Goal: Communication & Community: Share content

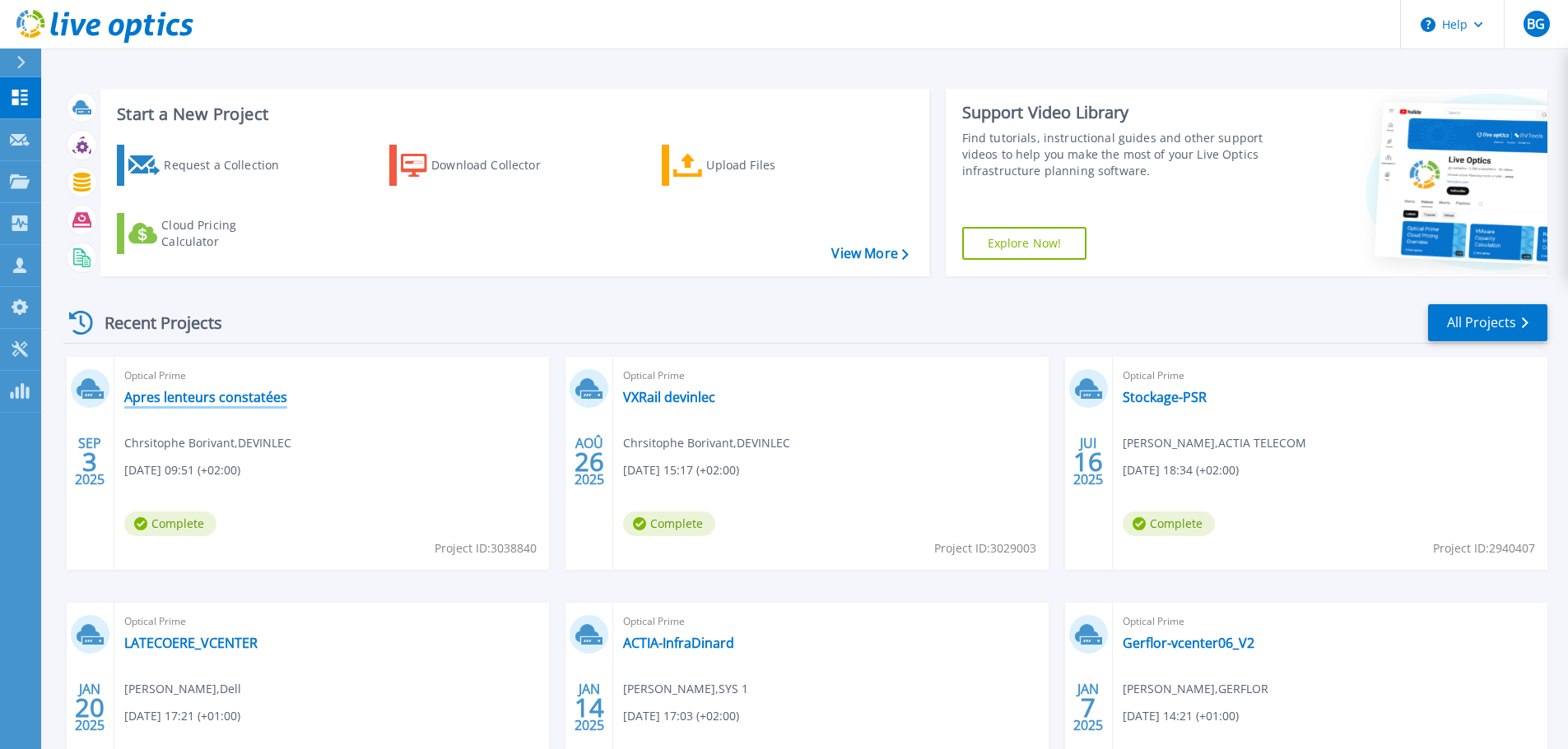
click at [190, 390] on link "Apres lenteurs constatées" at bounding box center [205, 397] width 163 height 16
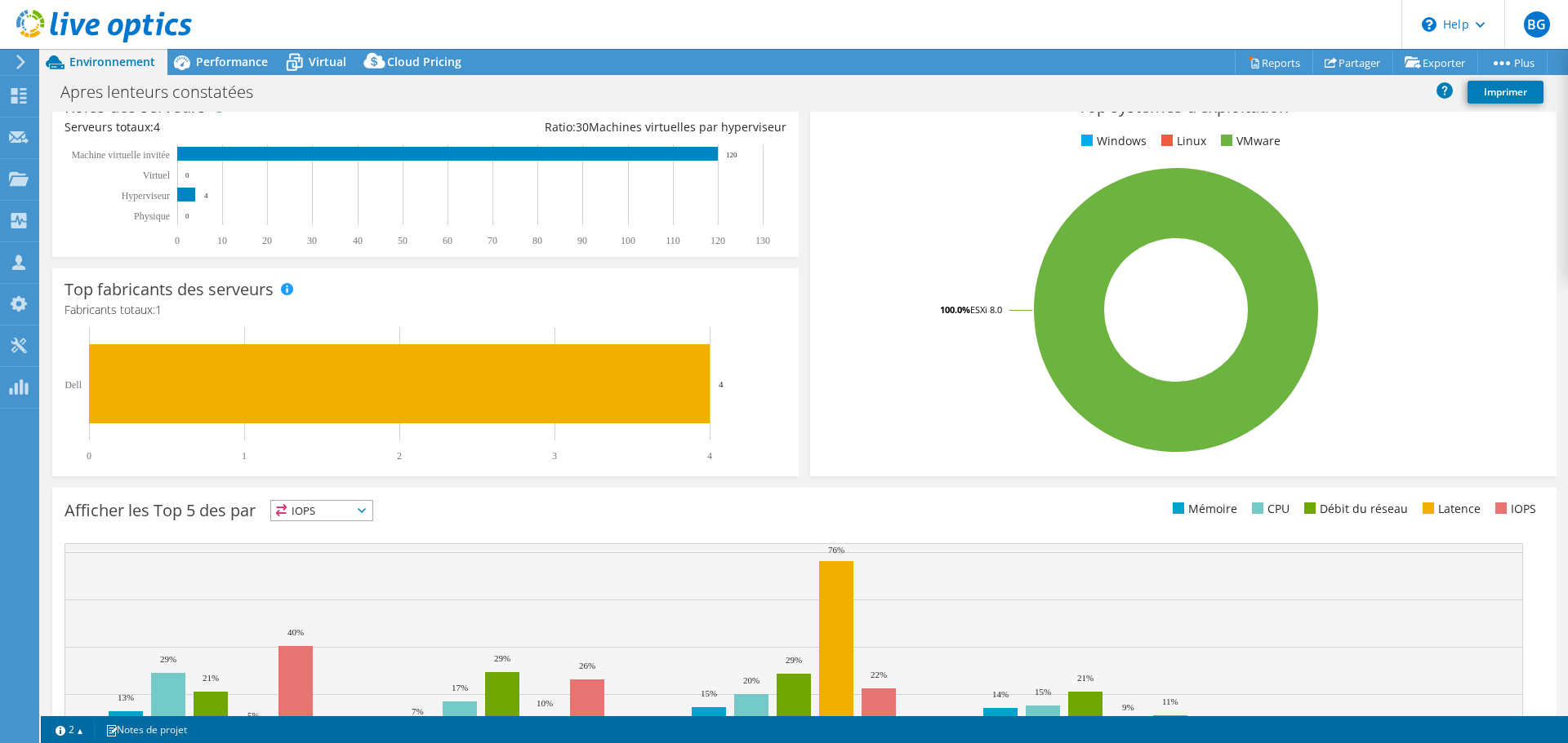
scroll to position [346, 0]
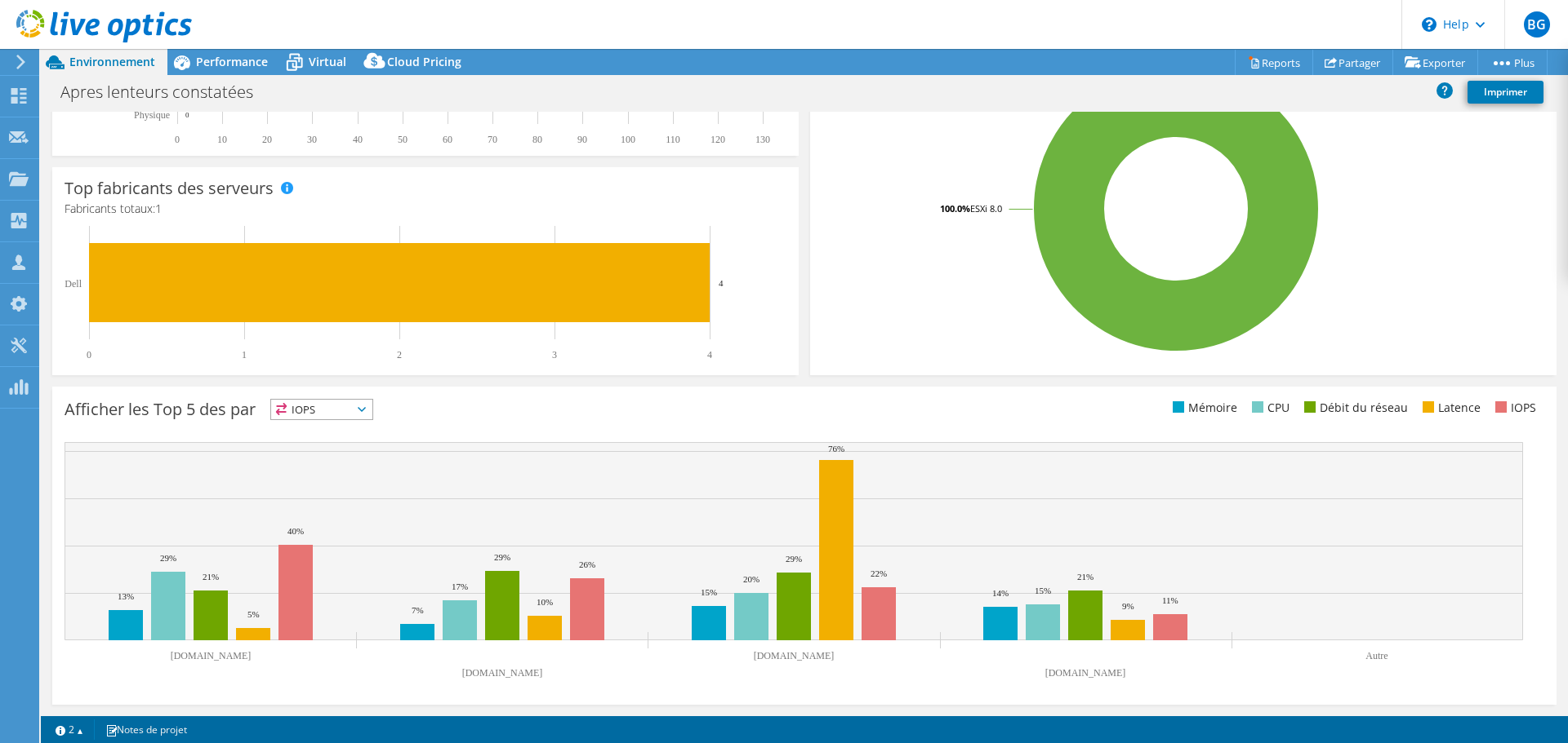
click at [643, 98] on div "Apres lenteurs constatées Imprimer" at bounding box center [804, 92] width 1527 height 30
click at [358, 216] on h4 "Fabricants totaux: 1" at bounding box center [425, 208] width 722 height 18
drag, startPoint x: 724, startPoint y: 657, endPoint x: 790, endPoint y: 657, distance: 66.0
click at [790, 657] on icon "srv-vxrail04.devinlecleclerc.com srv-vxrail03.devinlecleclerc.com srv-vxrail01.…" at bounding box center [793, 564] width 1458 height 245
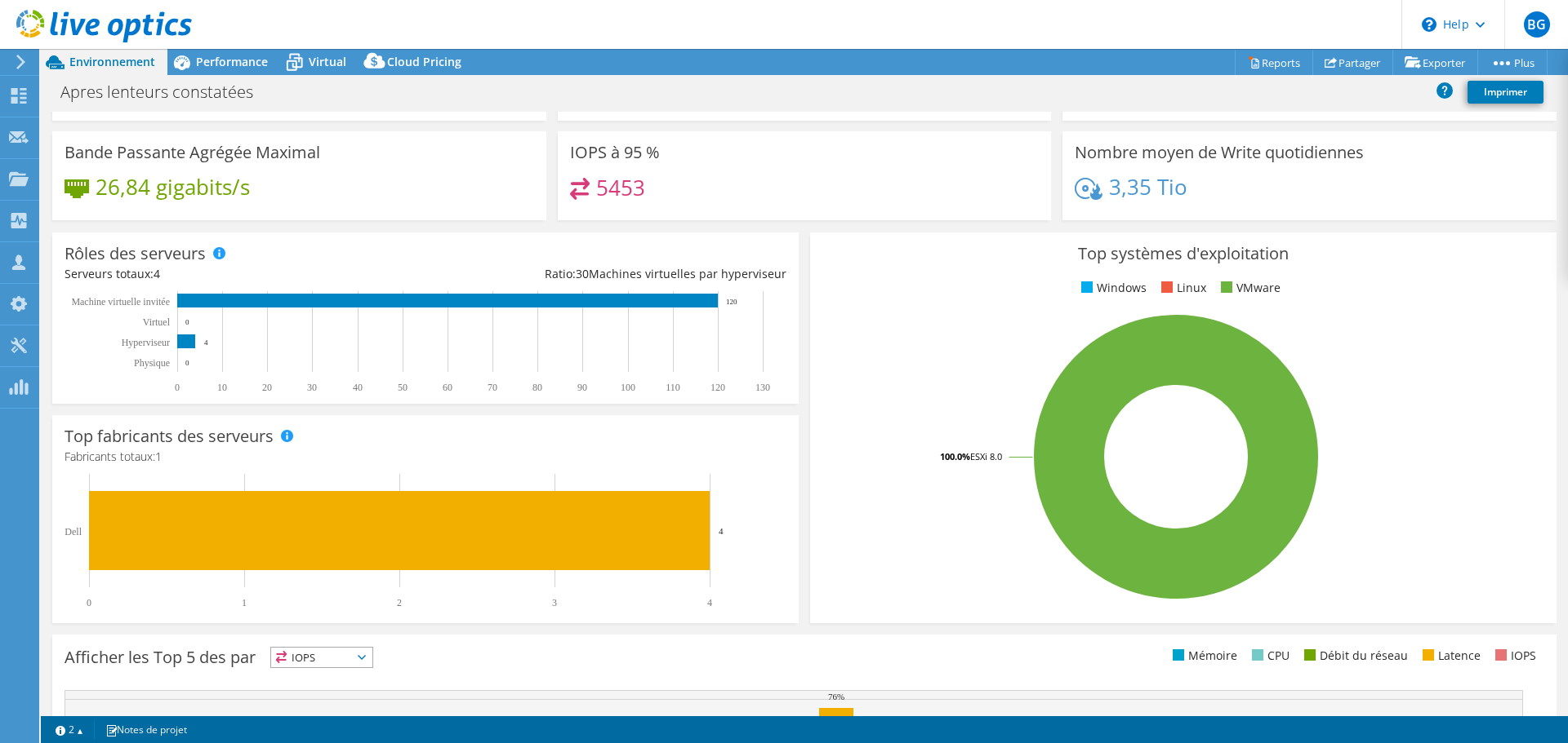
scroll to position [0, 0]
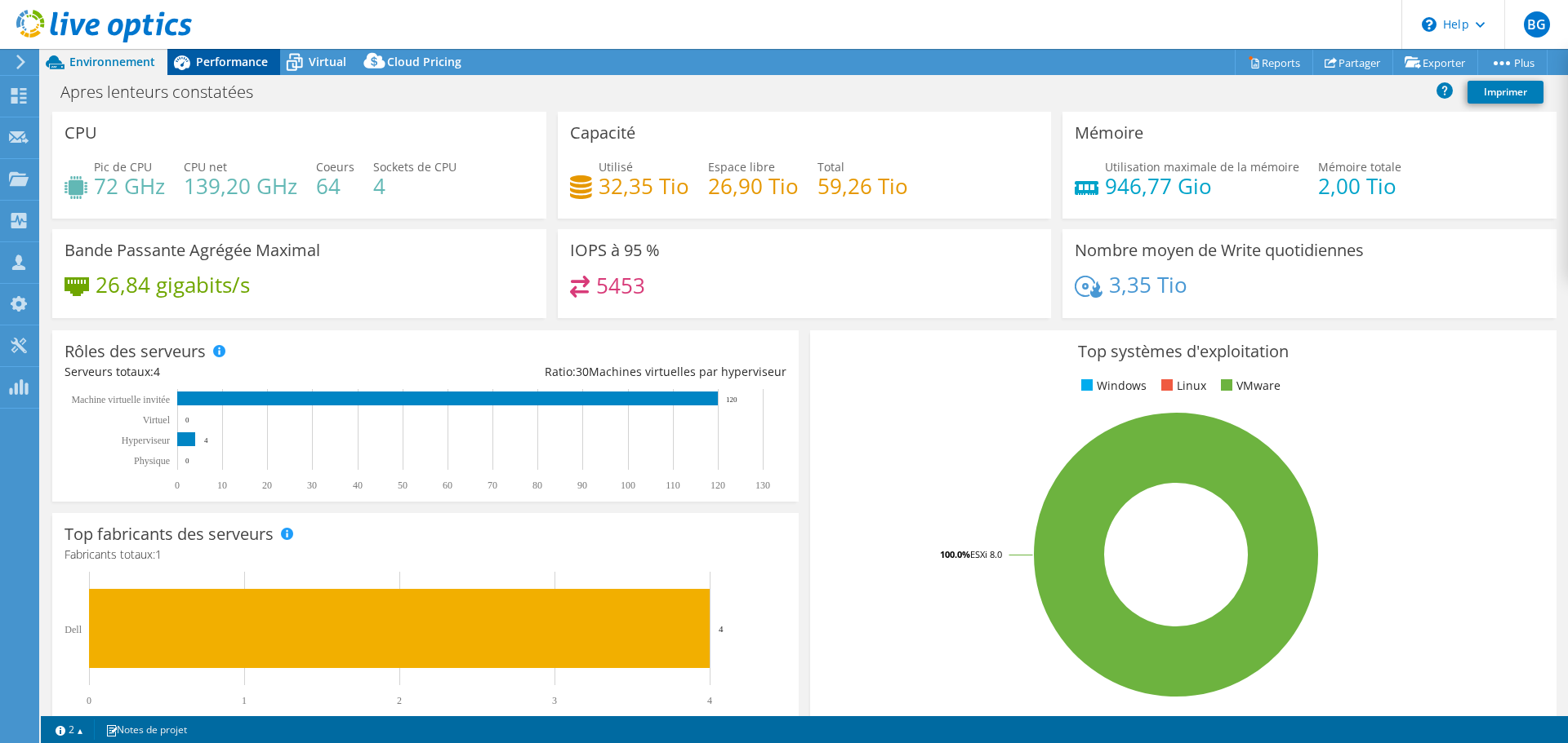
click at [217, 69] on span "Performance" at bounding box center [232, 61] width 72 height 15
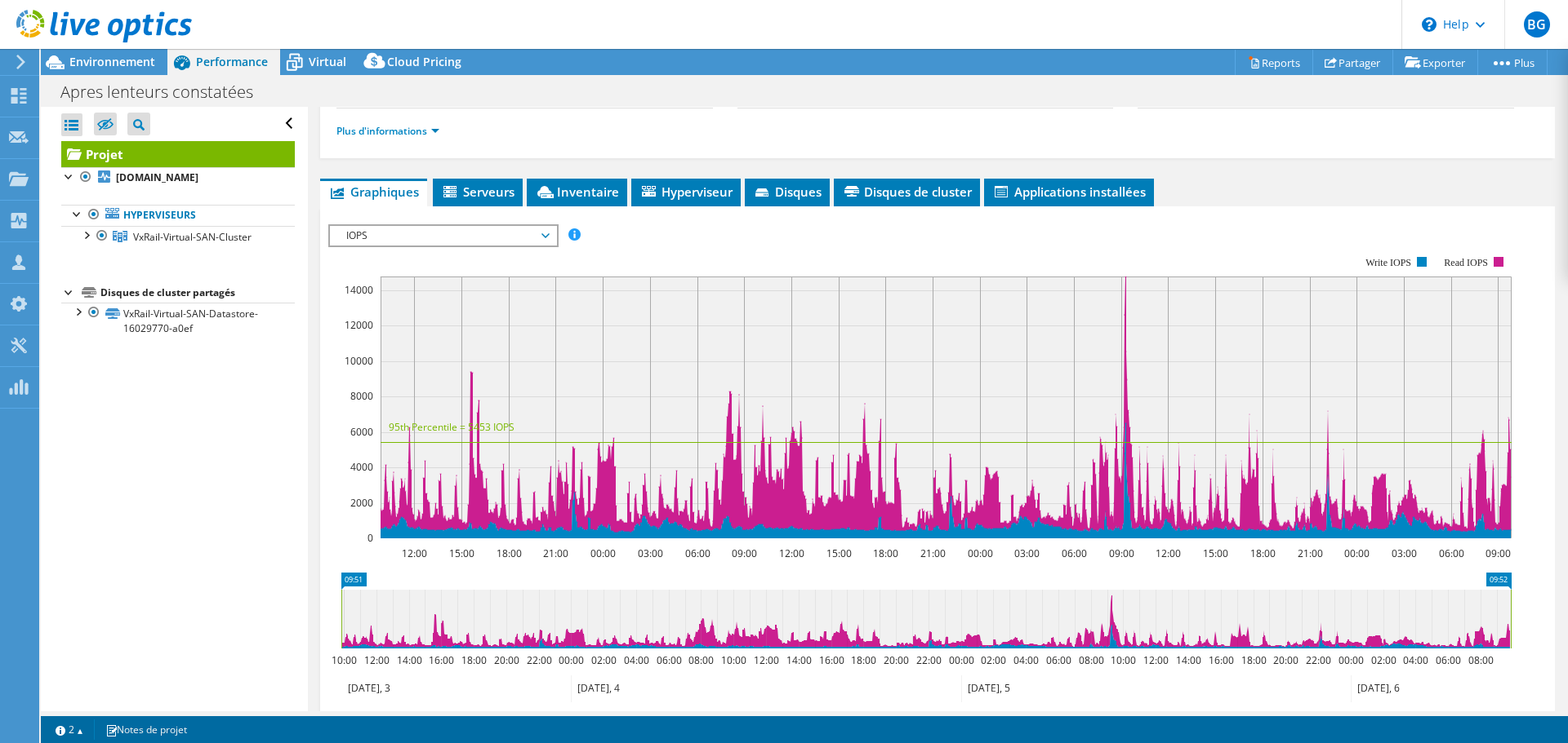
scroll to position [157, 0]
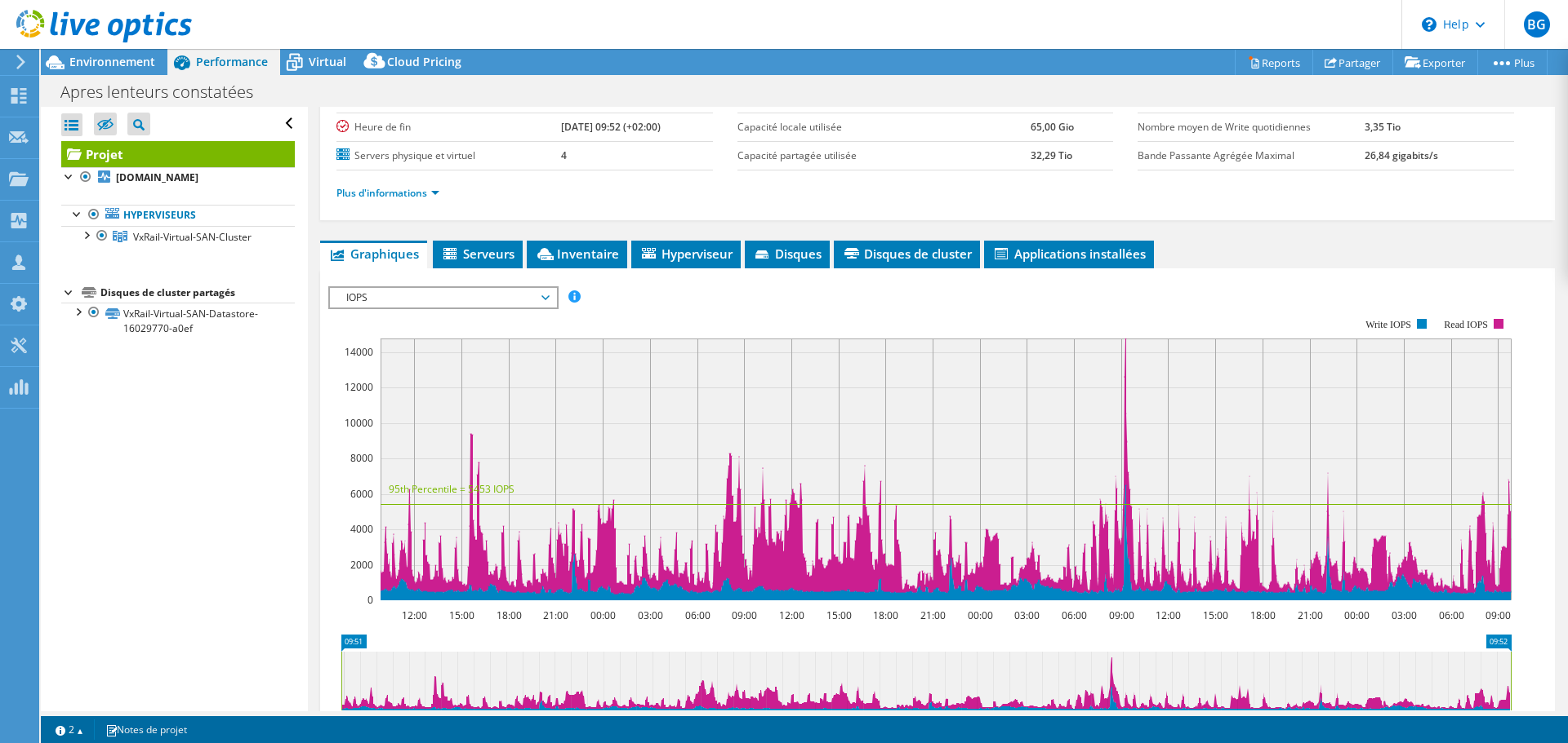
click at [457, 298] on span "IOPS" at bounding box center [442, 298] width 209 height 20
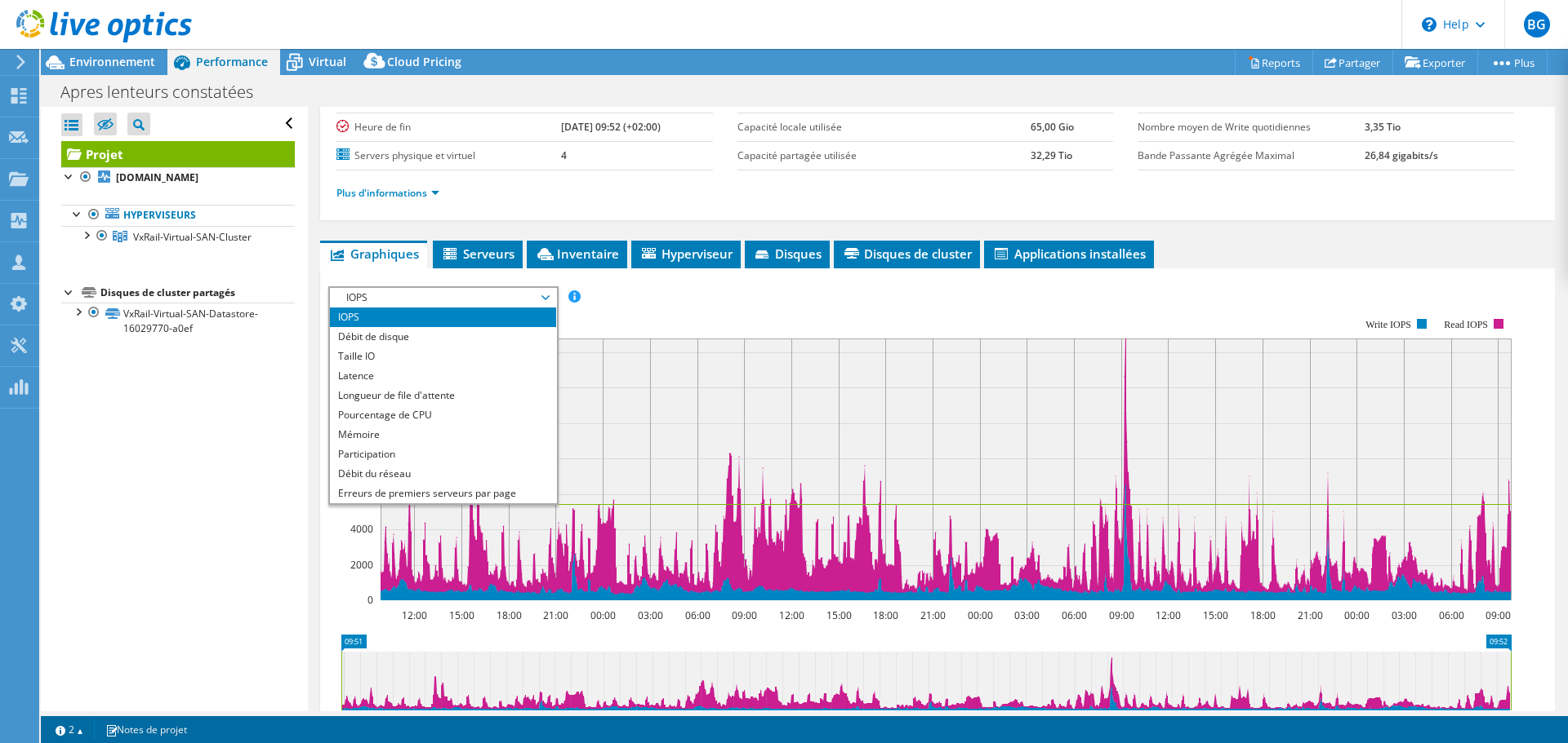
click at [718, 309] on rect at bounding box center [919, 459] width 1183 height 326
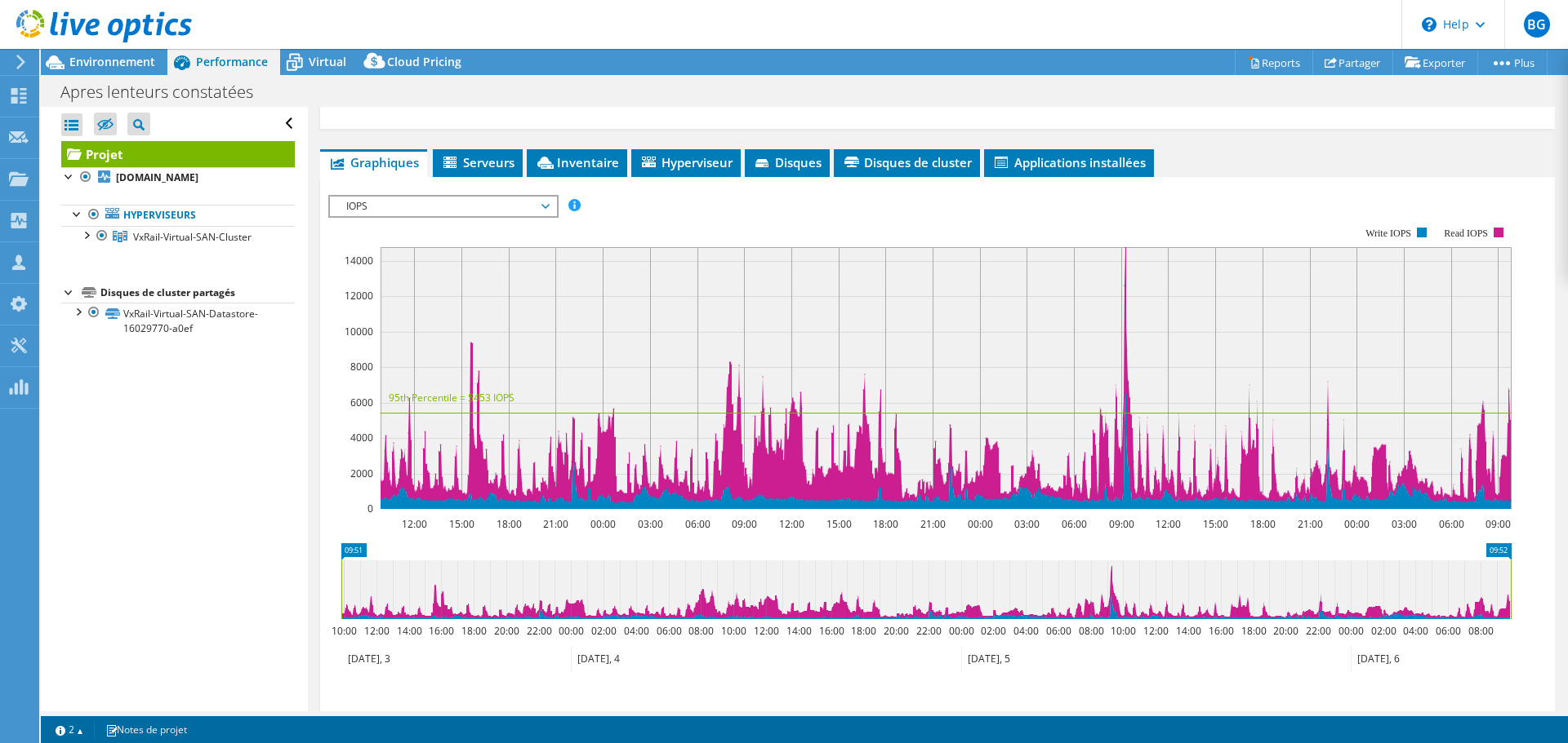
scroll to position [320, 0]
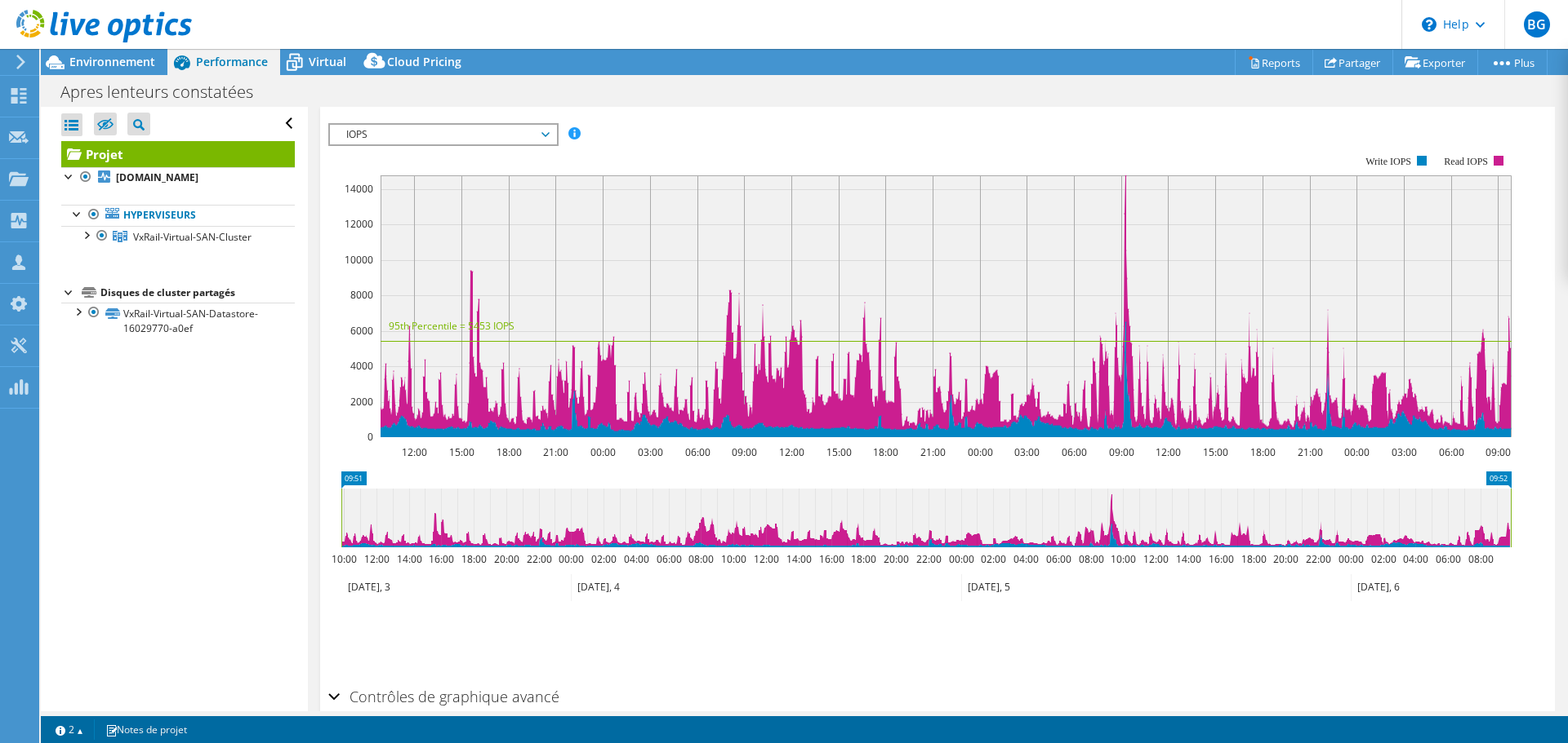
click at [436, 138] on span "IOPS" at bounding box center [442, 135] width 209 height 20
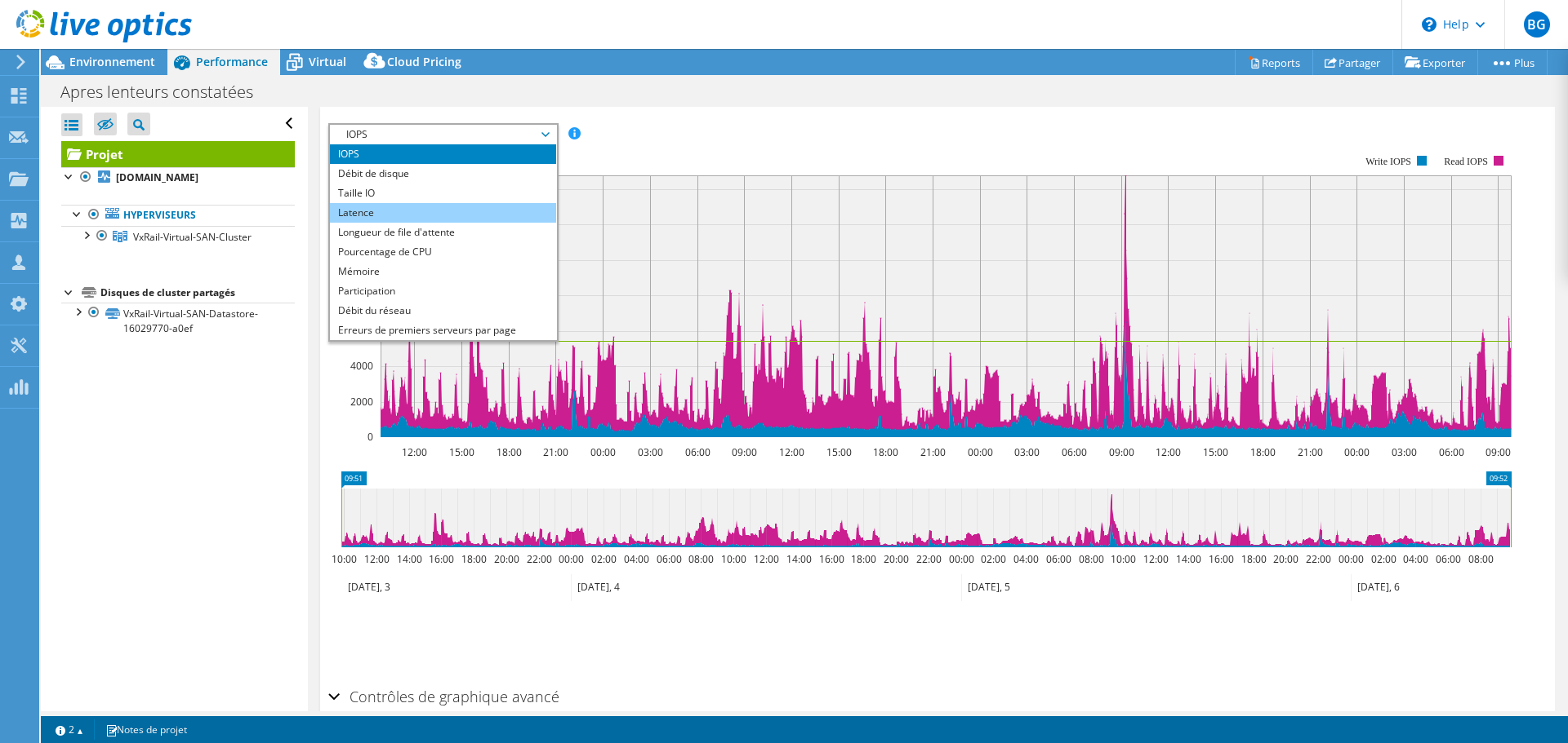
click at [430, 215] on li "Latence" at bounding box center [443, 213] width 226 height 20
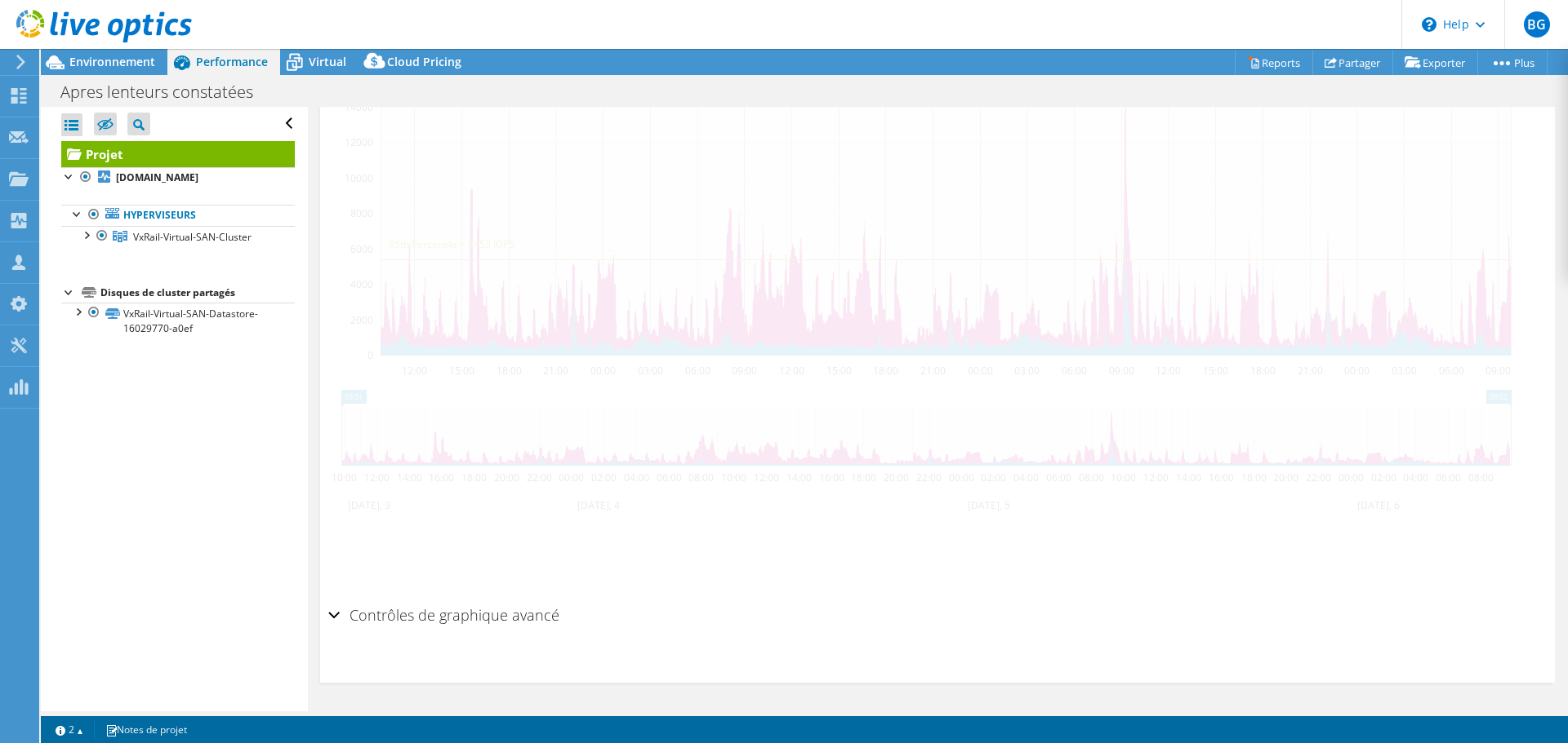
scroll to position [238, 0]
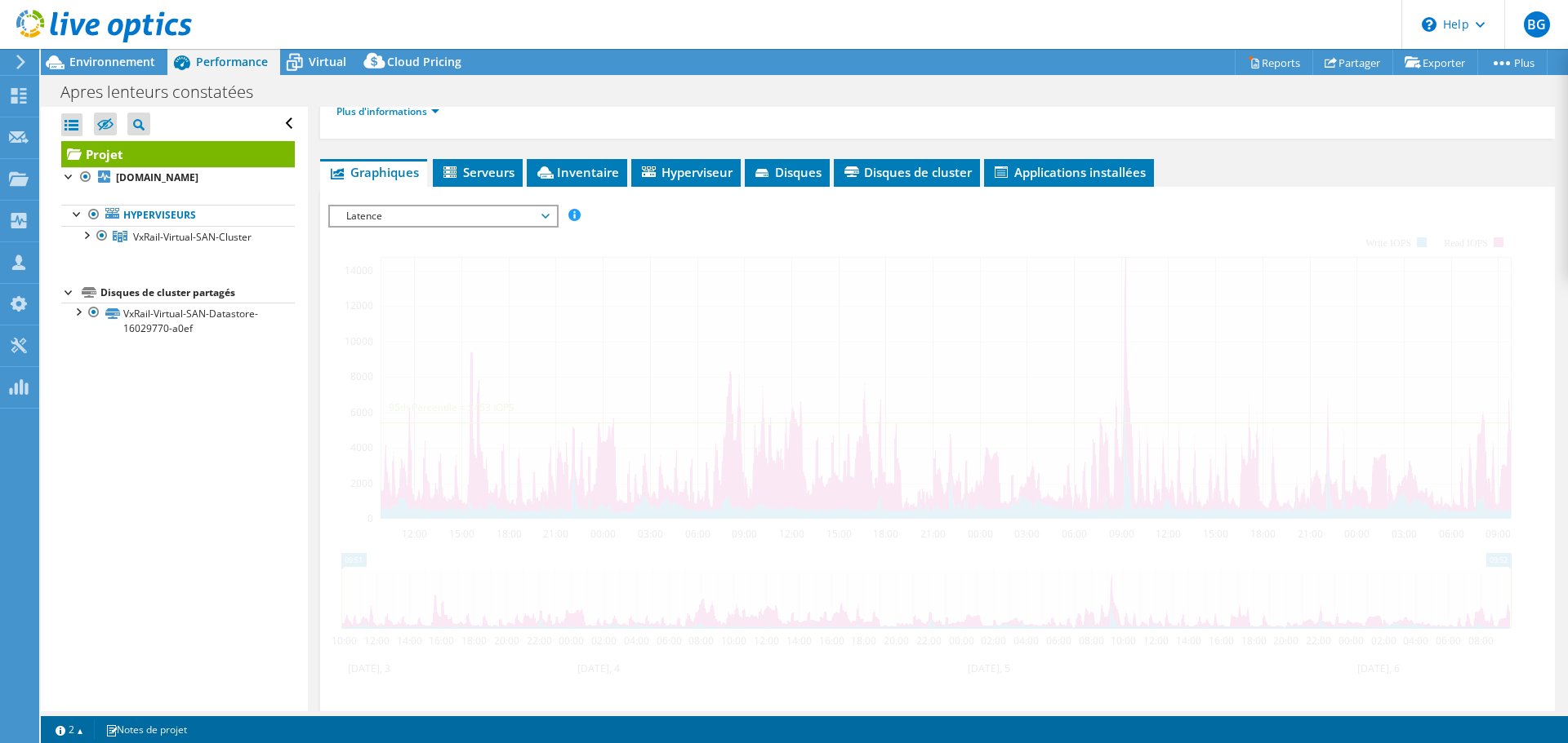
click at [472, 217] on span "Latence" at bounding box center [442, 216] width 209 height 20
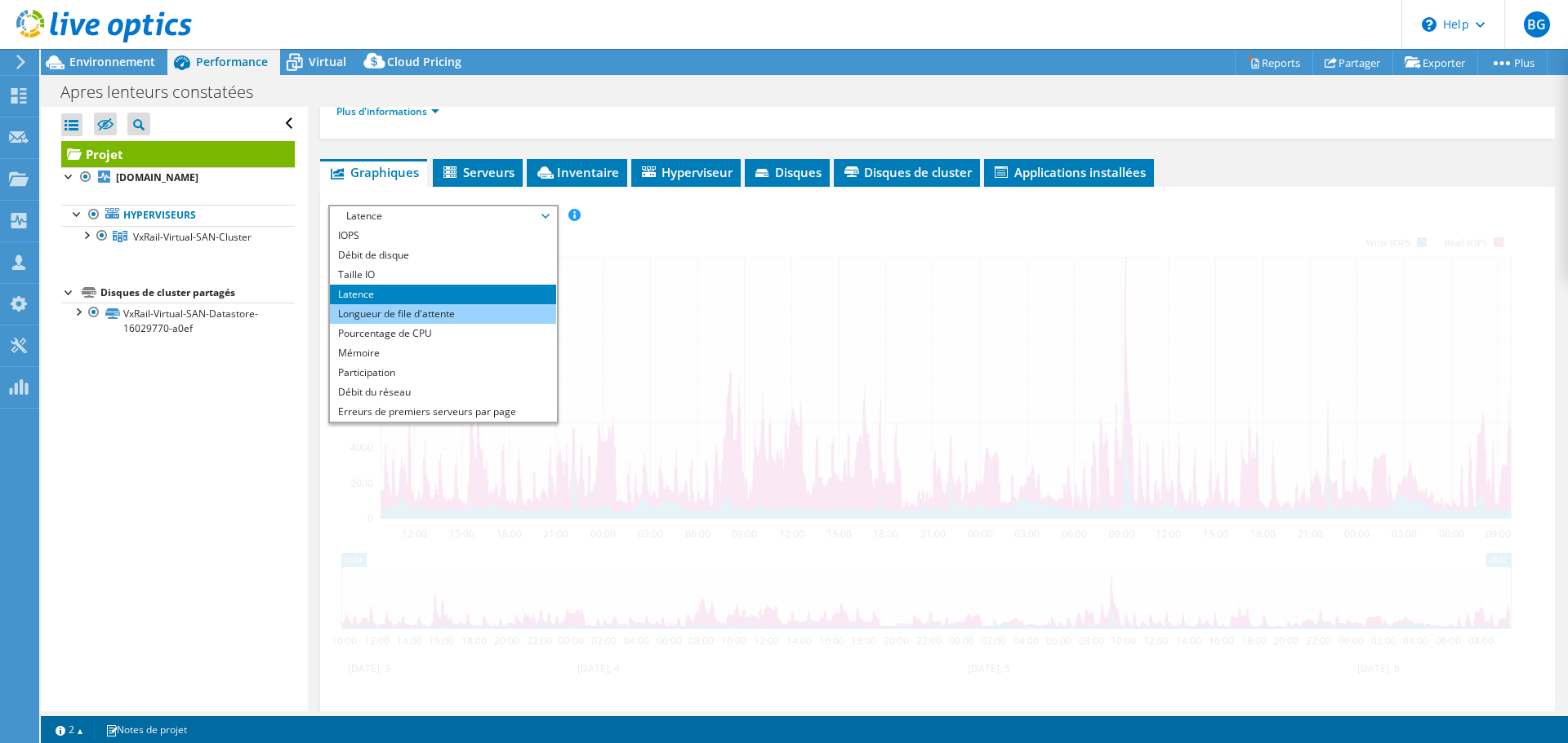
click at [402, 318] on li "Longueur de file d'attente" at bounding box center [443, 314] width 226 height 20
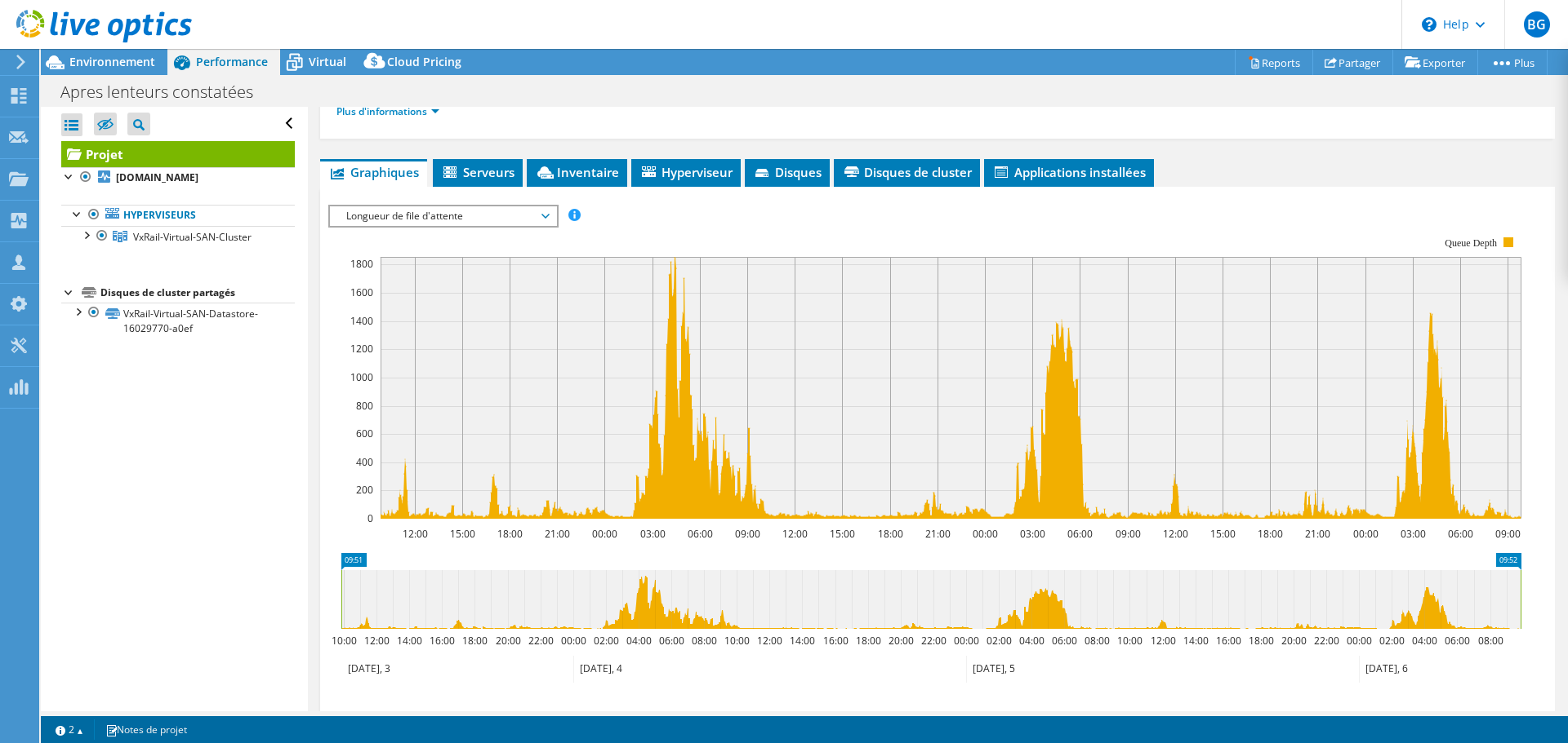
click at [428, 221] on span "Longueur de file d'attente" at bounding box center [442, 216] width 209 height 20
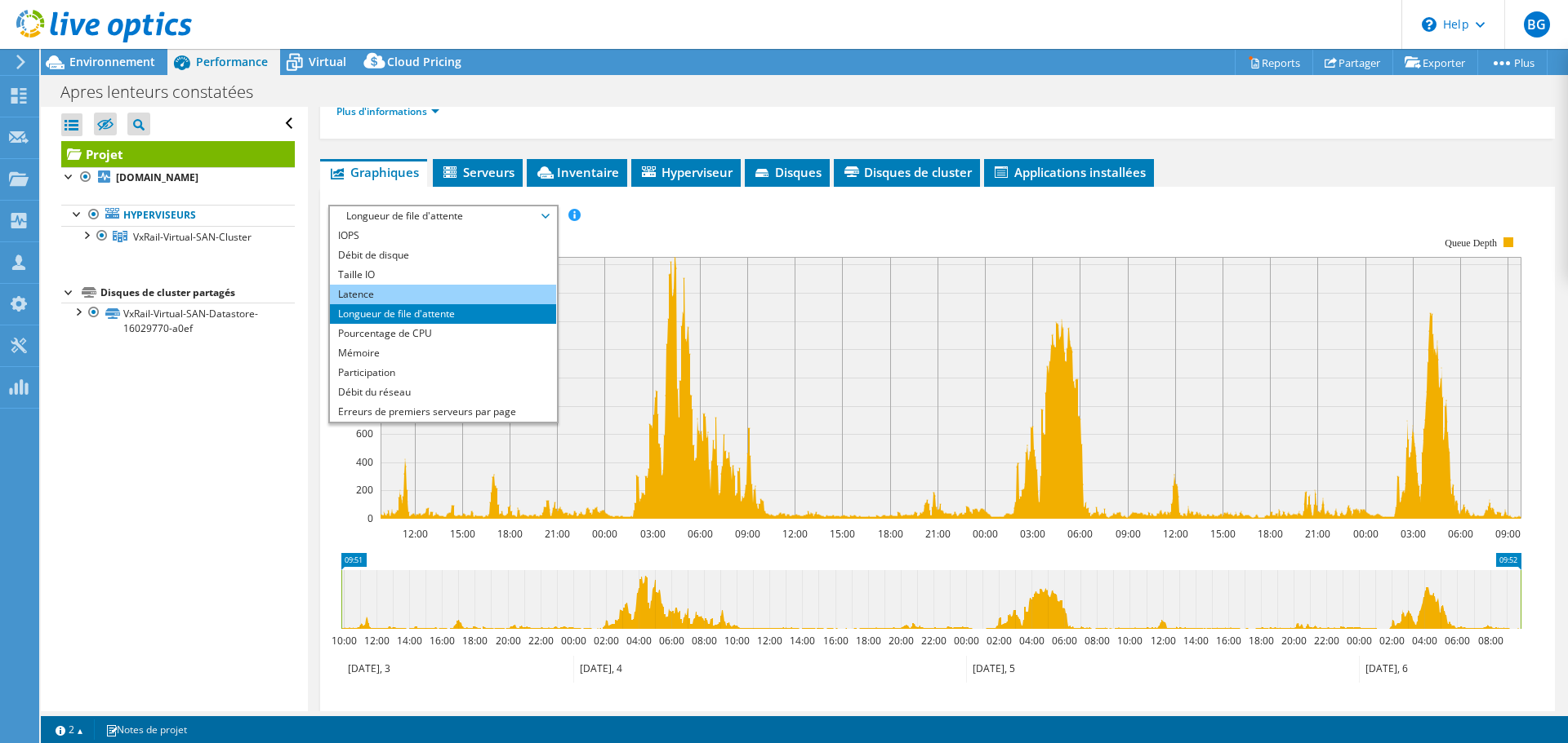
click at [414, 298] on li "Latence" at bounding box center [443, 295] width 226 height 20
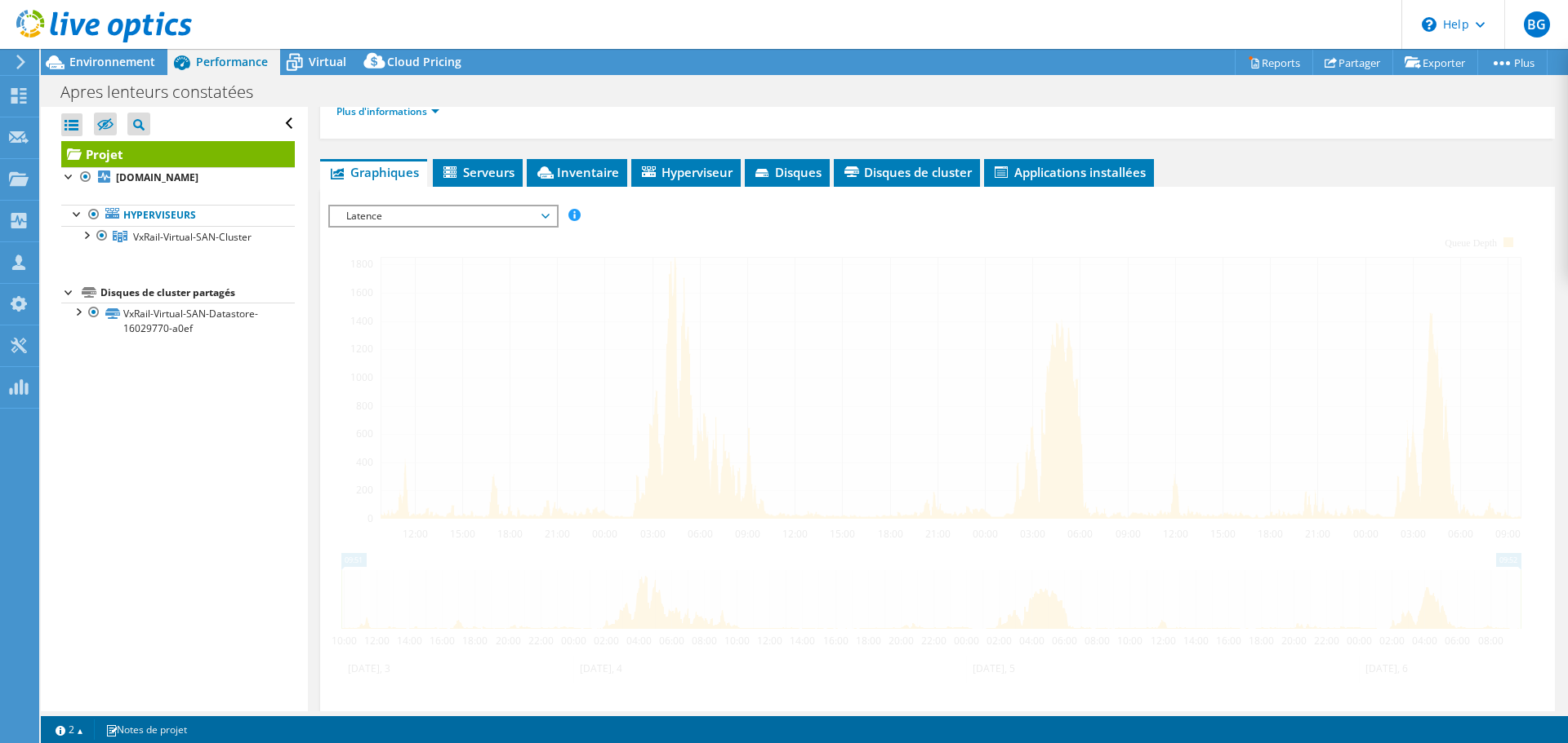
click at [473, 217] on span "Latence" at bounding box center [442, 216] width 209 height 20
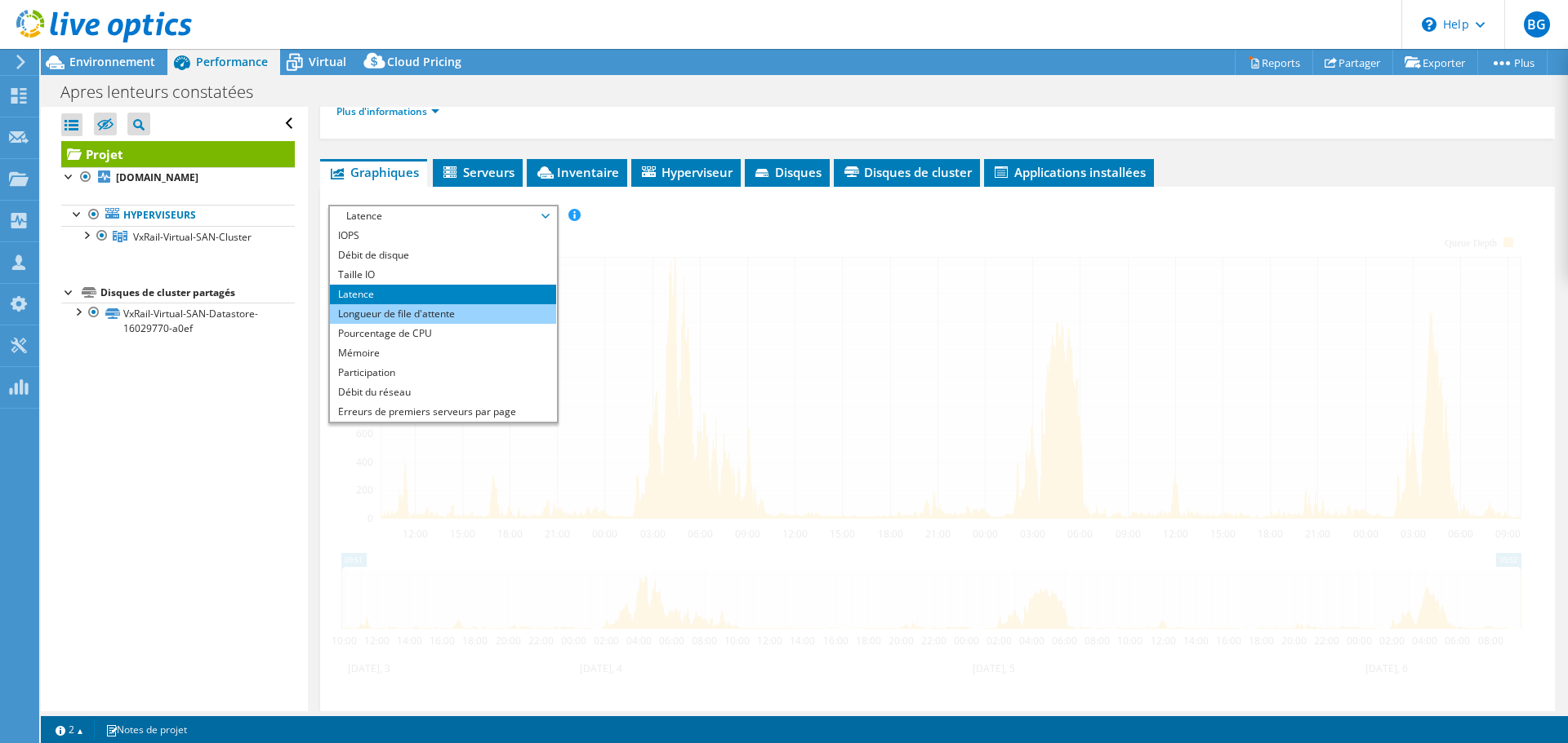
click at [412, 312] on li "Longueur de file d'attente" at bounding box center [443, 314] width 226 height 20
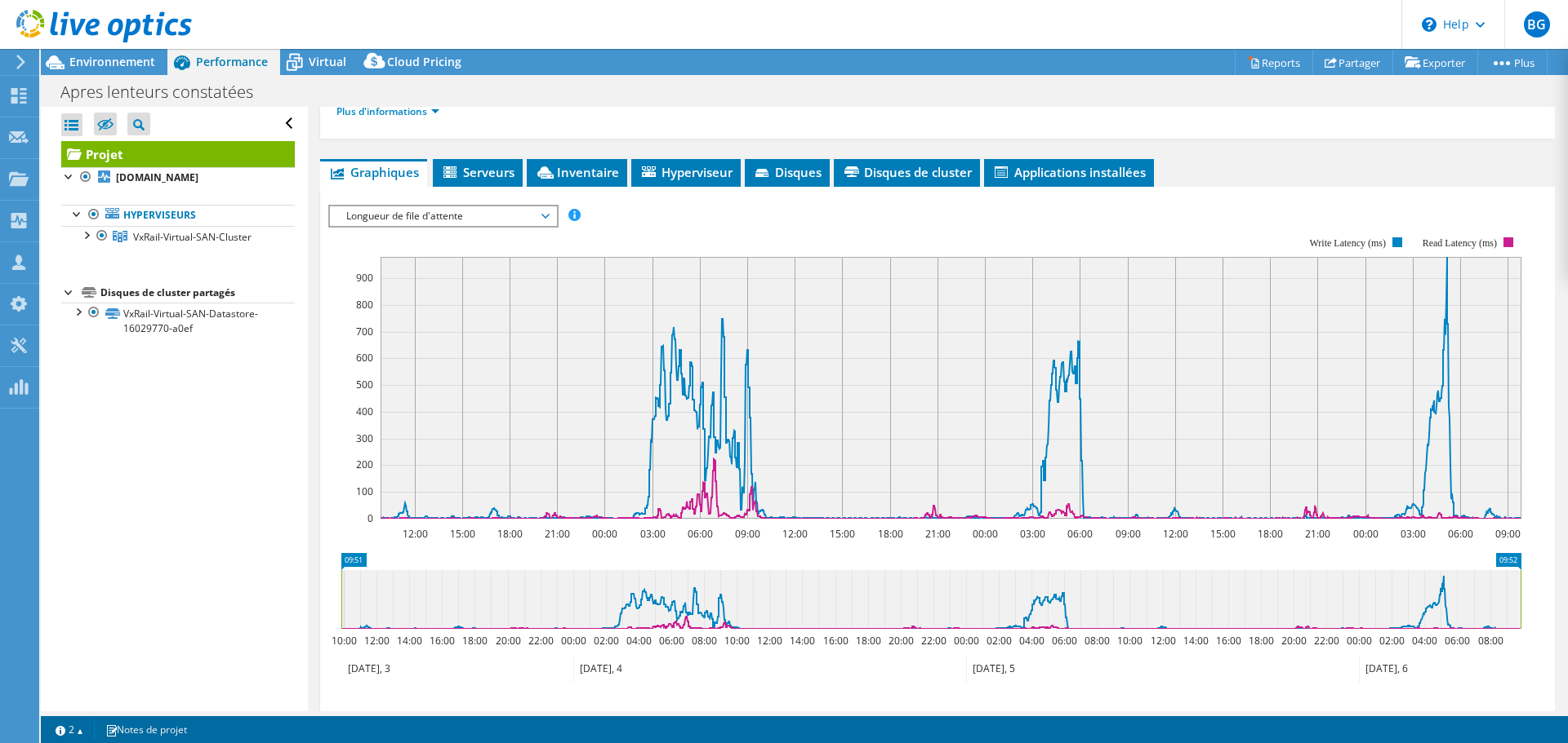
drag, startPoint x: 813, startPoint y: 665, endPoint x: 610, endPoint y: 551, distance: 232.8
click at [601, 553] on icon "09:51 09:52 10:00 12:00 14:00 16:00 18:00 20:00 22:00 00:00 02:00 04:00 06:00 0…" at bounding box center [931, 618] width 1205 height 131
click at [797, 551] on section "Workload Concentration: 12:00 15:00 18:00 21:00 00:00 03:00 06:00 09:00 12:00 1…" at bounding box center [937, 484] width 1219 height 539
click at [464, 218] on span "Longueur de file d'attente" at bounding box center [442, 216] width 209 height 20
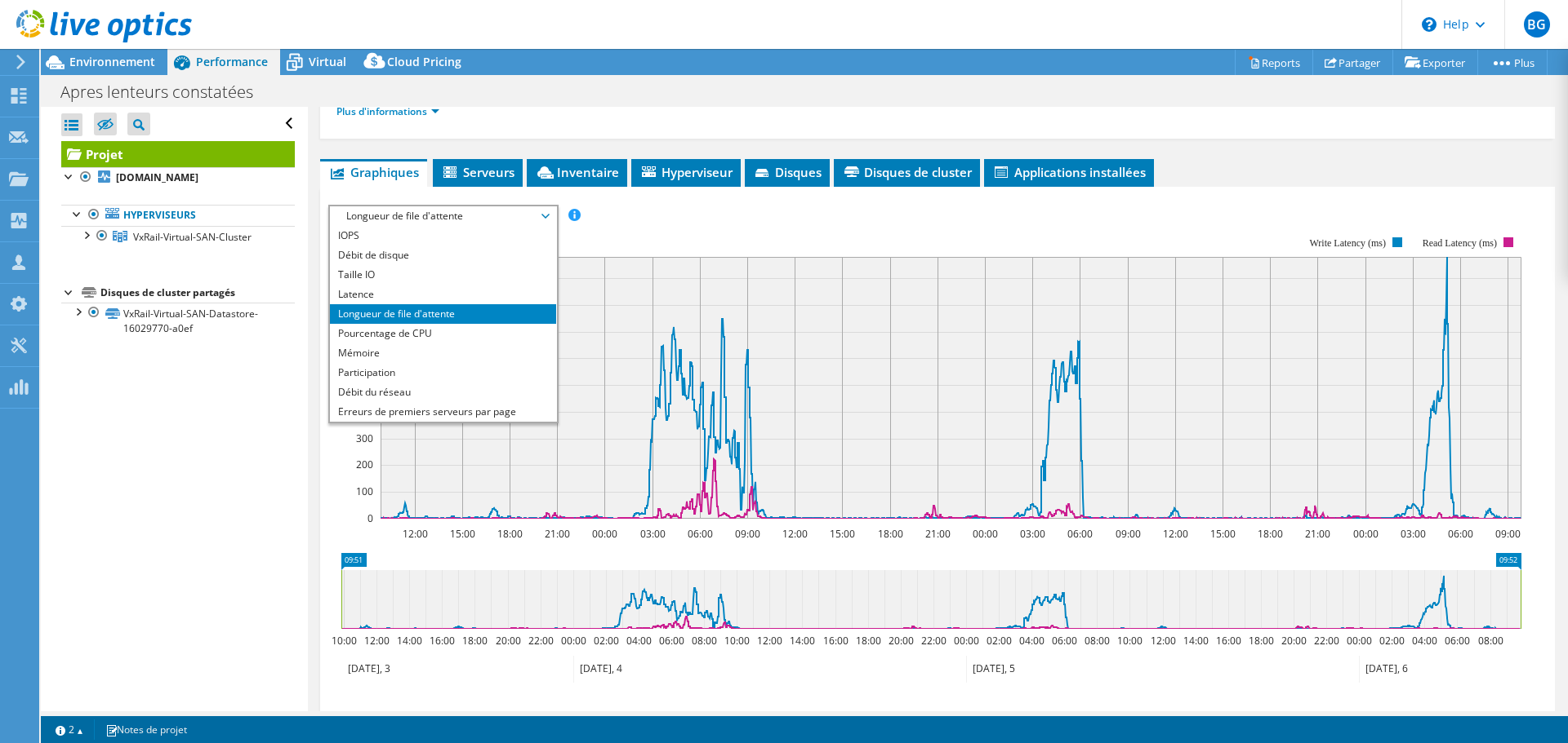
click at [418, 313] on li "Longueur de file d'attente" at bounding box center [443, 314] width 226 height 20
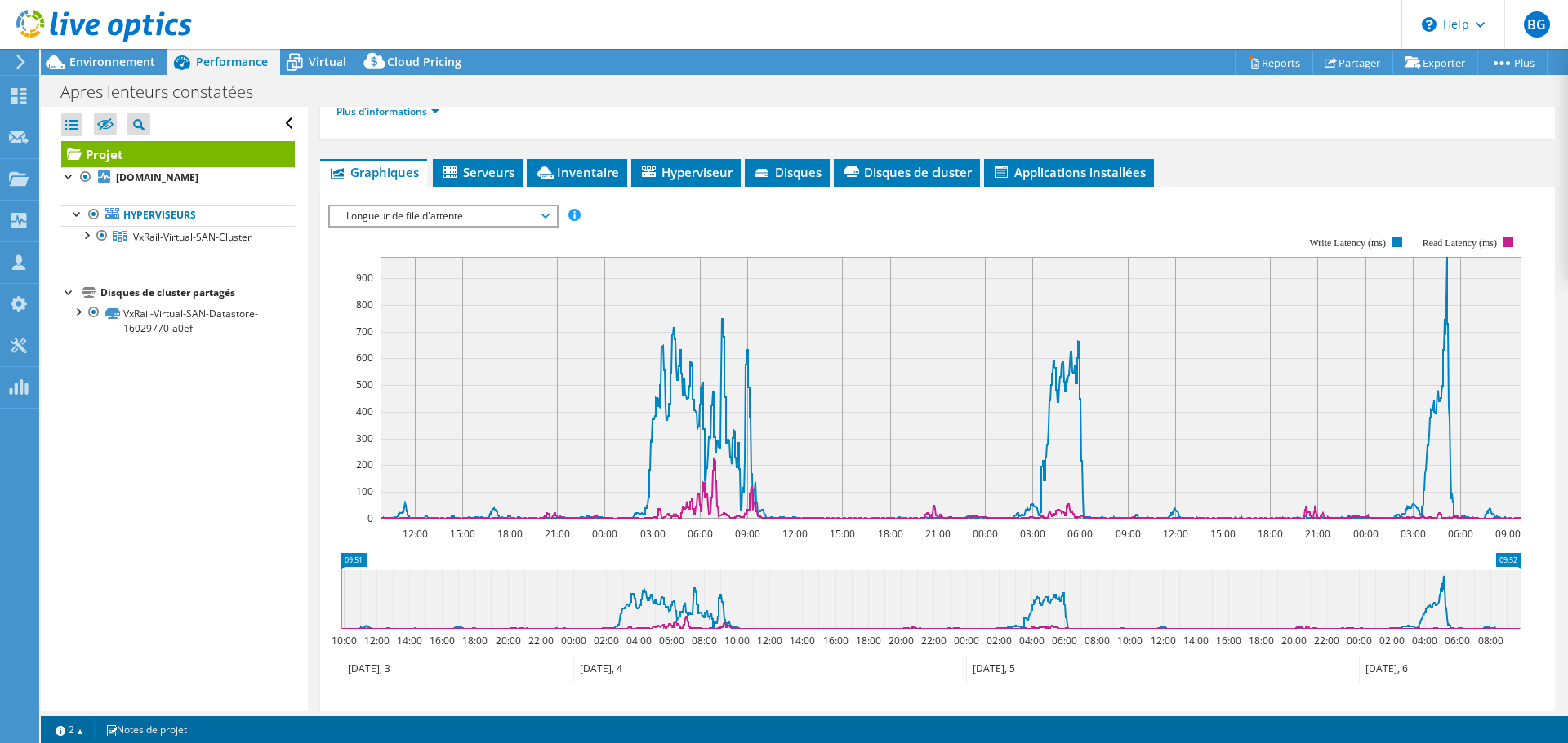
click at [743, 229] on rect at bounding box center [924, 378] width 1193 height 326
click at [461, 211] on span "Longueur de file d'attente" at bounding box center [442, 216] width 209 height 20
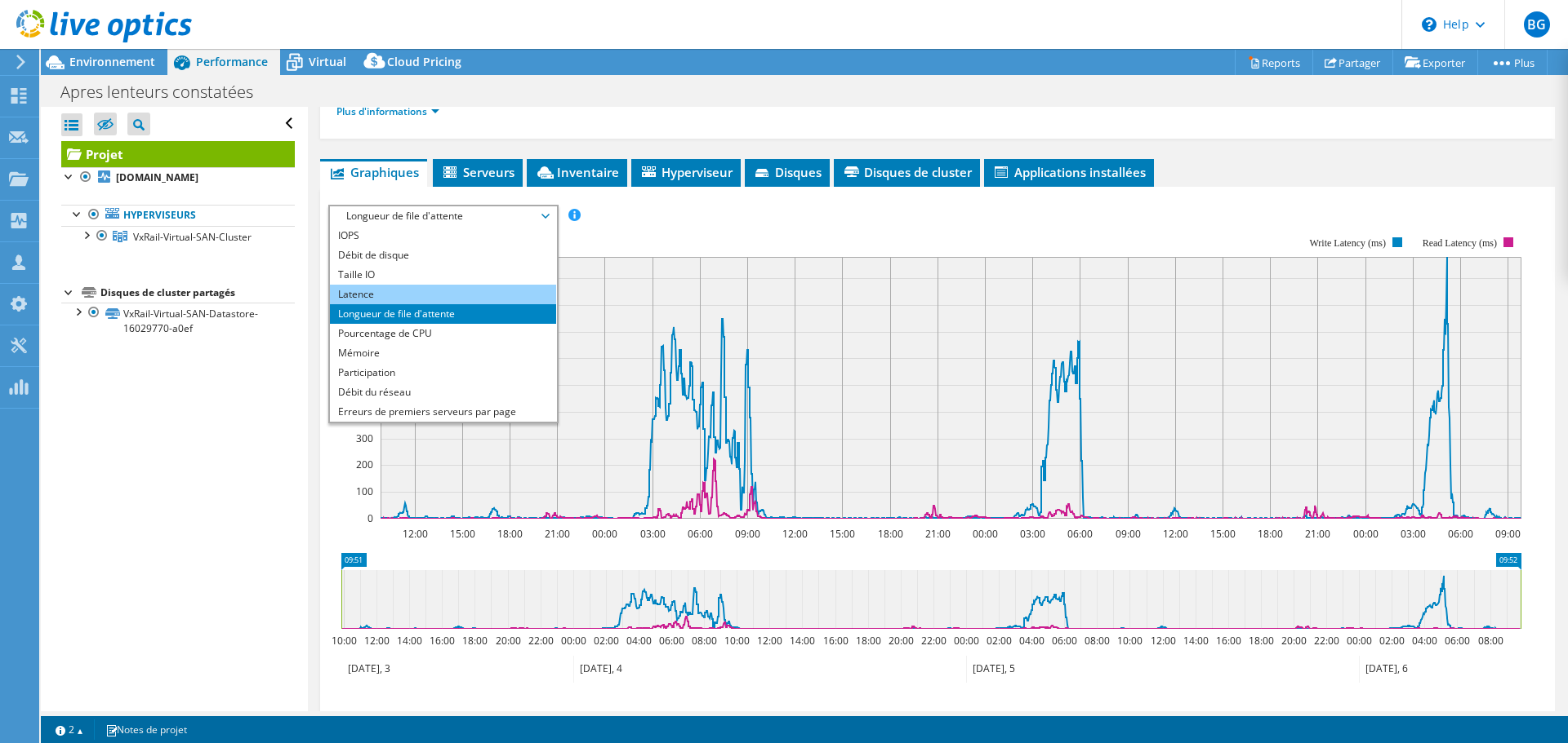
click at [375, 292] on li "Latence" at bounding box center [443, 295] width 226 height 20
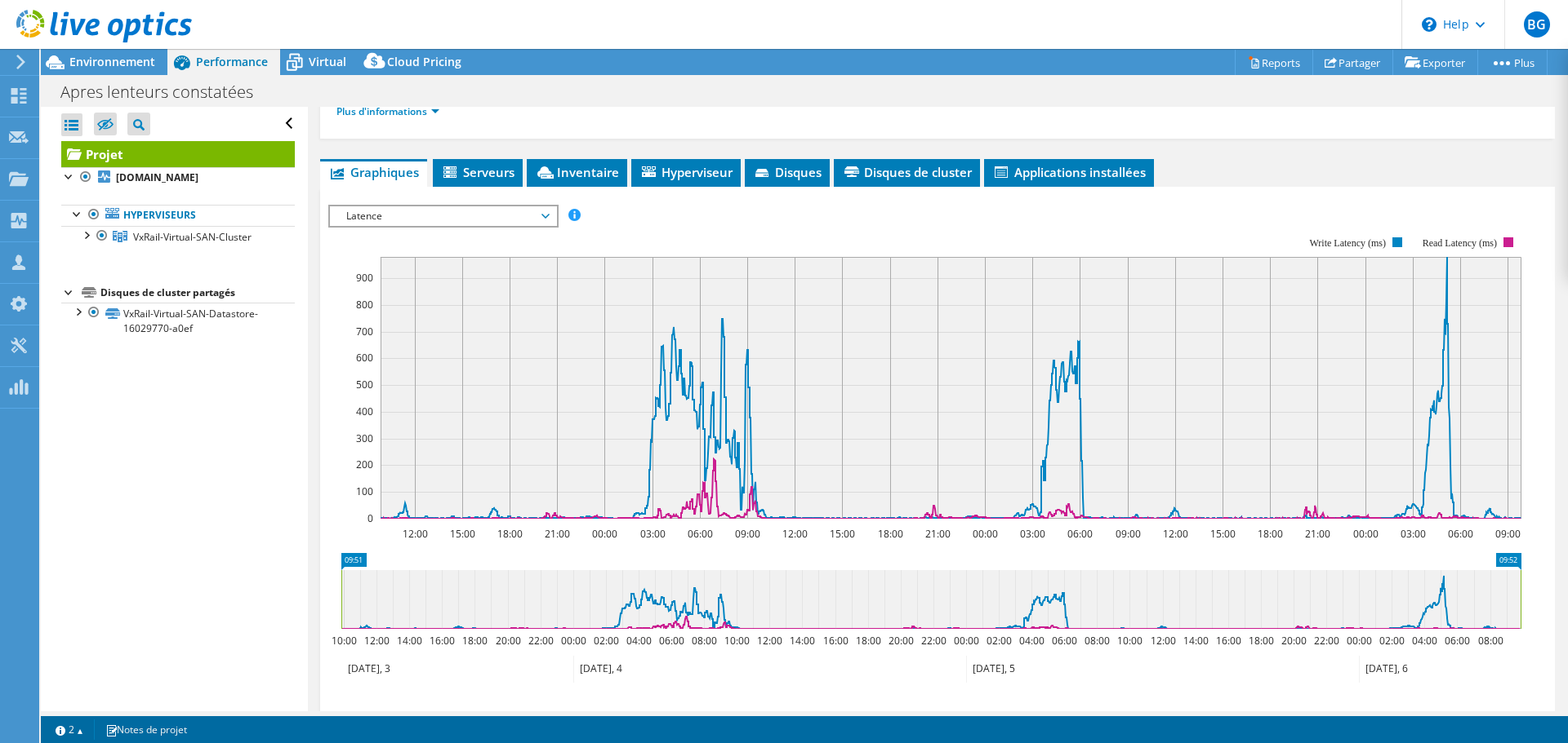
click at [440, 212] on span "Latence" at bounding box center [442, 216] width 209 height 20
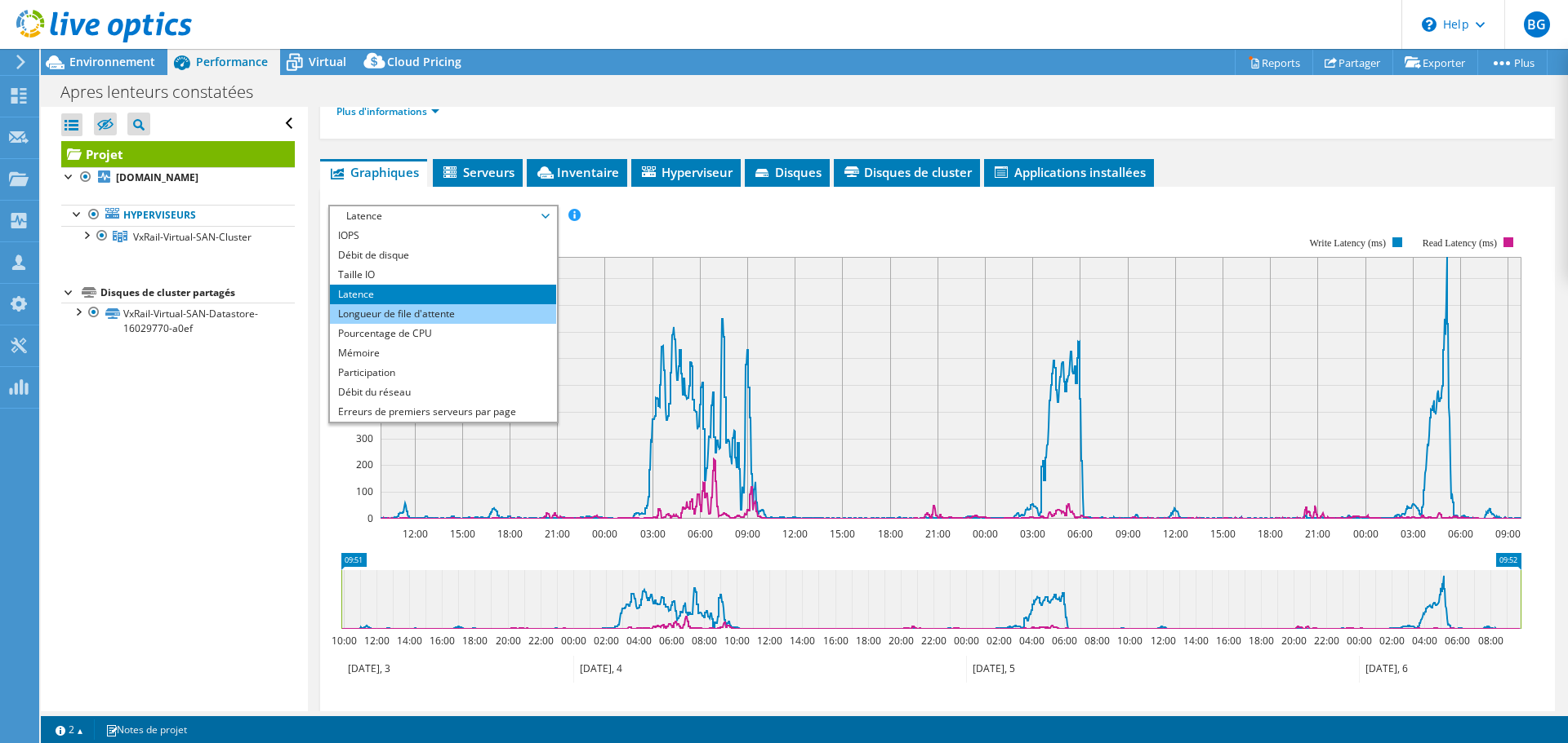
click at [409, 307] on li "Longueur de file d'attente" at bounding box center [443, 314] width 226 height 20
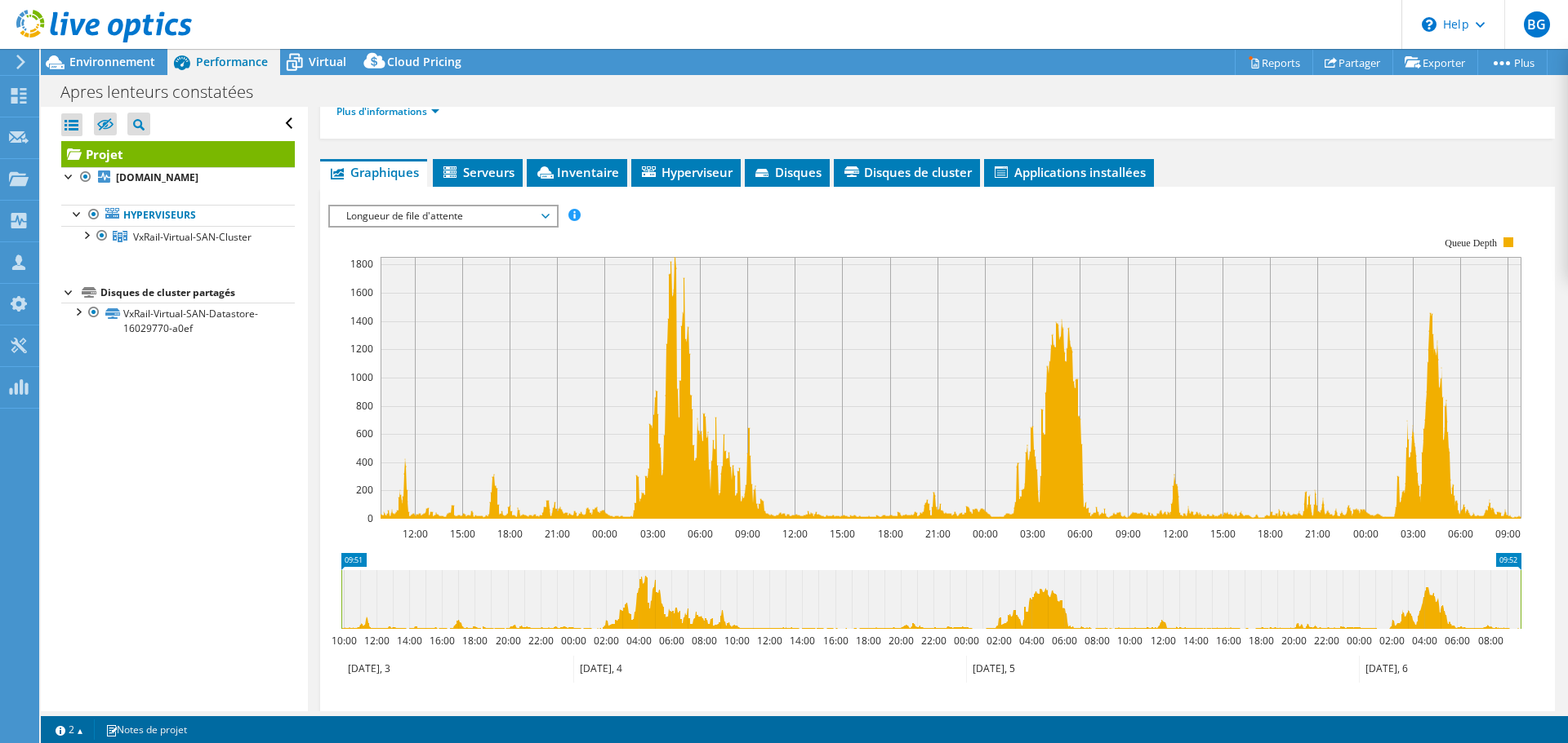
click at [435, 217] on span "Longueur de file d'attente" at bounding box center [442, 216] width 209 height 20
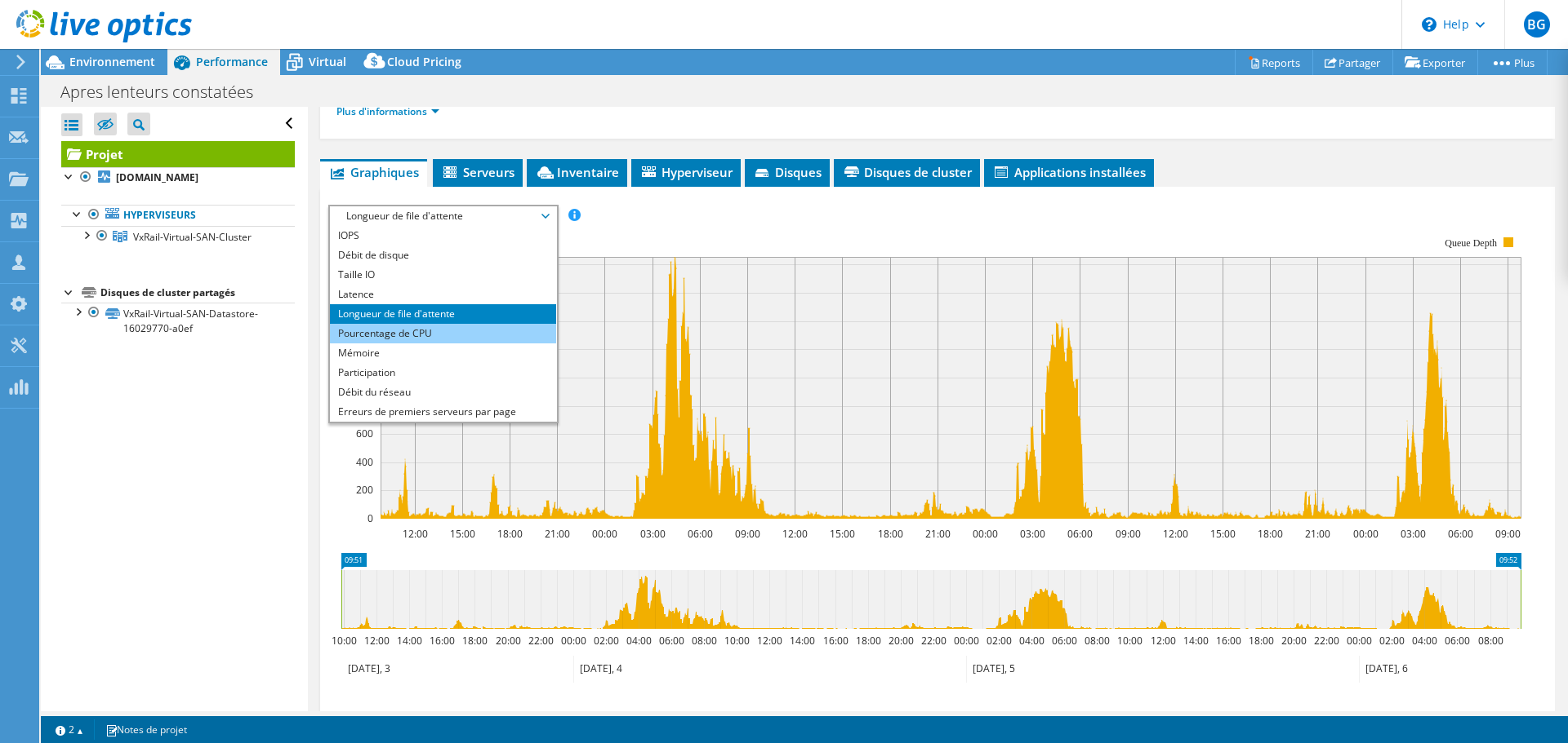
click at [405, 335] on li "Pourcentage de CPU" at bounding box center [443, 334] width 226 height 20
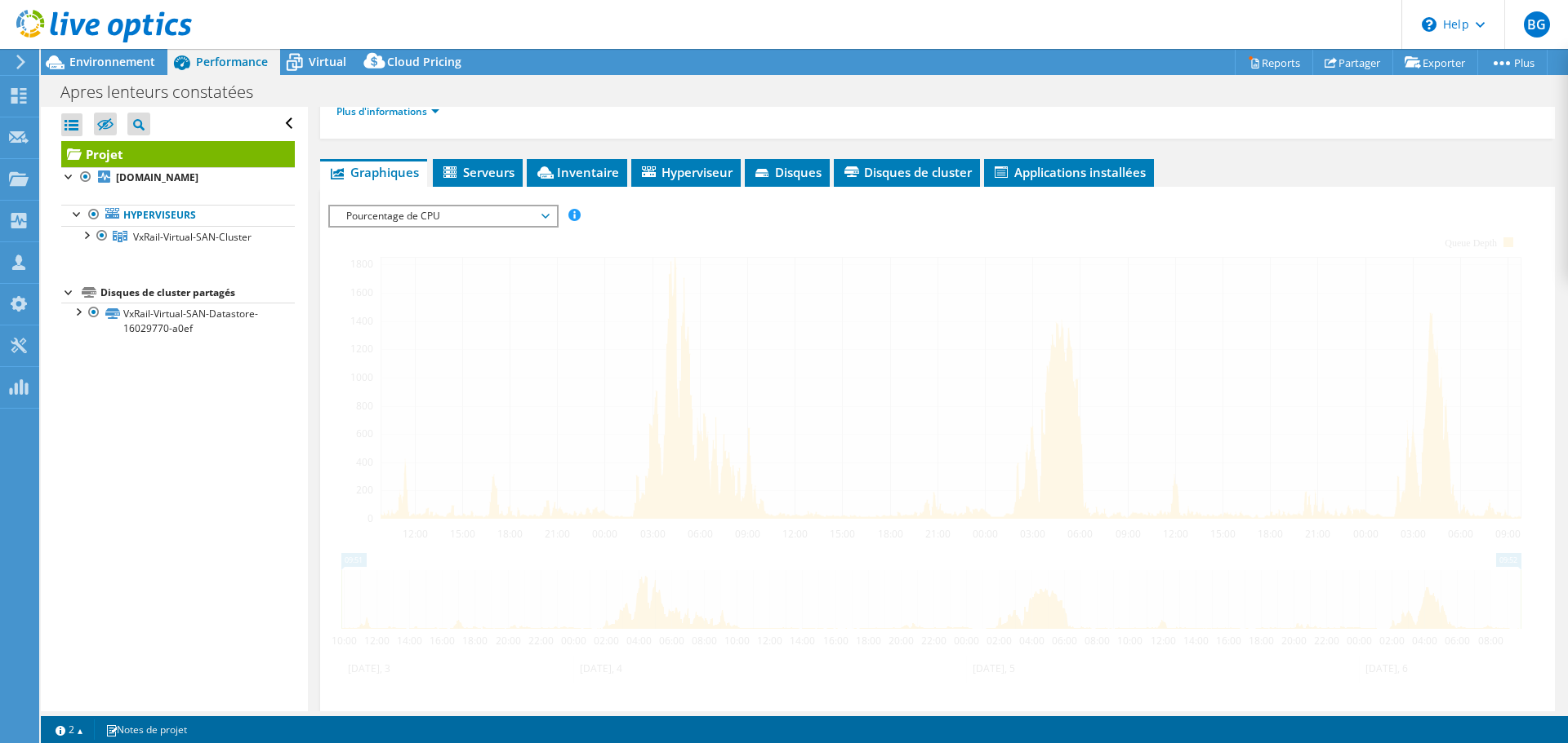
click at [586, 222] on div at bounding box center [937, 484] width 1219 height 558
click at [439, 233] on div at bounding box center [937, 484] width 1219 height 558
drag, startPoint x: 429, startPoint y: 223, endPoint x: 388, endPoint y: 275, distance: 66.2
click at [428, 222] on span "Pourcentage de CPU" at bounding box center [442, 216] width 209 height 20
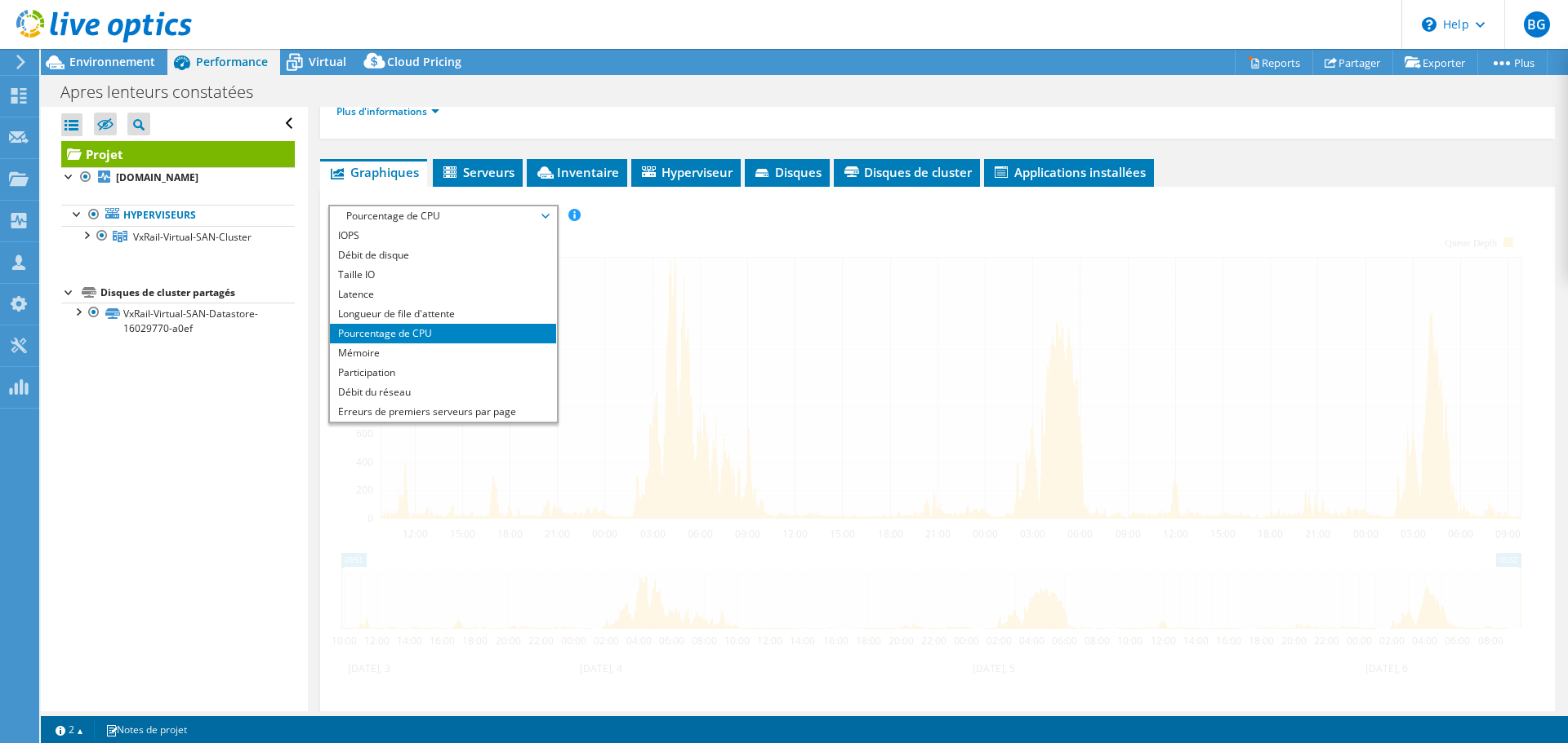
click at [398, 334] on li "Pourcentage de CPU" at bounding box center [443, 334] width 226 height 20
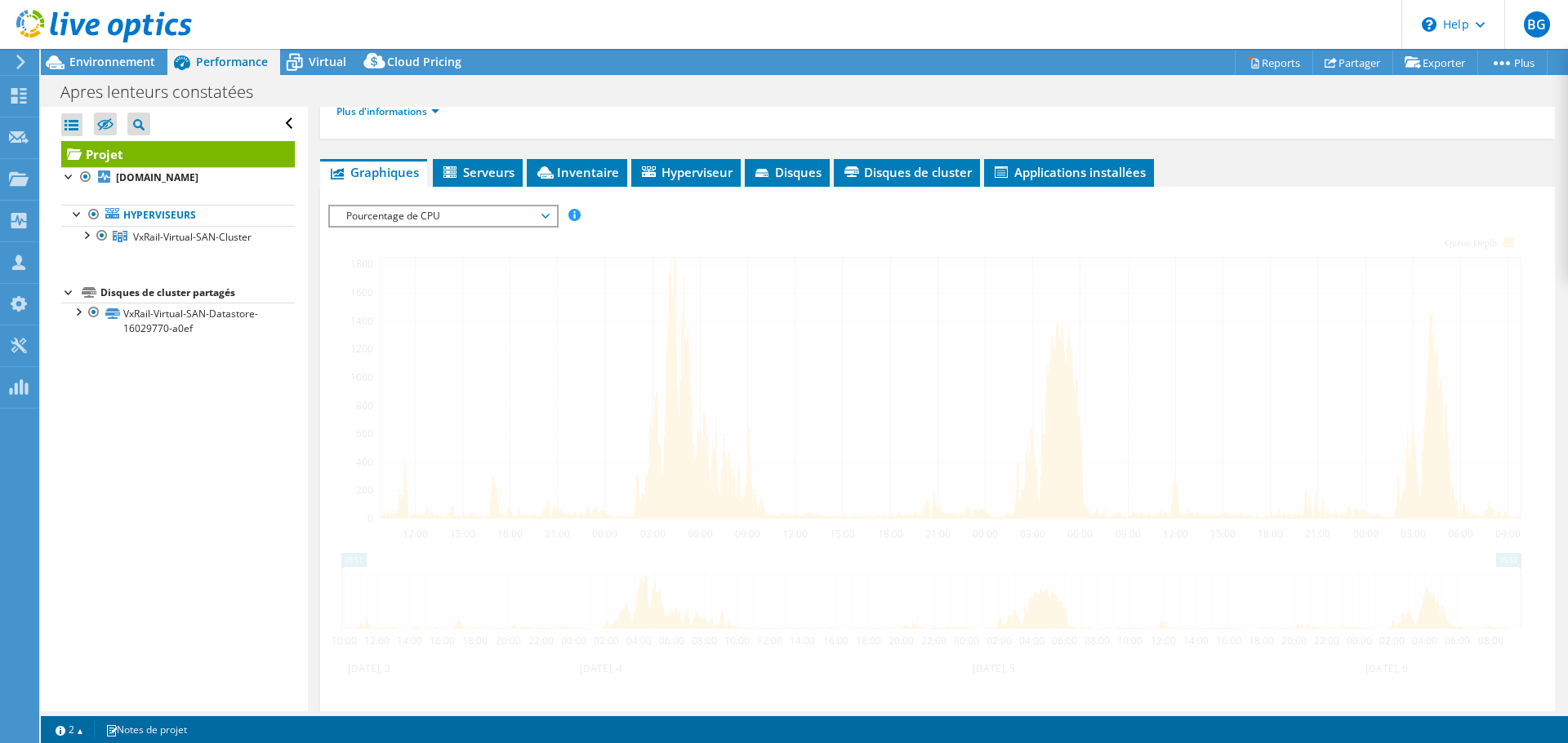
click at [692, 228] on div at bounding box center [937, 484] width 1219 height 558
click at [691, 228] on div at bounding box center [937, 484] width 1219 height 558
click at [689, 228] on div at bounding box center [937, 484] width 1219 height 558
click at [378, 227] on div "Pourcentage de CPU IOPS Débit de disque Taille IO Latence Longueur de file d'at…" at bounding box center [443, 216] width 230 height 23
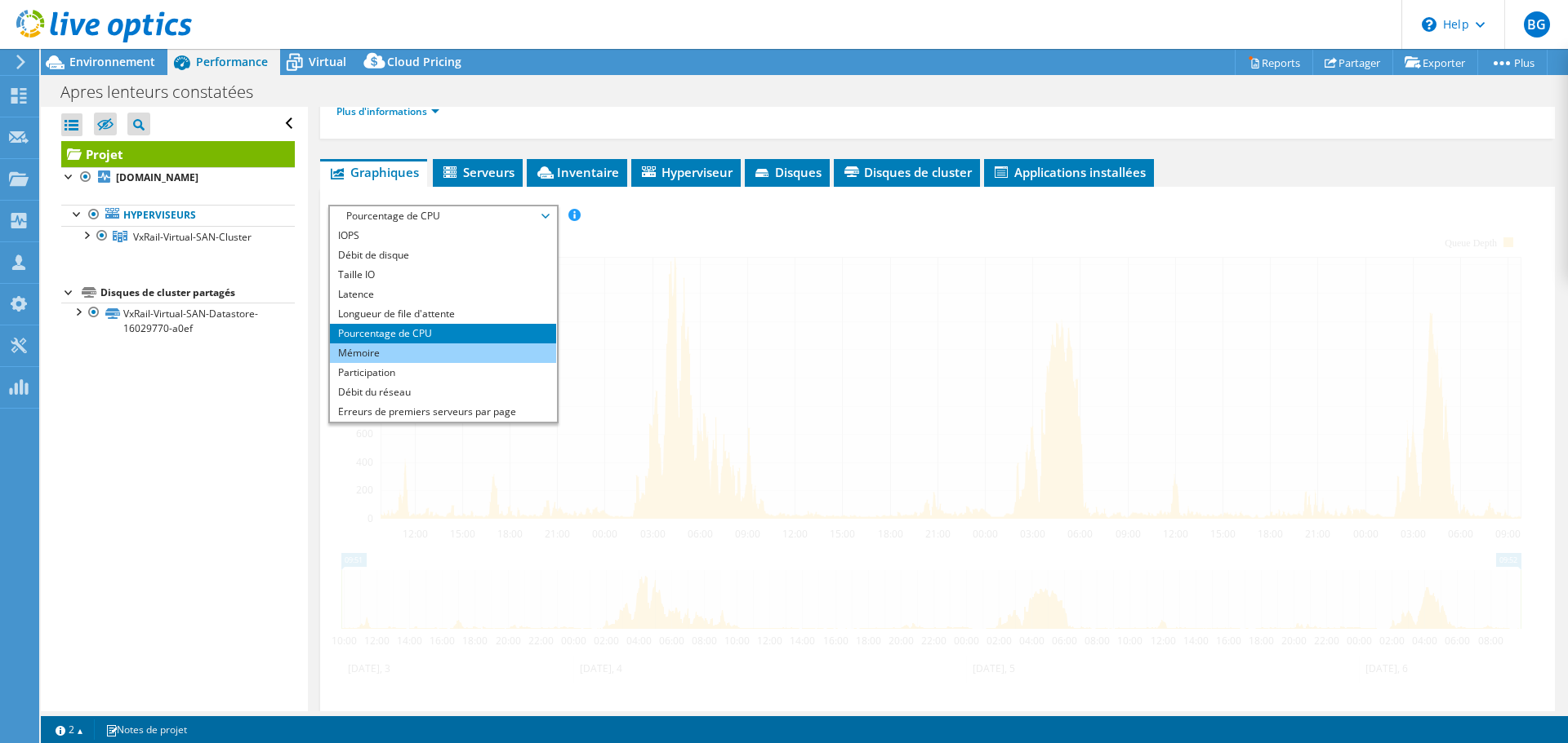
click at [398, 357] on li "Mémoire" at bounding box center [443, 354] width 226 height 20
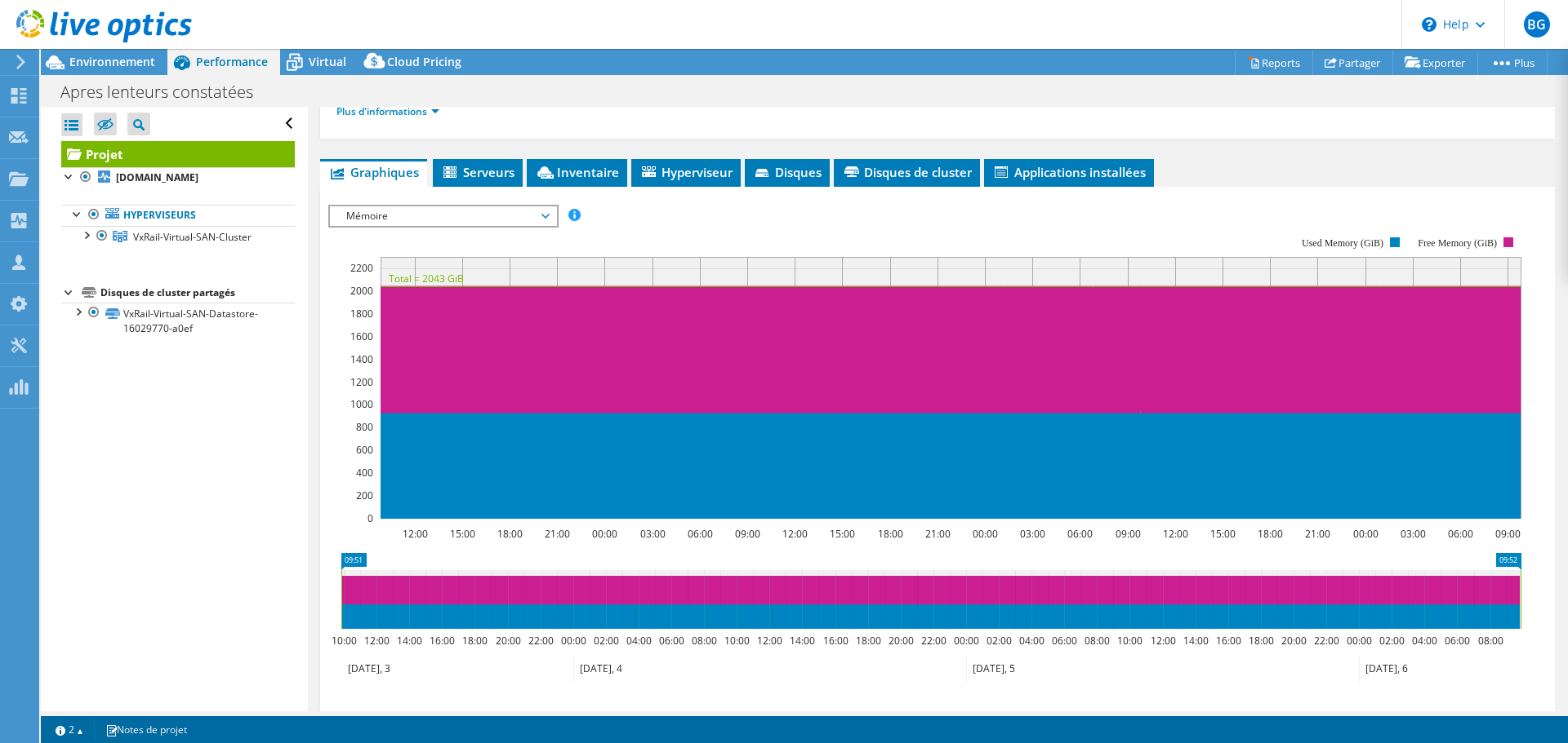
click at [441, 216] on span "Mémoire" at bounding box center [442, 216] width 209 height 20
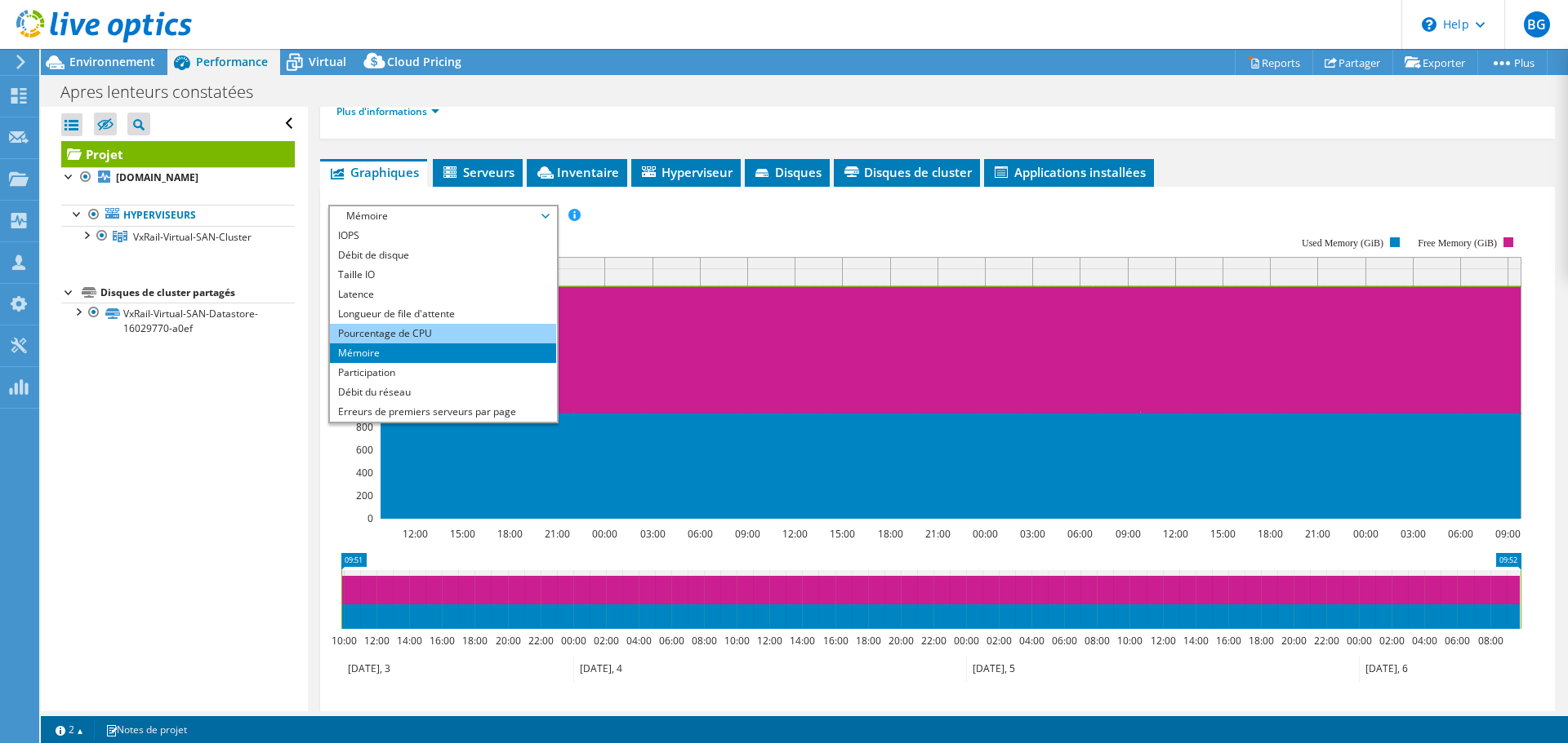
click at [415, 335] on li "Pourcentage de CPU" at bounding box center [443, 334] width 226 height 20
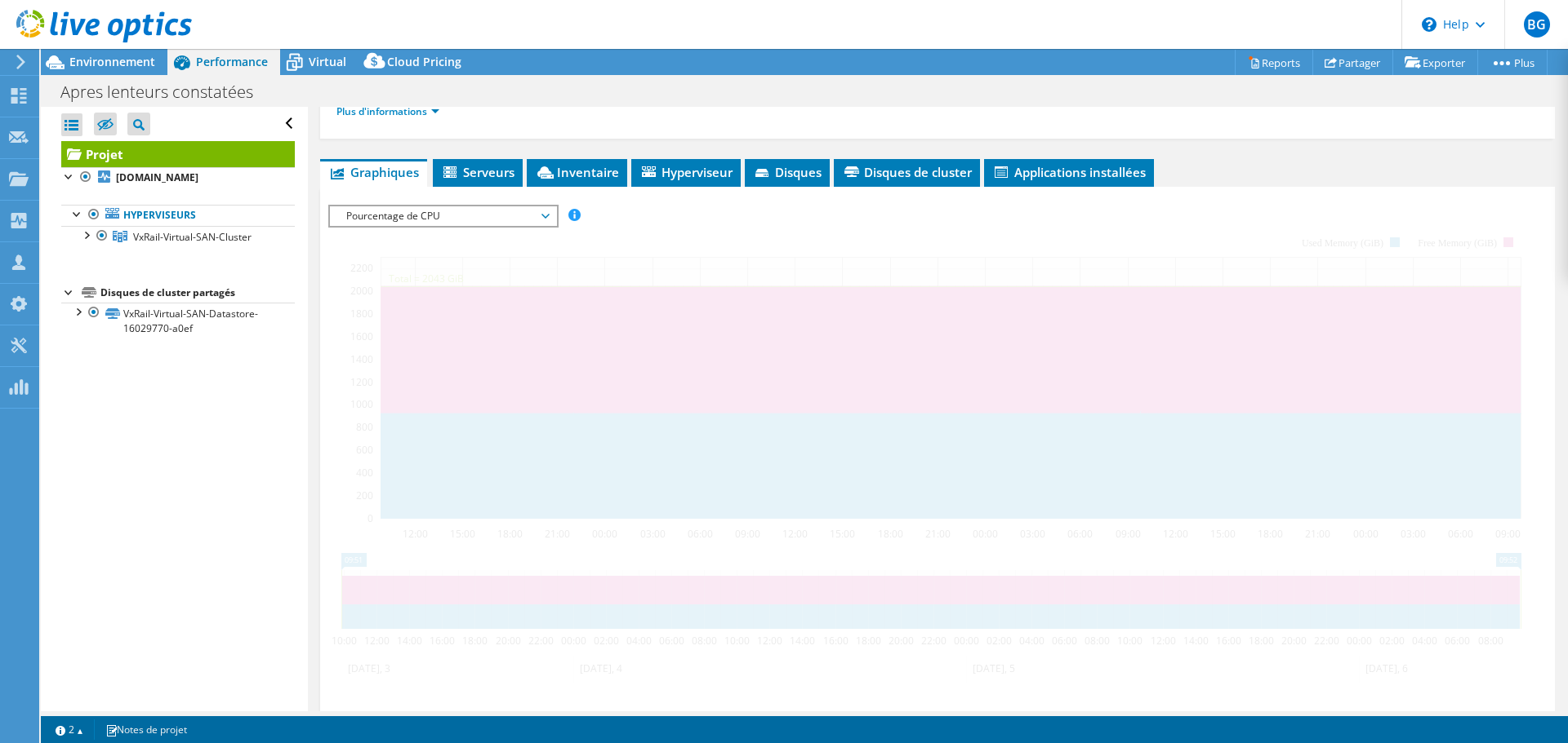
scroll to position [0, 0]
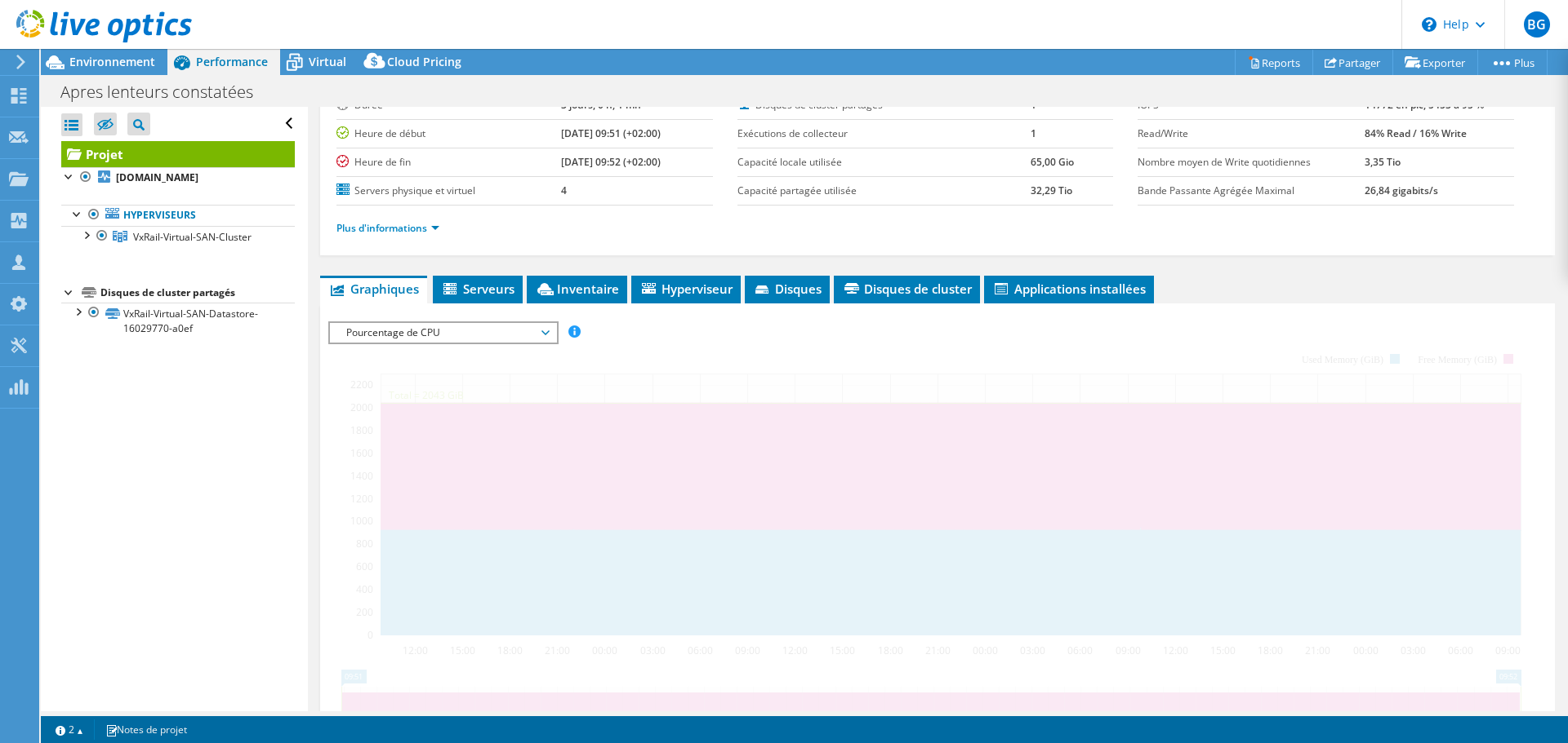
click at [461, 343] on span "Pourcentage de CPU" at bounding box center [442, 333] width 209 height 20
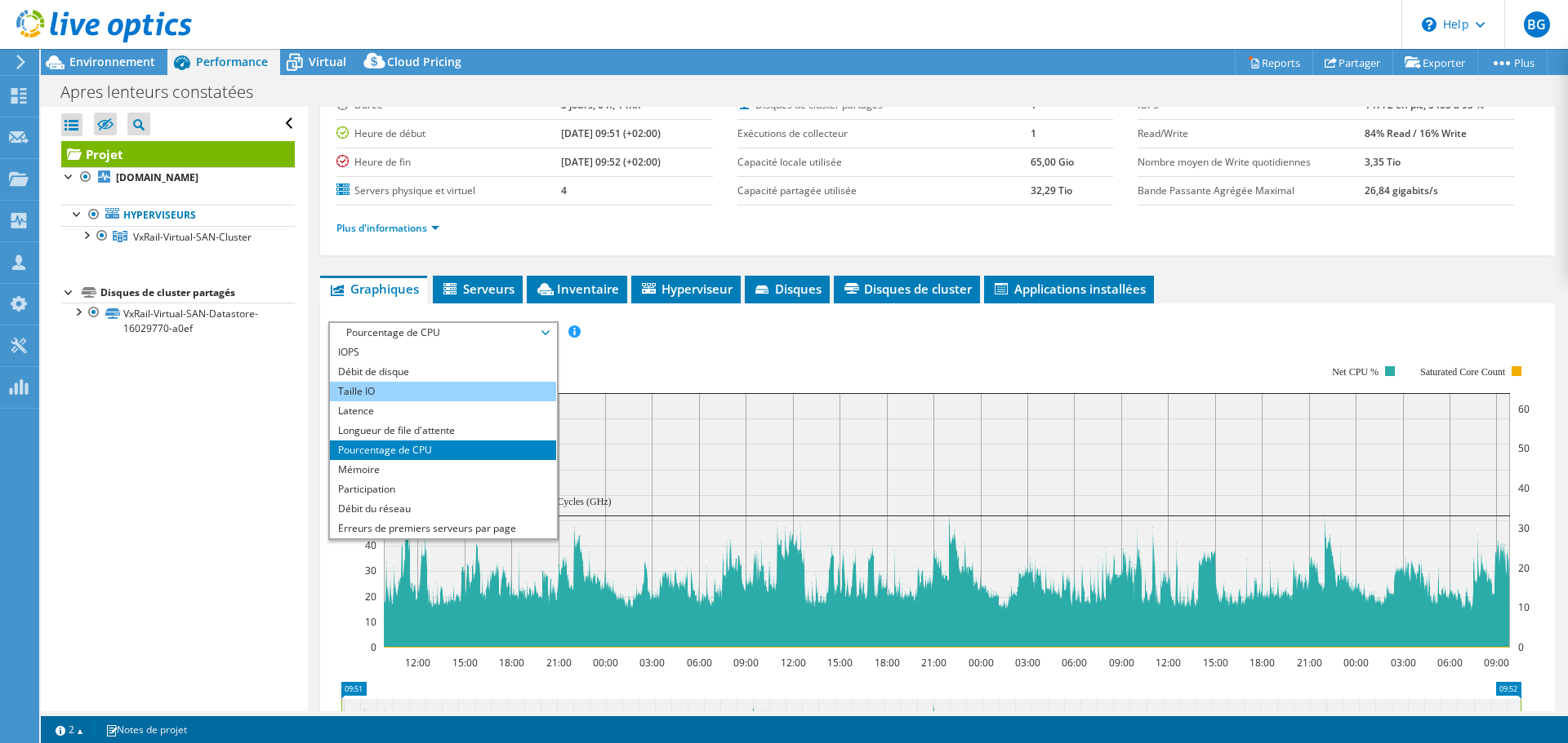
scroll to position [75, 0]
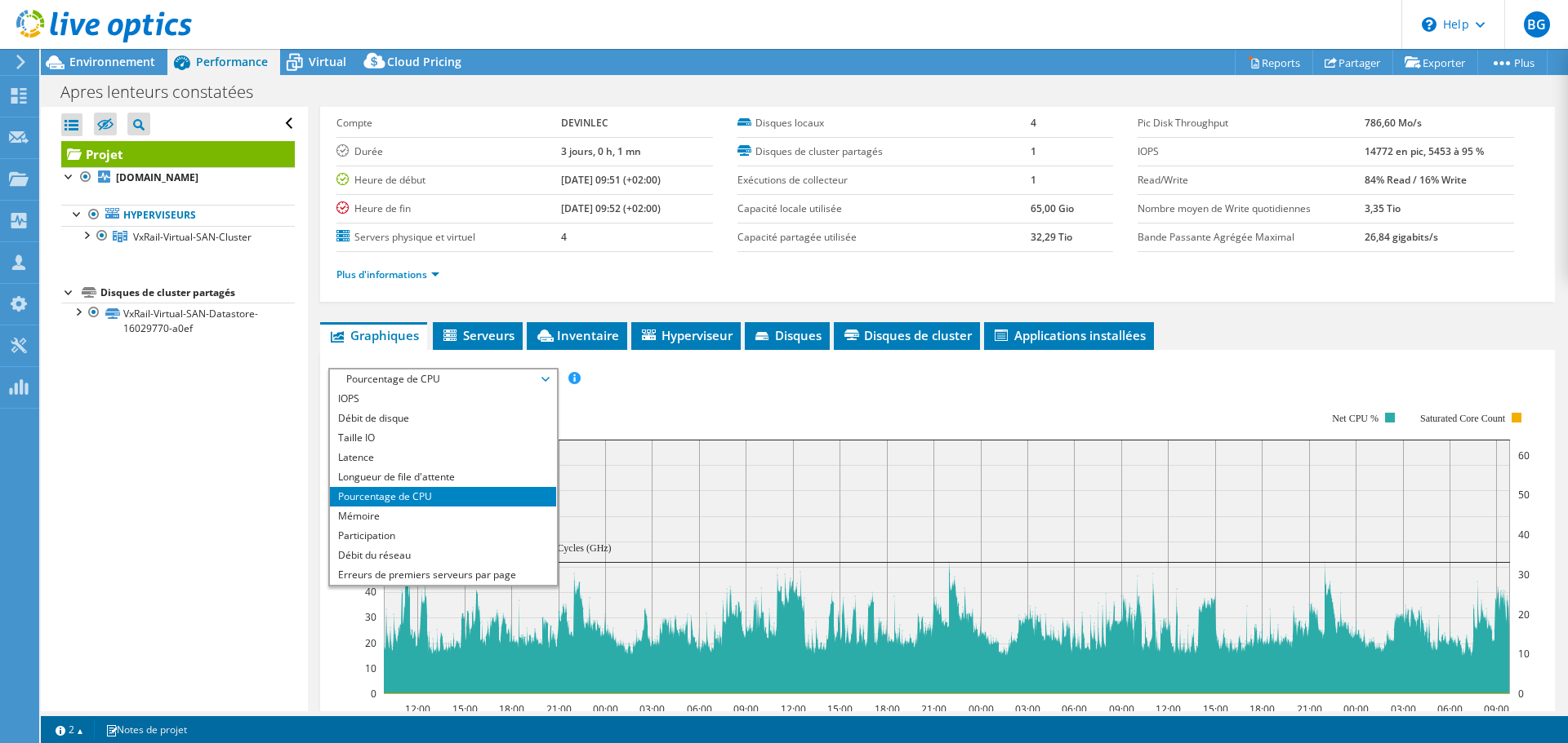
click at [702, 368] on div "IOPS Débit de disque Taille IO Latence Longueur de file d'attente Pourcentage d…" at bounding box center [937, 379] width 1219 height 22
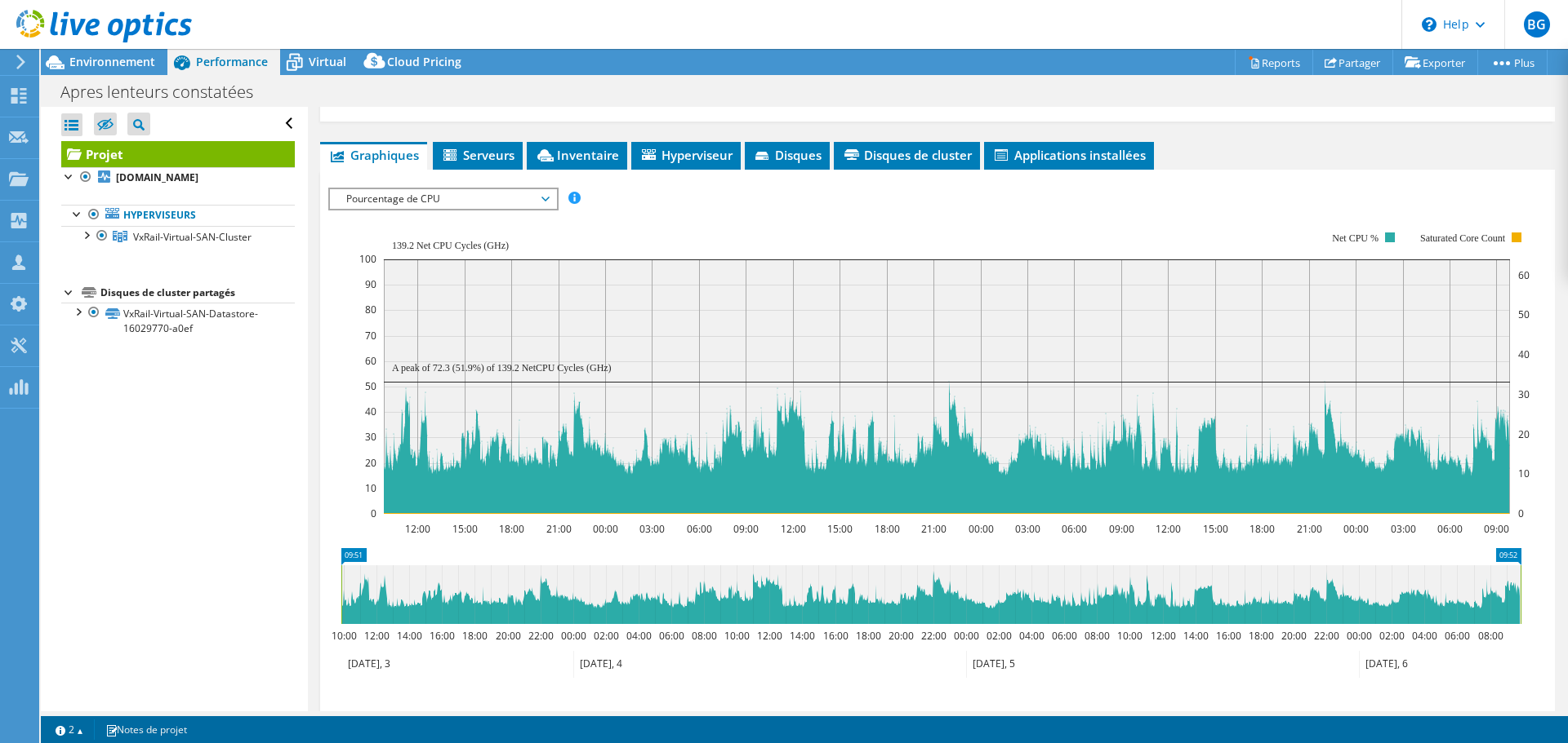
scroll to position [320, 0]
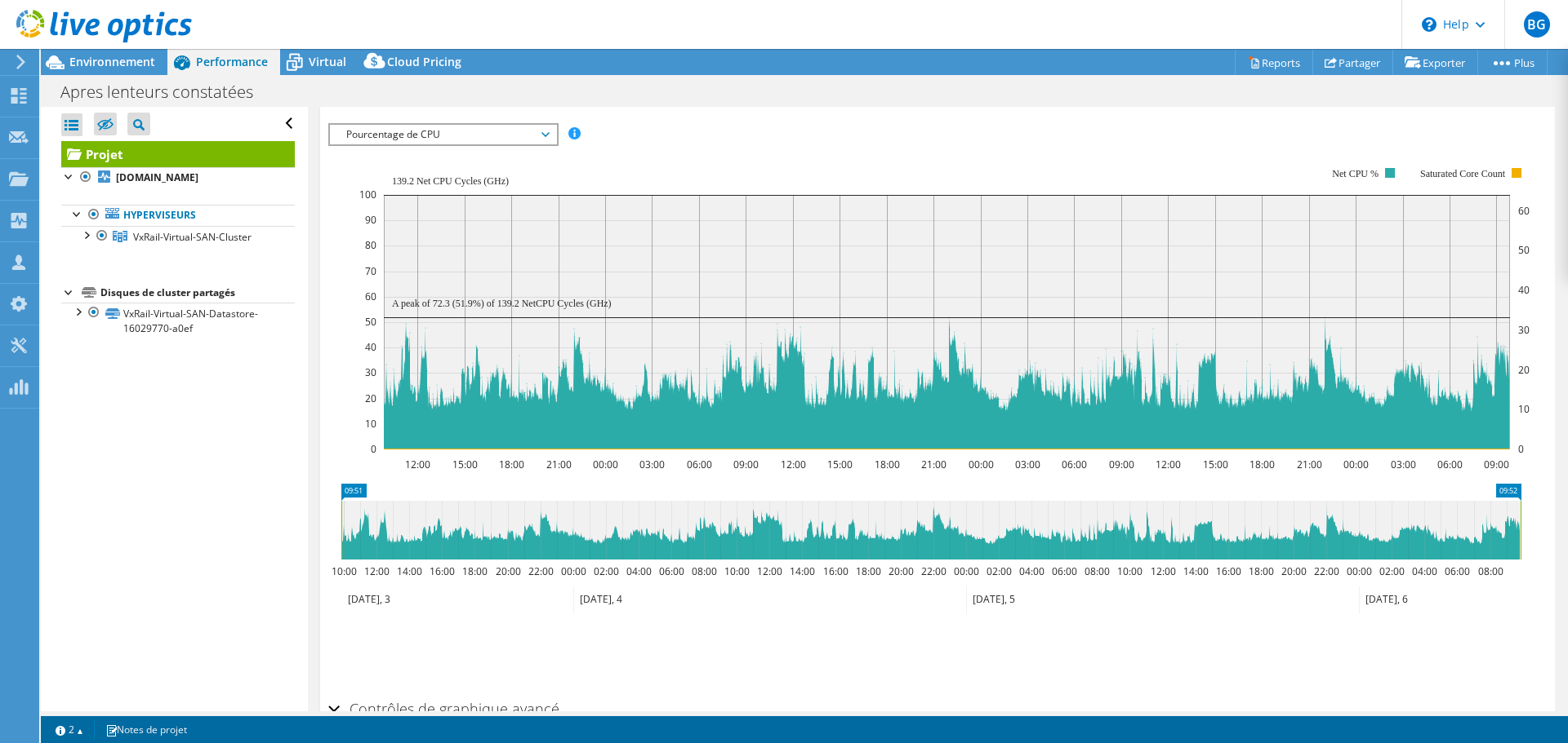
click at [465, 135] on span "Pourcentage de CPU" at bounding box center [442, 135] width 209 height 20
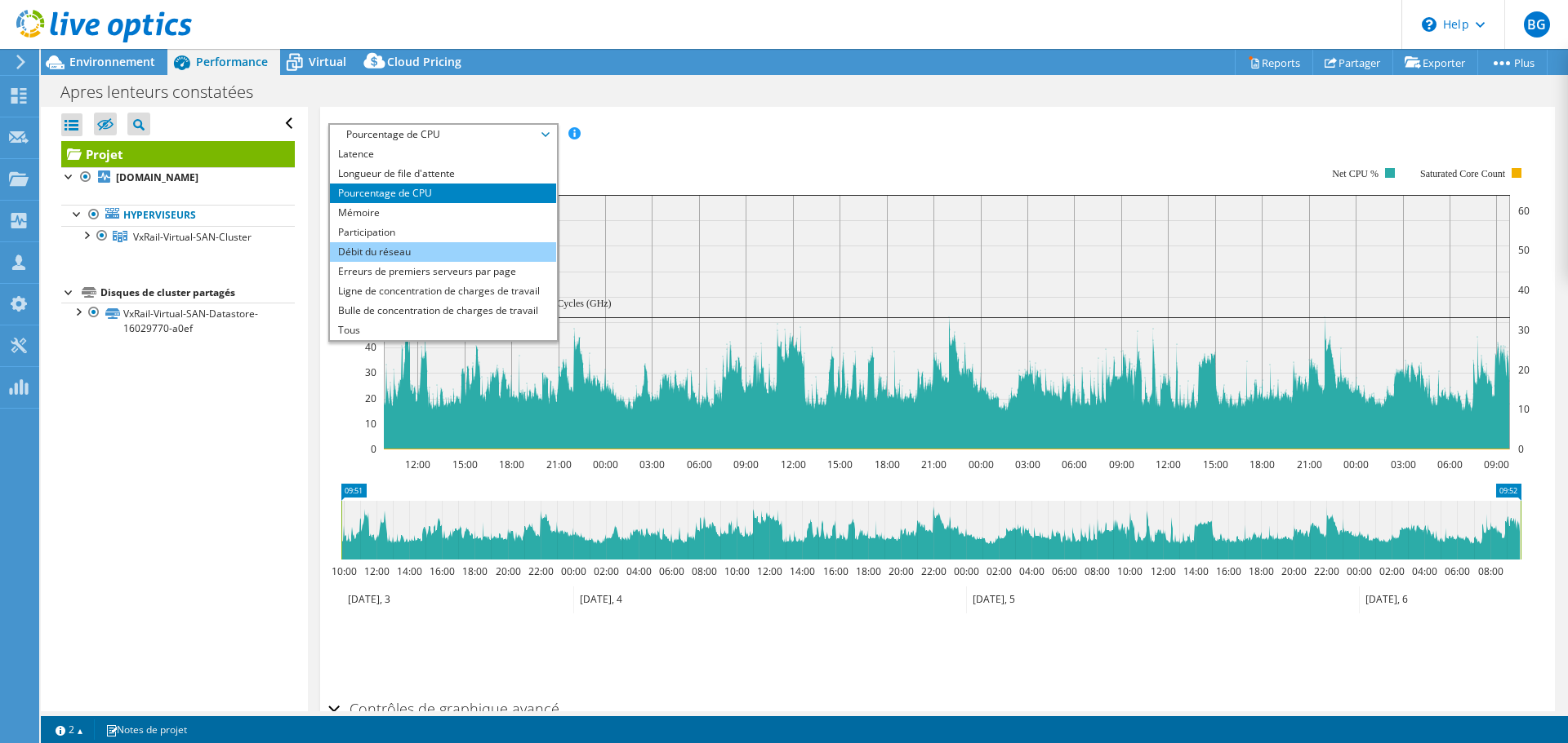
scroll to position [0, 0]
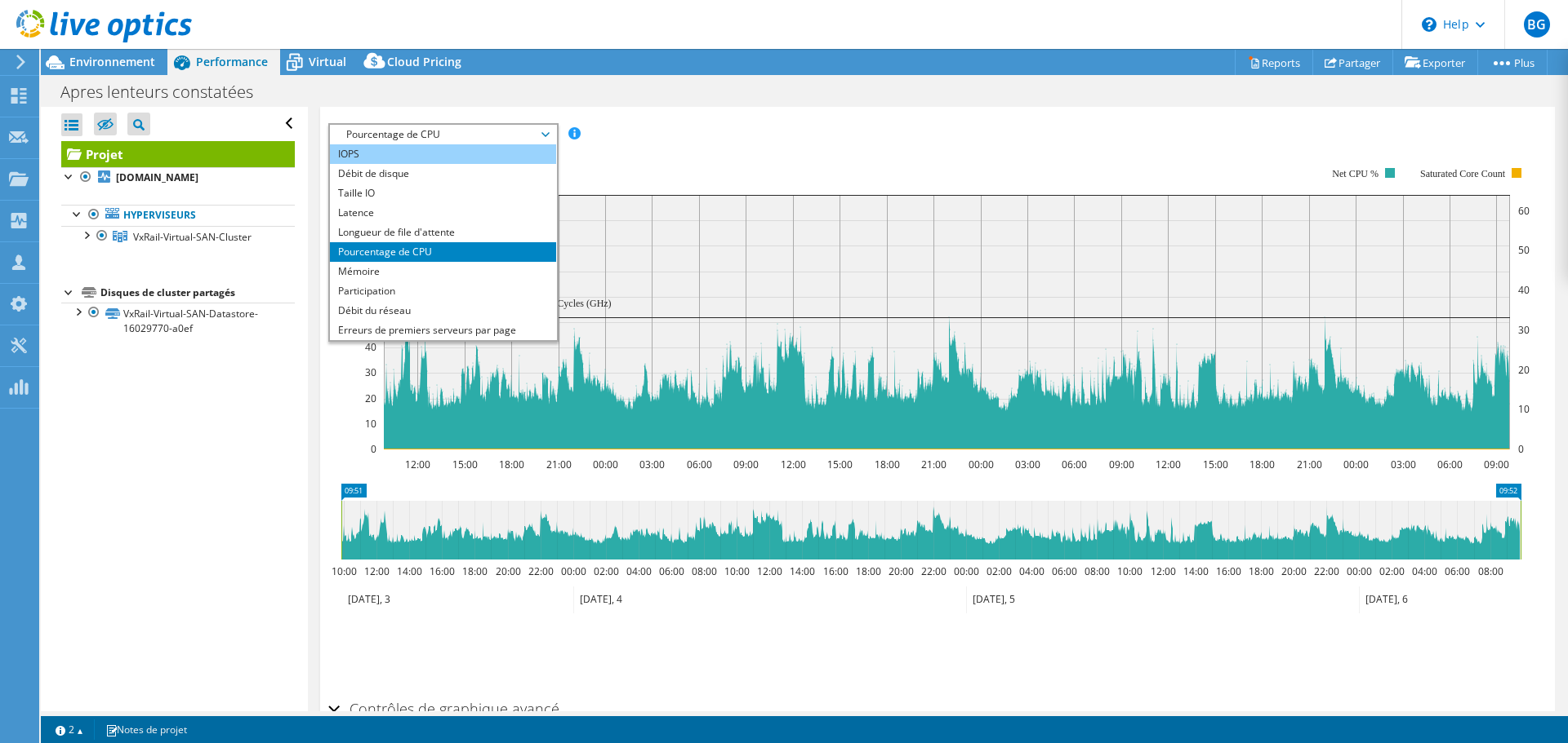
click at [398, 151] on li "IOPS" at bounding box center [443, 154] width 226 height 20
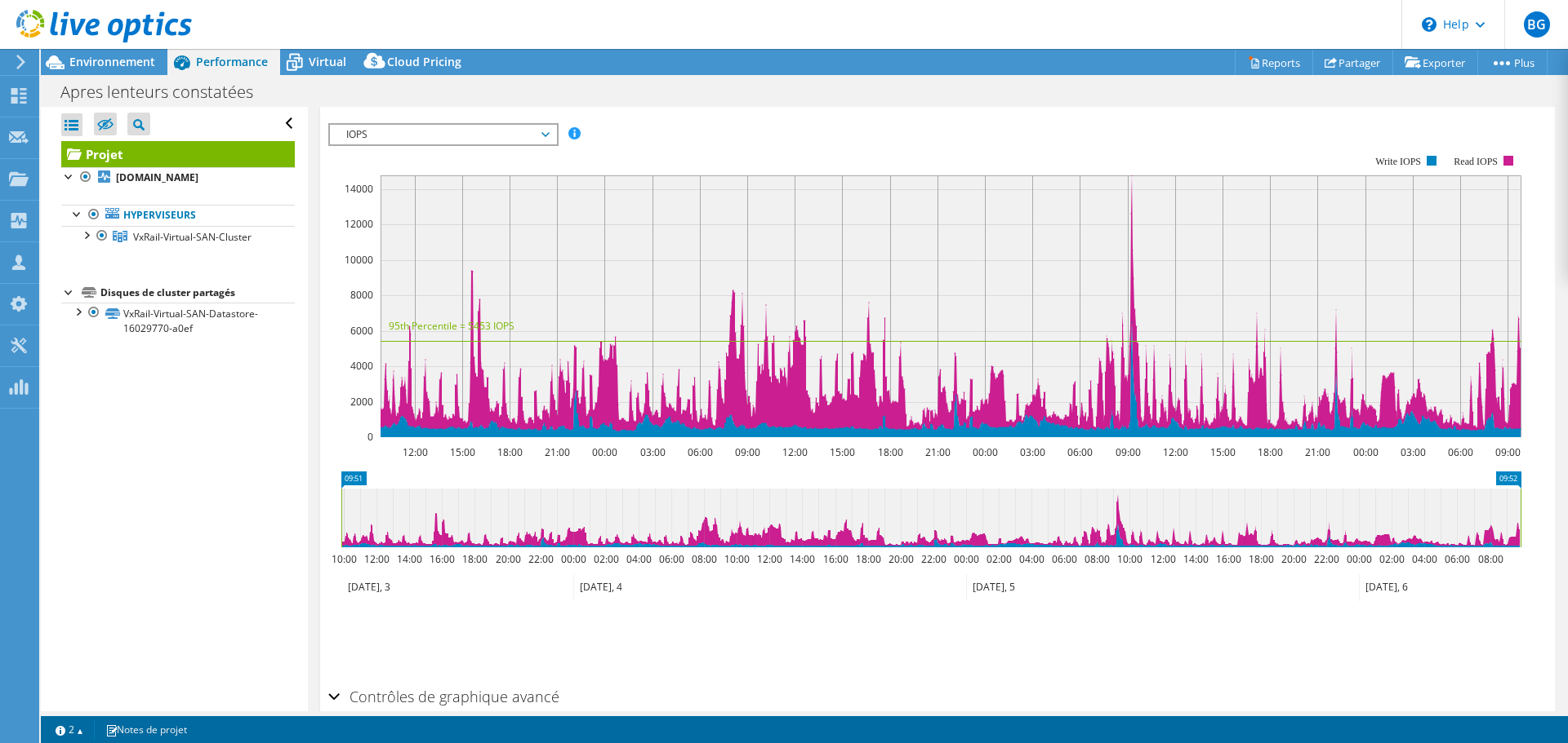
click at [385, 139] on span "IOPS" at bounding box center [442, 135] width 209 height 20
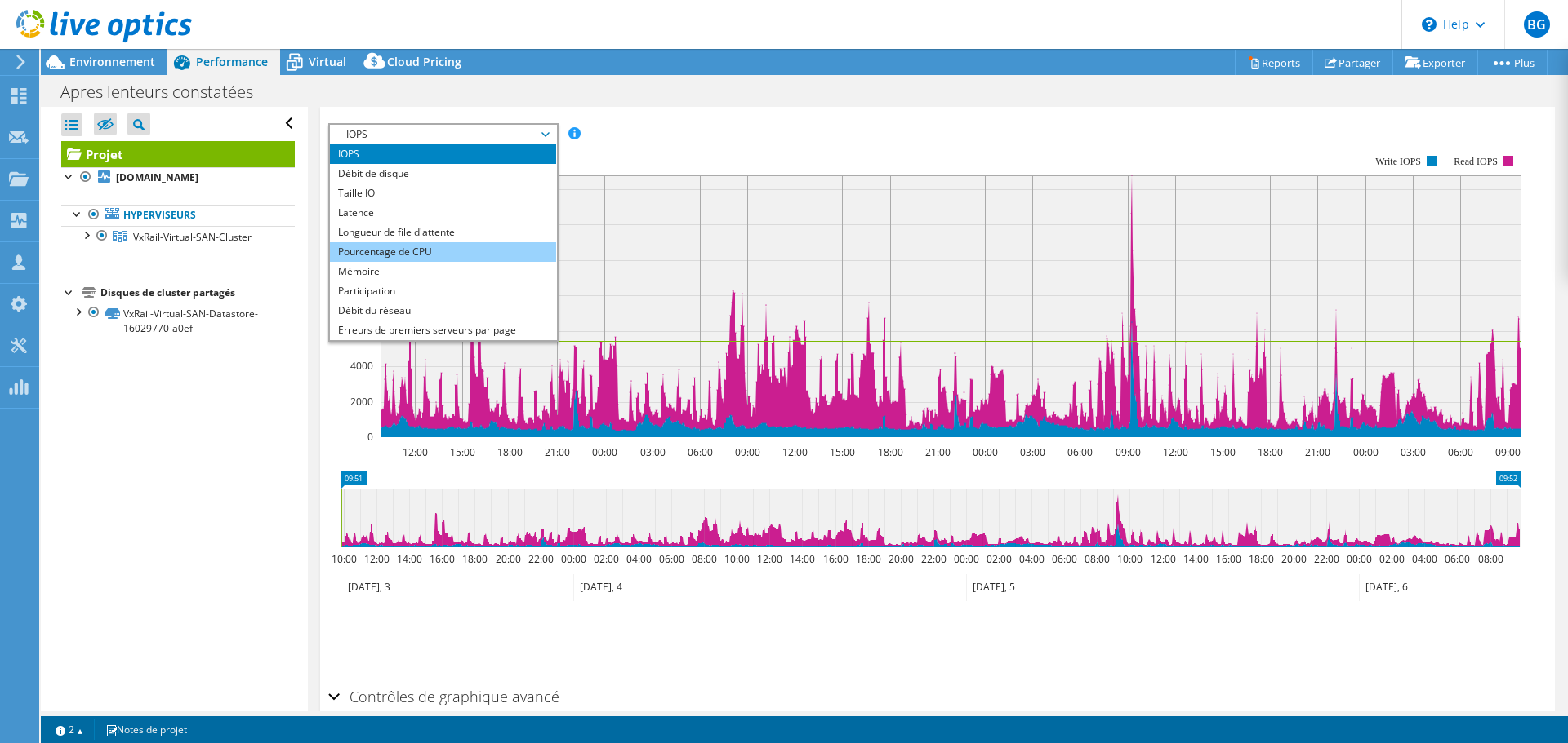
scroll to position [59, 0]
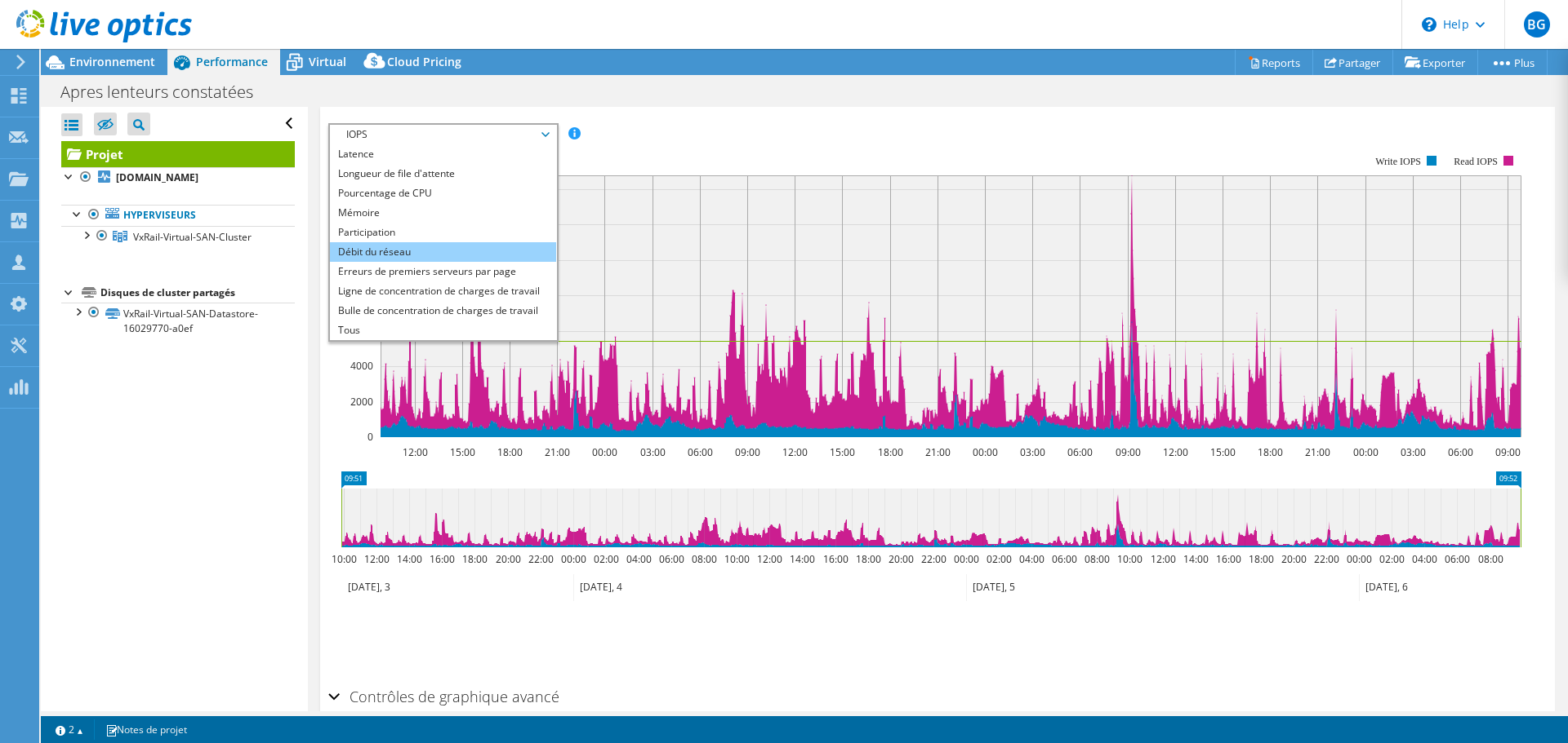
click at [392, 243] on li "Débit du réseau" at bounding box center [443, 252] width 226 height 20
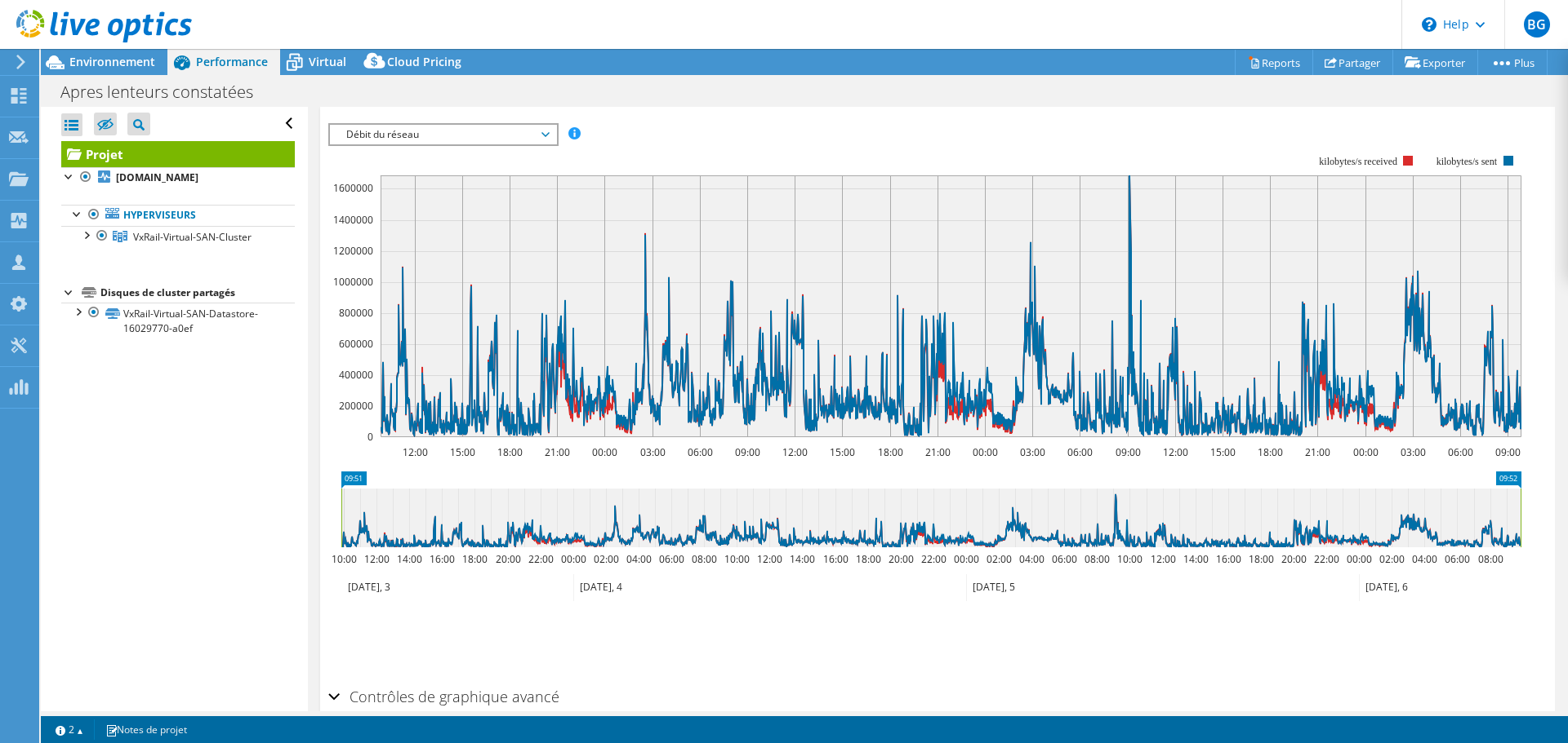
click at [422, 133] on span "Débit du réseau" at bounding box center [442, 135] width 209 height 20
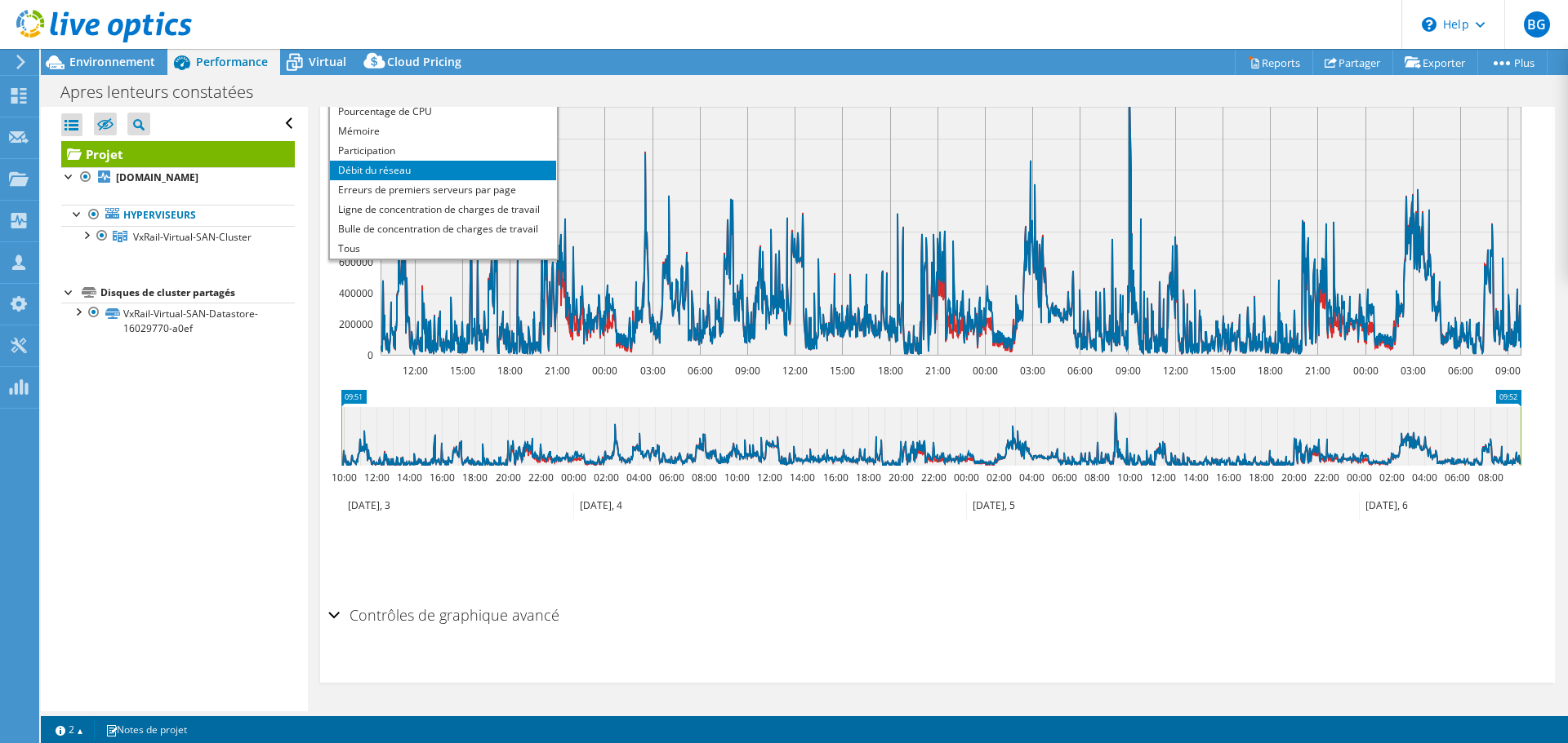
scroll to position [320, 0]
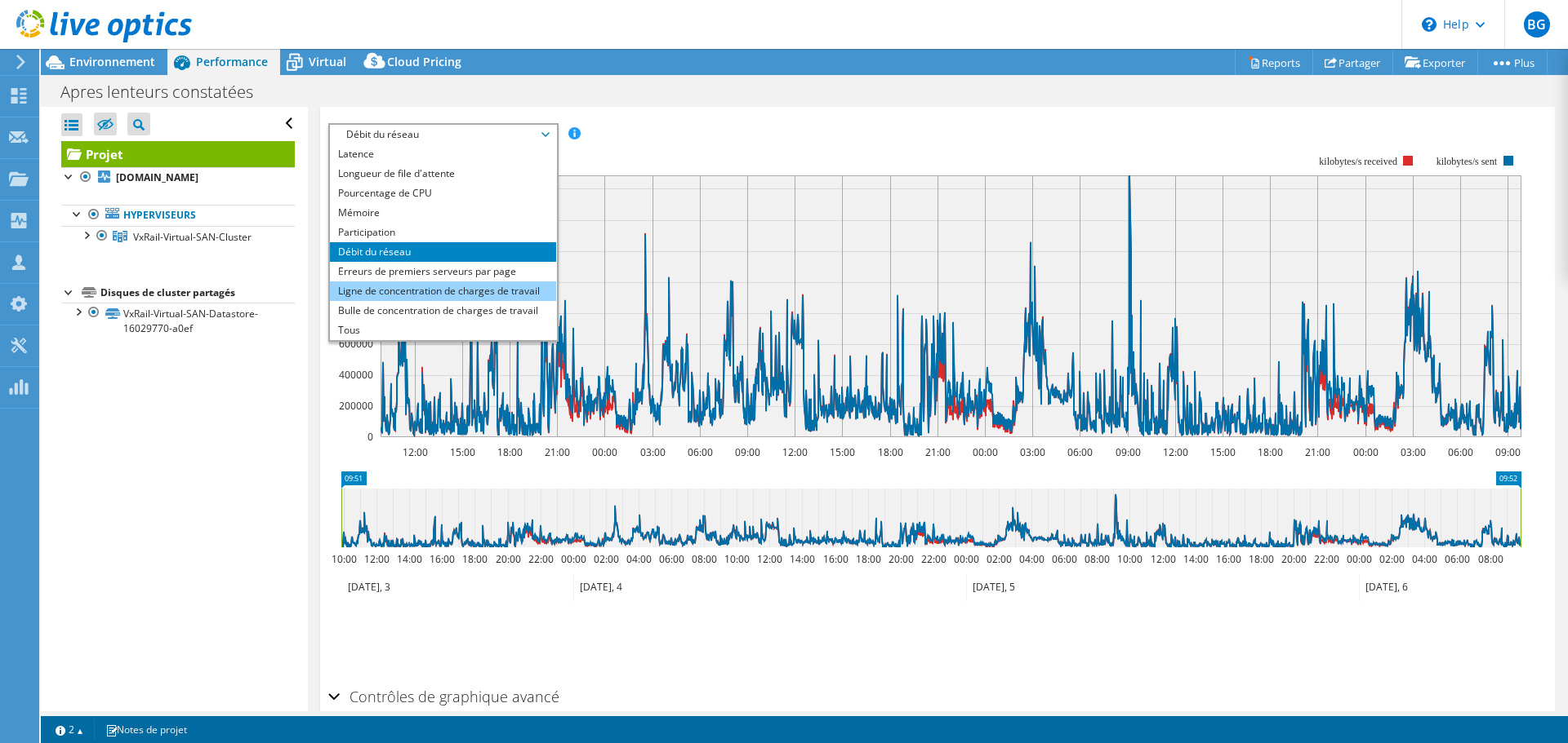
click at [390, 293] on li "Ligne de concentration de charges de travail" at bounding box center [443, 291] width 226 height 20
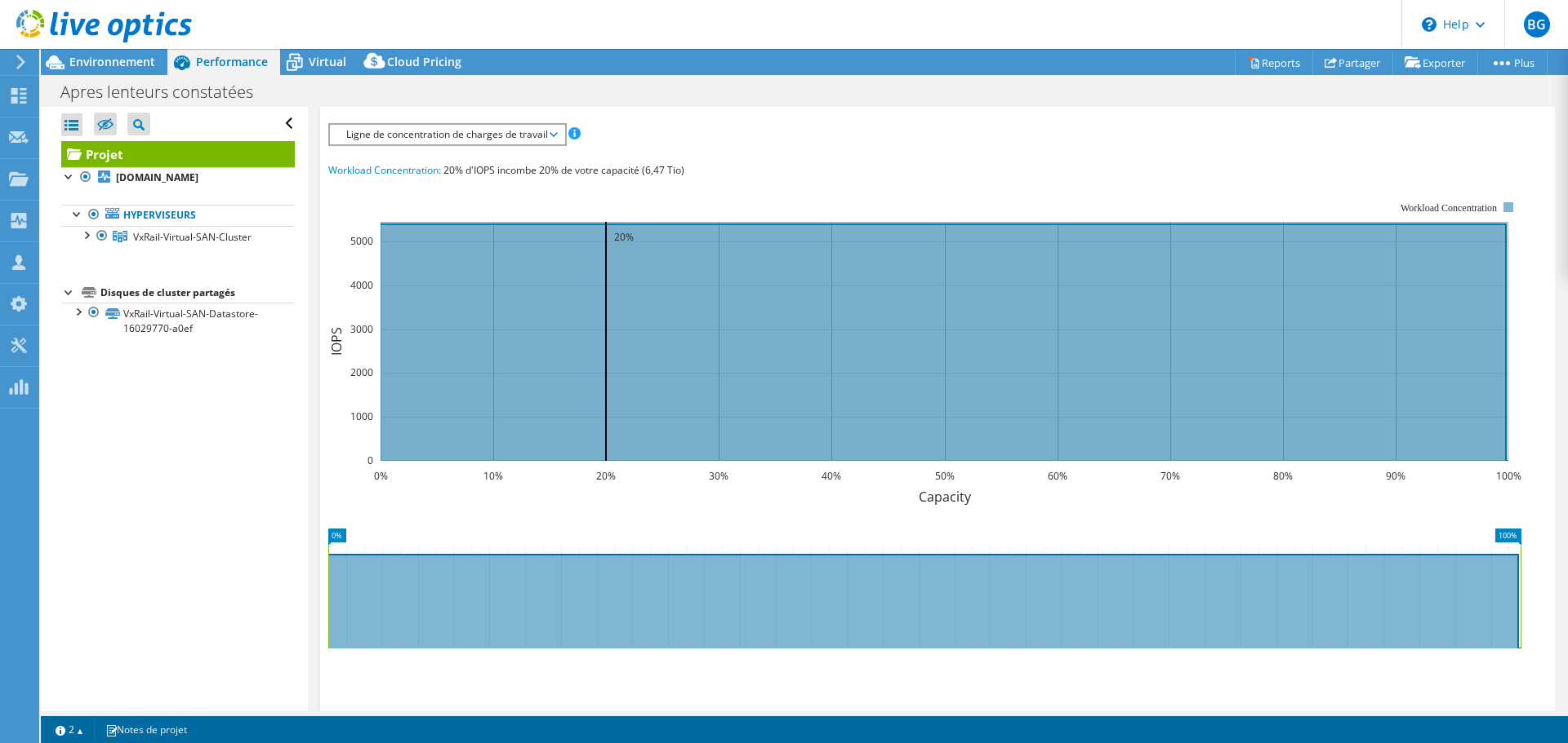
click at [416, 136] on span "Ligne de concentration de charges de travail" at bounding box center [447, 135] width 218 height 20
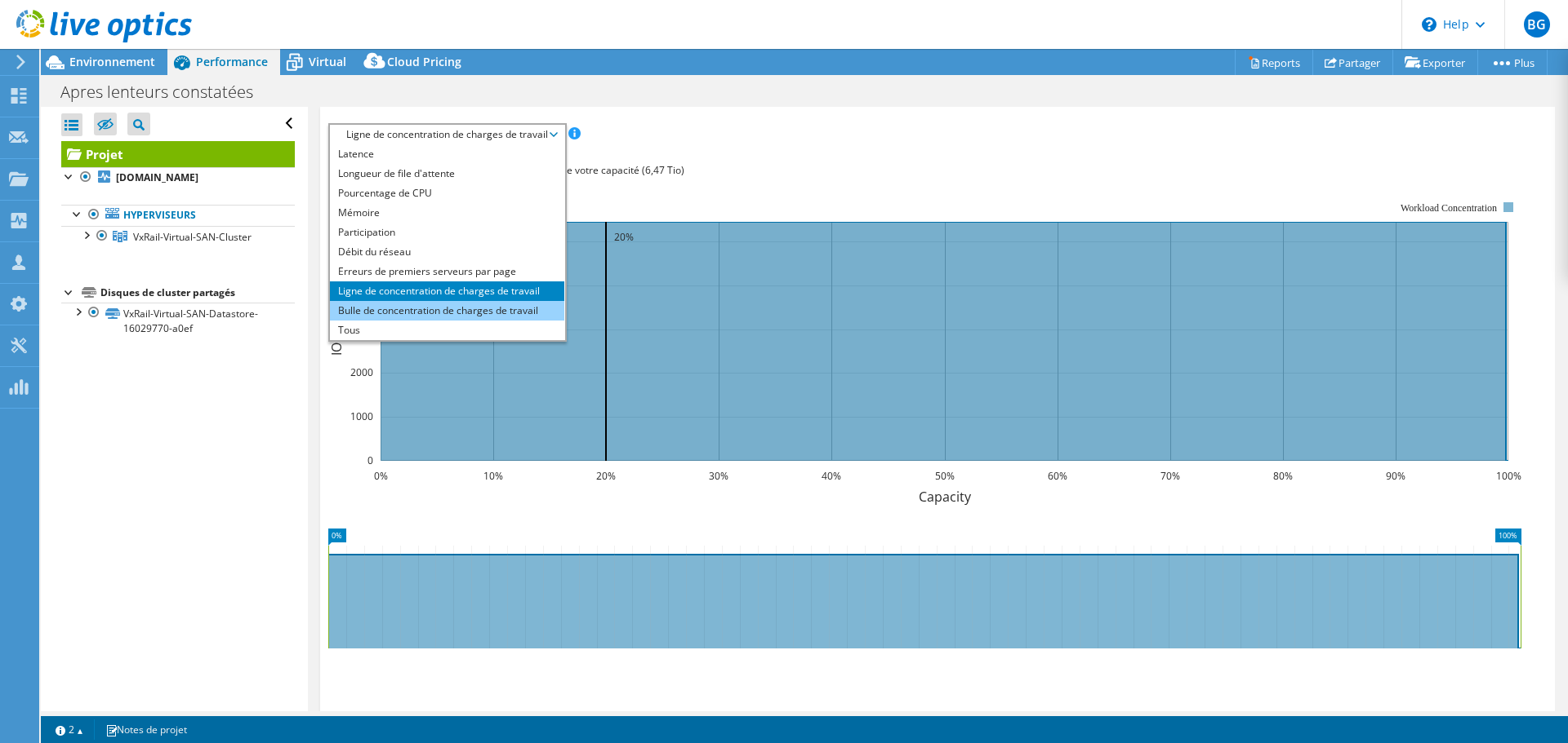
click at [403, 313] on li "Bulle de concentration de charges de travail" at bounding box center [447, 311] width 234 height 20
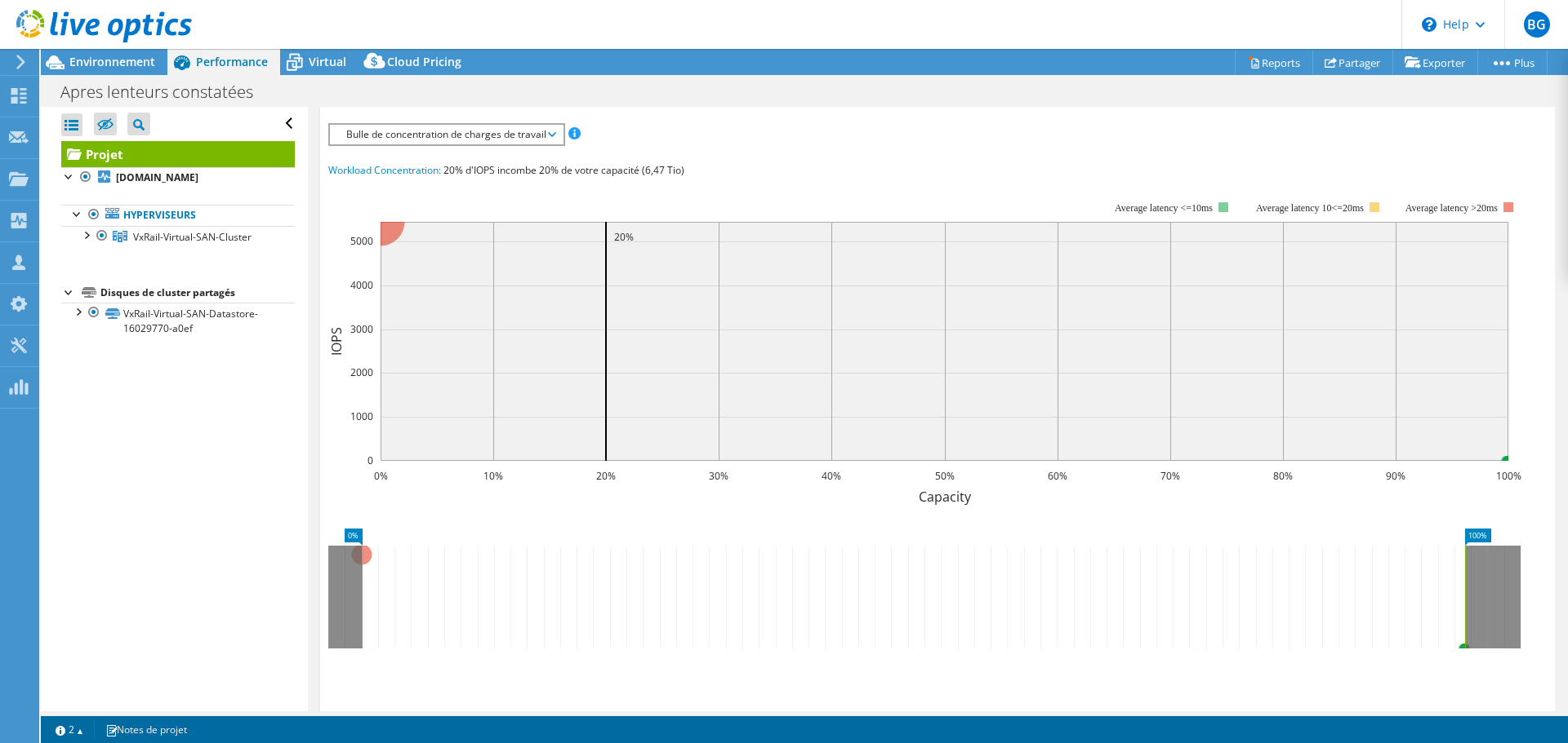
drag, startPoint x: 694, startPoint y: 190, endPoint x: 509, endPoint y: 217, distance: 187.0
click at [694, 190] on rect at bounding box center [924, 342] width 1193 height 326
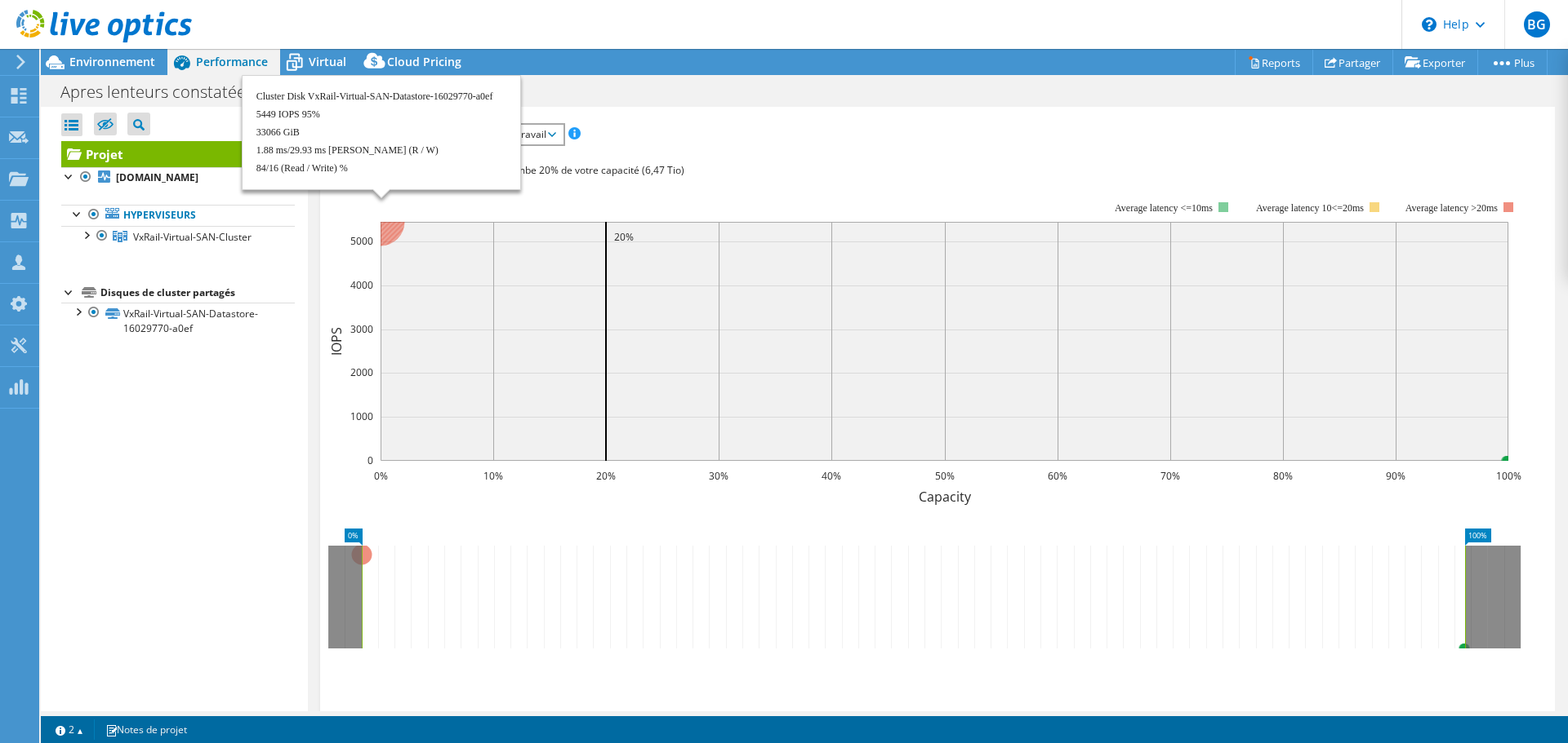
scroll to position [0, 0]
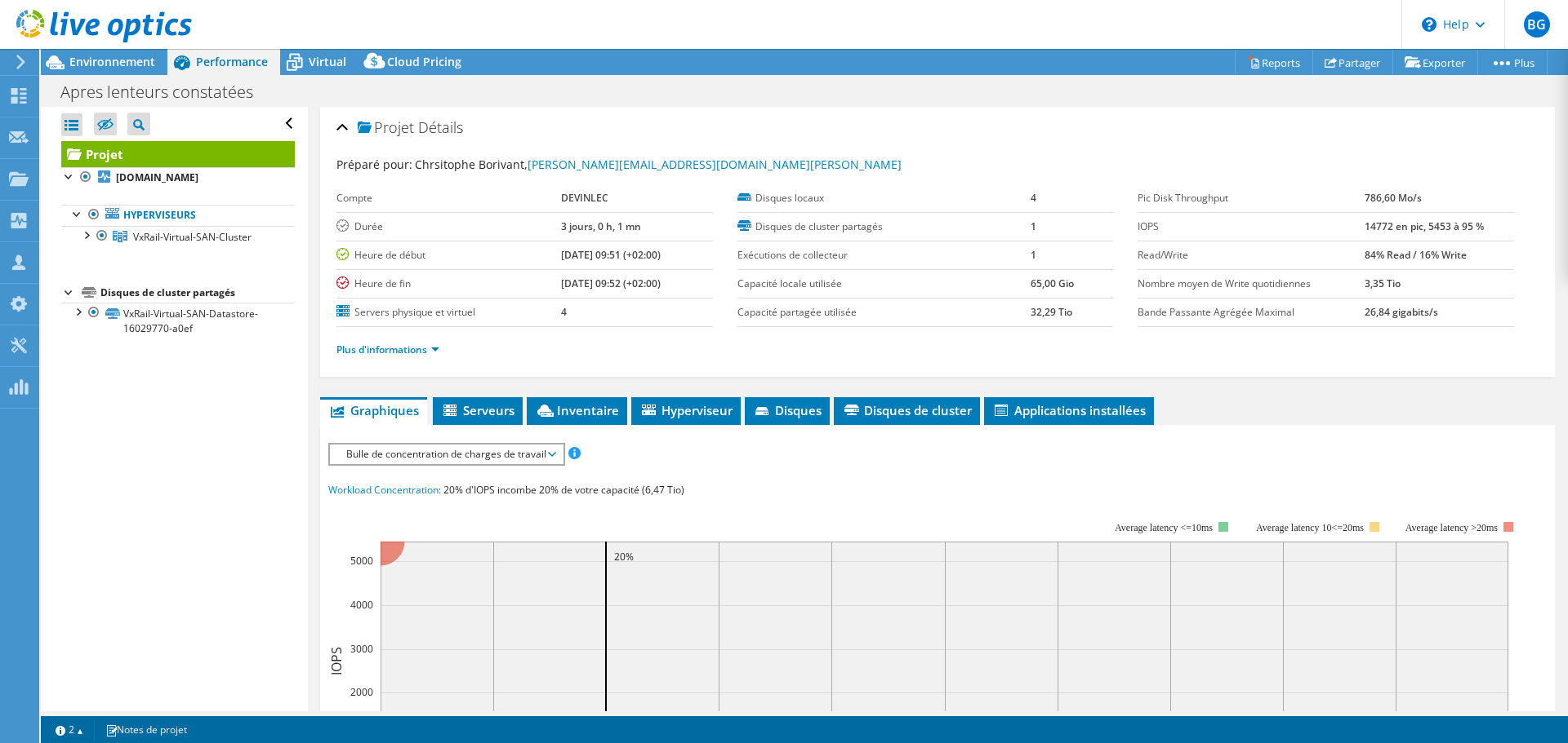
click at [426, 453] on span "Bulle de concentration de charges de travail" at bounding box center [446, 454] width 217 height 20
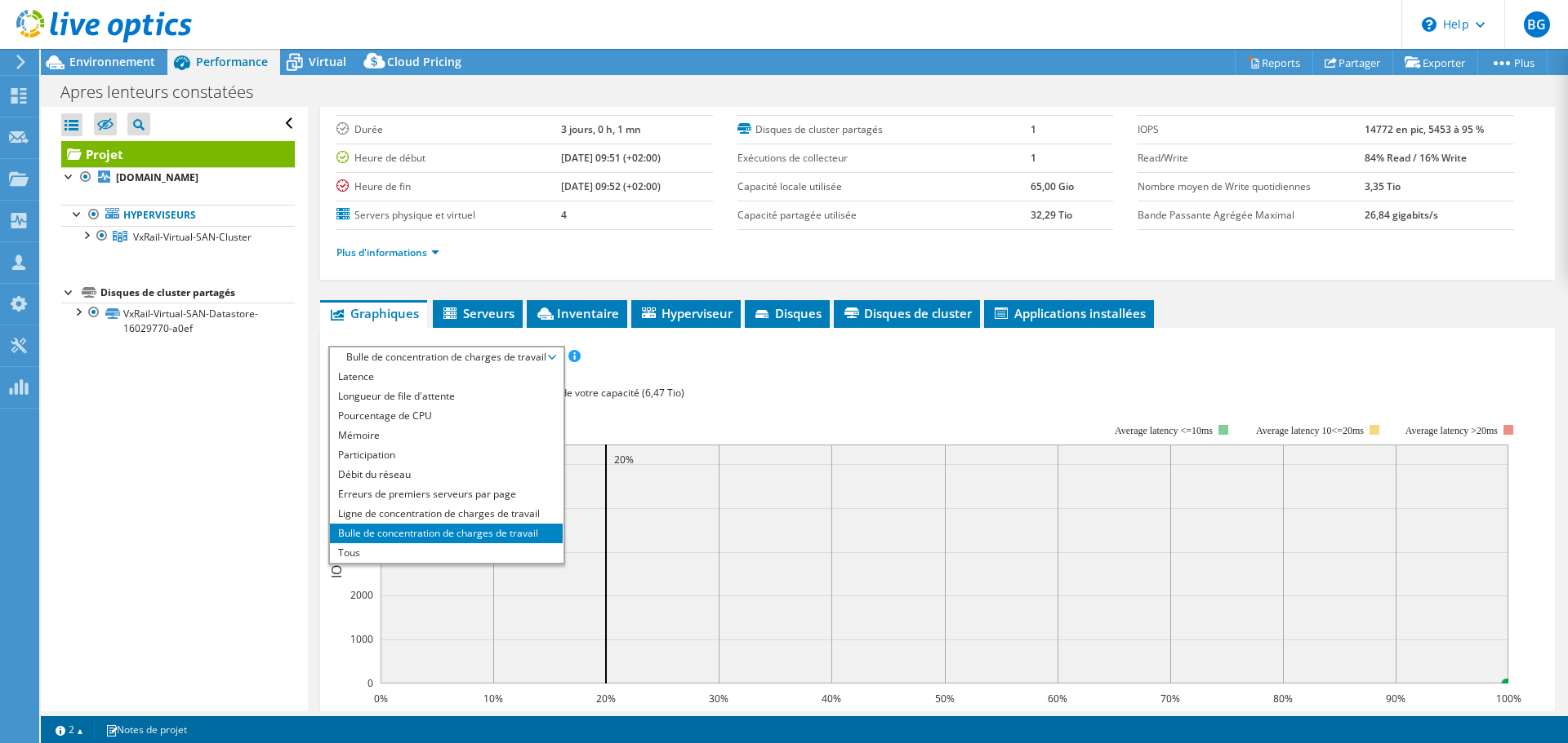
scroll to position [163, 0]
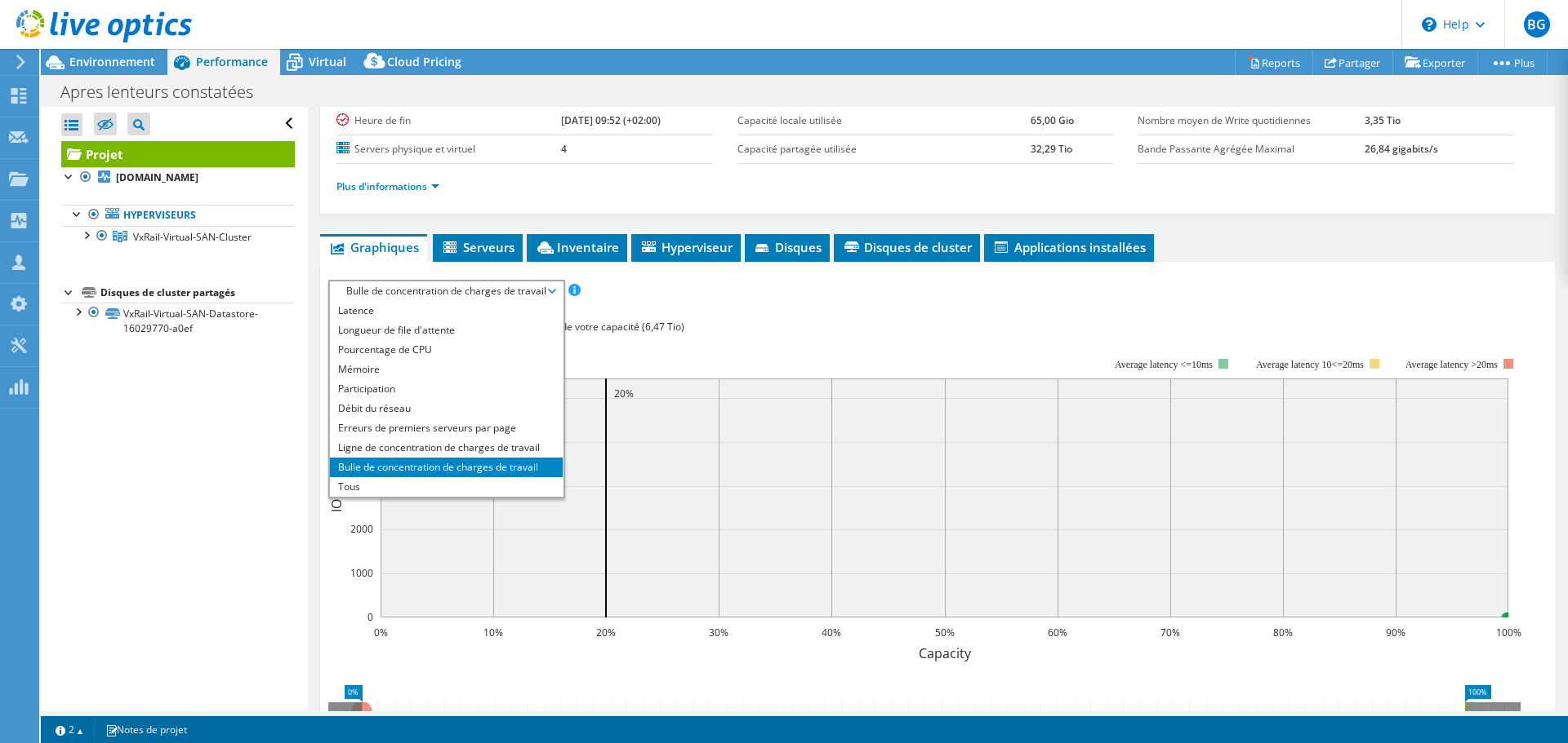
click at [713, 328] on div "Workload Concentration: 20% d'IOPS incombe 20% de votre capacité (6,47 Tio)" at bounding box center [937, 327] width 1219 height 18
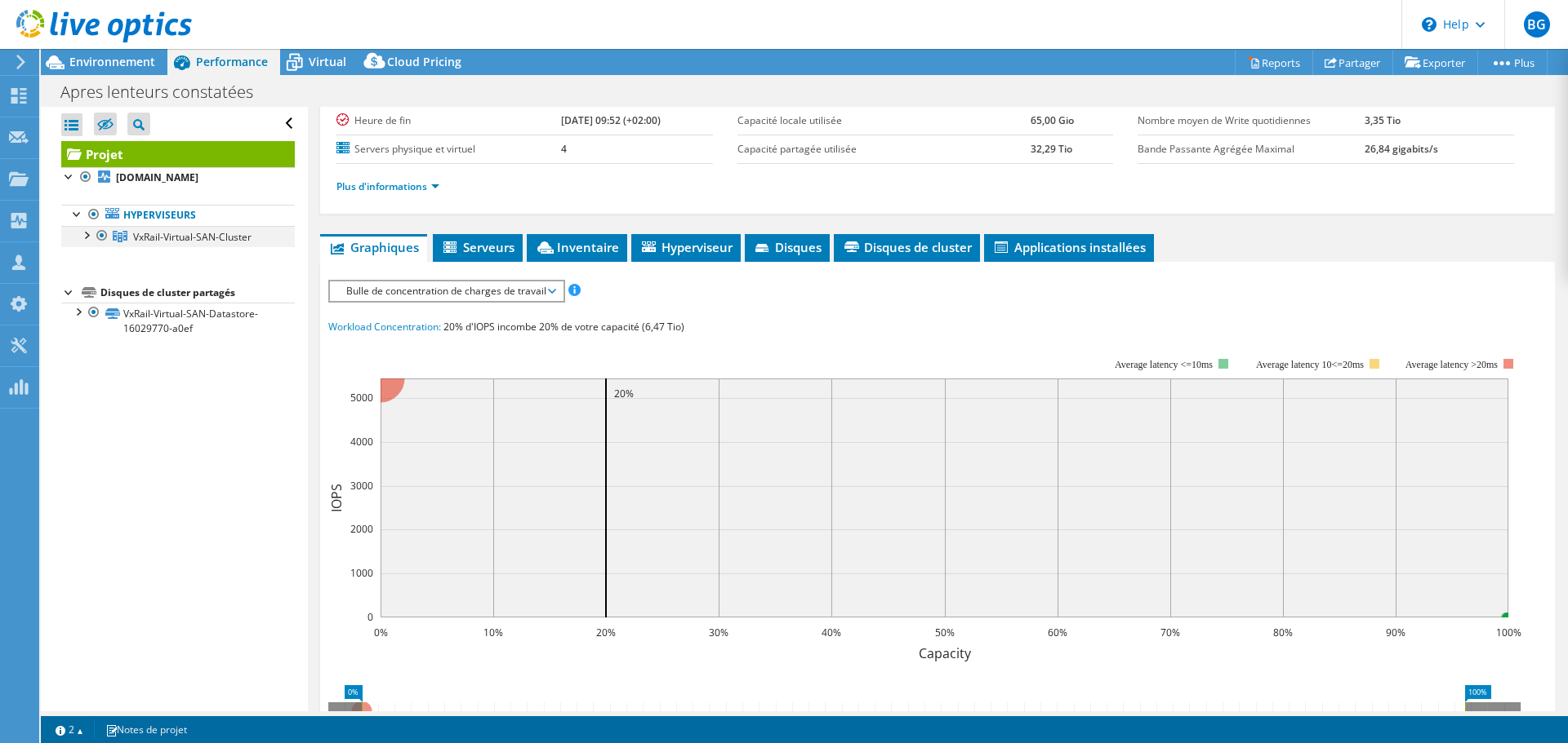
click at [86, 242] on div at bounding box center [86, 234] width 16 height 16
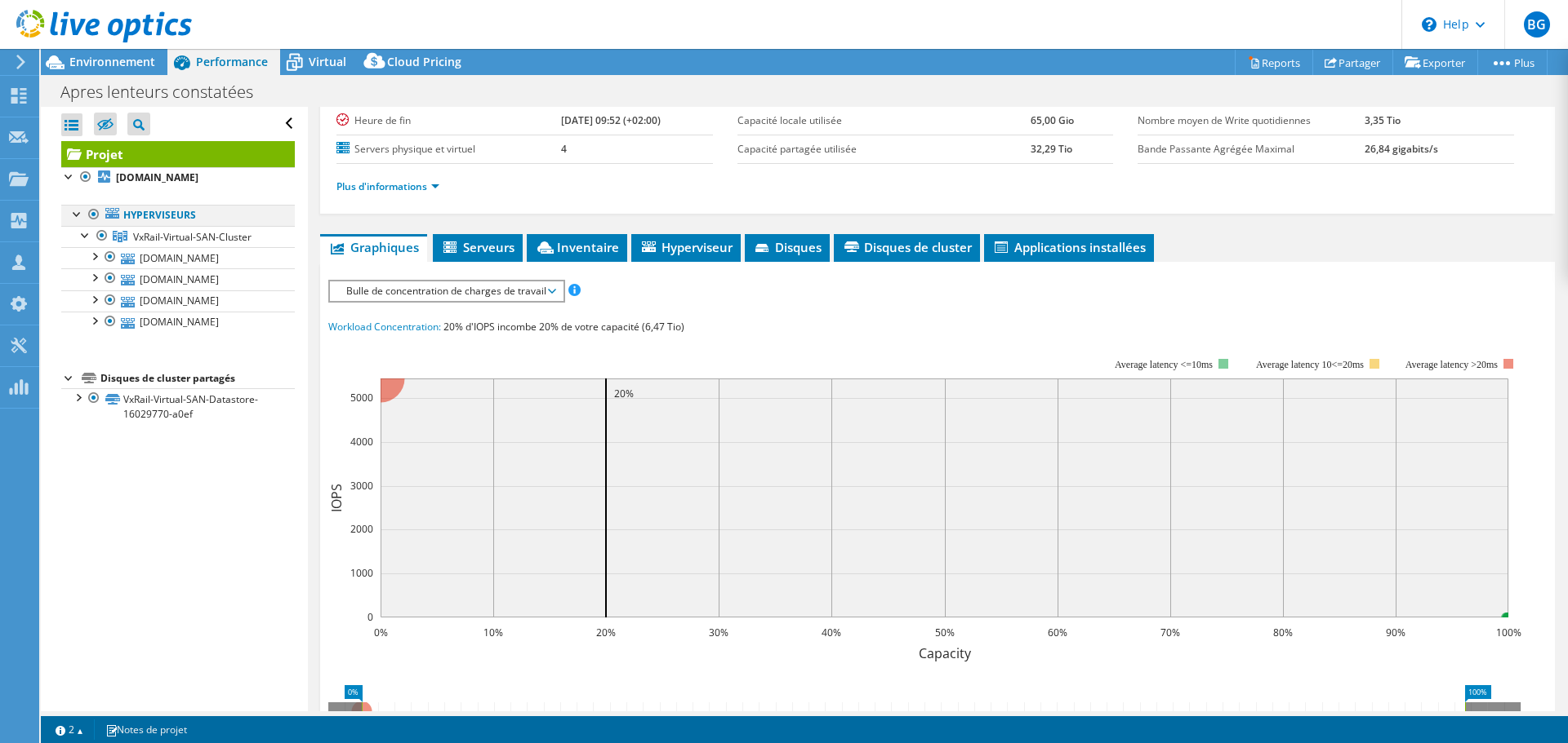
click at [93, 225] on div at bounding box center [94, 215] width 16 height 20
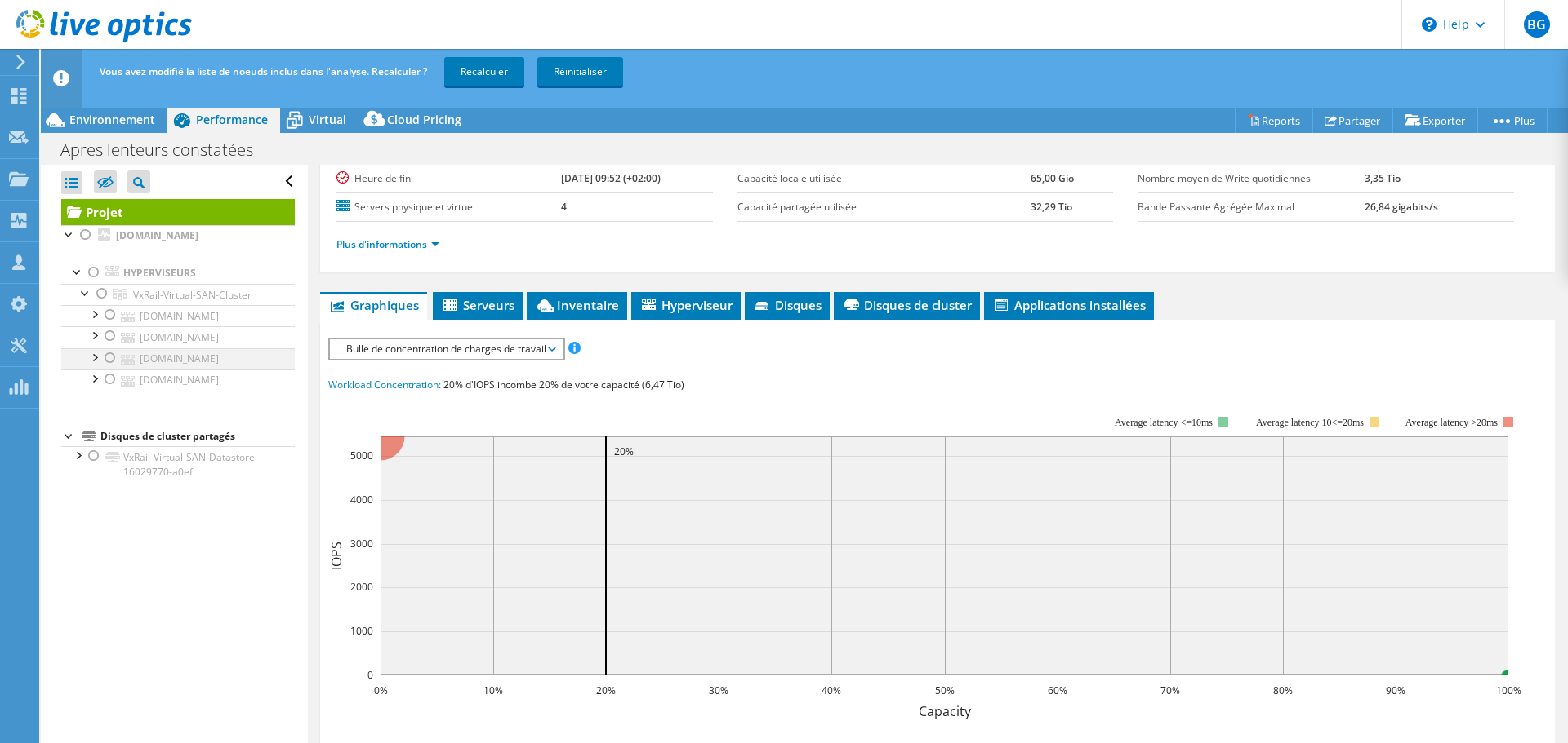
click at [109, 368] on div at bounding box center [110, 358] width 16 height 20
click at [483, 69] on link "Recalculer" at bounding box center [484, 71] width 80 height 29
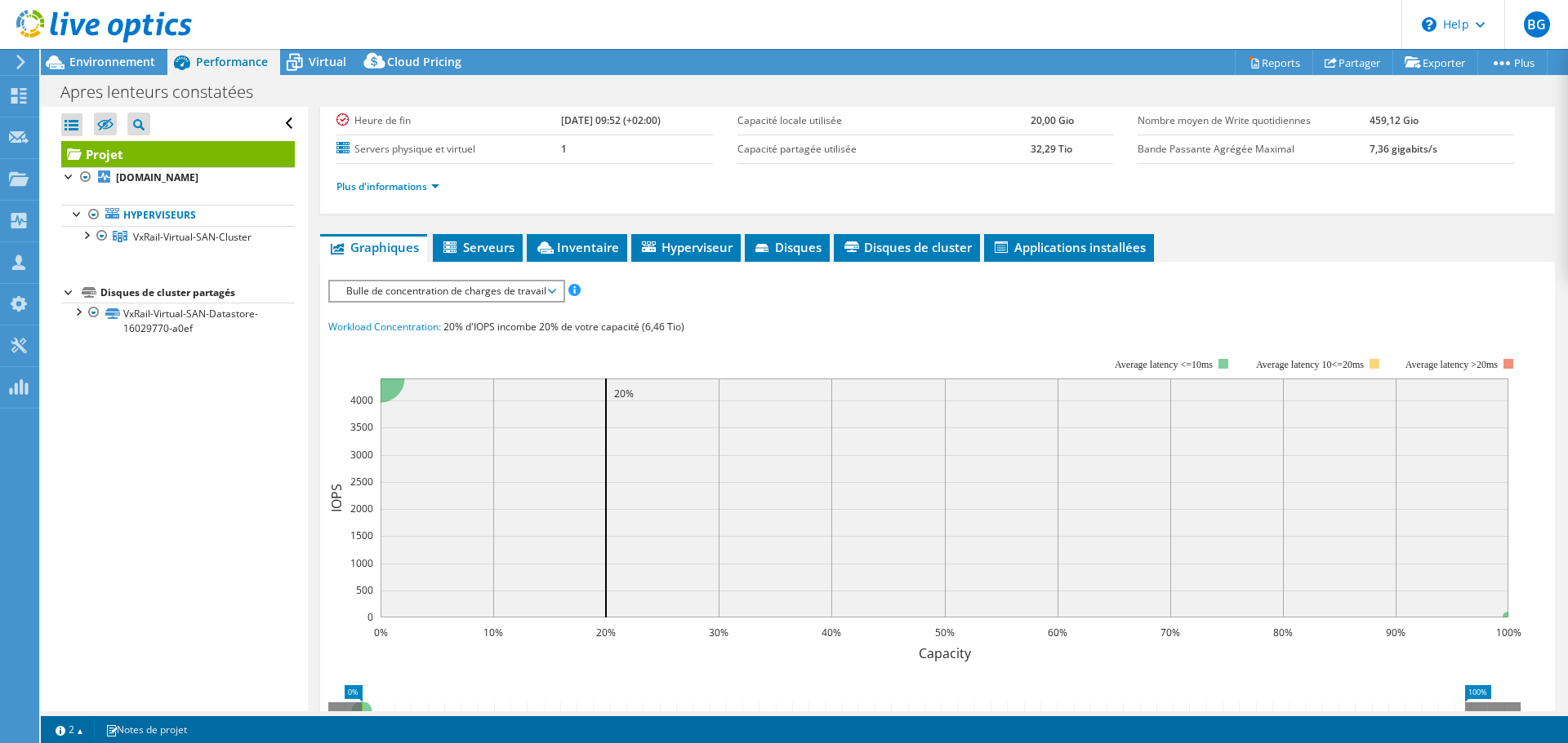
click at [456, 286] on span "Bulle de concentration de charges de travail" at bounding box center [446, 291] width 217 height 20
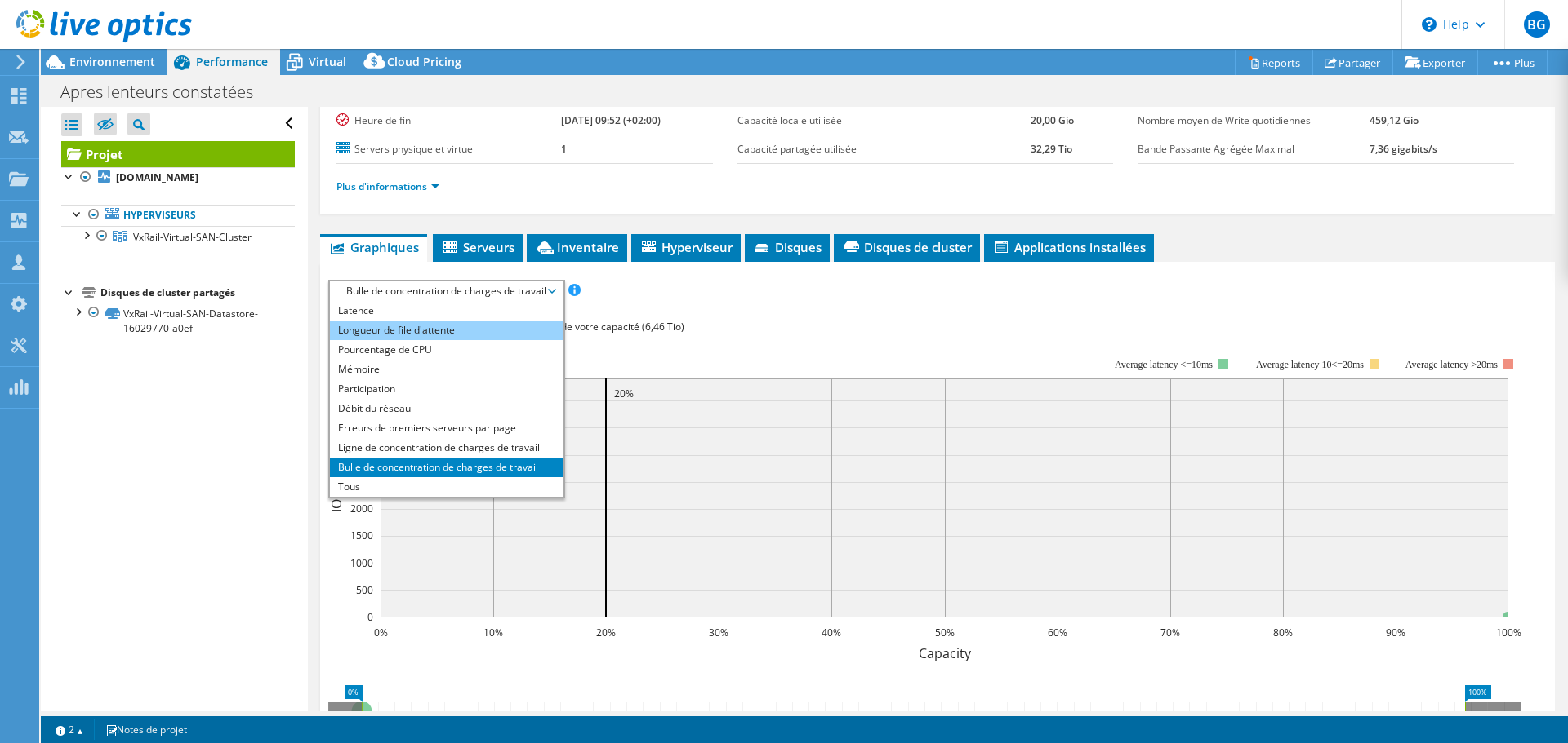
click at [393, 331] on li "Longueur de file d'attente" at bounding box center [446, 331] width 233 height 20
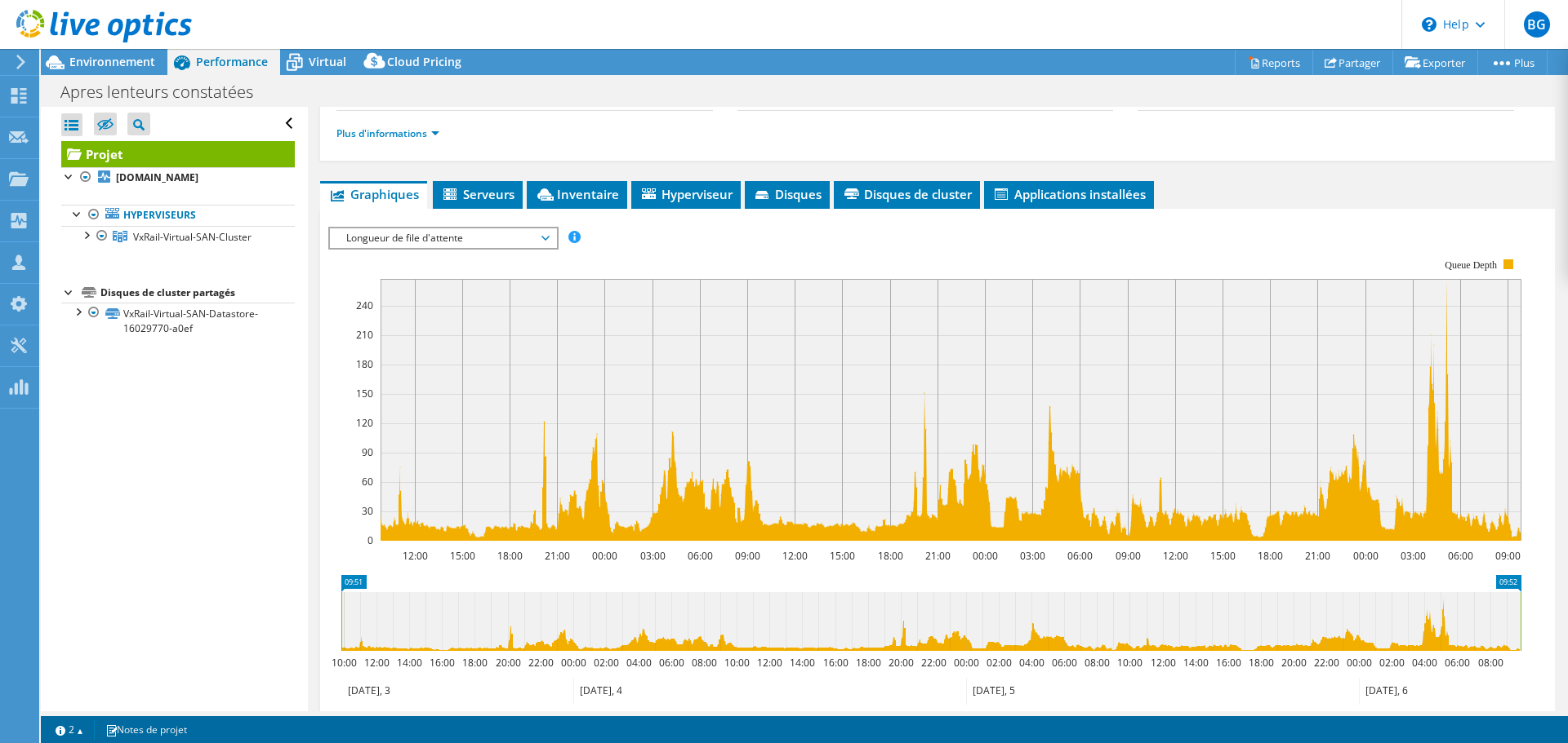
scroll to position [245, 0]
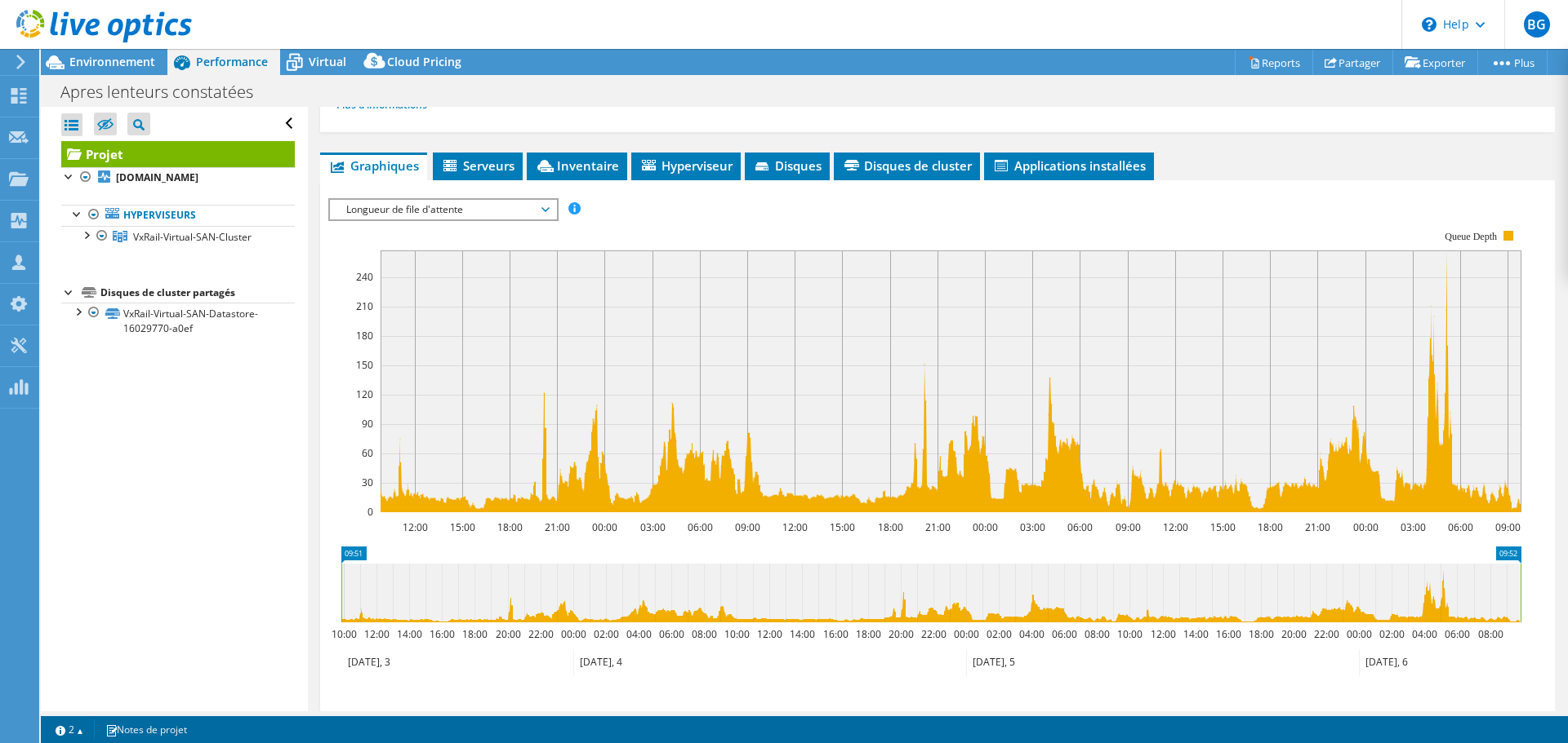
click at [397, 211] on span "Longueur de file d'attente" at bounding box center [442, 209] width 209 height 20
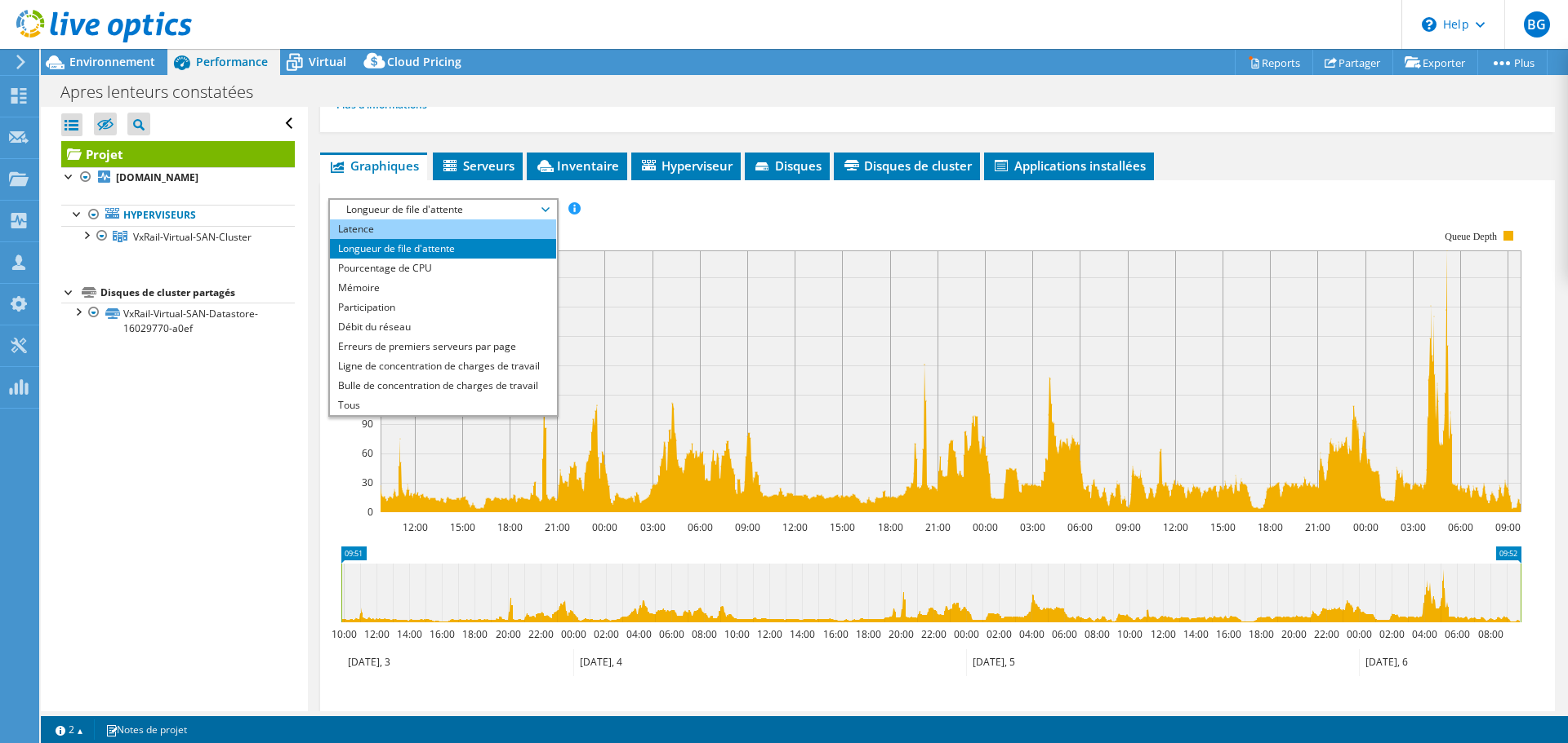
click at [389, 233] on li "Latence" at bounding box center [443, 229] width 226 height 20
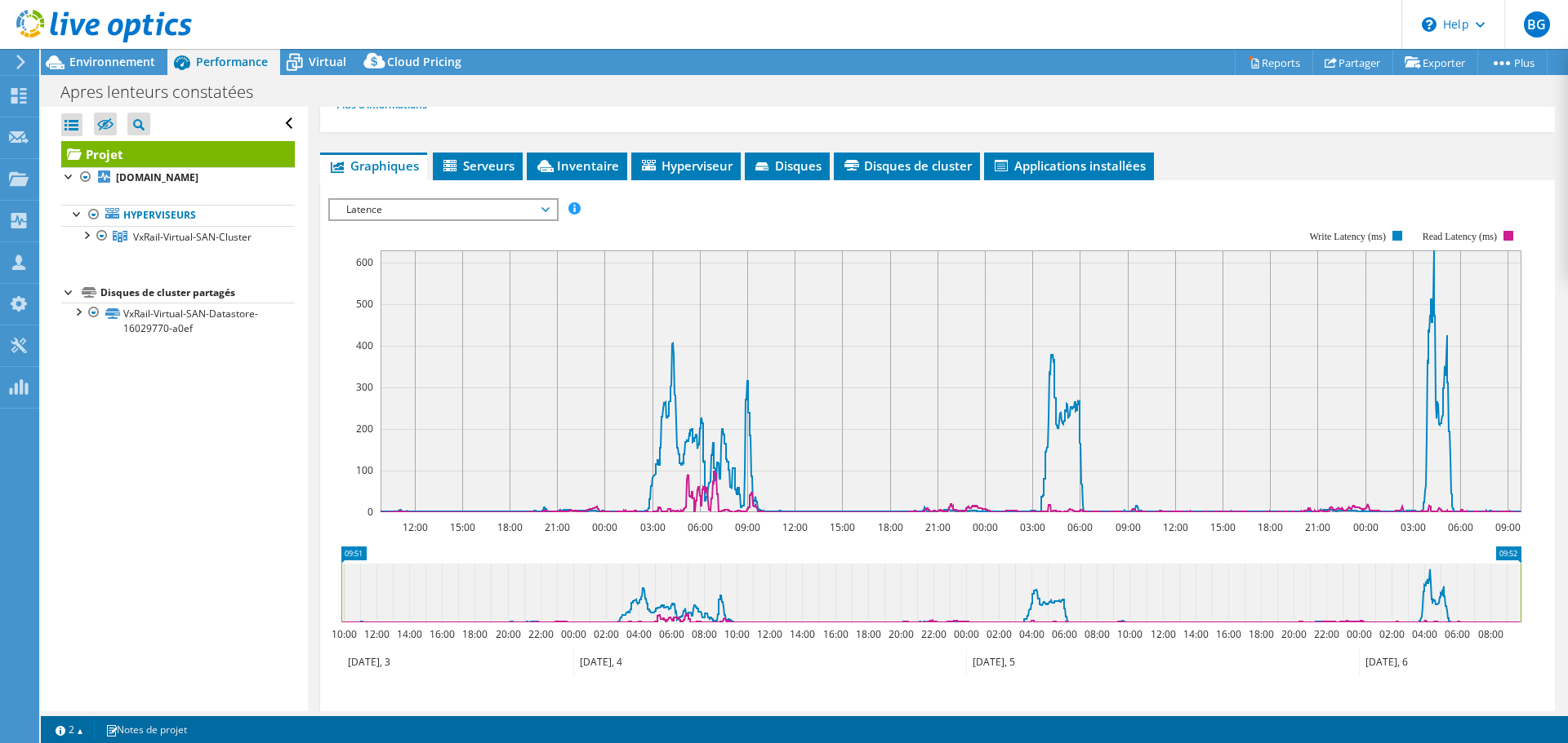
scroll to position [82, 0]
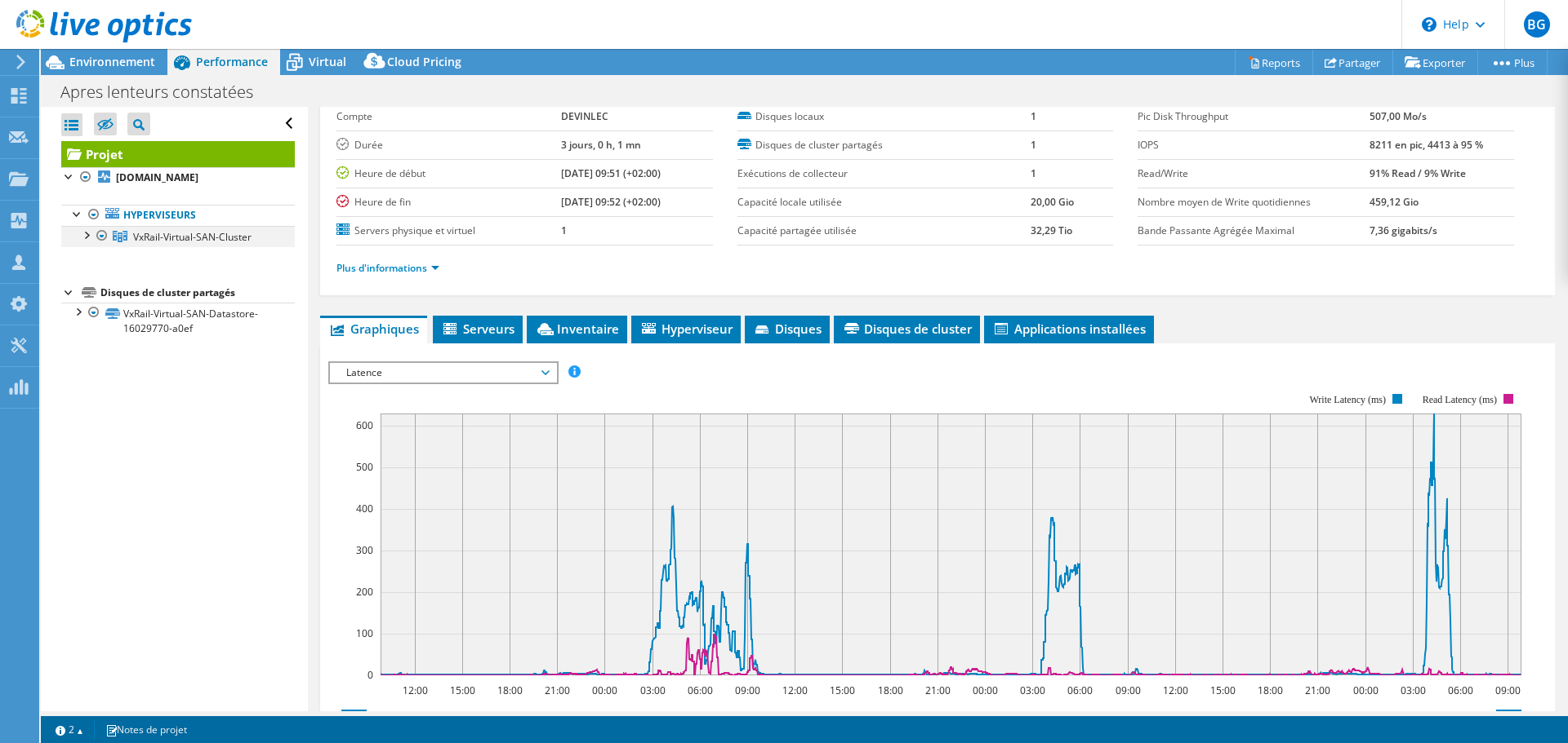
click at [85, 242] on div at bounding box center [86, 234] width 16 height 16
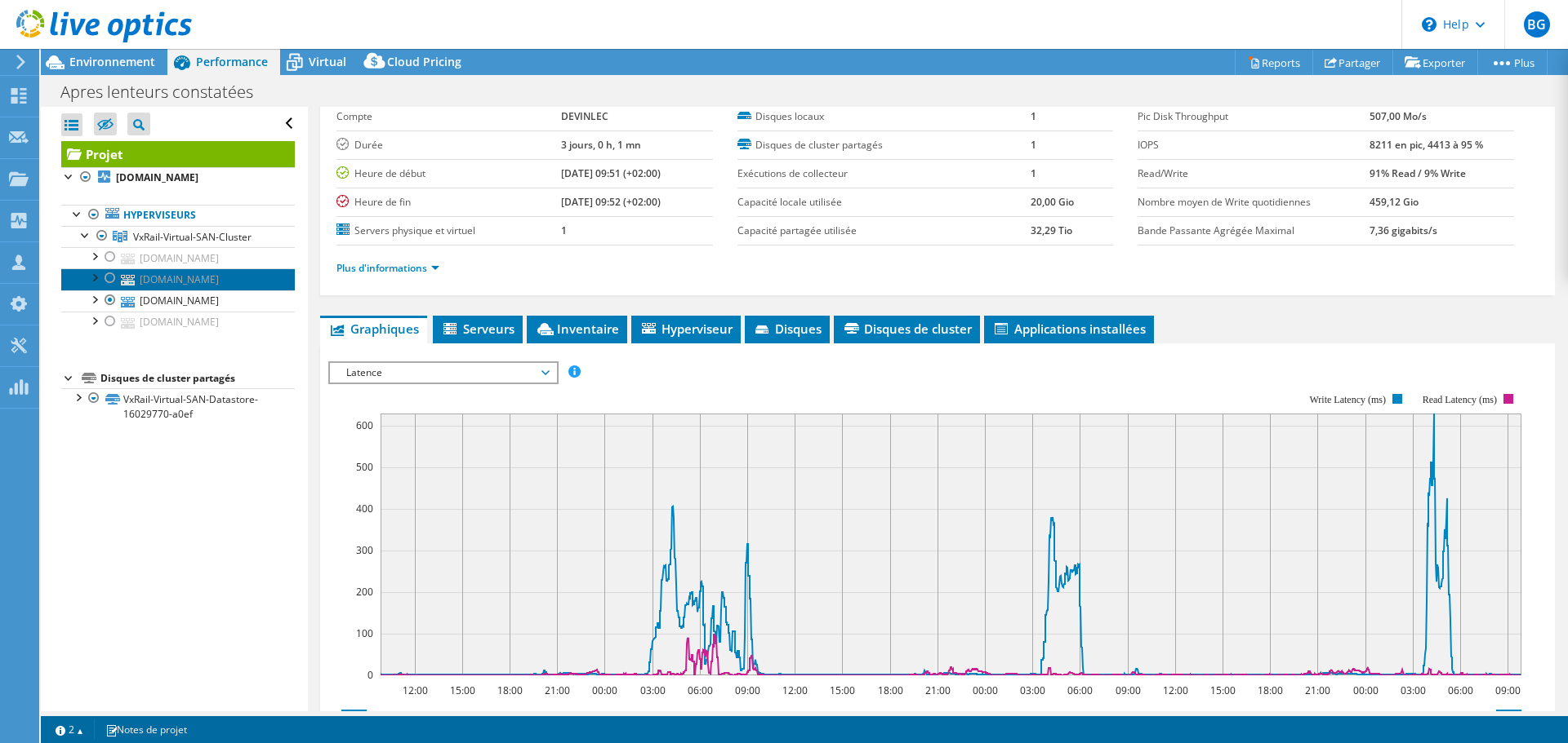
click at [150, 290] on link "[DOMAIN_NAME]" at bounding box center [178, 279] width 234 height 21
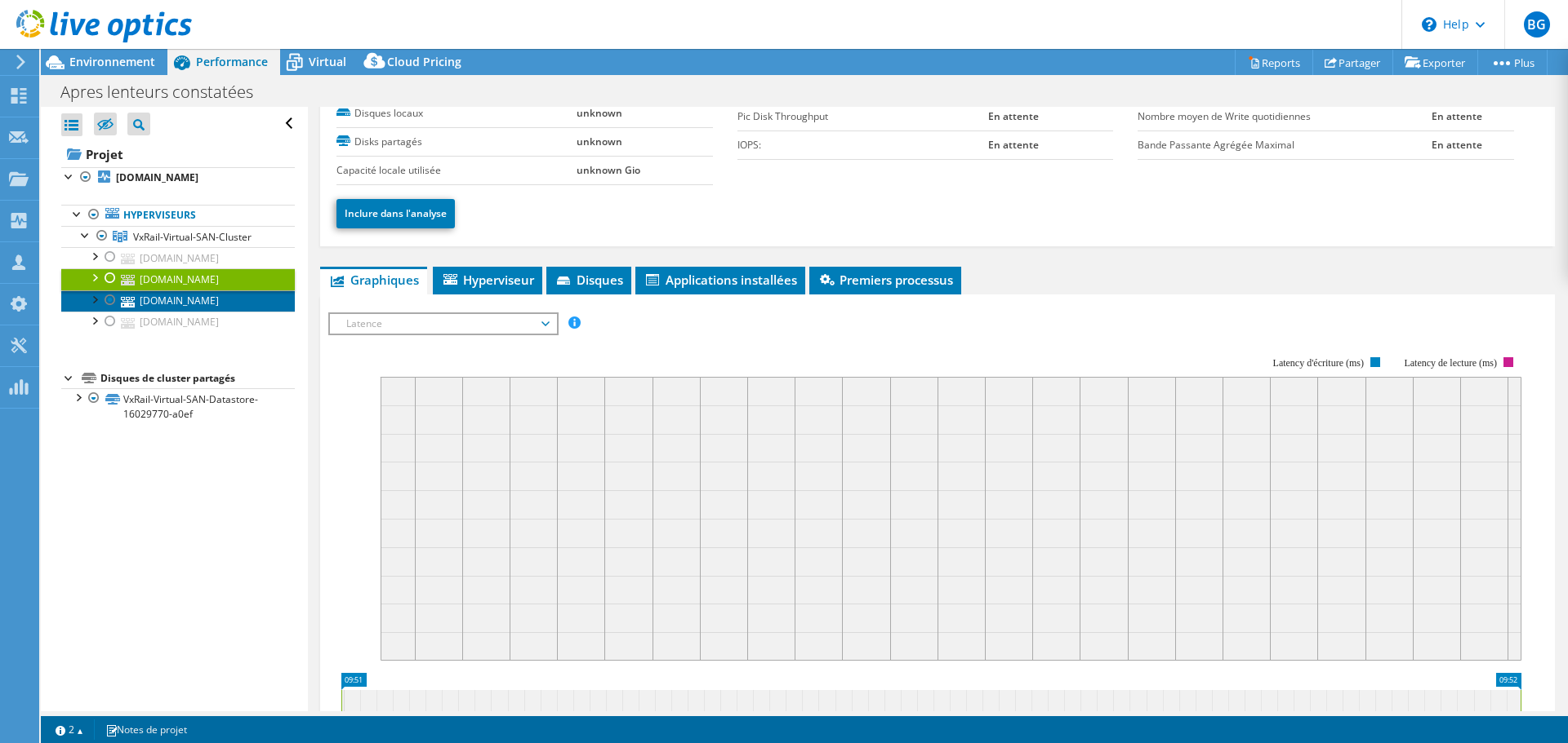
click at [154, 312] on link "[DOMAIN_NAME]" at bounding box center [178, 301] width 234 height 21
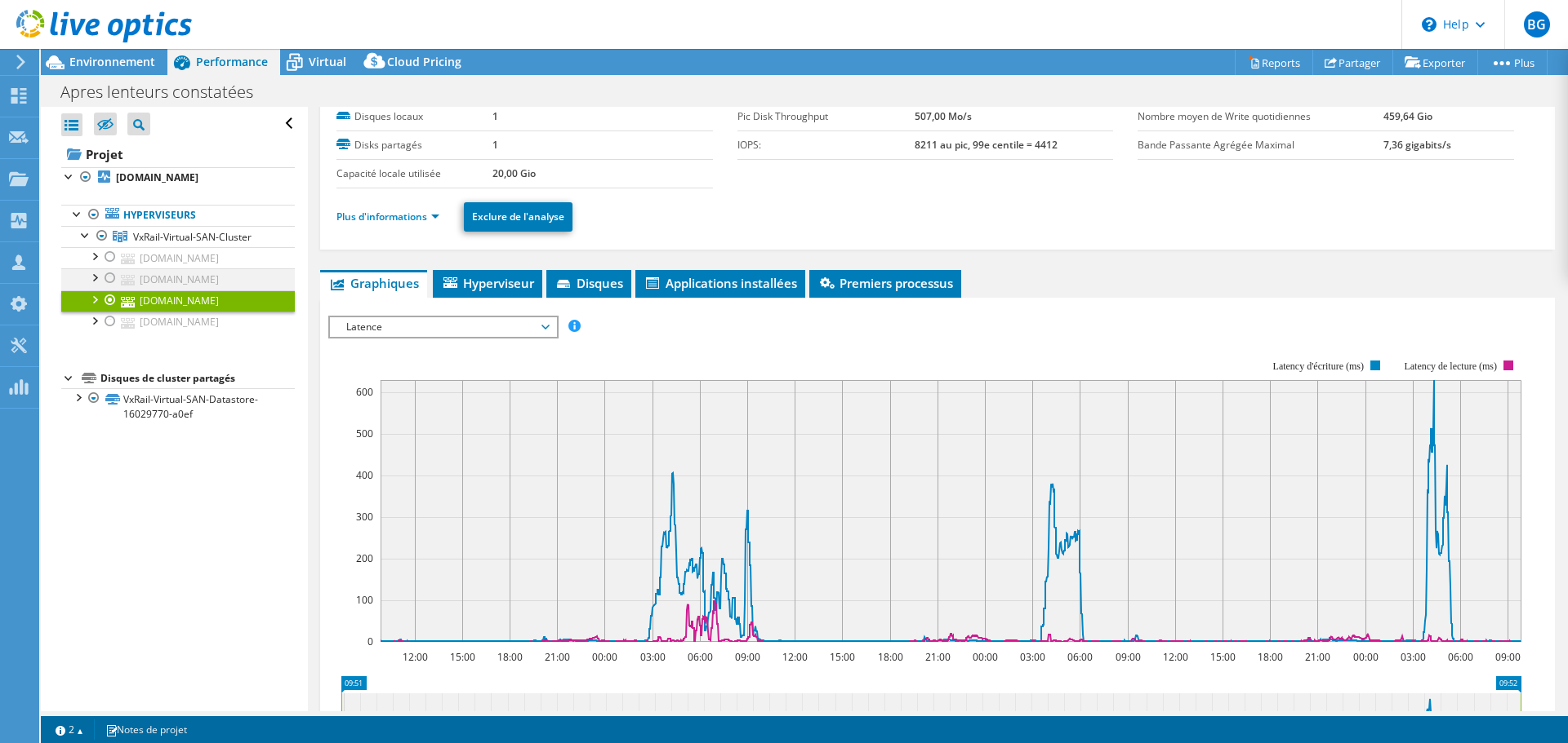
click at [103, 290] on li "srv-vxrail01.devinlecleclerc.com DE600194207574-01-01-service-datastore1 VxRail…" at bounding box center [178, 279] width 234 height 21
click at [114, 288] on div at bounding box center [110, 278] width 16 height 20
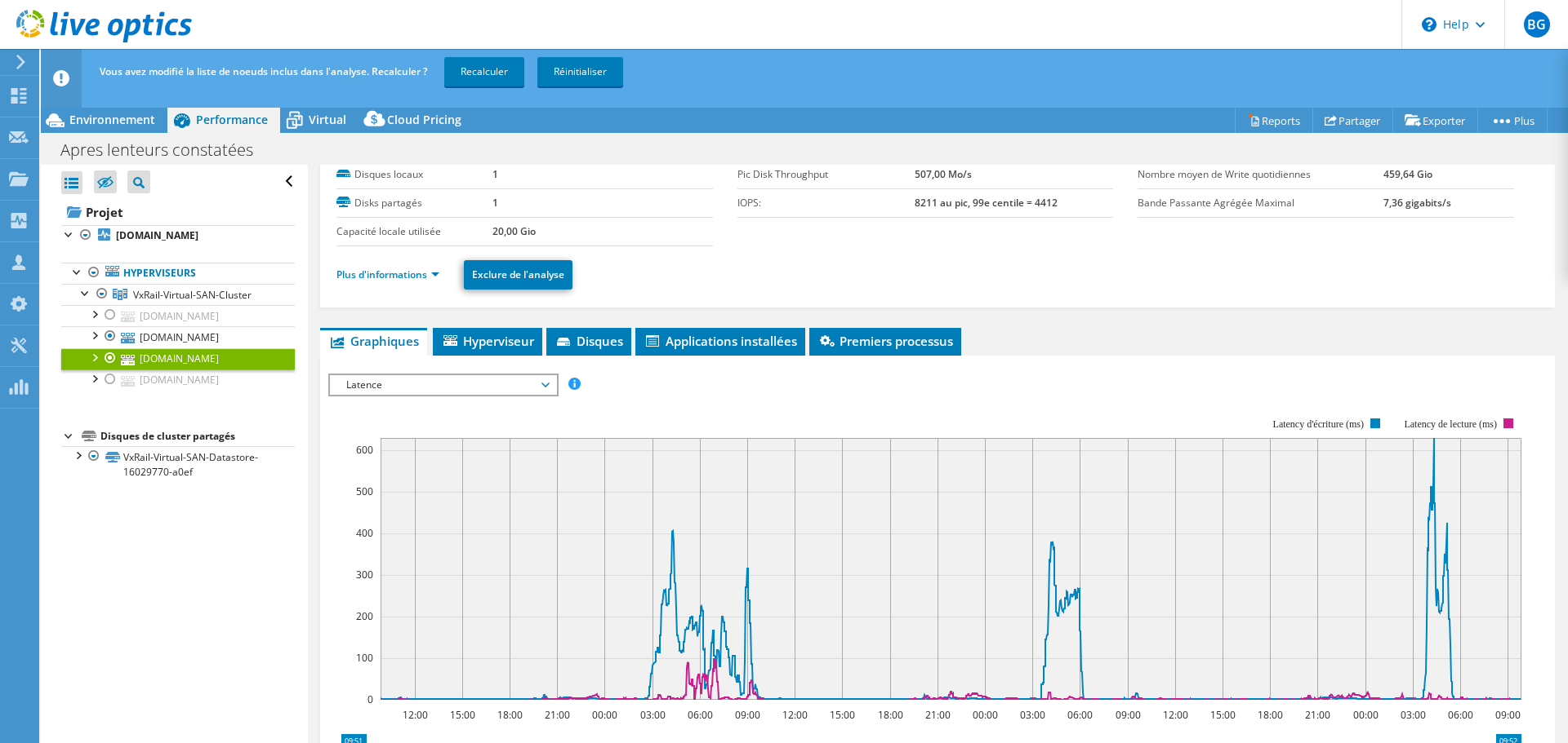
click at [111, 368] on div at bounding box center [110, 358] width 16 height 20
click at [504, 68] on link "Recalculer" at bounding box center [484, 71] width 80 height 29
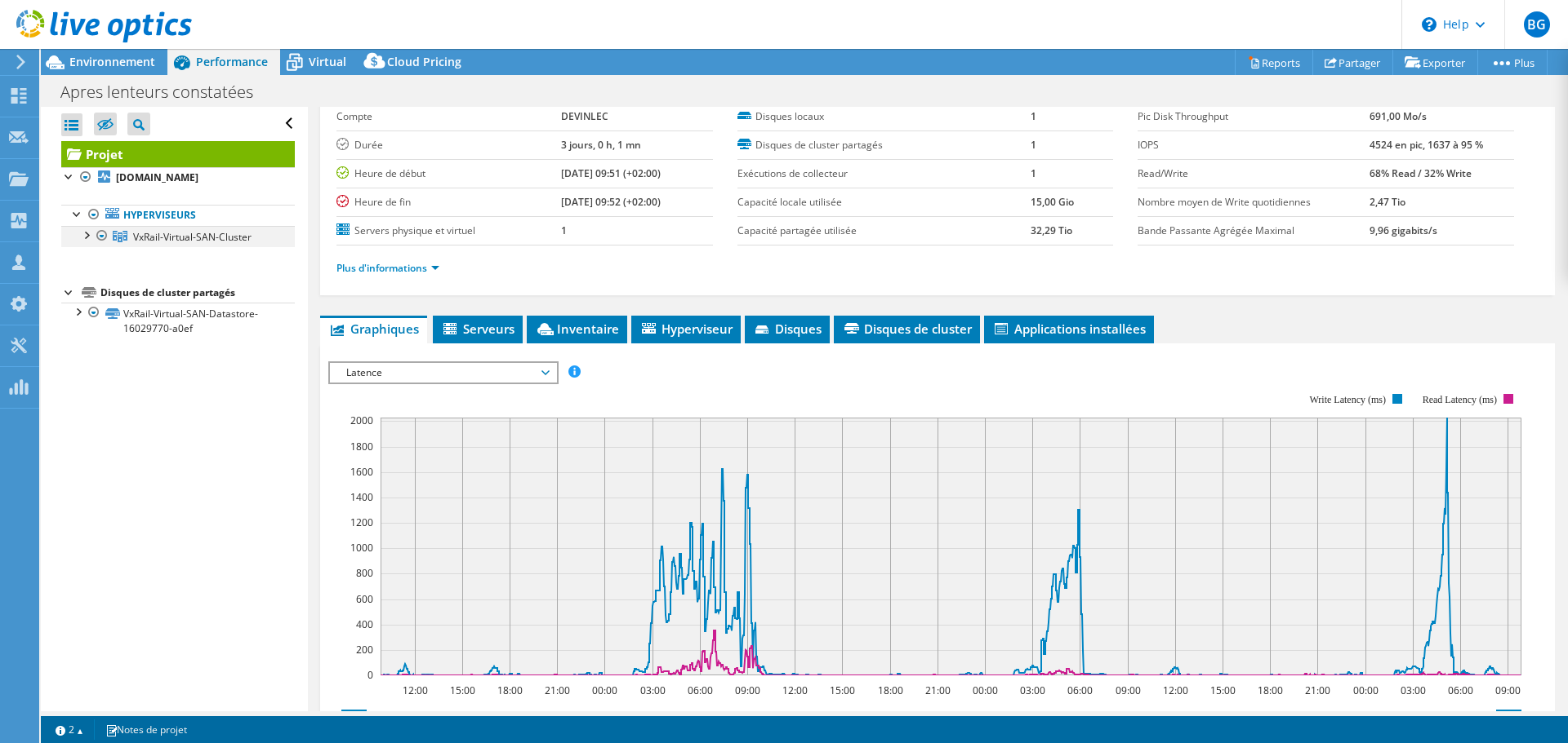
click at [91, 242] on div at bounding box center [86, 234] width 16 height 16
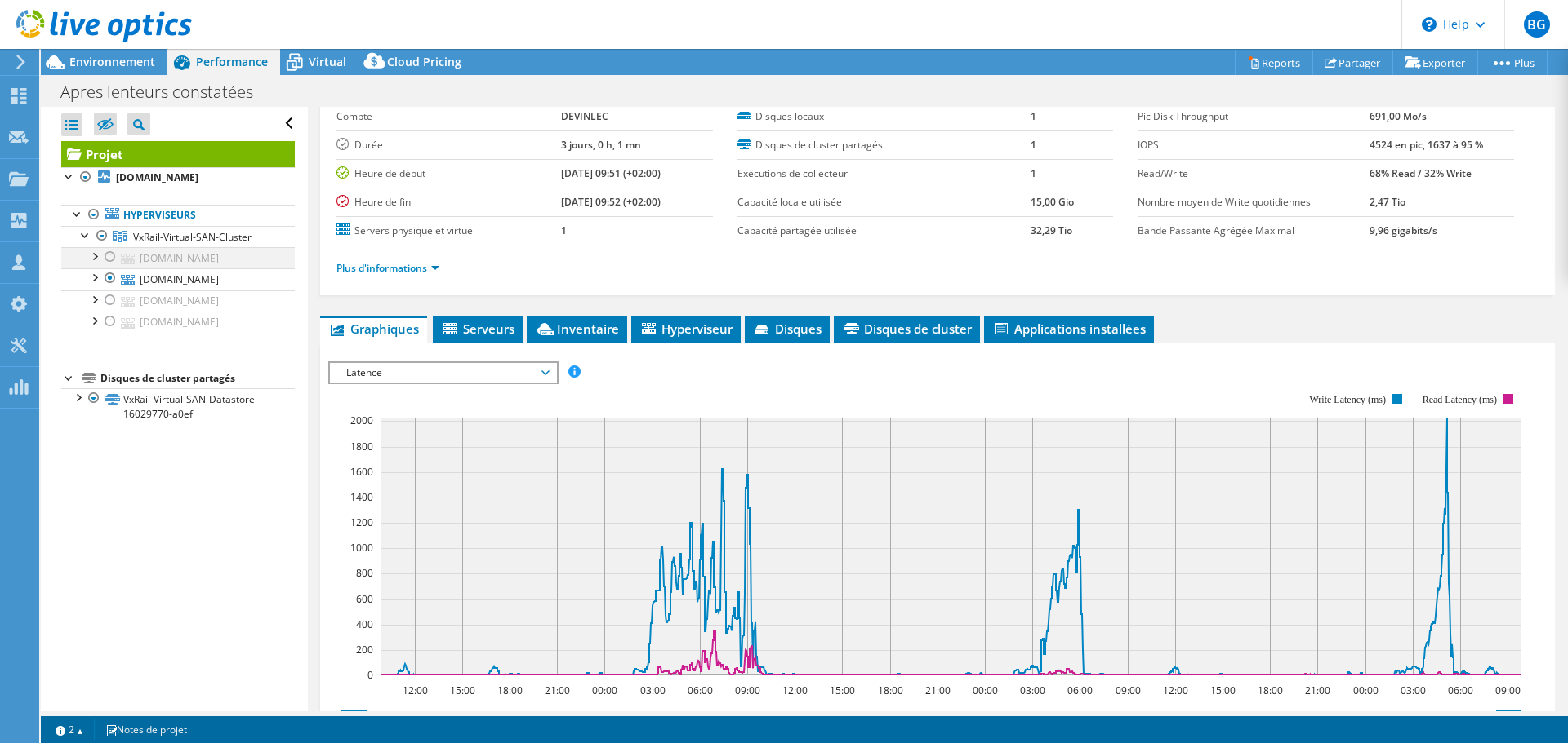
click at [107, 266] on div at bounding box center [110, 257] width 16 height 20
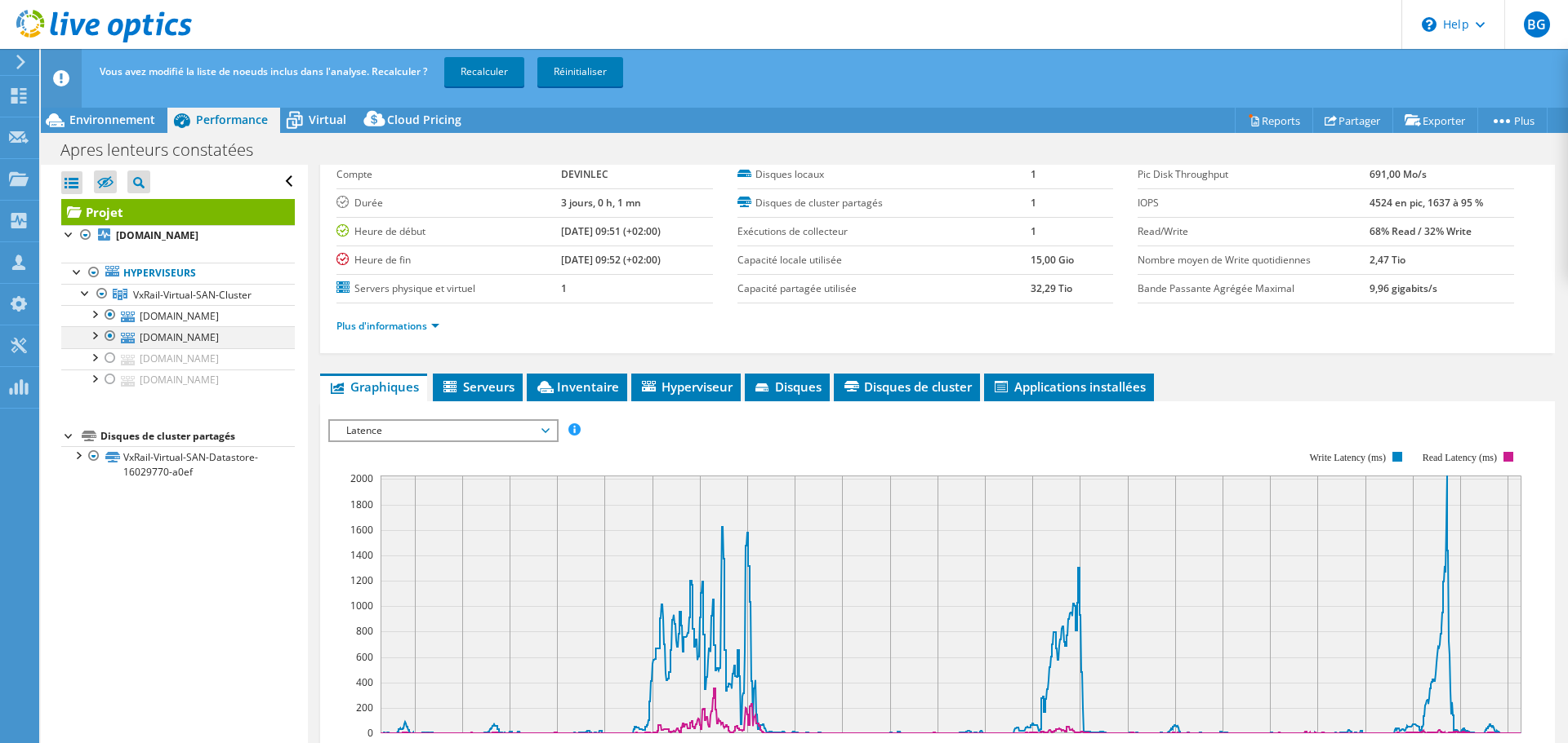
click at [111, 346] on div at bounding box center [110, 336] width 16 height 20
click at [472, 75] on link "Recalculer" at bounding box center [484, 71] width 80 height 29
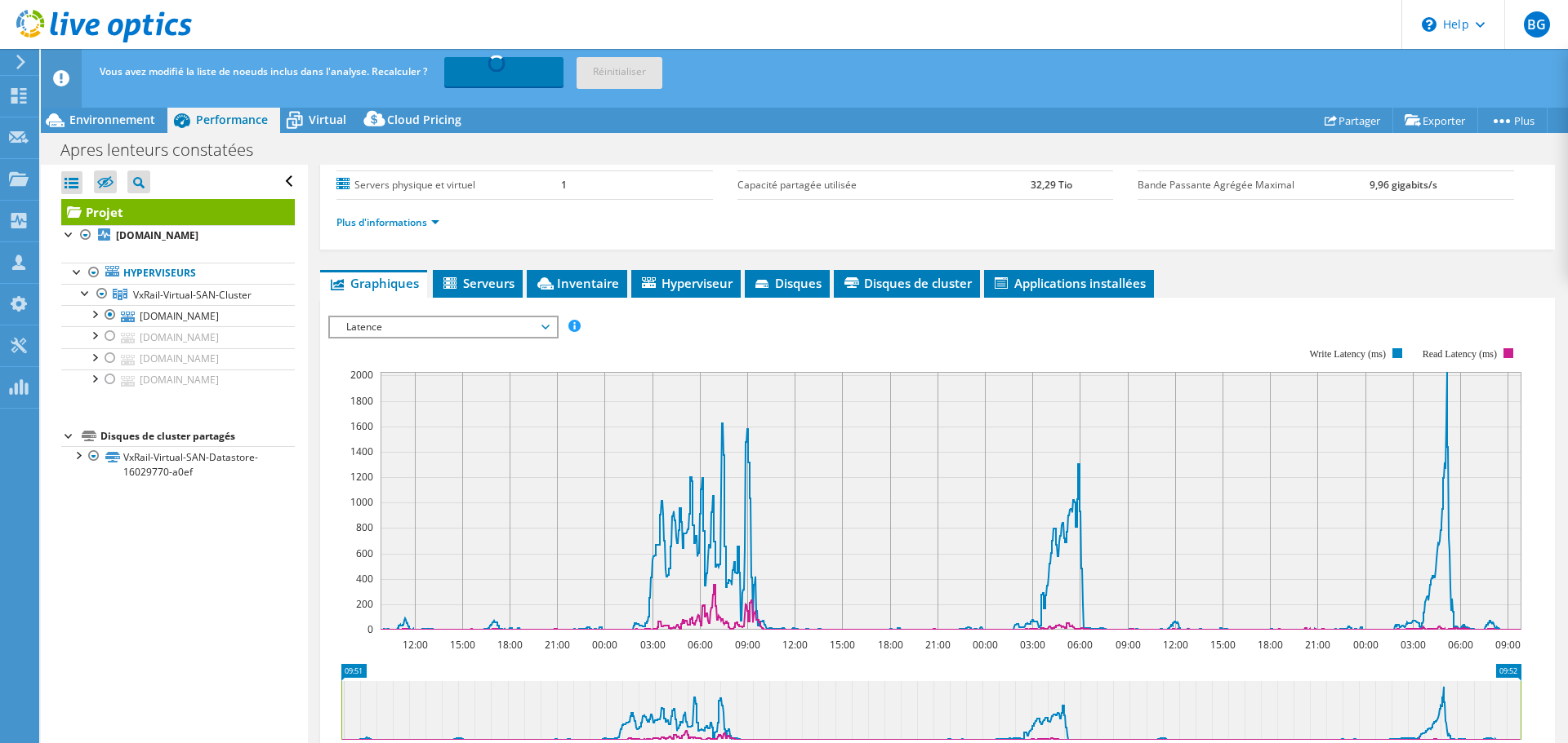
scroll to position [245, 0]
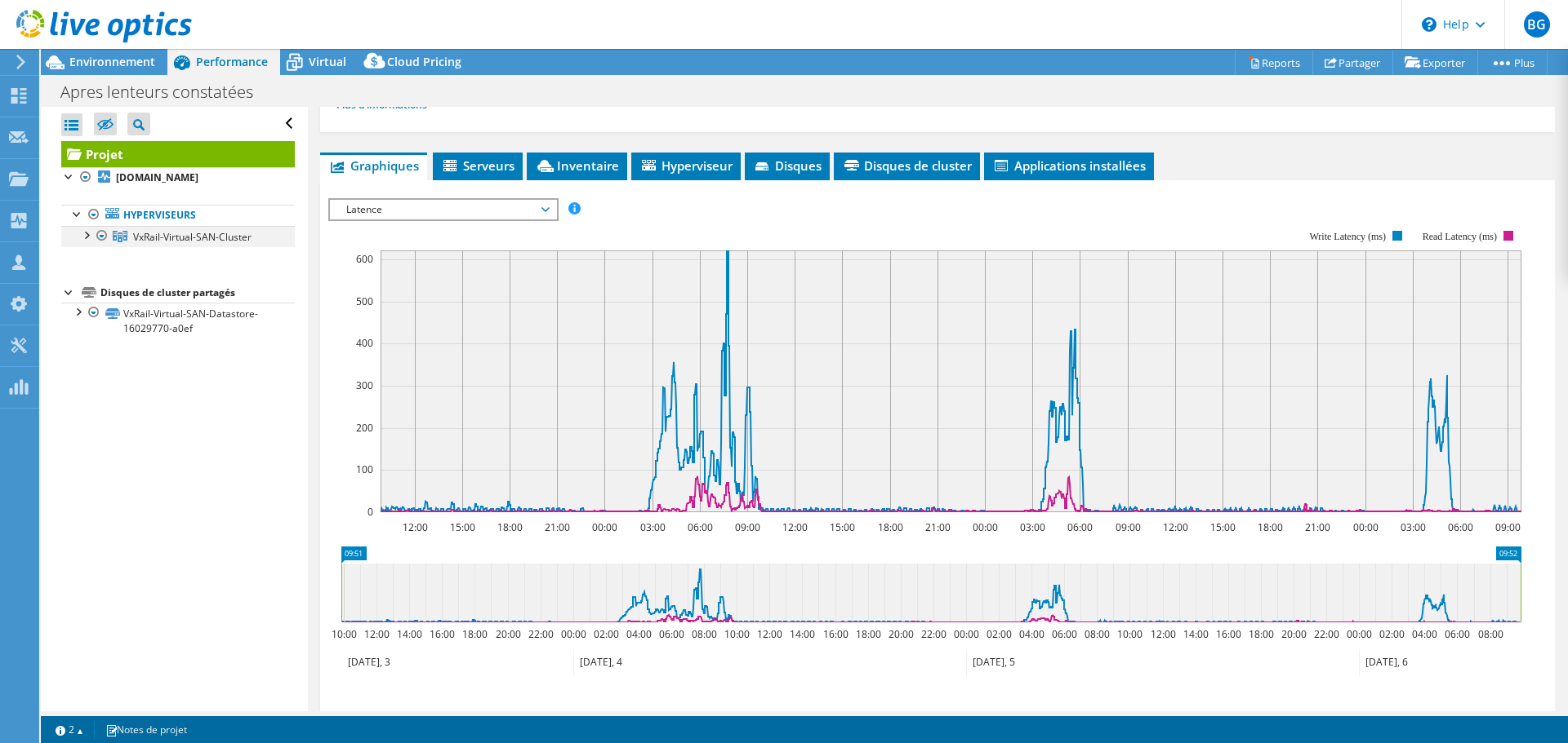
click at [83, 242] on div at bounding box center [86, 234] width 16 height 16
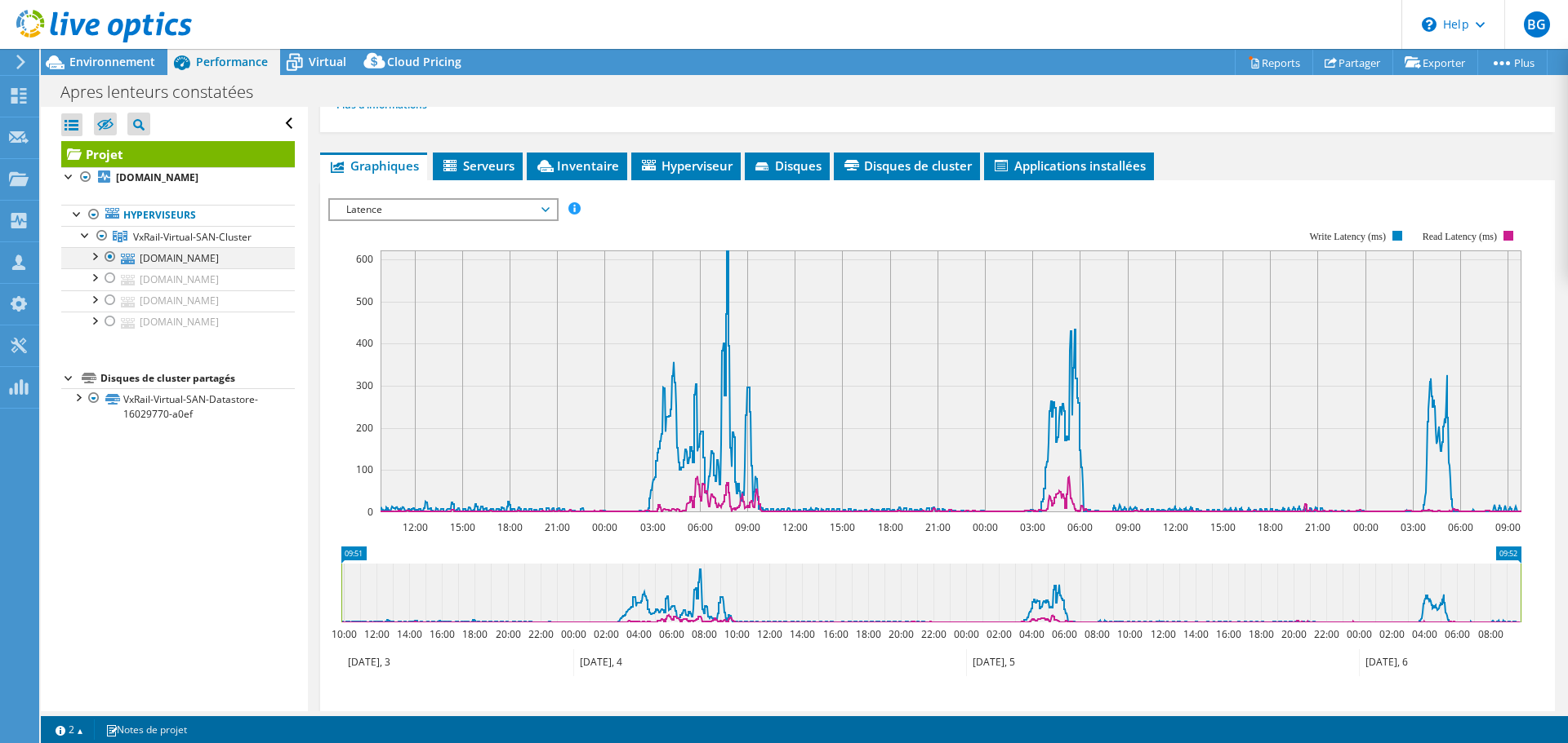
drag, startPoint x: 104, startPoint y: 244, endPoint x: 112, endPoint y: 262, distance: 19.7
click at [104, 244] on div at bounding box center [102, 236] width 16 height 20
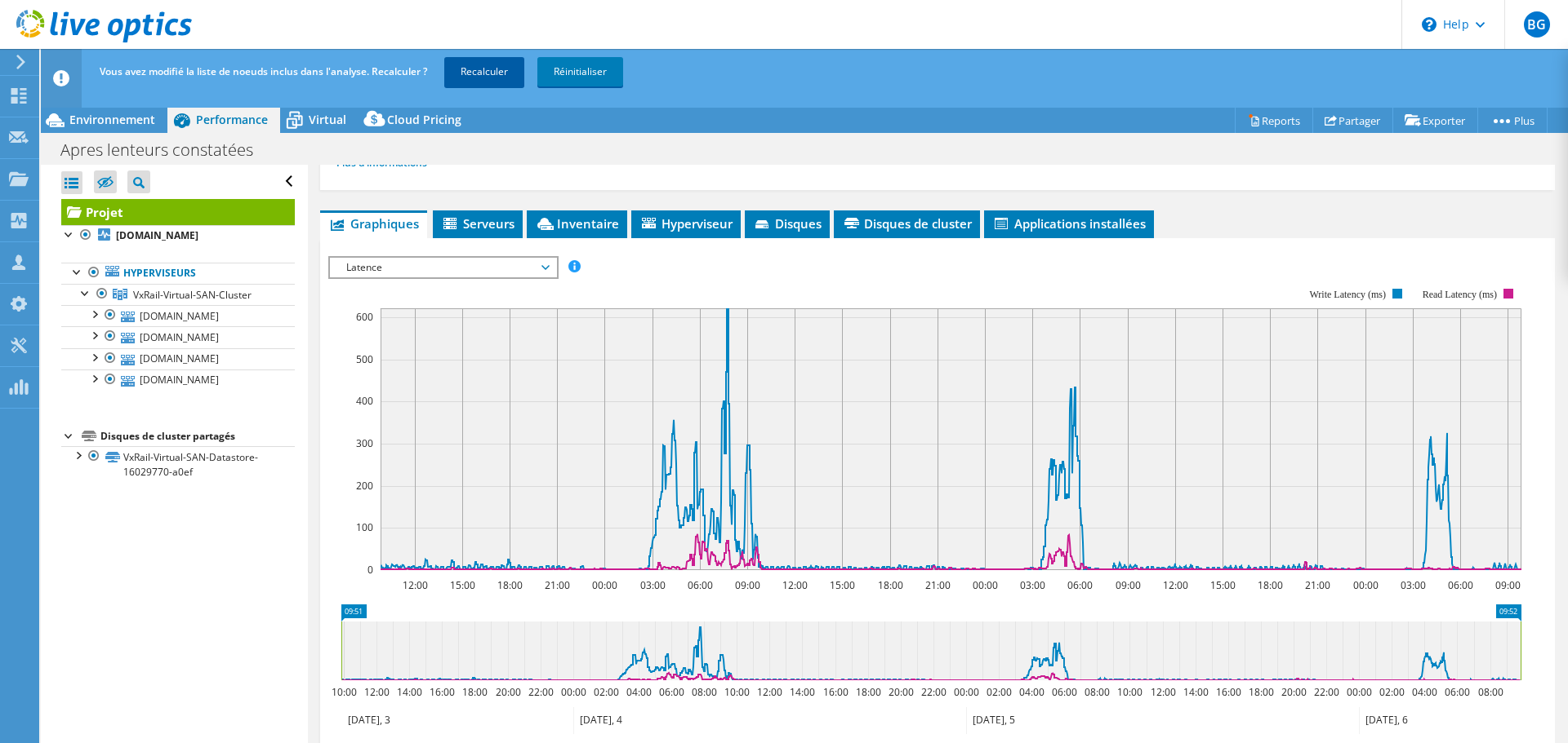
click at [492, 86] on link "Recalculer" at bounding box center [484, 71] width 80 height 29
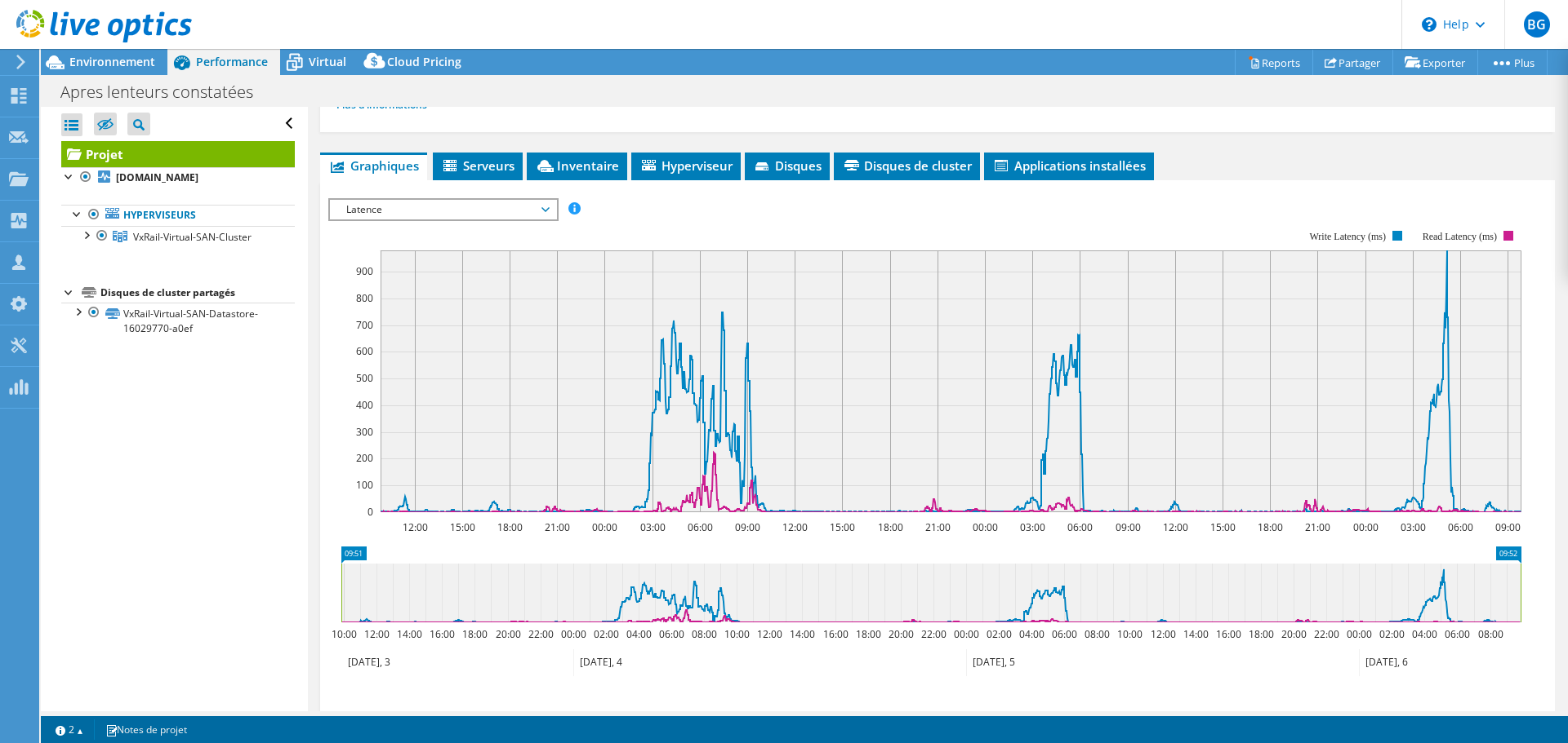
scroll to position [0, 0]
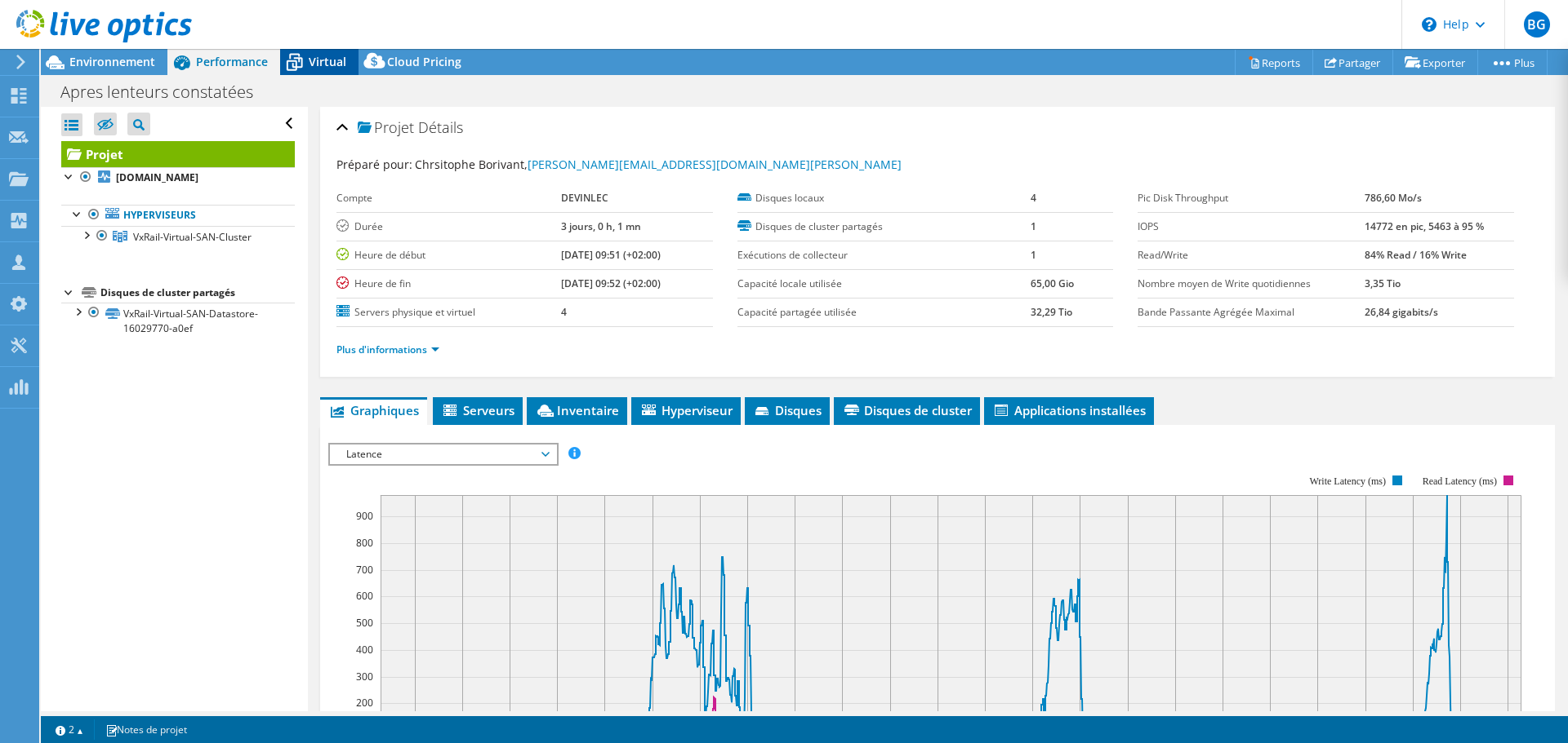
click at [308, 63] on span "Virtual" at bounding box center [327, 61] width 37 height 15
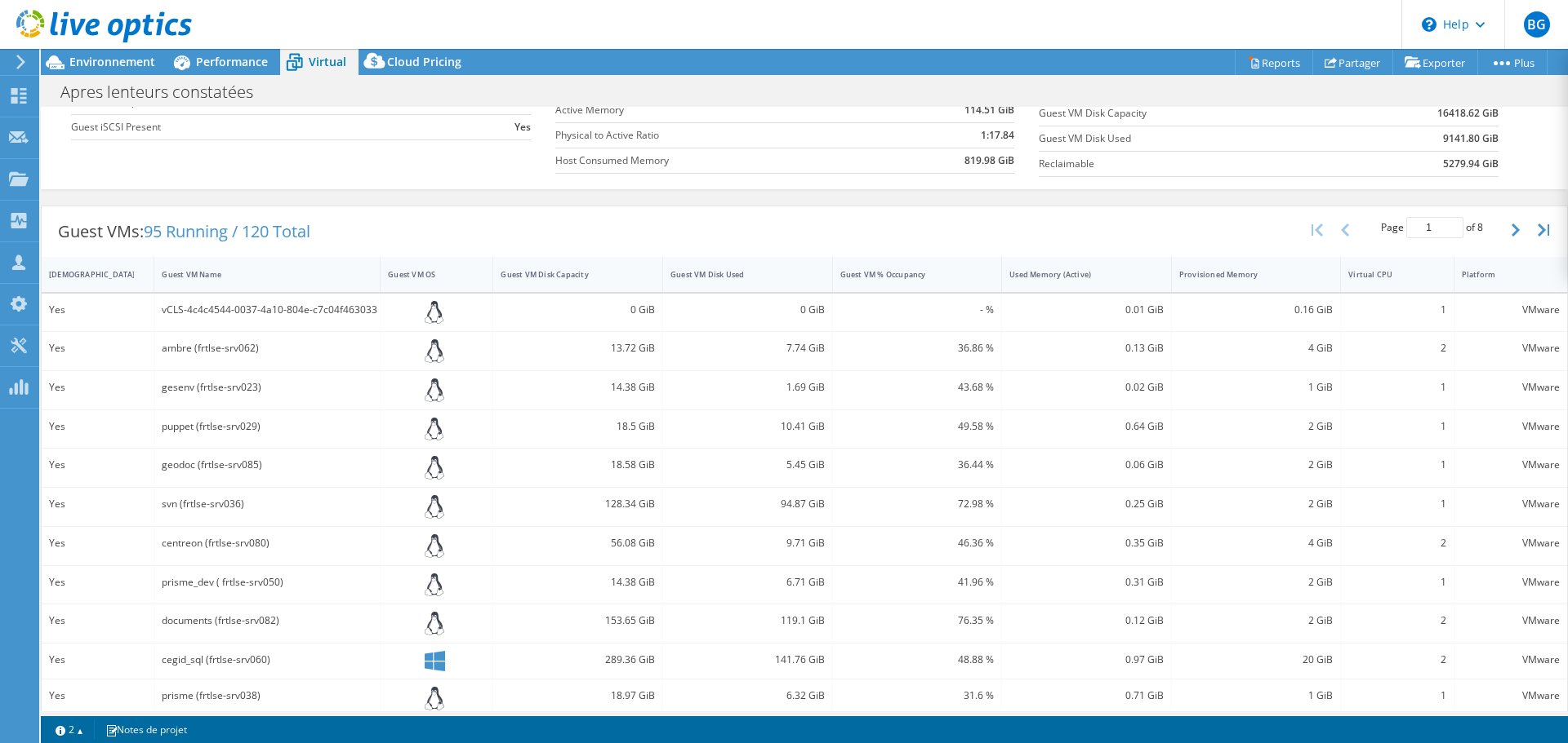
scroll to position [145, 0]
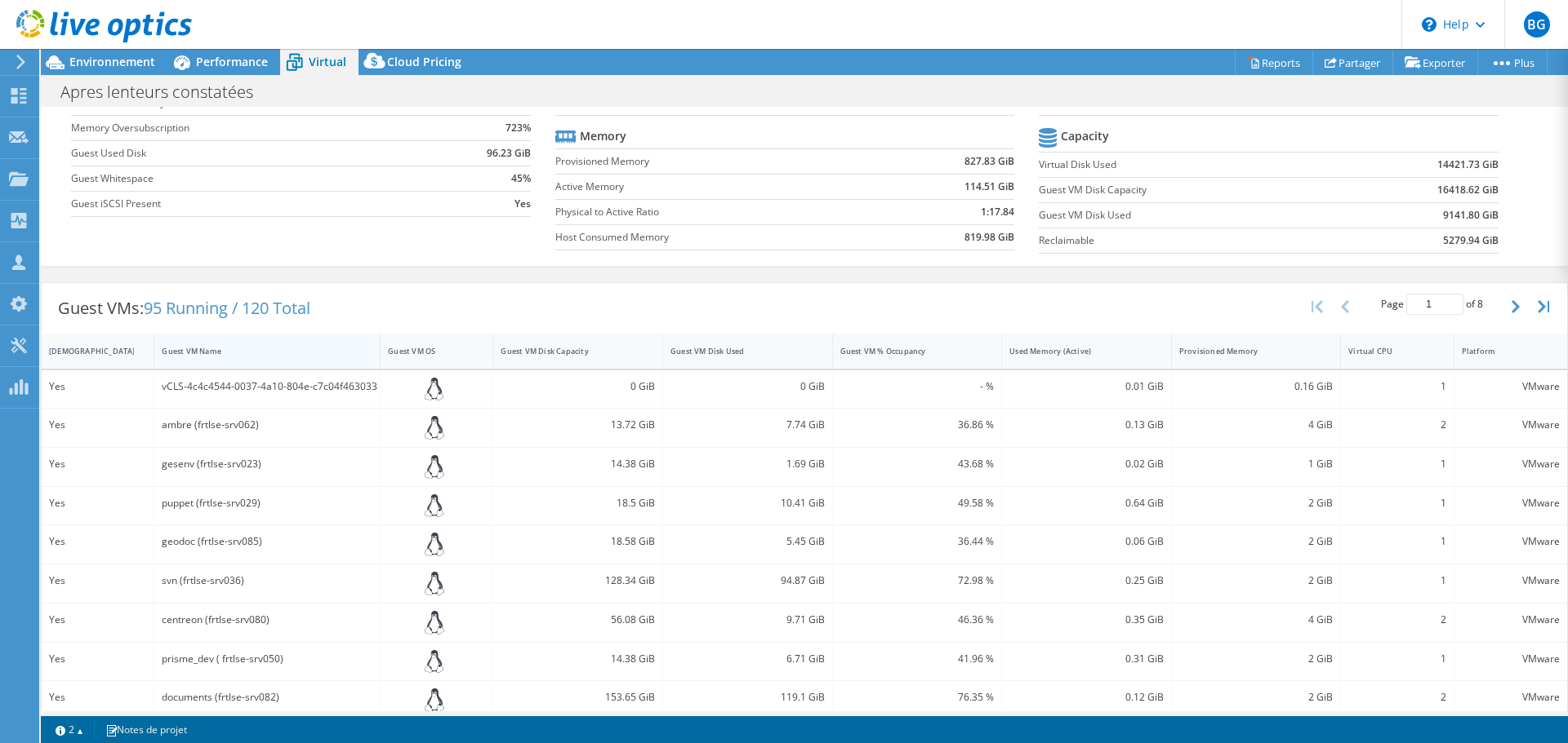
click at [199, 352] on div "Guest VM Name" at bounding box center [257, 351] width 191 height 11
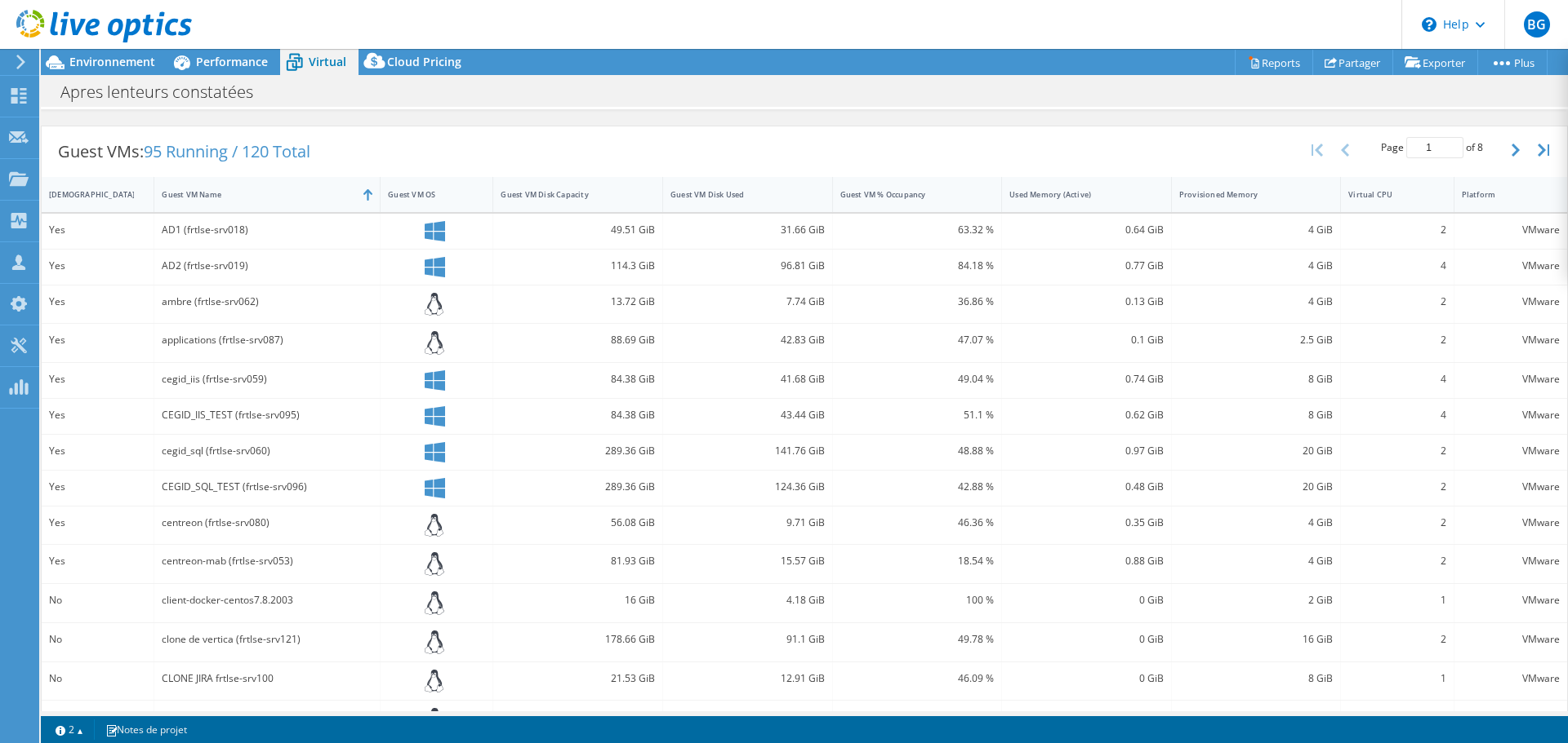
scroll to position [378, 0]
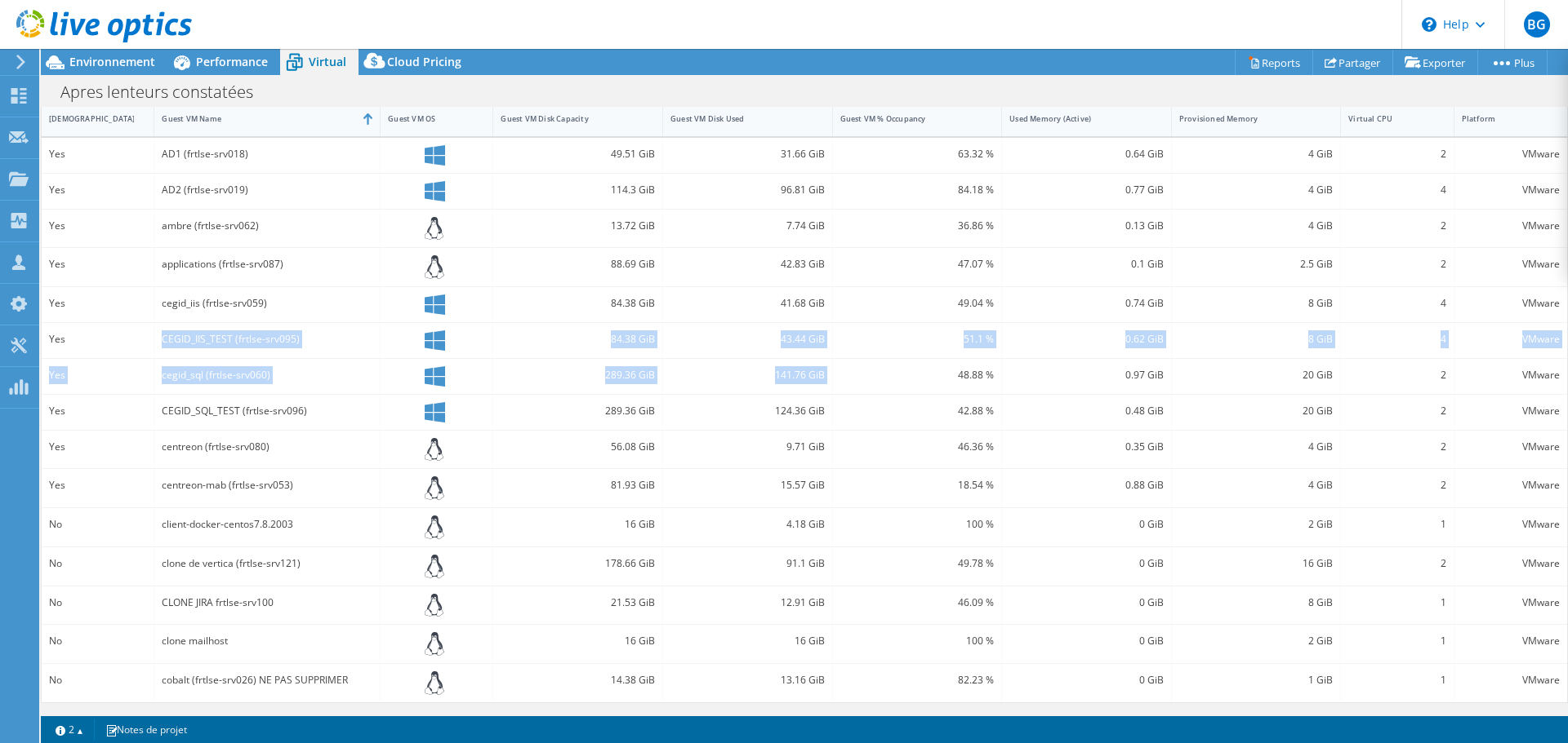
drag, startPoint x: 160, startPoint y: 333, endPoint x: 831, endPoint y: 369, distance: 672.0
click at [826, 369] on div "Yes AD1 (frtlse-srv018) 49.51 GiB 31.66 GiB 63.32 % 0.64 GiB 4 GiB 2 VMware Yes…" at bounding box center [804, 420] width 1525 height 565
click at [840, 369] on div "48.88 %" at bounding box center [916, 375] width 154 height 18
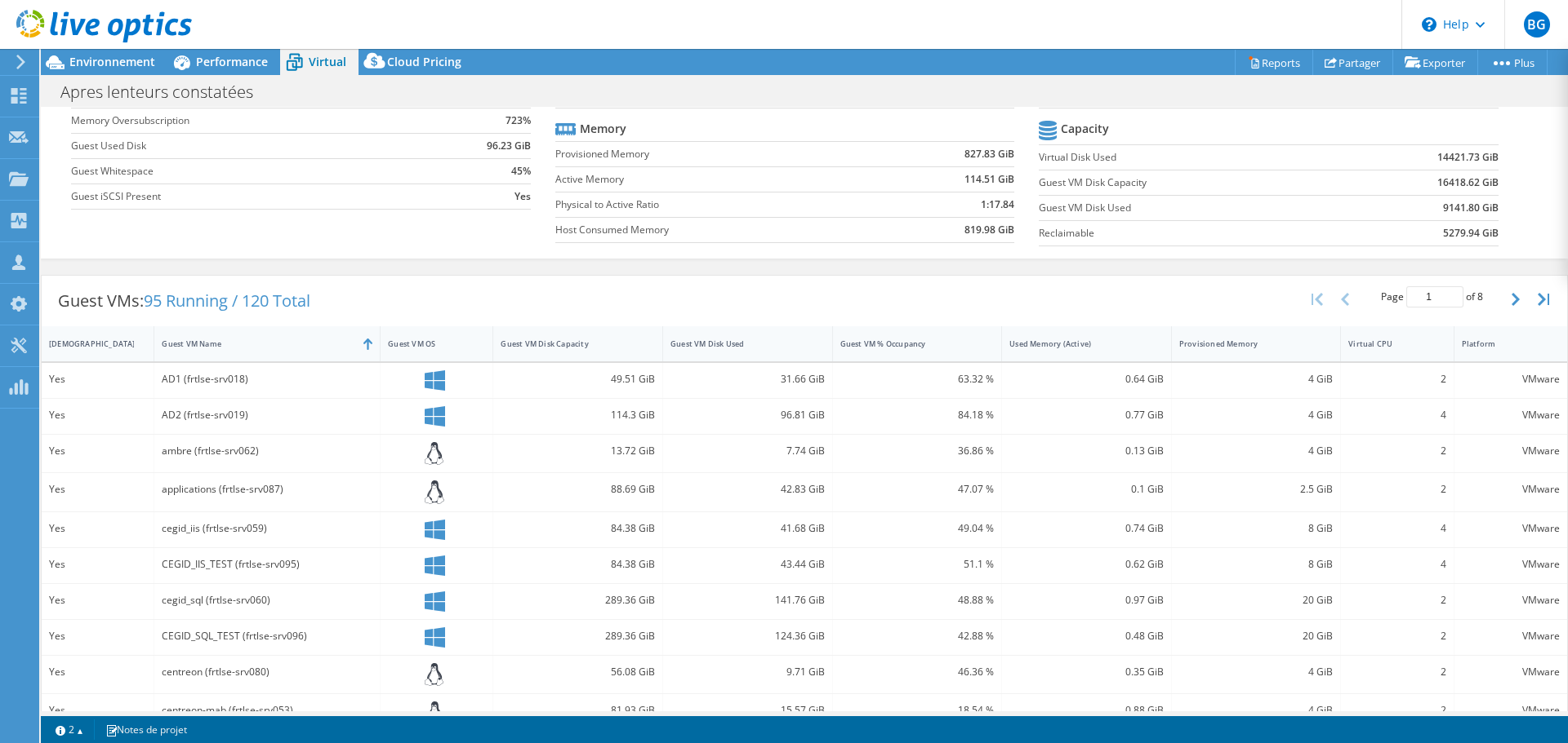
scroll to position [133, 0]
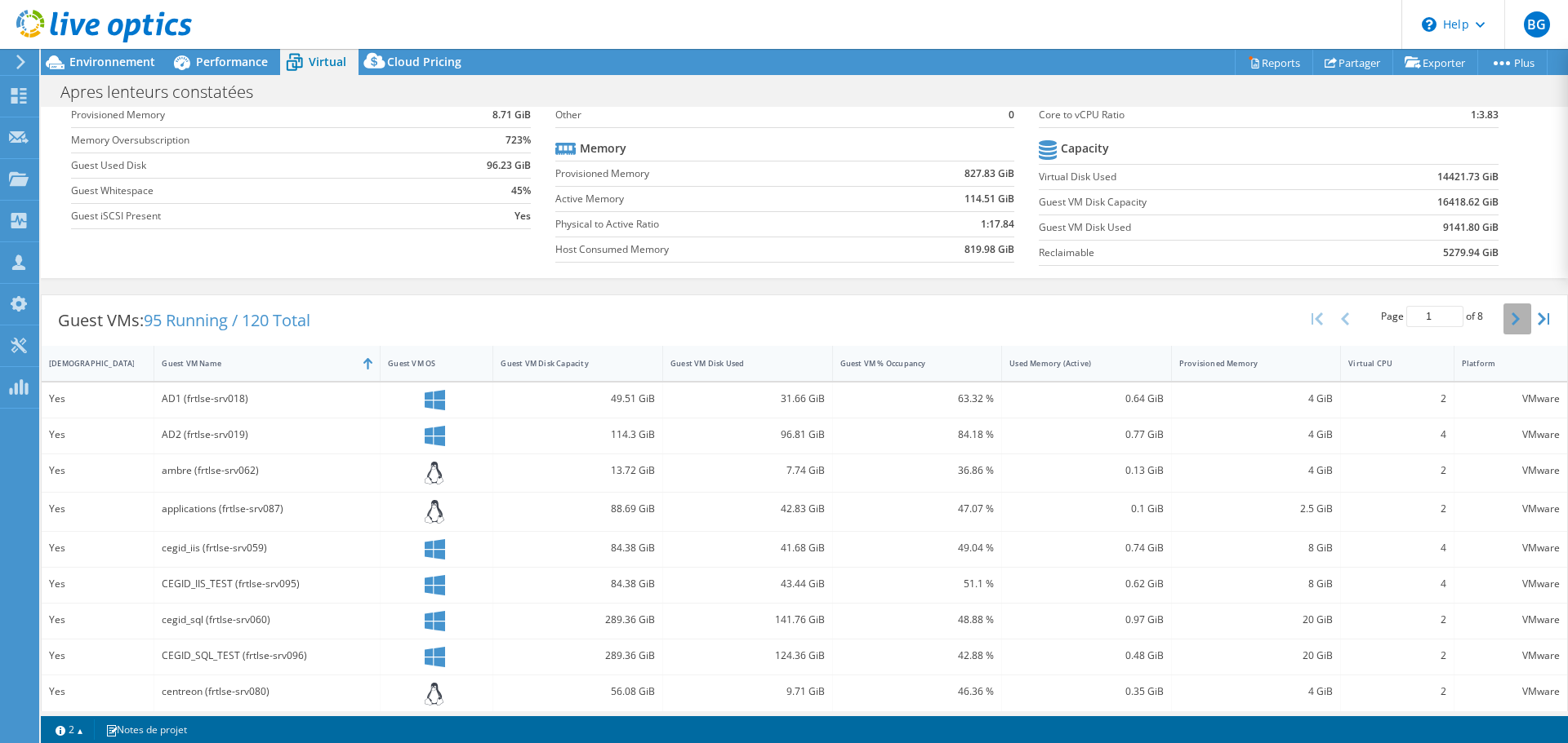
click at [1503, 315] on button "button" at bounding box center [1516, 319] width 28 height 31
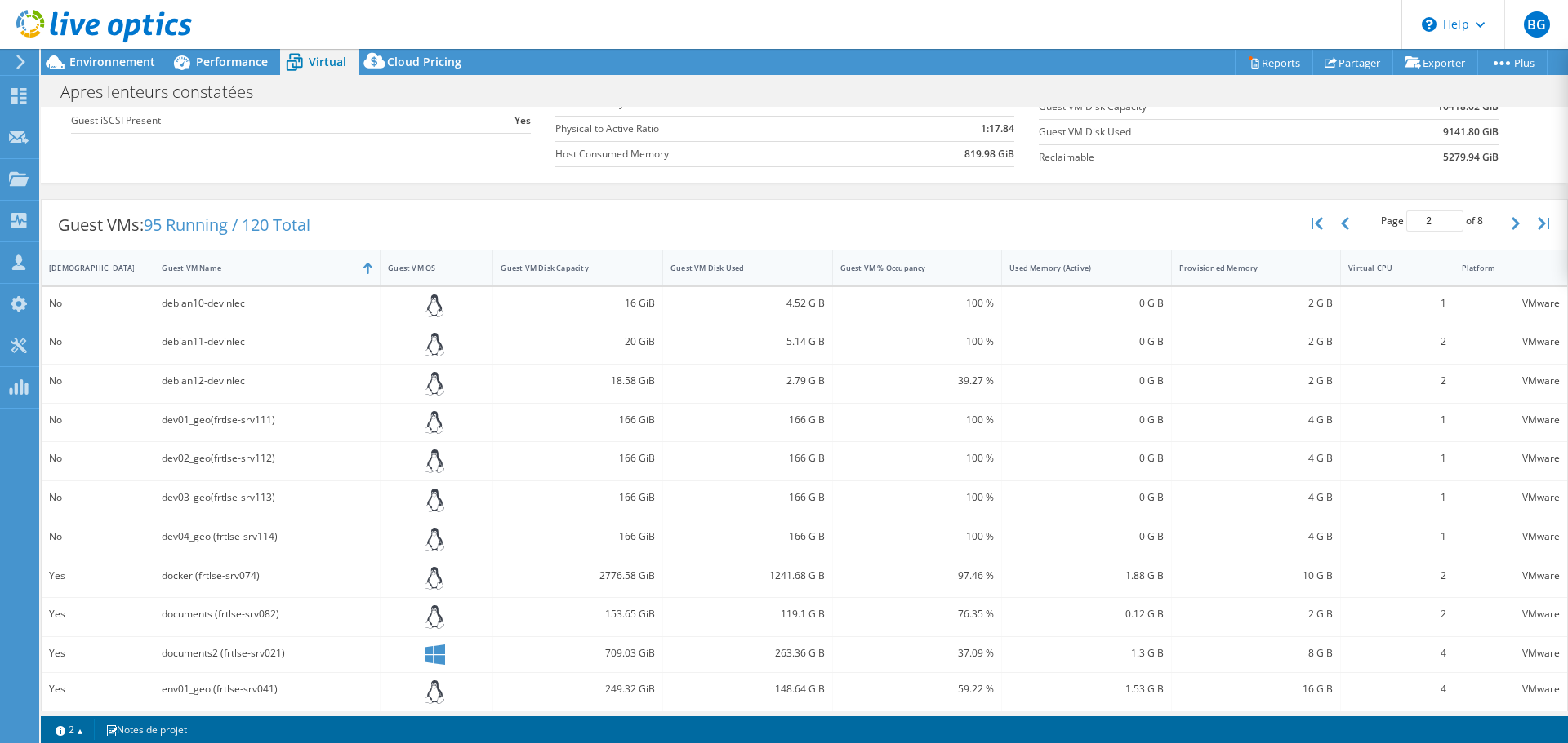
scroll to position [66, 0]
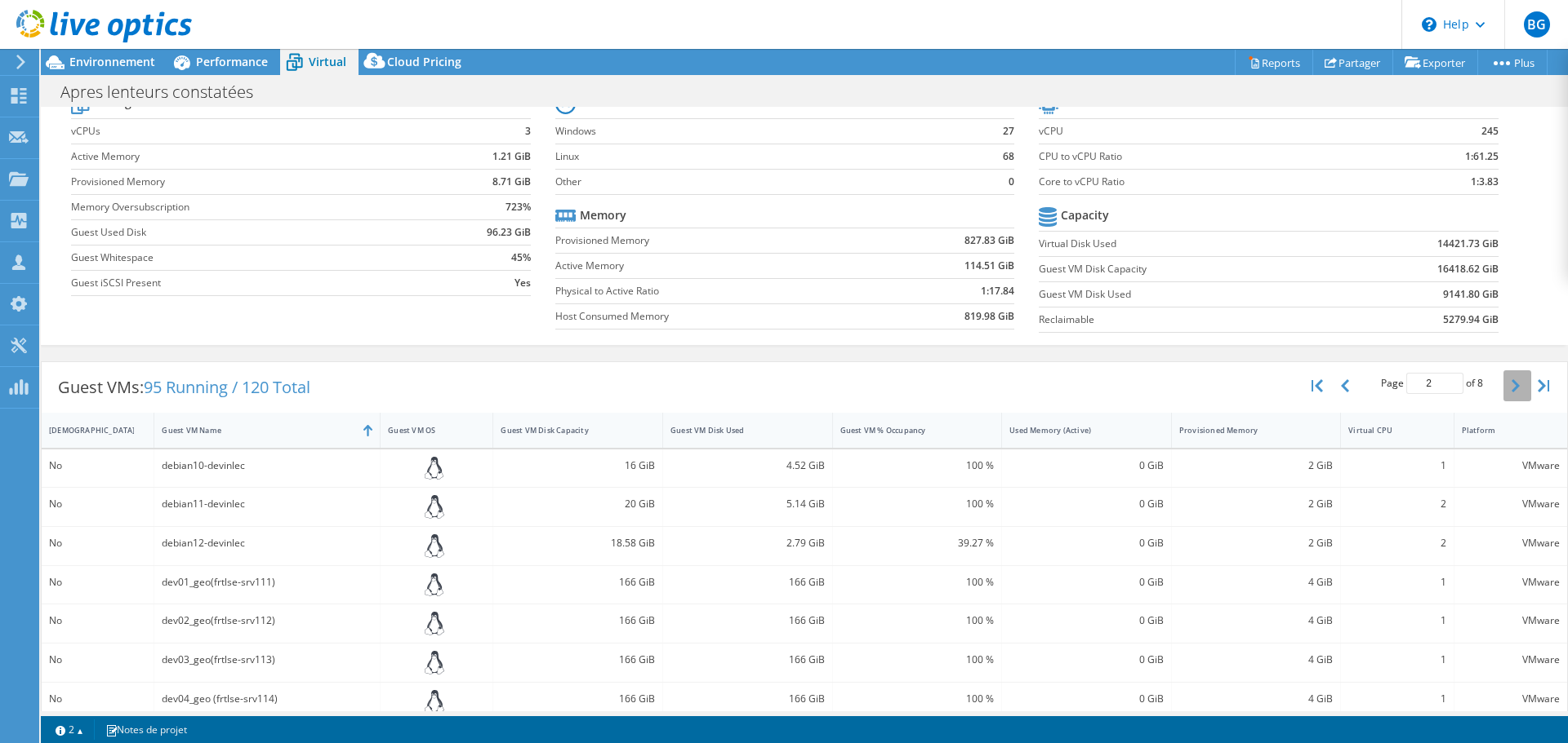
click at [1511, 386] on icon "button" at bounding box center [1515, 386] width 8 height 13
type input "3"
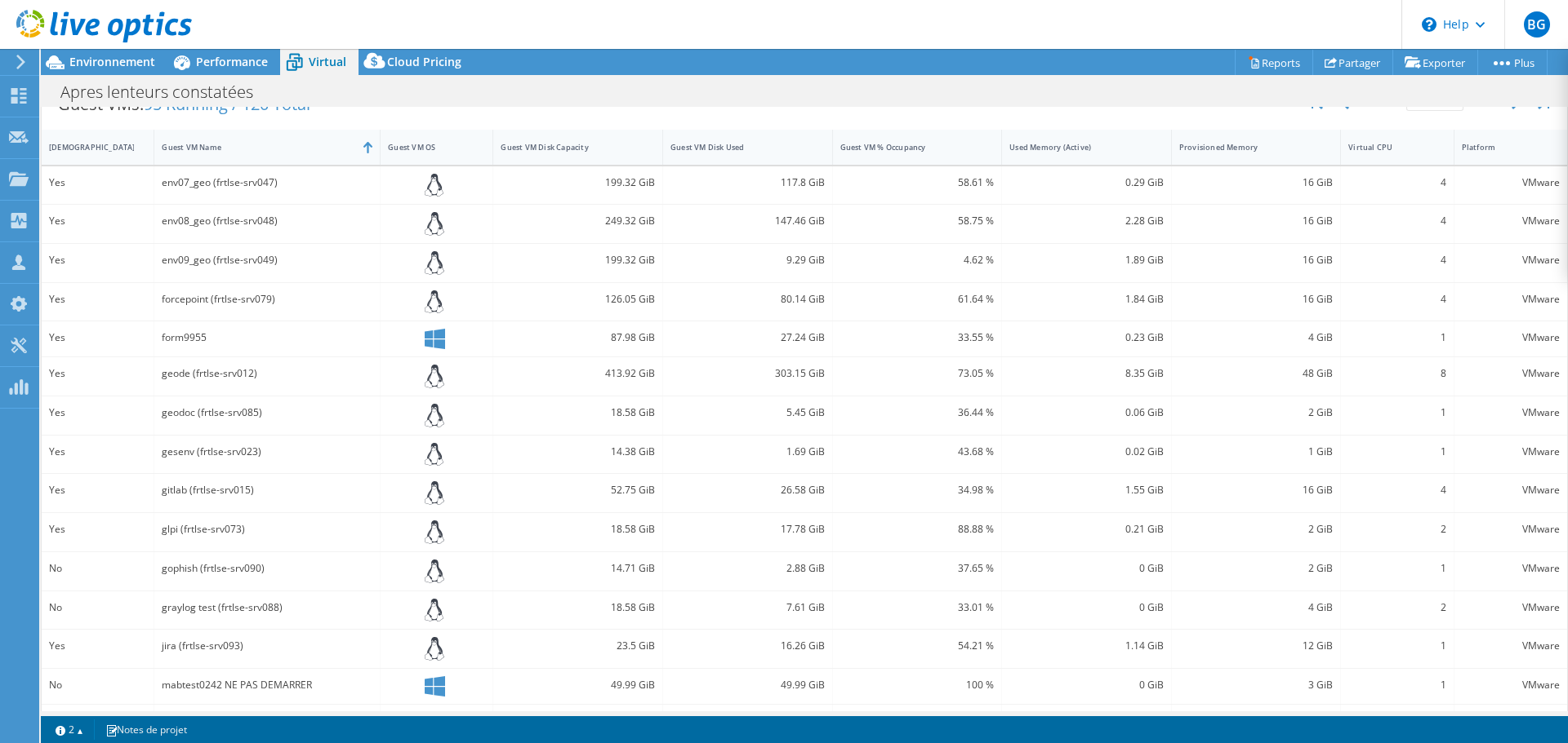
scroll to position [387, 0]
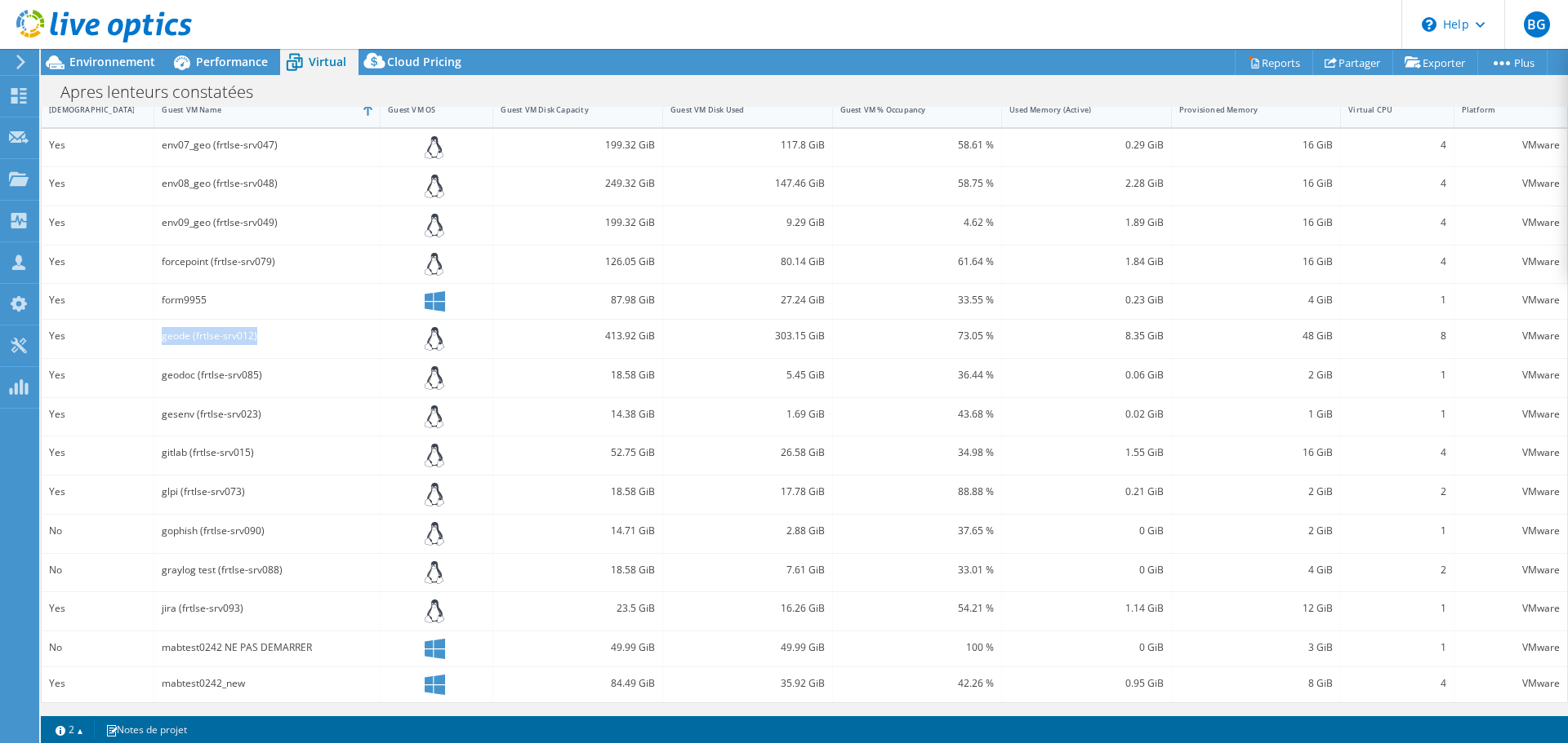
drag, startPoint x: 161, startPoint y: 335, endPoint x: 306, endPoint y: 332, distance: 145.0
click at [306, 332] on div "geode (frtlse-srv012)" at bounding box center [267, 336] width 210 height 18
click at [307, 332] on div "geode (frtlse-srv012)" at bounding box center [267, 336] width 210 height 18
drag, startPoint x: 1086, startPoint y: 336, endPoint x: 1518, endPoint y: 347, distance: 432.1
click at [1518, 347] on div "Yes geode (frtlse-srv012) 413.92 GiB 303.15 GiB 73.05 % 8.35 GiB 48 GiB 8 VMware" at bounding box center [804, 339] width 1525 height 38
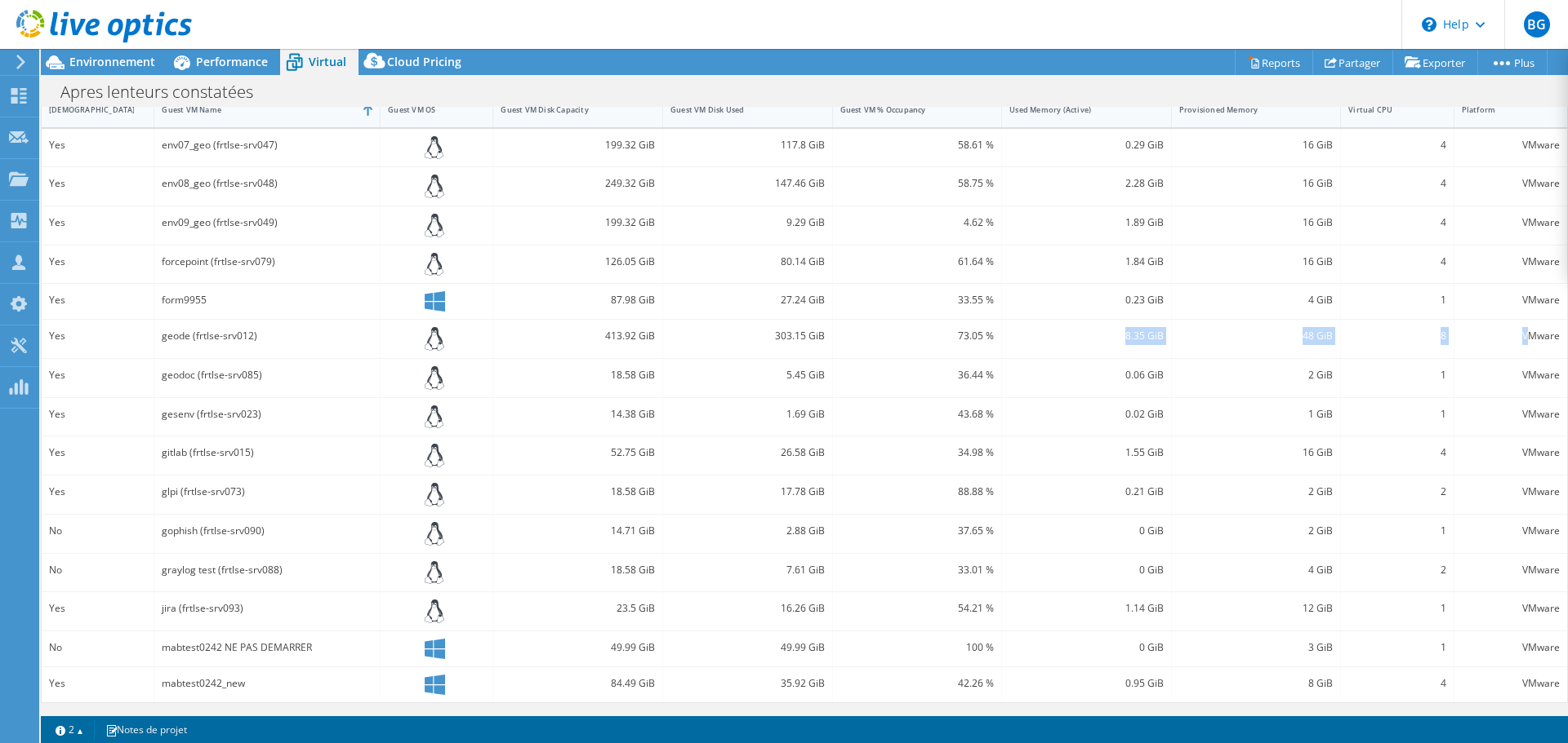
click at [1485, 351] on div "VMware" at bounding box center [1510, 339] width 112 height 38
click at [1461, 335] on div "VMware" at bounding box center [1510, 336] width 98 height 18
drag, startPoint x: 1448, startPoint y: 329, endPoint x: 597, endPoint y: 337, distance: 851.0
click at [597, 337] on div "Yes geode (frtlse-srv012) 413.92 GiB 303.15 GiB 73.05 % 8.35 GiB 48 GiB 8 VMware" at bounding box center [804, 339] width 1525 height 38
click at [597, 339] on div "413.92 GiB" at bounding box center [577, 336] width 154 height 18
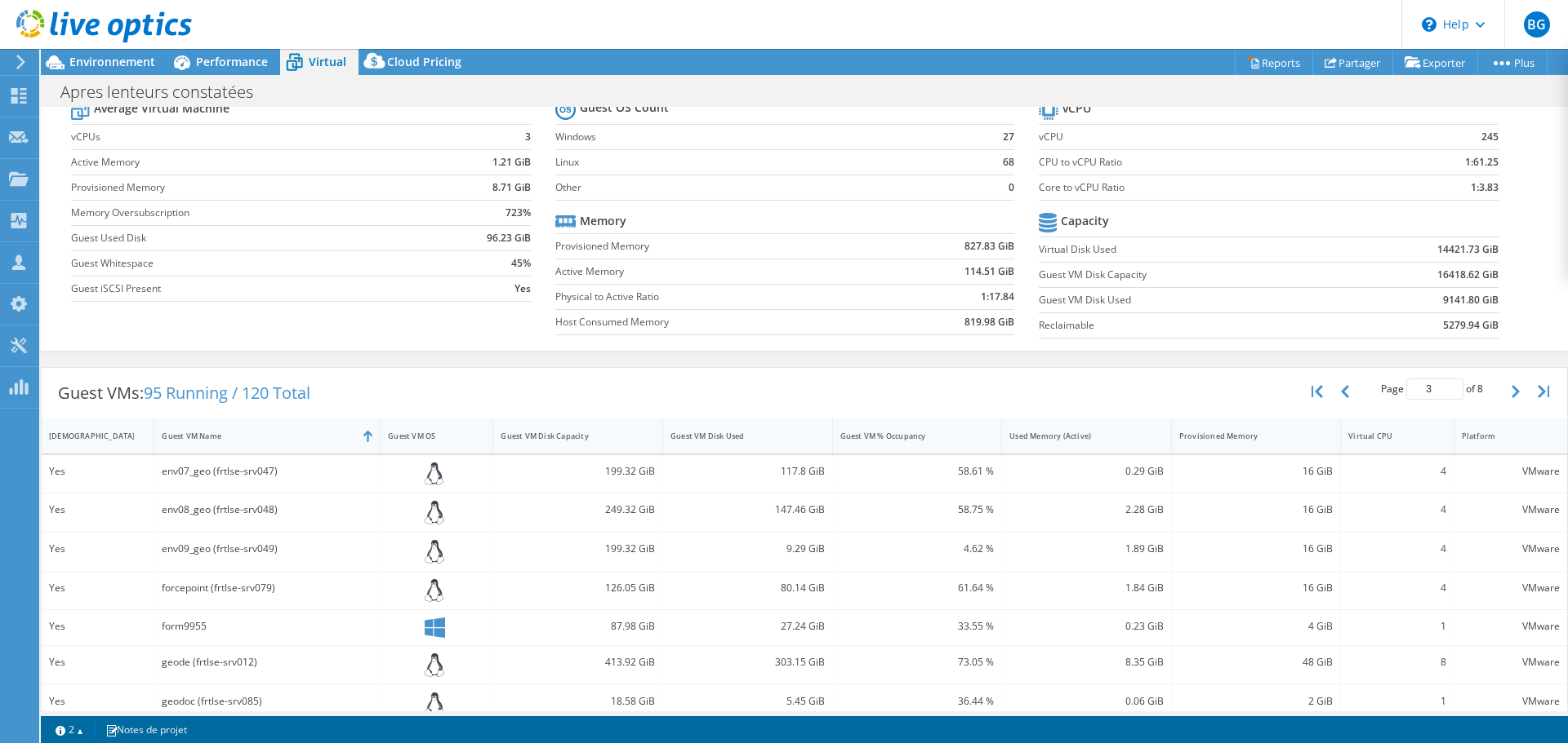
scroll to position [0, 0]
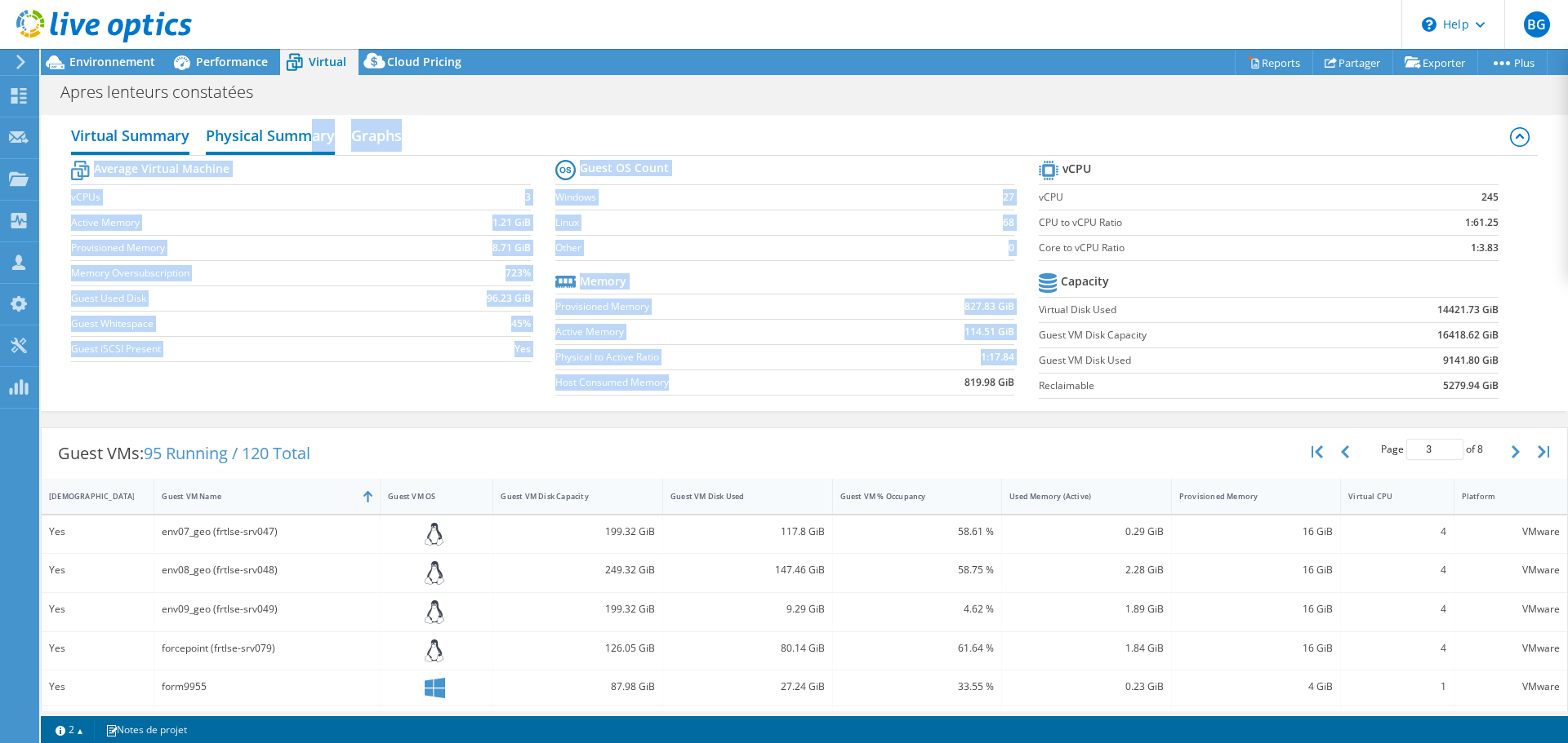
drag, startPoint x: 720, startPoint y: 389, endPoint x: 312, endPoint y: 149, distance: 473.4
click at [312, 149] on div "Virtual Summary Physical Summary Graphs Average Virtual Machine vCPUs 3 Active …" at bounding box center [804, 263] width 1527 height 296
click at [316, 179] on tr "Average Virtual Machine" at bounding box center [300, 171] width 459 height 29
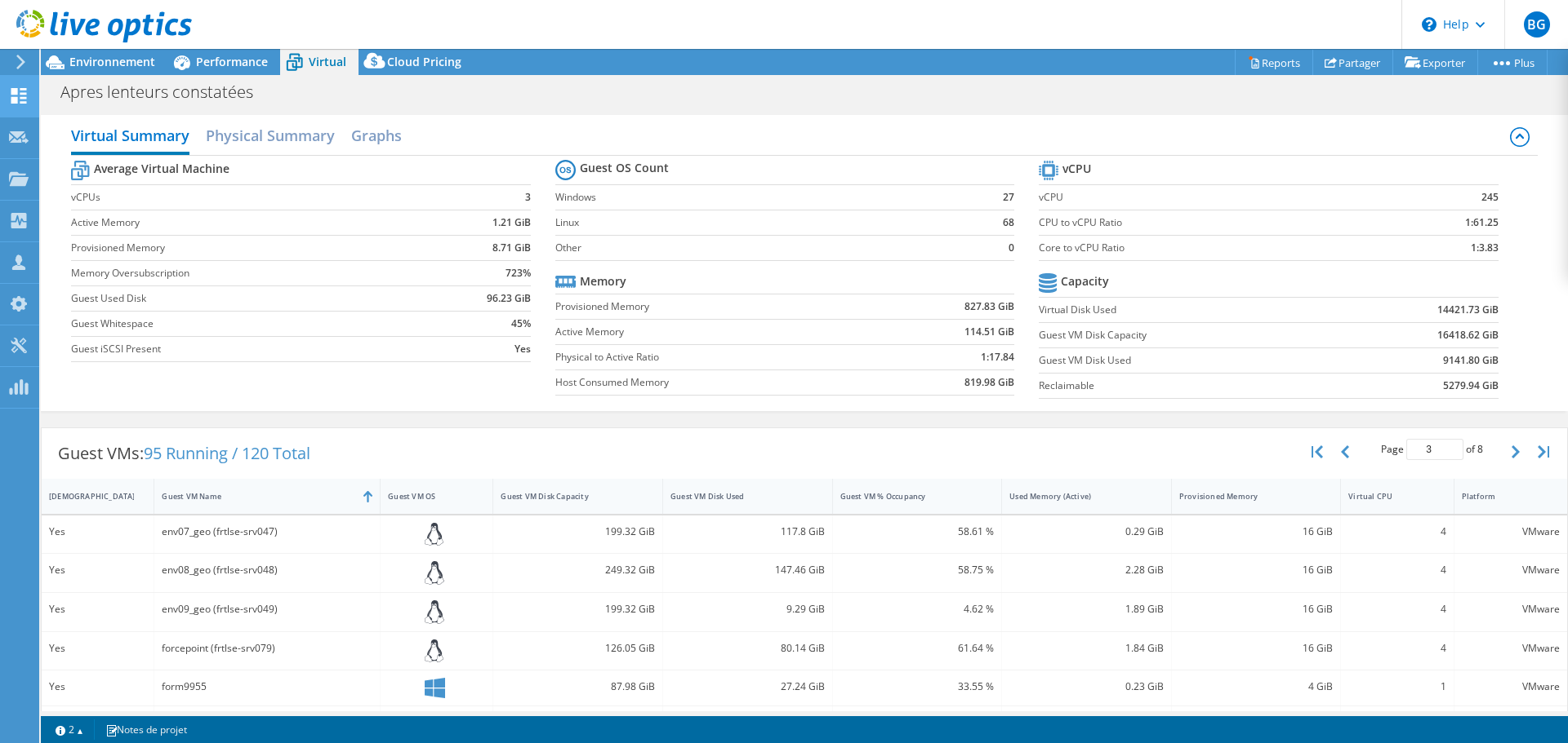
drag, startPoint x: 259, startPoint y: 162, endPoint x: 29, endPoint y: 114, distance: 235.0
click at [29, 114] on div "BG Partenaire Baptiste GALOIS baptiste.galois@sys1.fr SYS 1 My Profile Log Out …" at bounding box center [784, 372] width 1568 height 743
click at [461, 121] on div "Virtual Summary Physical Summary Graphs" at bounding box center [804, 137] width 1465 height 37
click at [388, 135] on h2 "Graphs" at bounding box center [376, 137] width 51 height 36
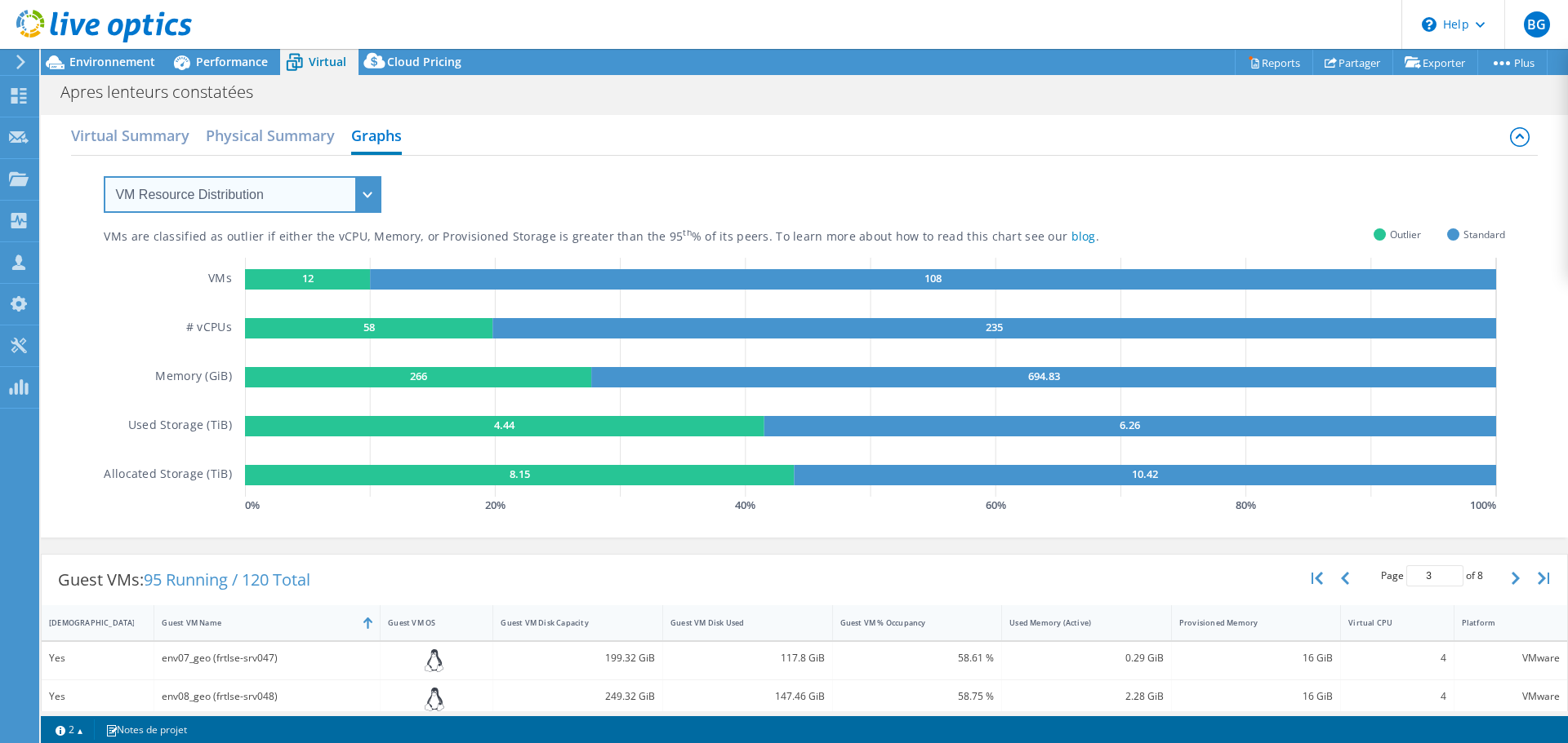
click at [280, 192] on select "VM Resource Distribution Provisioning Contrast Over Provisioning" at bounding box center [242, 194] width 277 height 37
click at [103, 176] on select "VM Resource Distribution Provisioning Contrast Over Provisioning" at bounding box center [242, 194] width 277 height 37
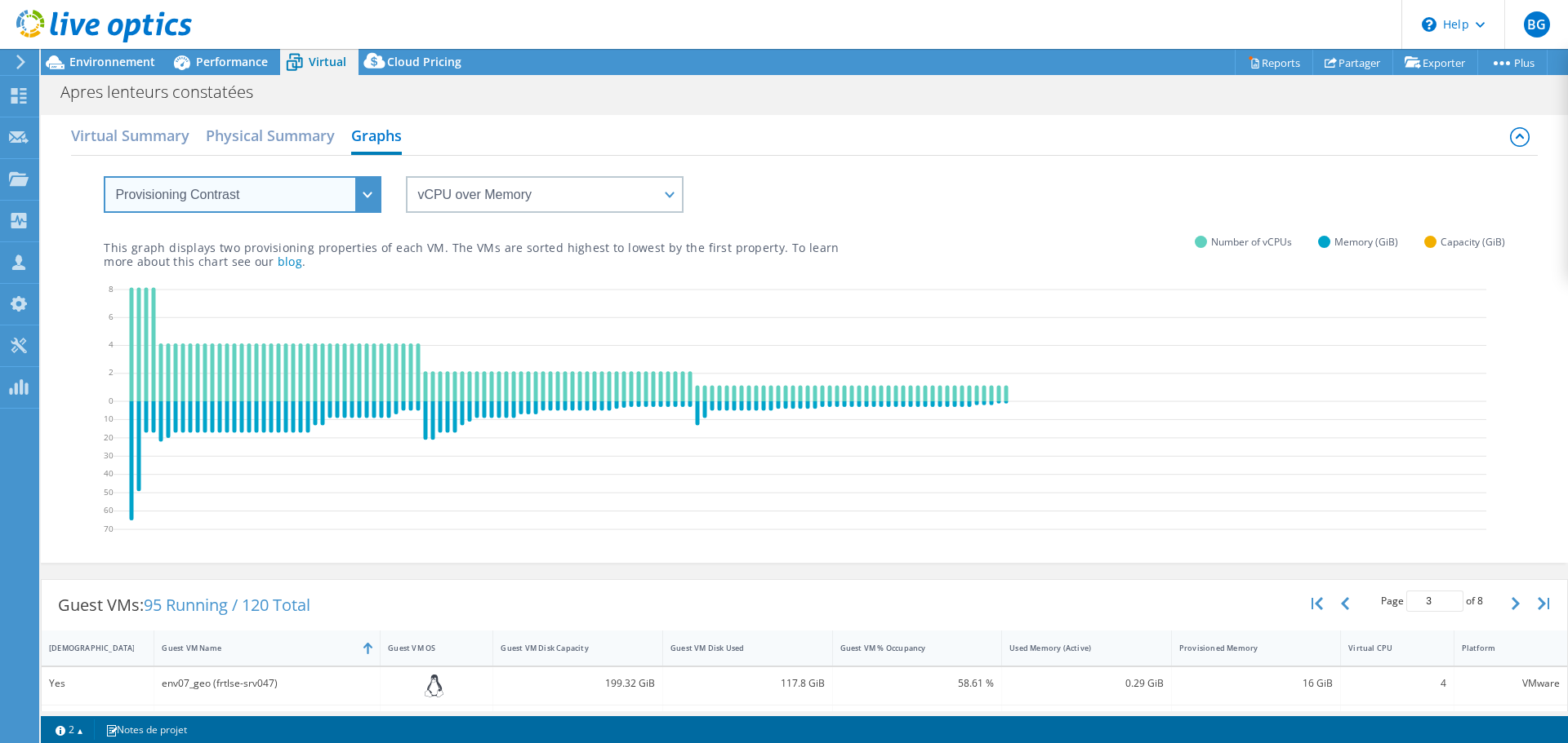
click at [289, 199] on select "VM Resource Distribution Provisioning Contrast Over Provisioning" at bounding box center [242, 194] width 277 height 37
select select "Over Provisioning"
click at [103, 176] on select "VM Resource Distribution Provisioning Contrast Over Provisioning" at bounding box center [242, 194] width 277 height 37
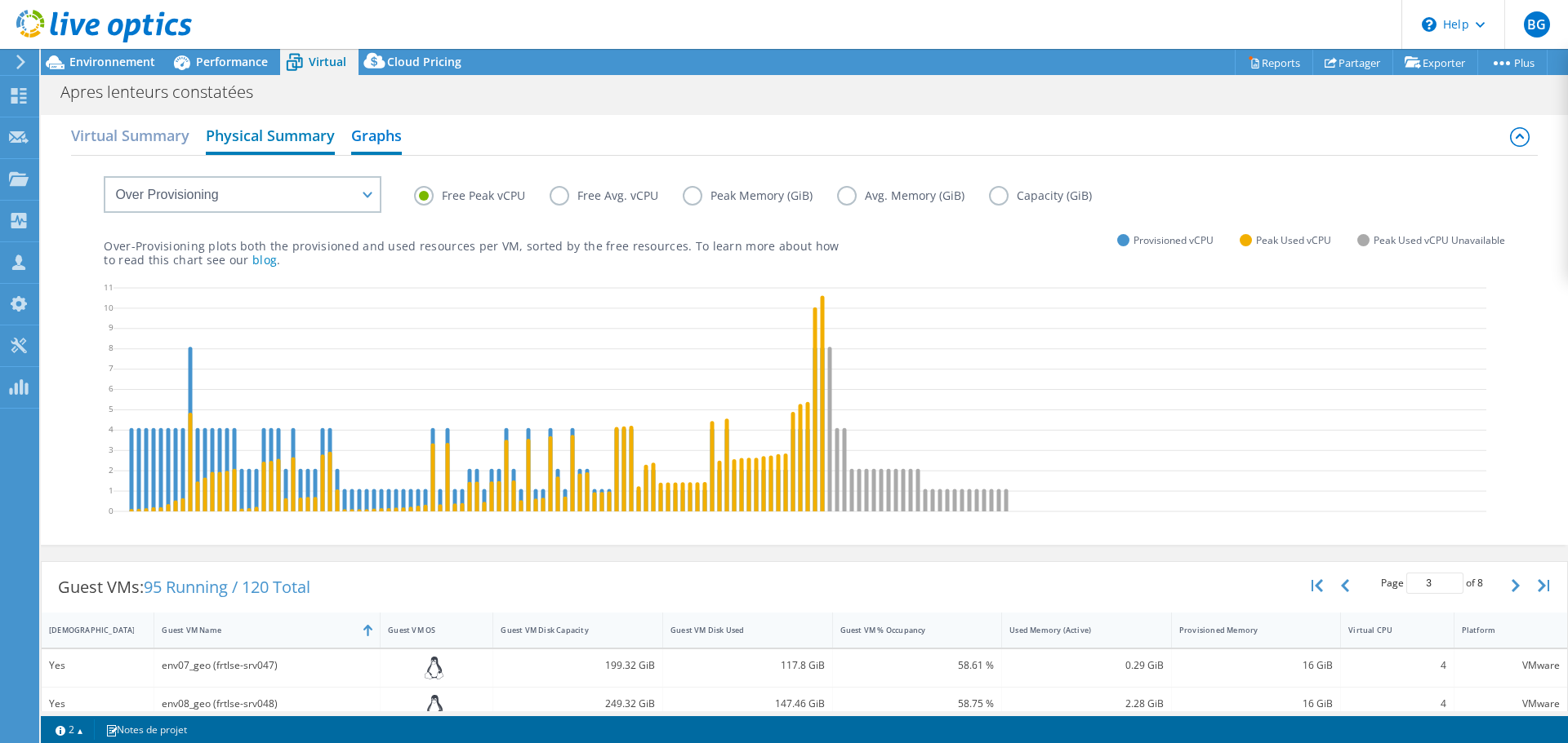
click at [276, 137] on h2 "Physical Summary" at bounding box center [270, 137] width 129 height 36
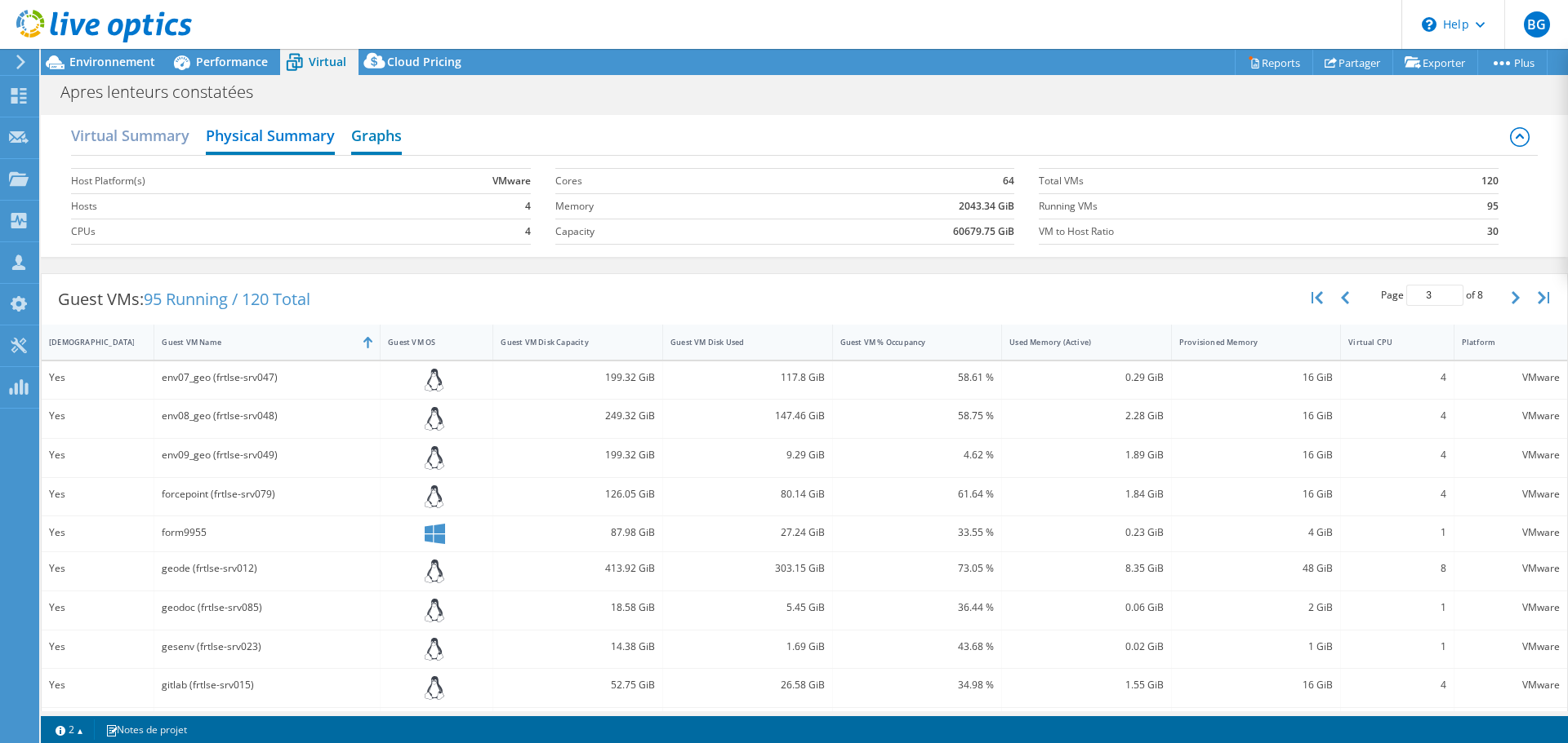
click at [381, 138] on h2 "Graphs" at bounding box center [376, 137] width 51 height 36
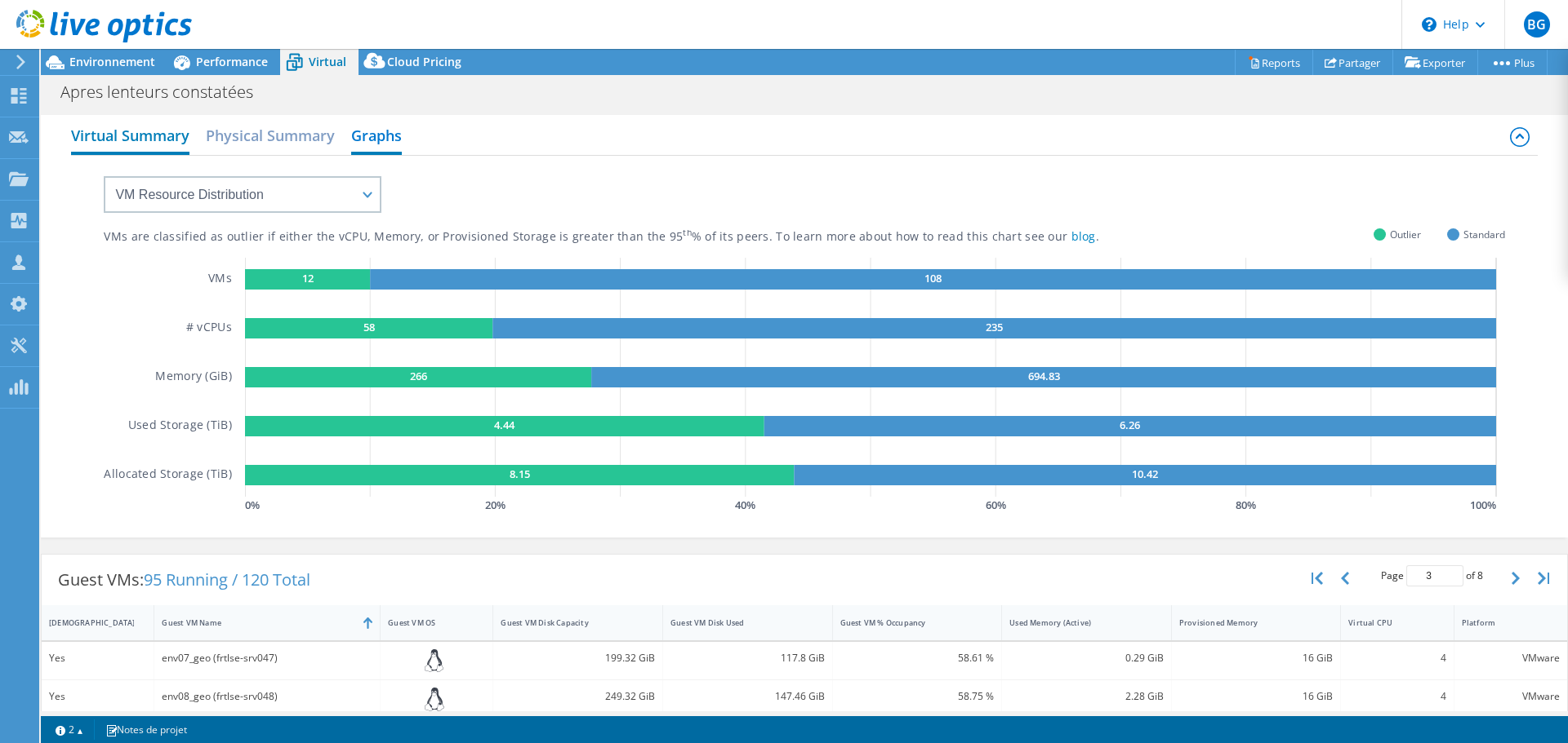
click at [141, 131] on h2 "Virtual Summary" at bounding box center [130, 137] width 119 height 36
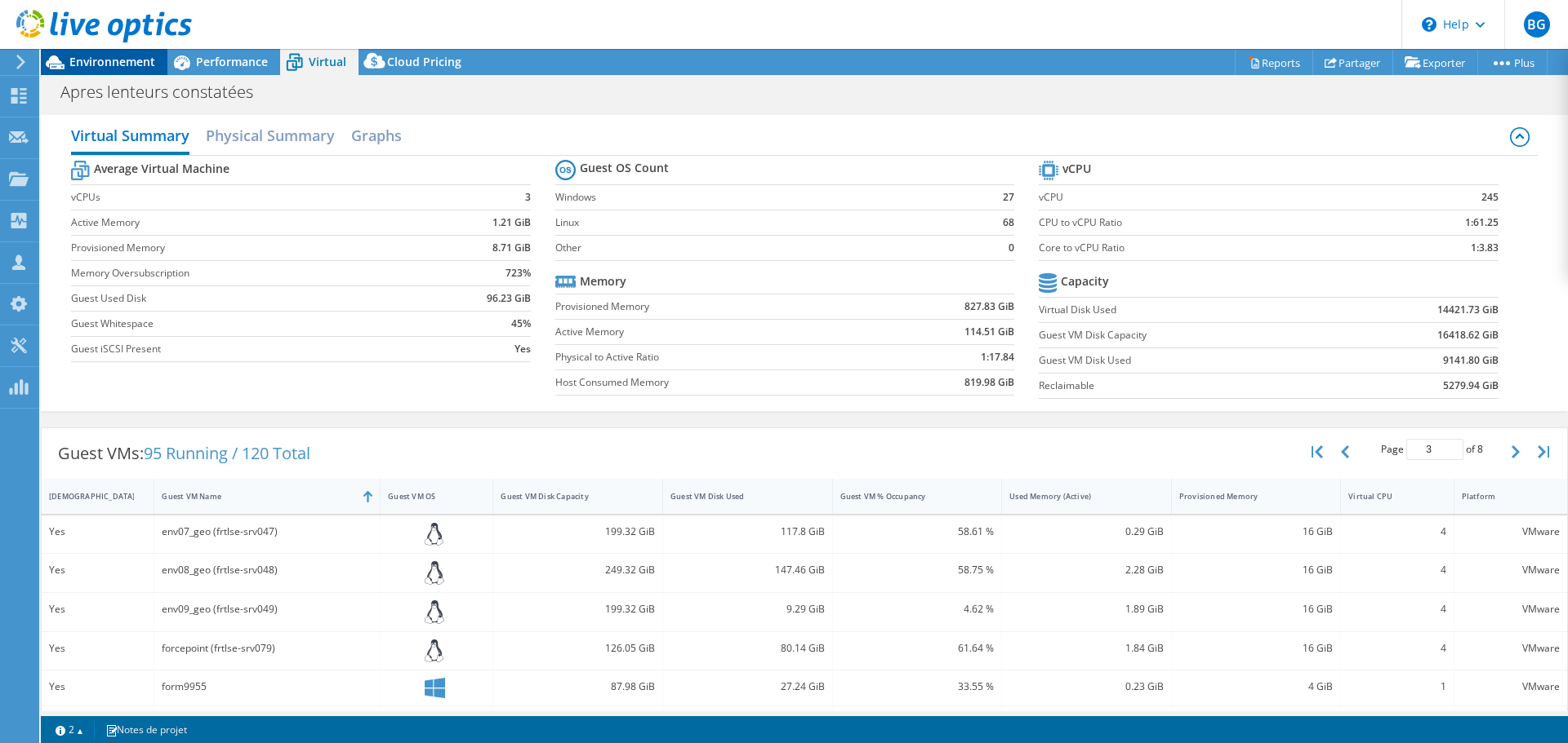
click at [127, 61] on span "Environnement" at bounding box center [112, 61] width 86 height 15
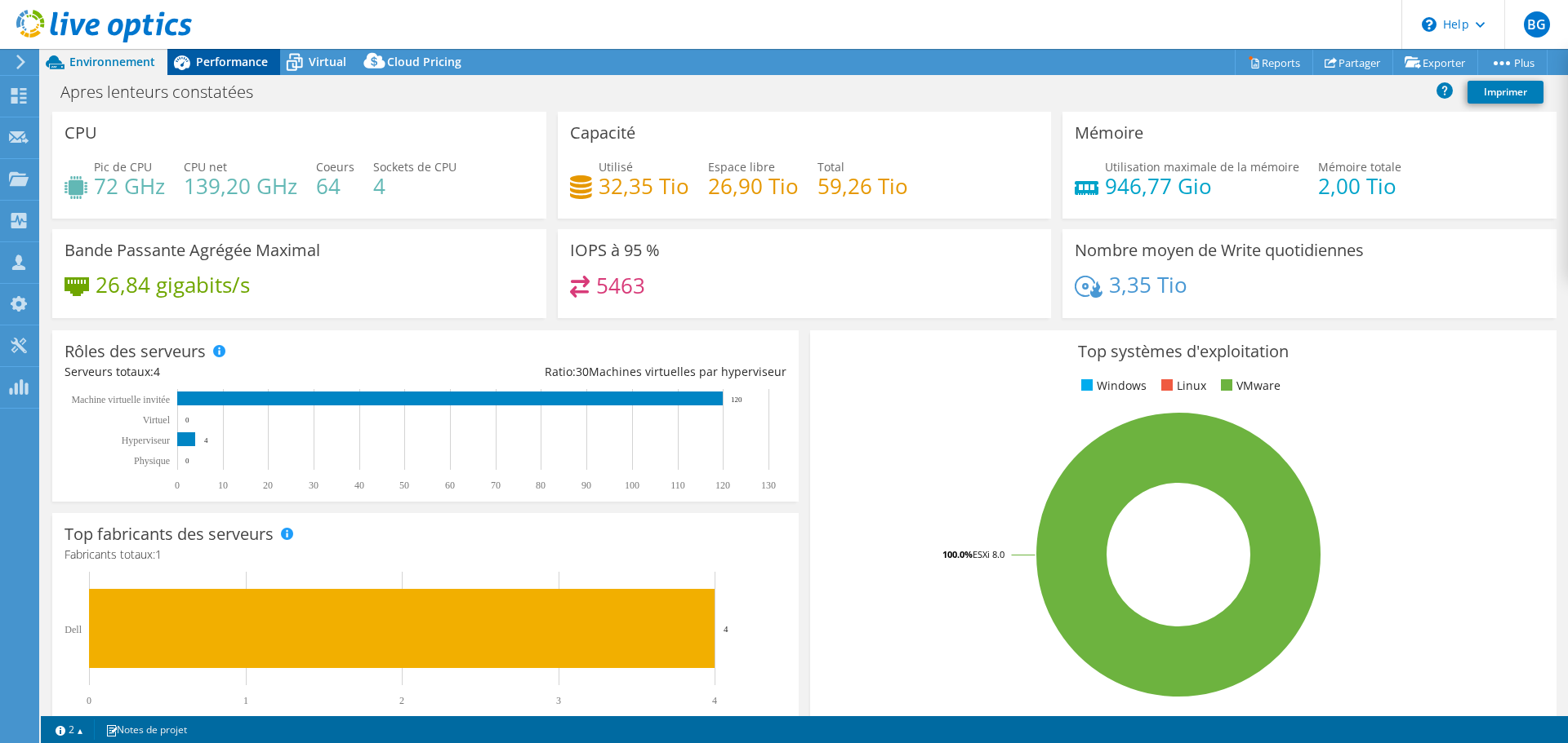
click at [229, 53] on div "Performance" at bounding box center [224, 61] width 112 height 26
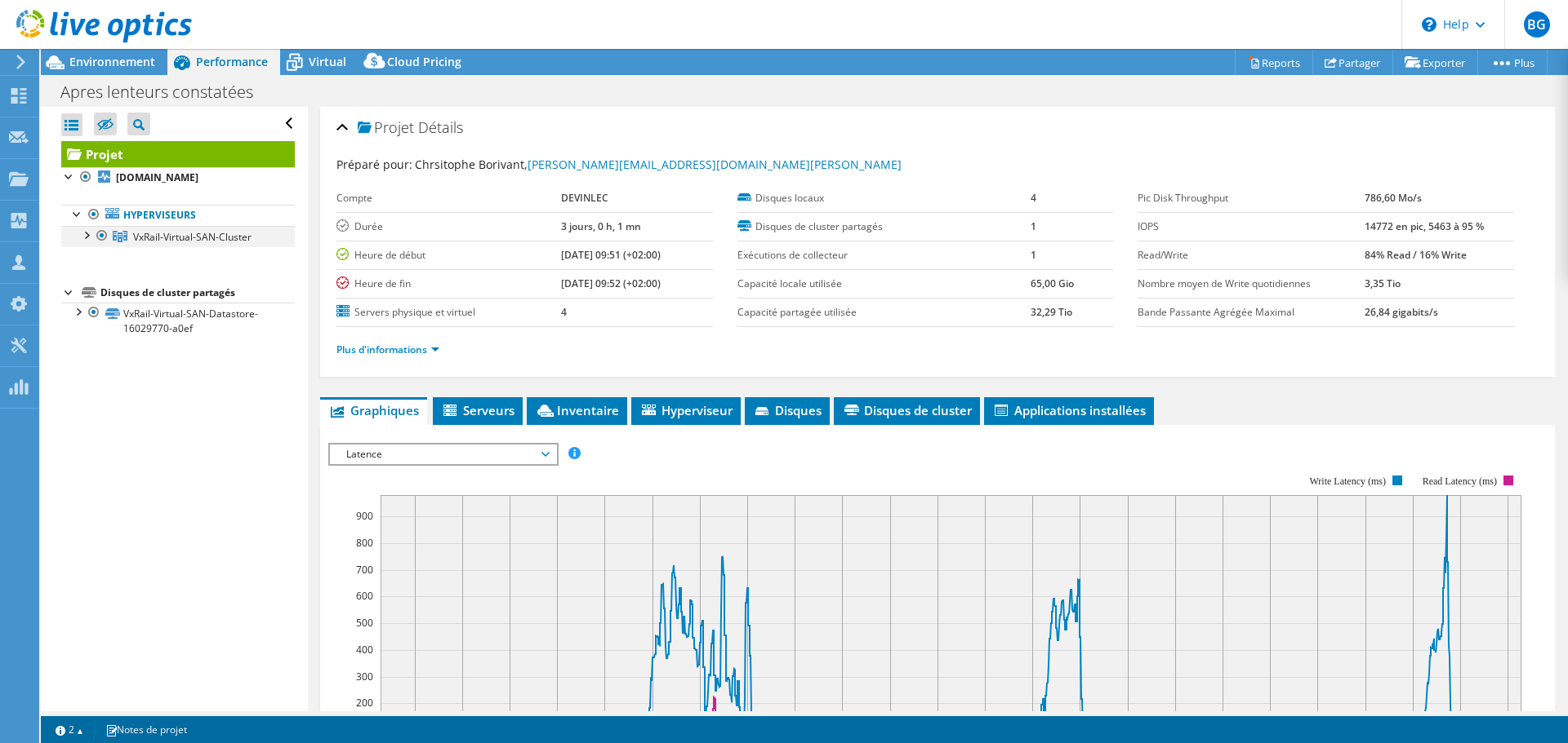
click at [92, 242] on div at bounding box center [86, 234] width 16 height 16
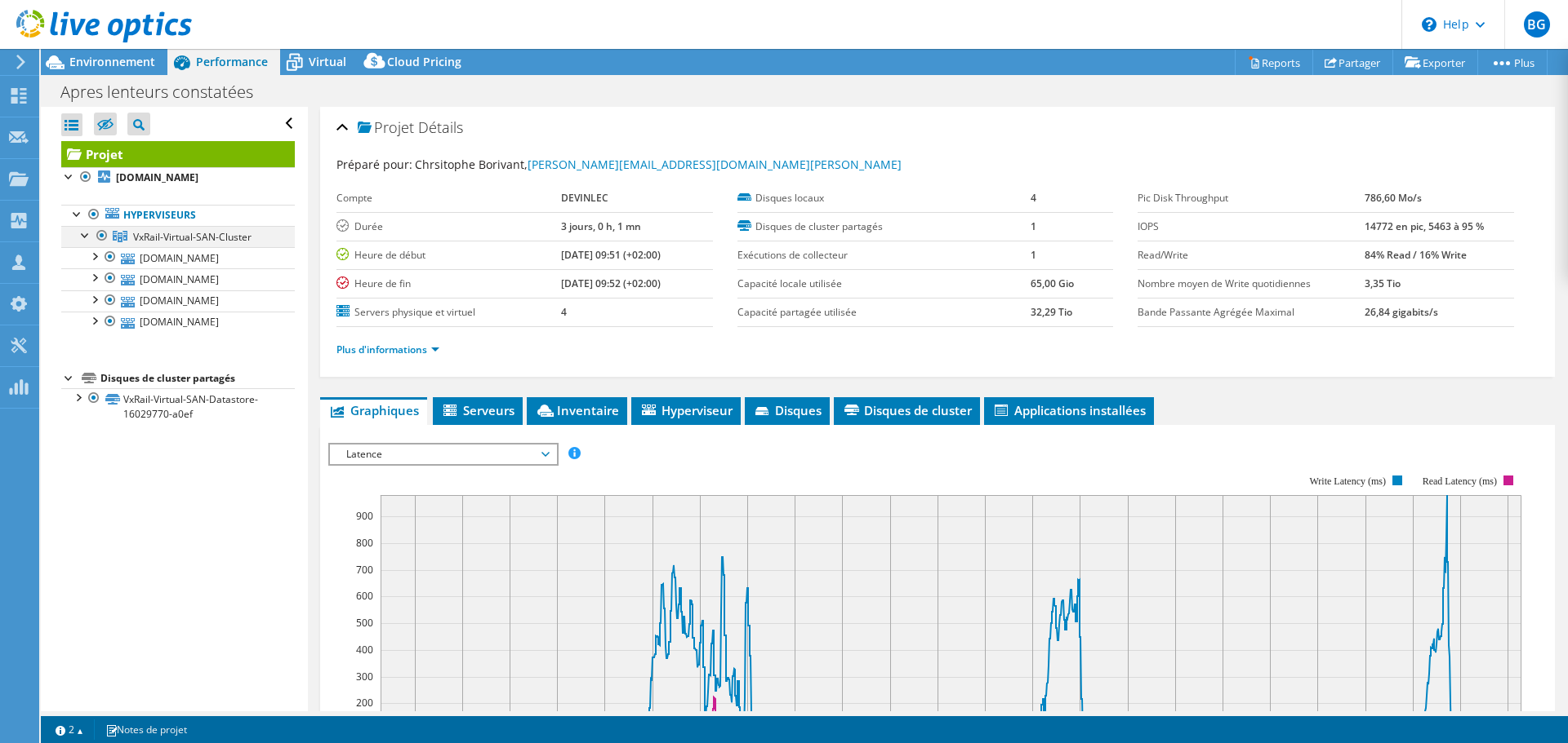
click at [97, 246] on div at bounding box center [102, 236] width 16 height 20
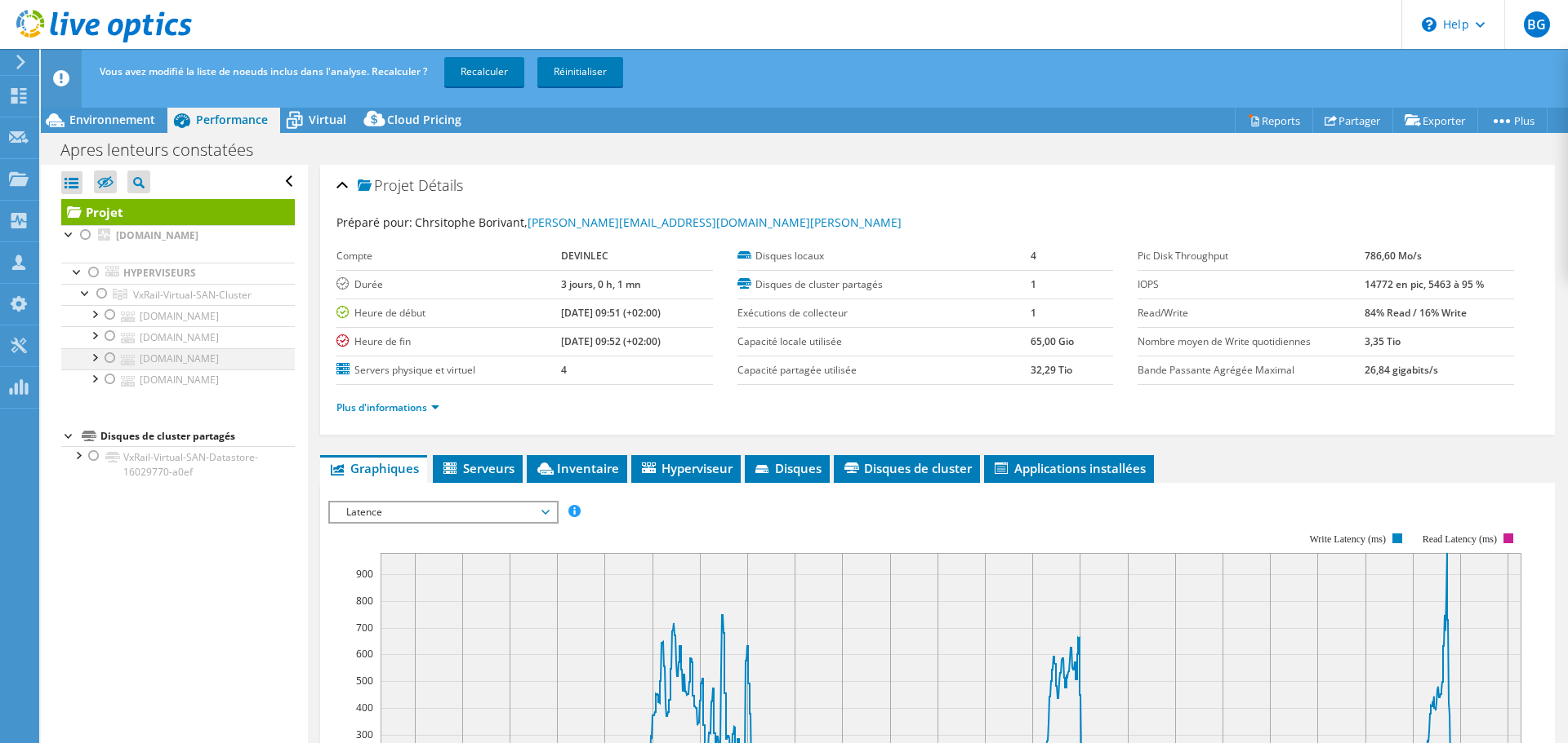
click at [113, 368] on div at bounding box center [110, 358] width 16 height 20
click at [480, 75] on link "Recalculer" at bounding box center [484, 71] width 80 height 29
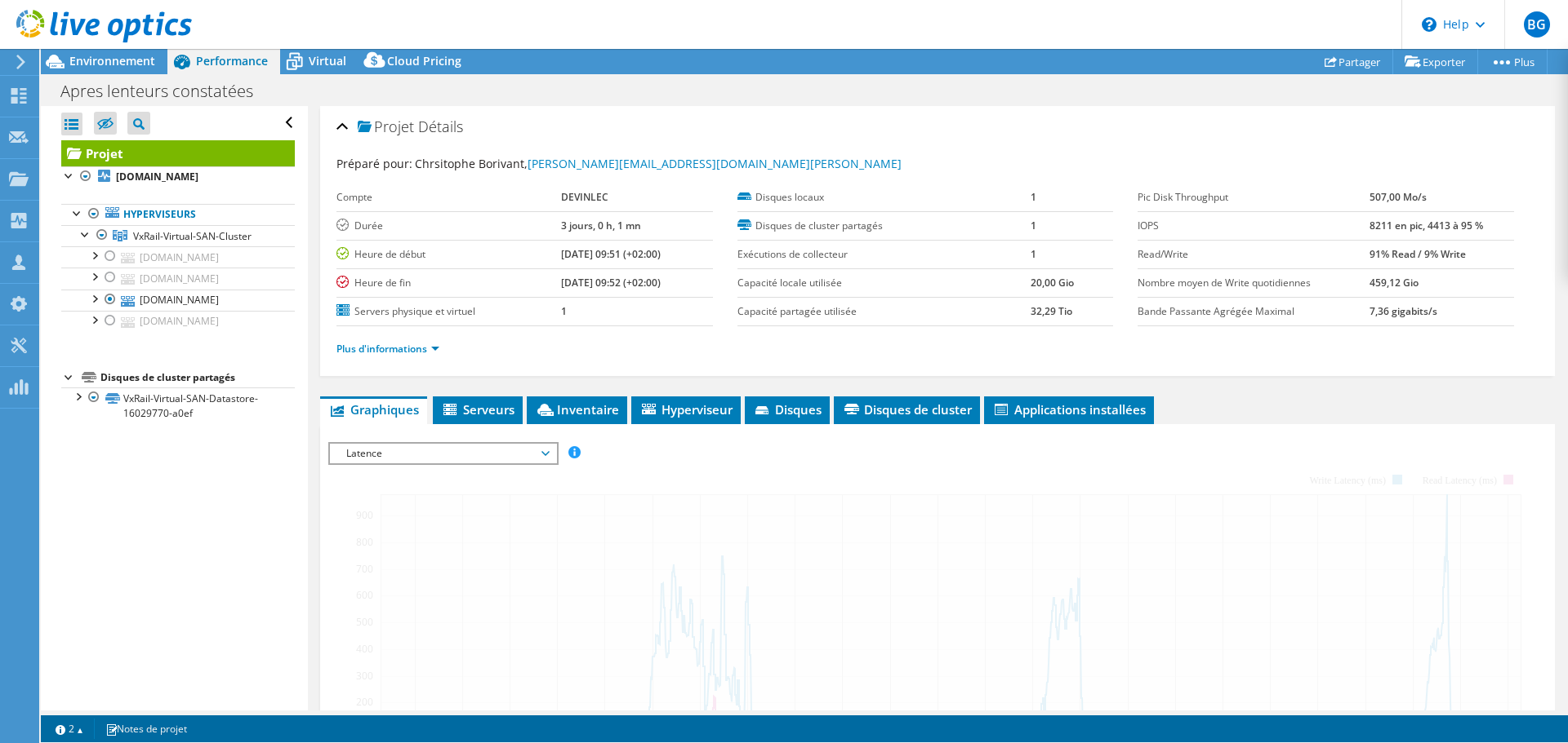
type input "1"
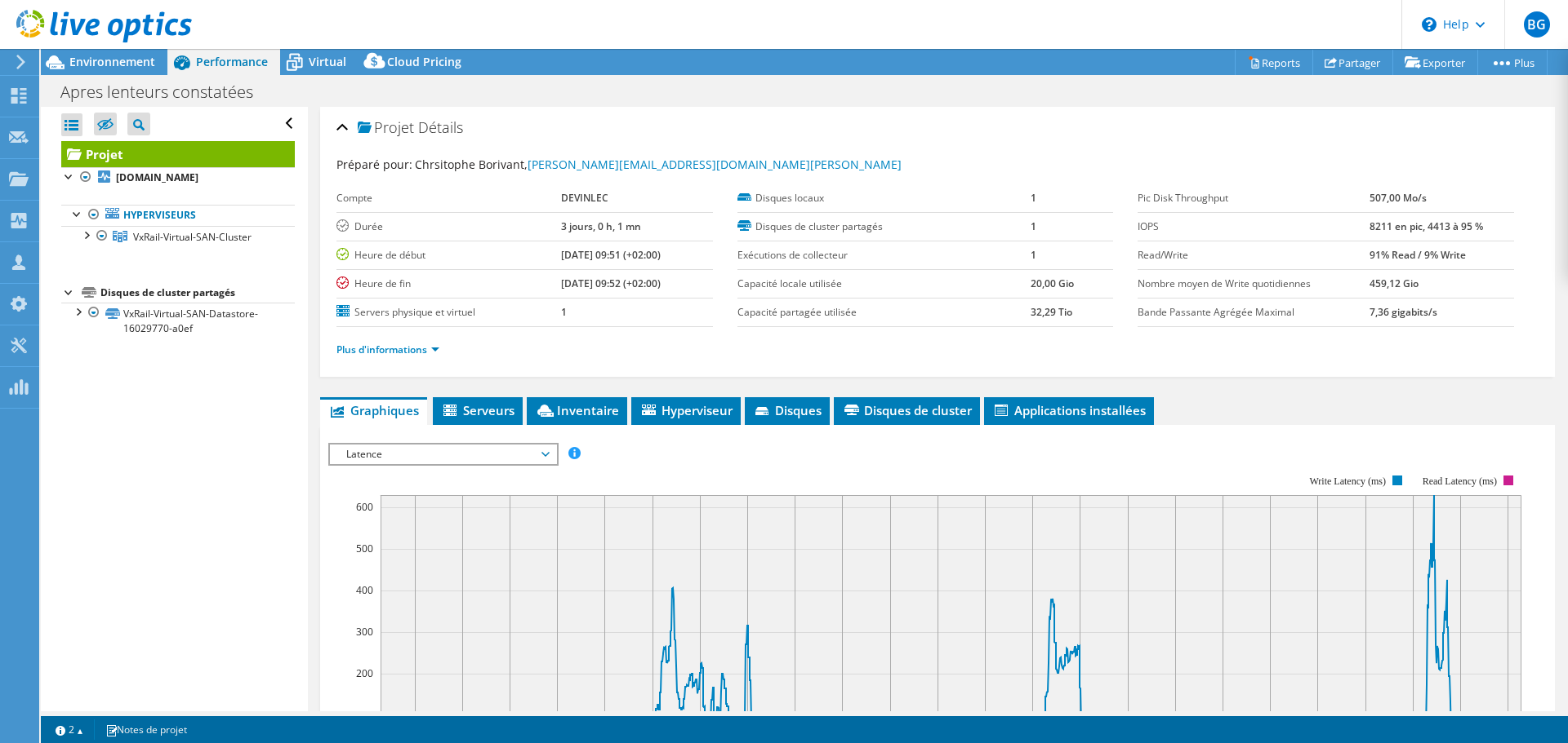
click at [85, 242] on div at bounding box center [86, 234] width 16 height 16
click at [465, 445] on span "Latence" at bounding box center [442, 454] width 209 height 20
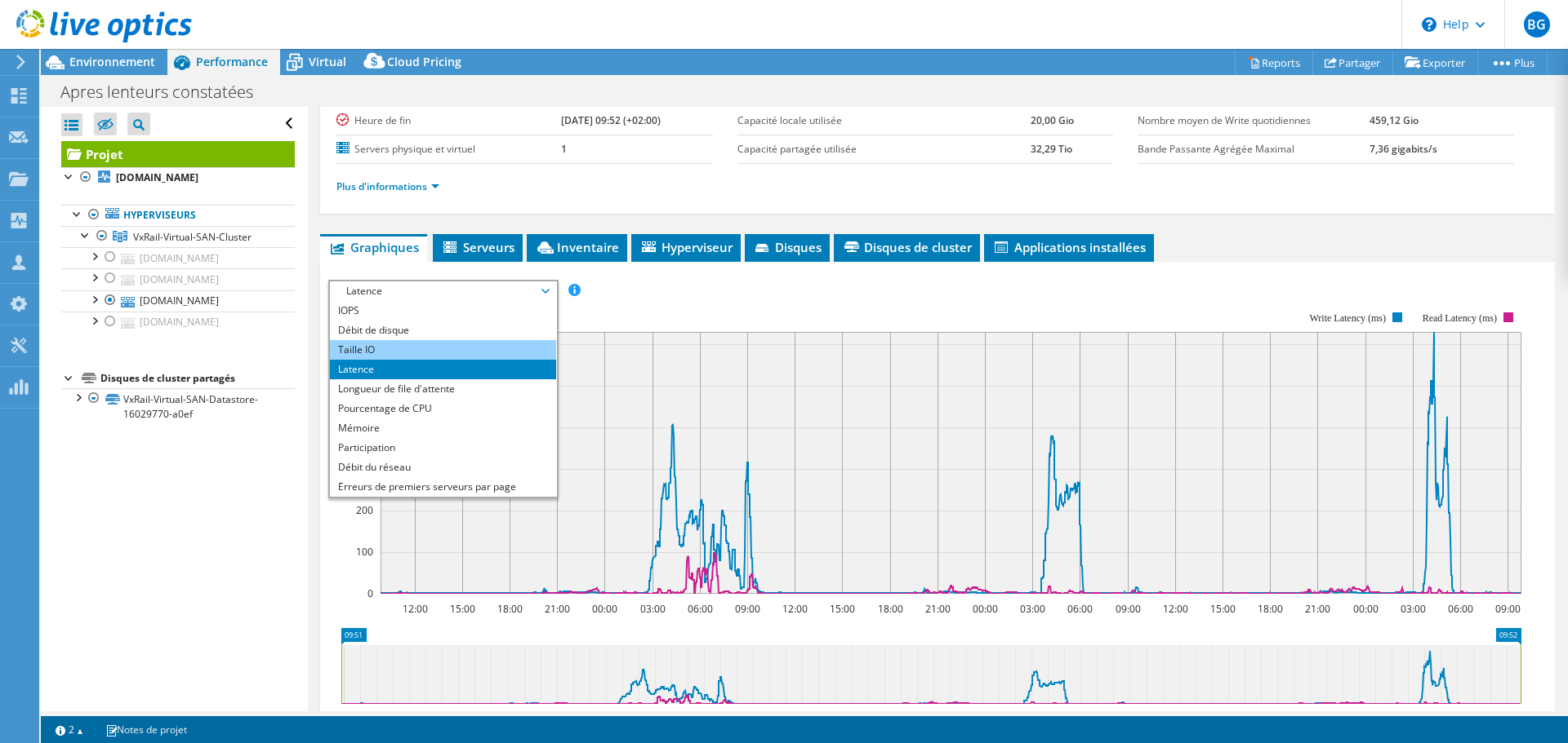
click at [398, 348] on li "Taille IO" at bounding box center [443, 350] width 226 height 20
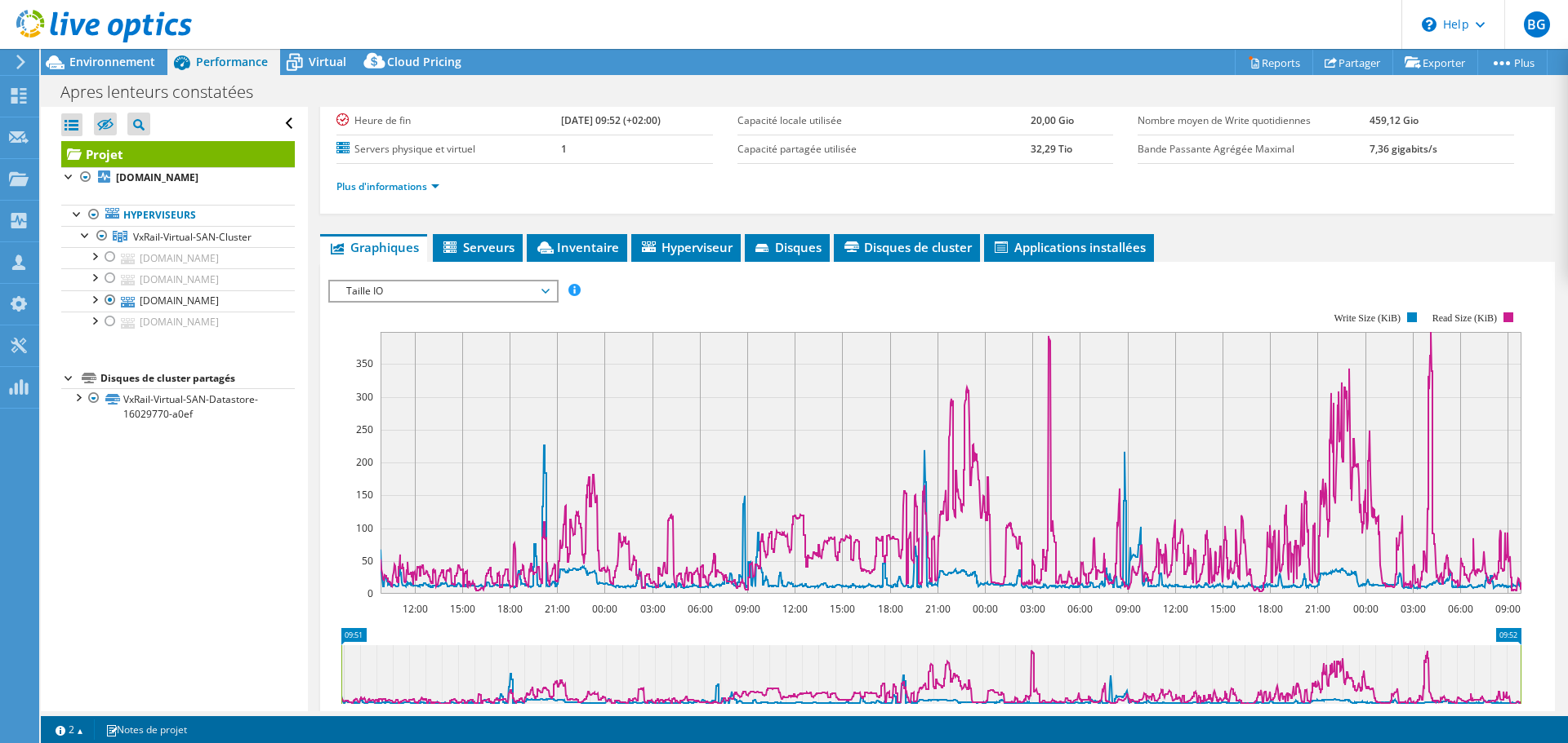
click at [428, 276] on div "IOPS Débit de disque Taille IO Latence Longueur de file d'attente Pourcentage d…" at bounding box center [937, 554] width 1219 height 566
click at [417, 286] on span "Taille IO" at bounding box center [442, 291] width 209 height 20
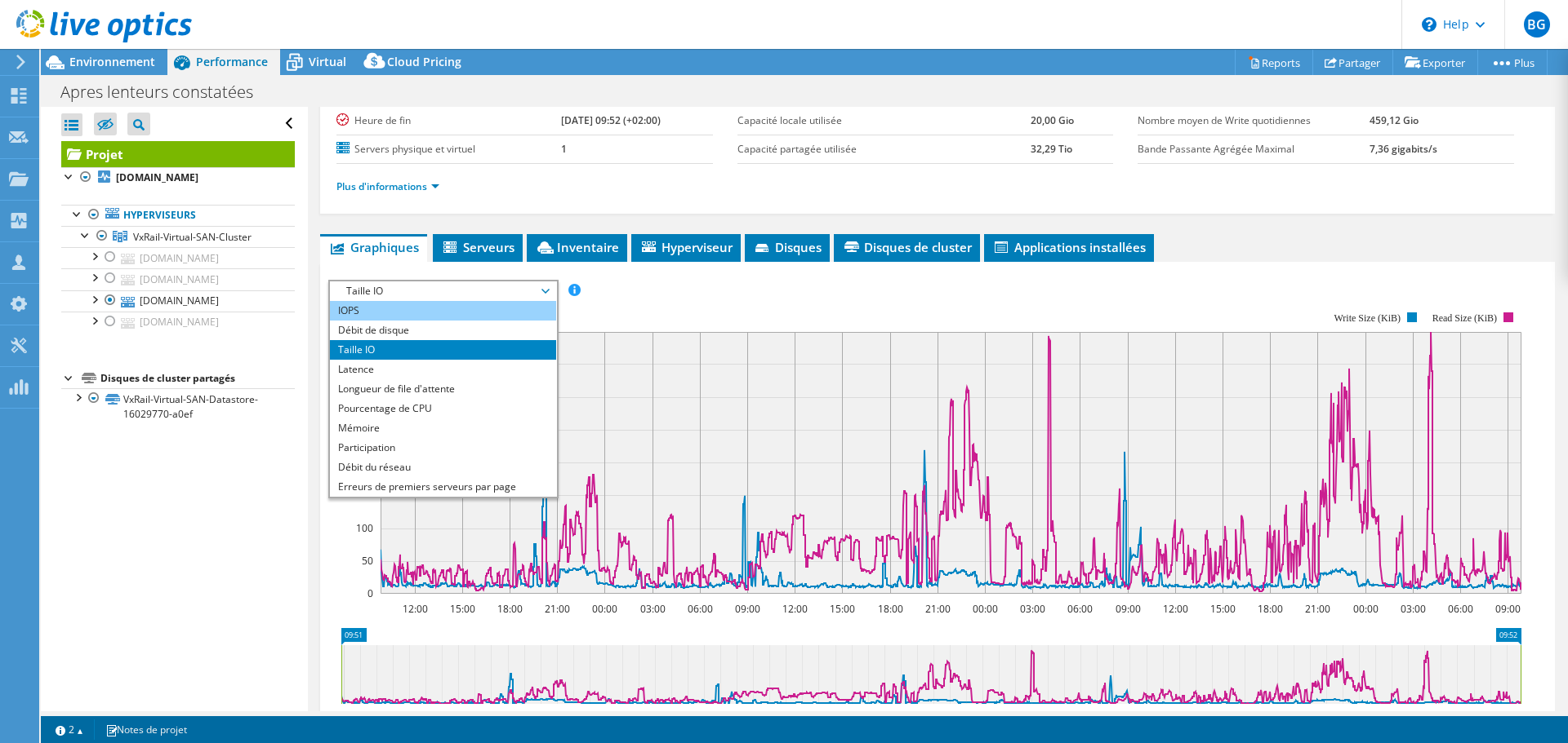
click at [407, 306] on li "IOPS" at bounding box center [443, 311] width 226 height 20
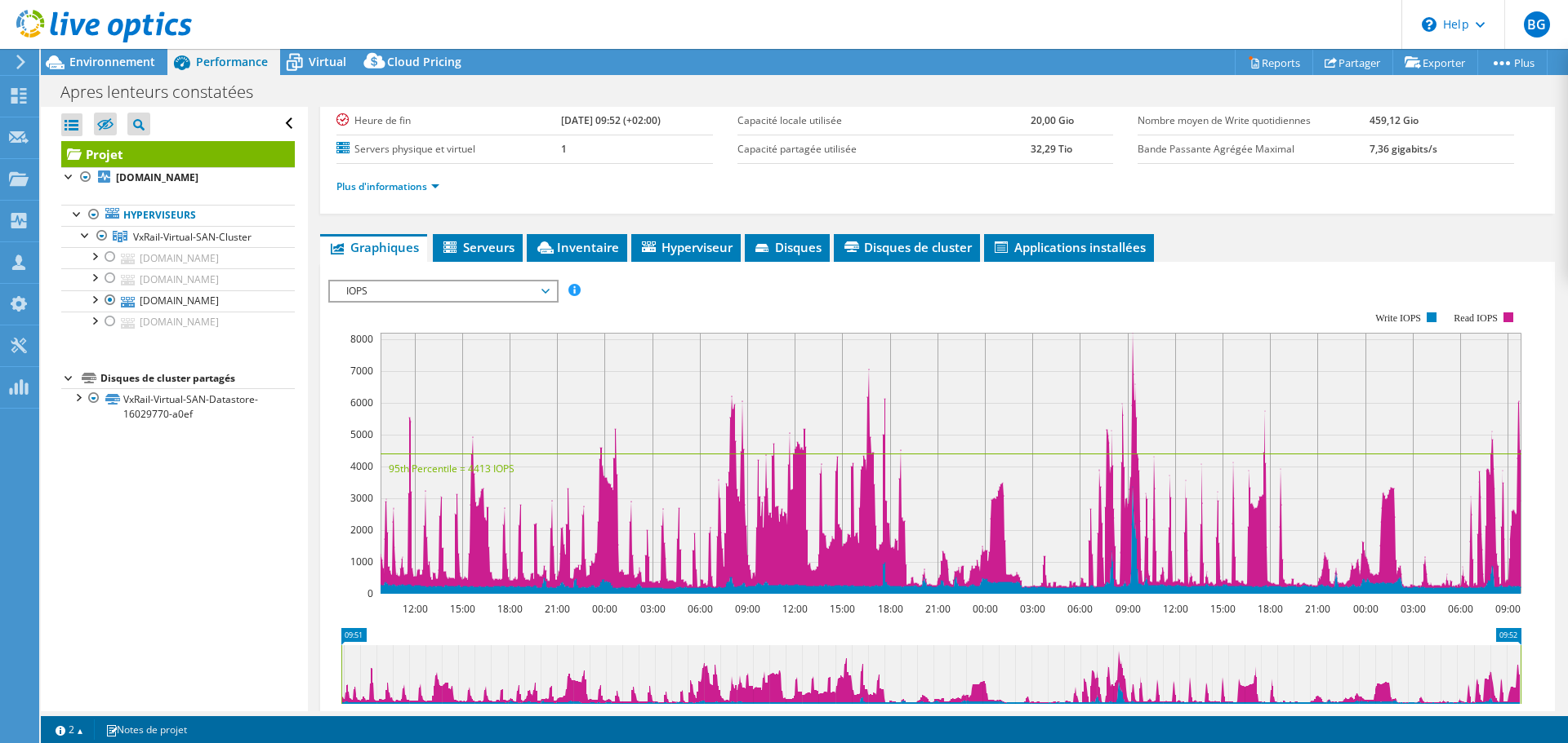
scroll to position [130, 0]
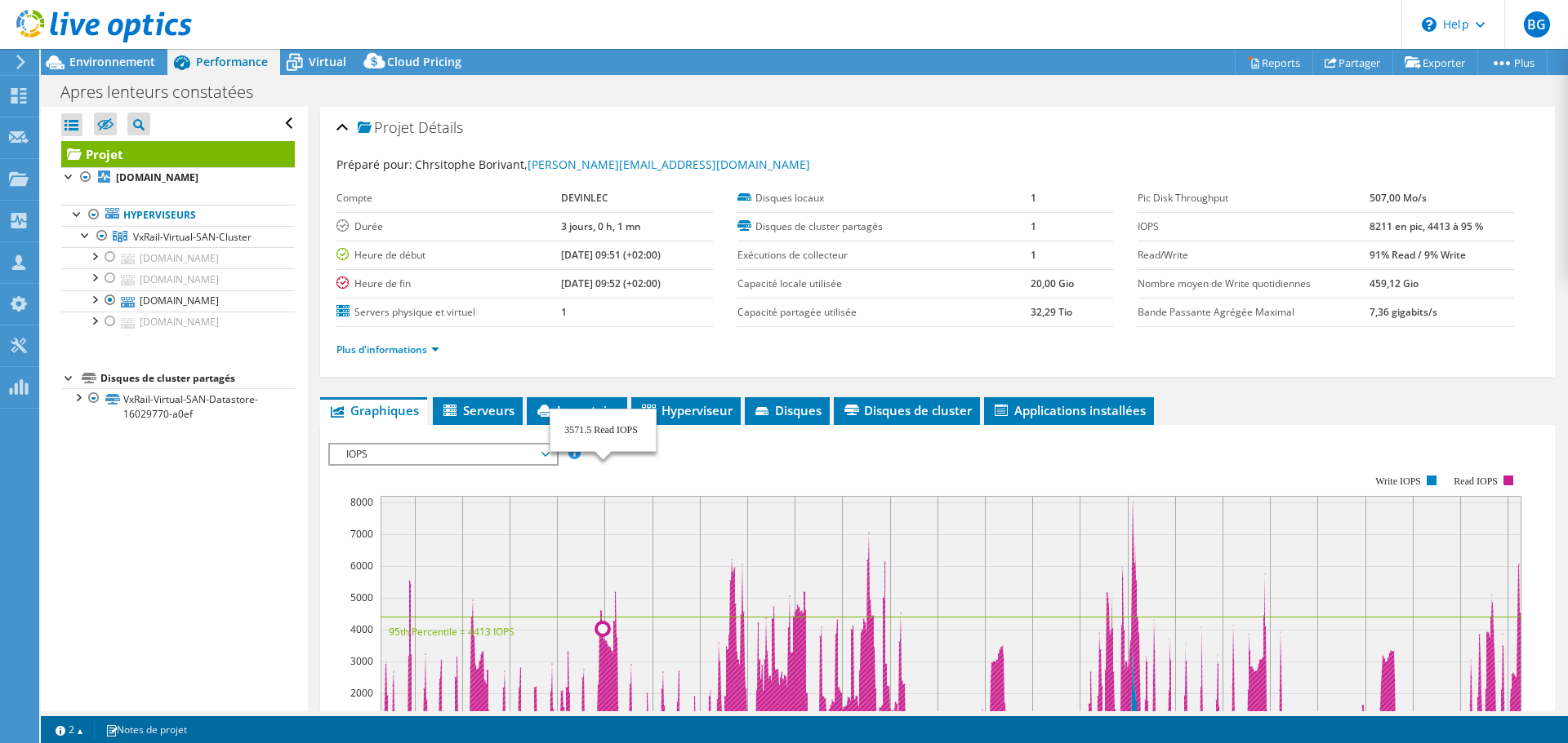
select select "USD"
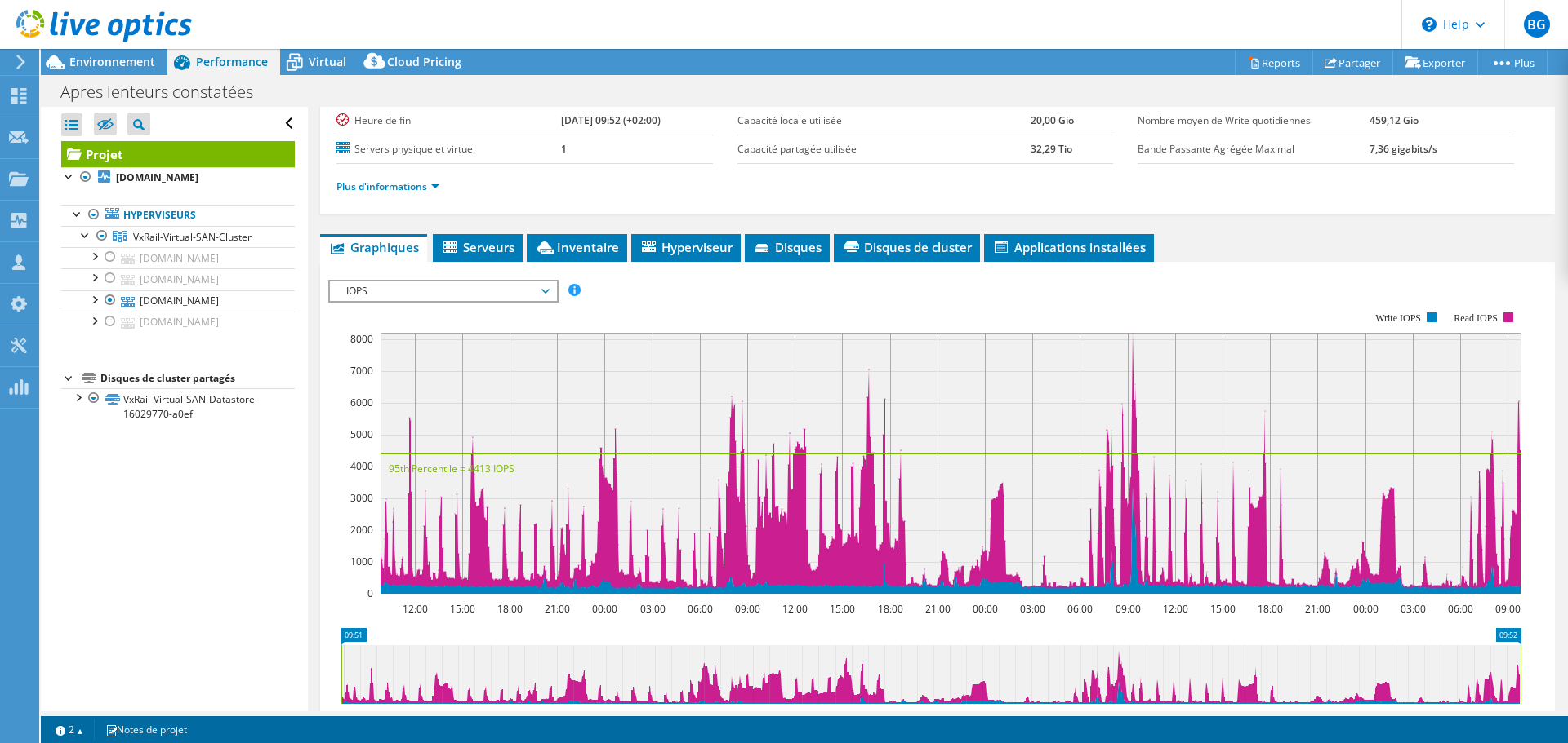
click at [660, 323] on rect at bounding box center [924, 453] width 1193 height 326
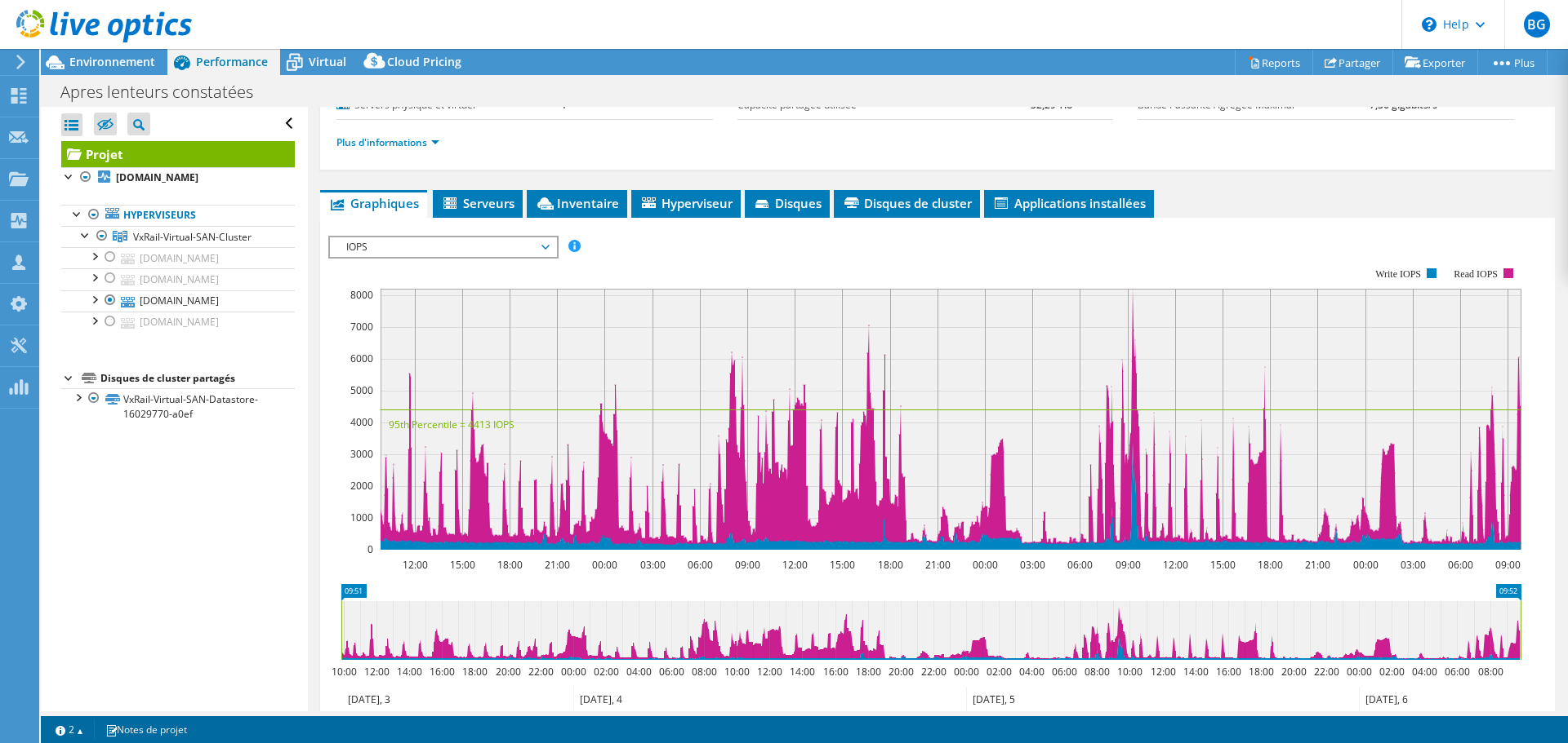
scroll to position [245, 0]
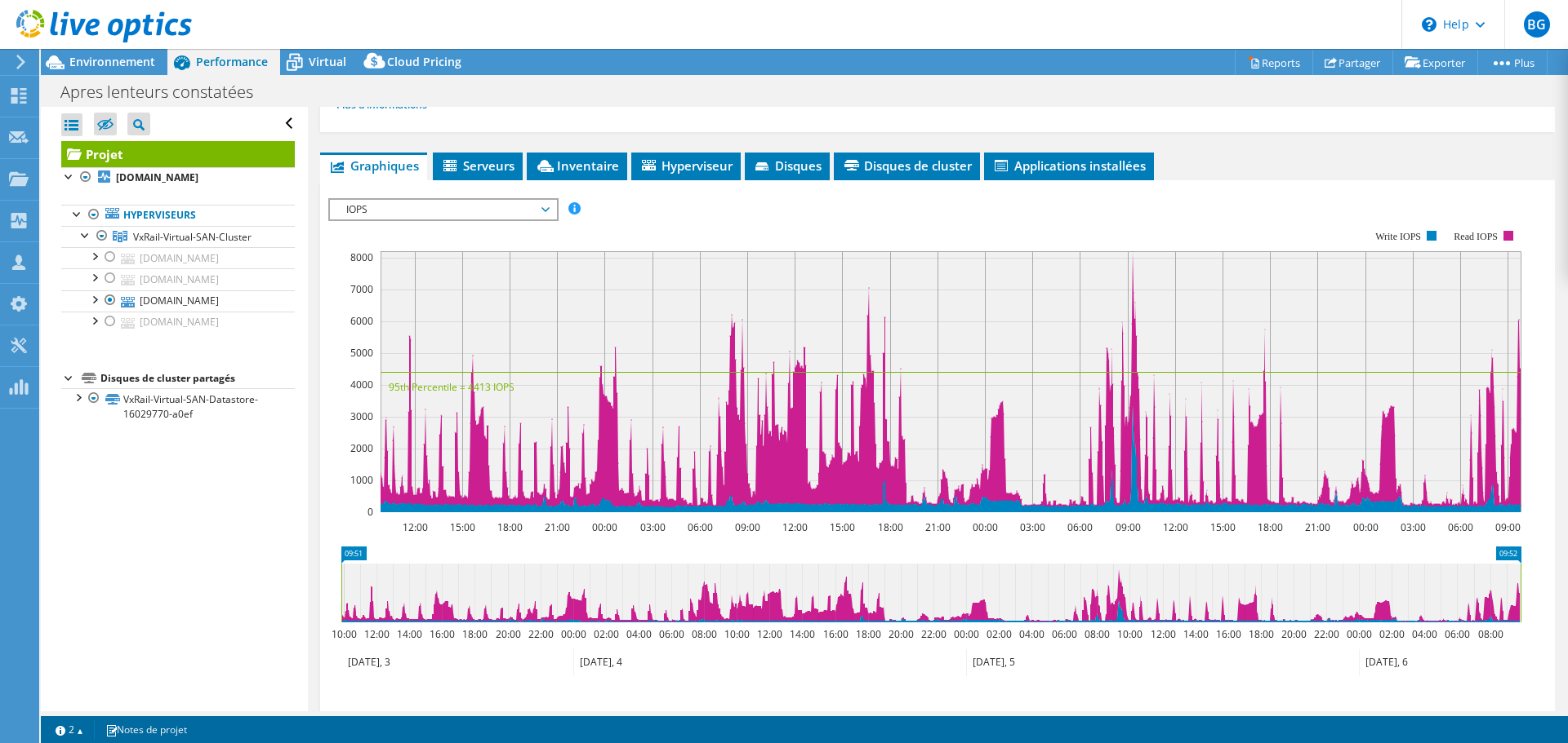
drag, startPoint x: 335, startPoint y: 253, endPoint x: 370, endPoint y: 258, distance: 35.4
click at [370, 258] on icon "12:00 15:00 18:00 21:00 00:00 03:00 06:00 09:00 12:00 15:00 18:00 21:00 00:00 0…" at bounding box center [931, 372] width 1205 height 326
click at [676, 239] on rect at bounding box center [924, 372] width 1193 height 326
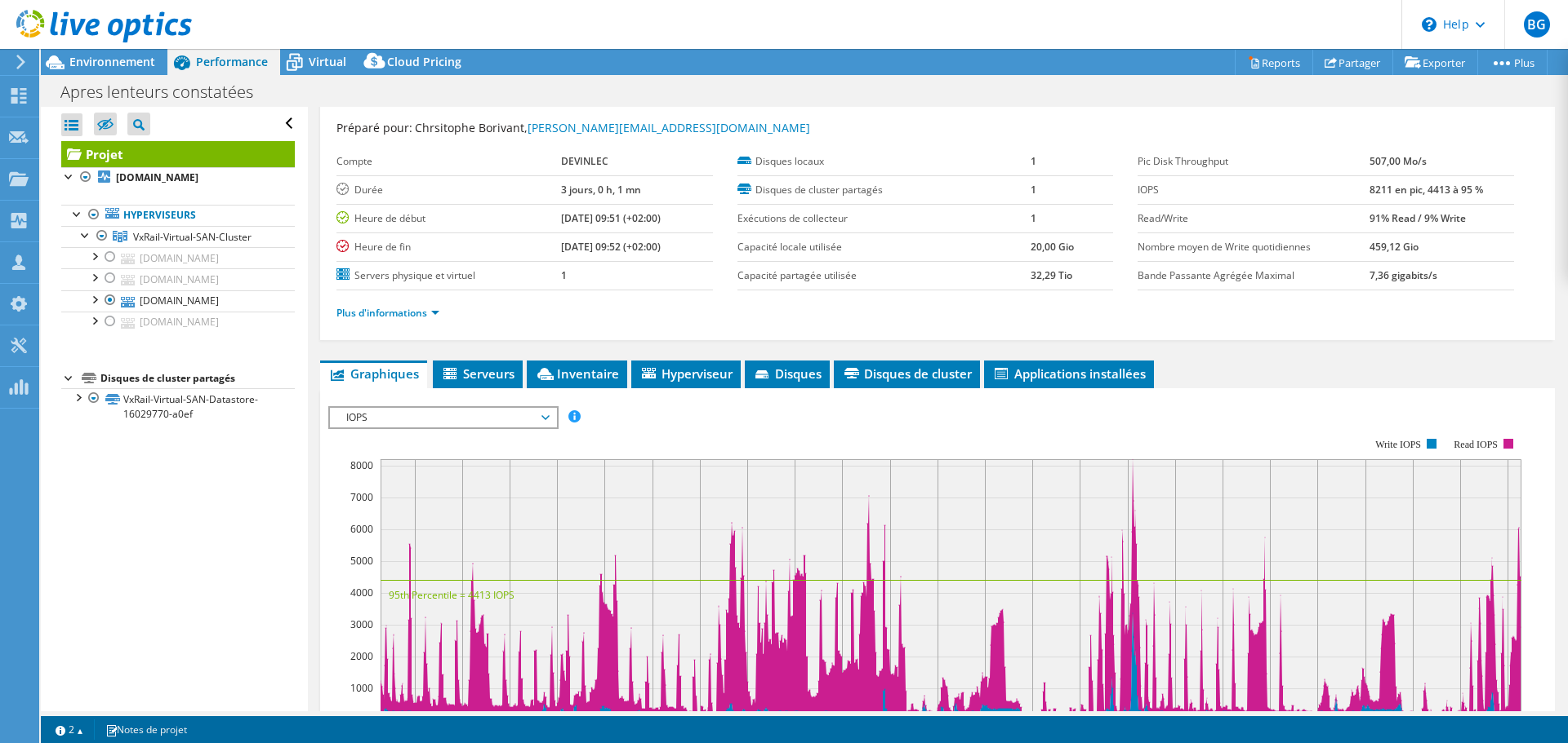
scroll to position [0, 0]
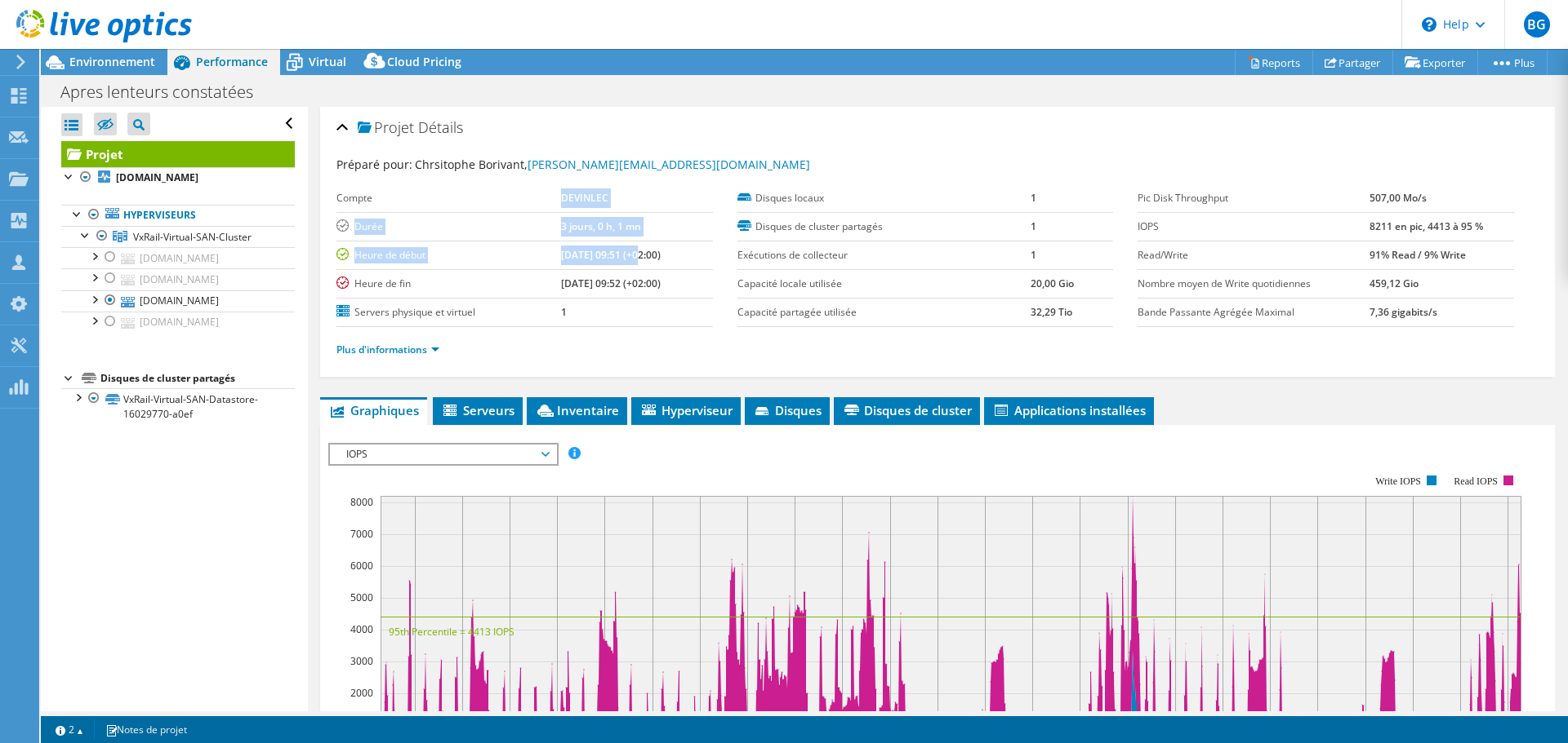
drag, startPoint x: 535, startPoint y: 192, endPoint x: 618, endPoint y: 248, distance: 100.1
click at [618, 248] on tbody "Compte DEVINLEC Durée 3 jours, 0 h, 1 mn Heure de début [DATE] 09:51 (+02:00) H…" at bounding box center [524, 256] width 376 height 143
drag, startPoint x: 667, startPoint y: 279, endPoint x: 471, endPoint y: 228, distance: 202.5
click at [471, 228] on tbody "Compte DEVINLEC Durée 3 jours, 0 h, 1 mn Heure de début [DATE] 09:51 (+02:00) H…" at bounding box center [524, 256] width 376 height 143
click at [471, 228] on label "Durée" at bounding box center [447, 226] width 224 height 16
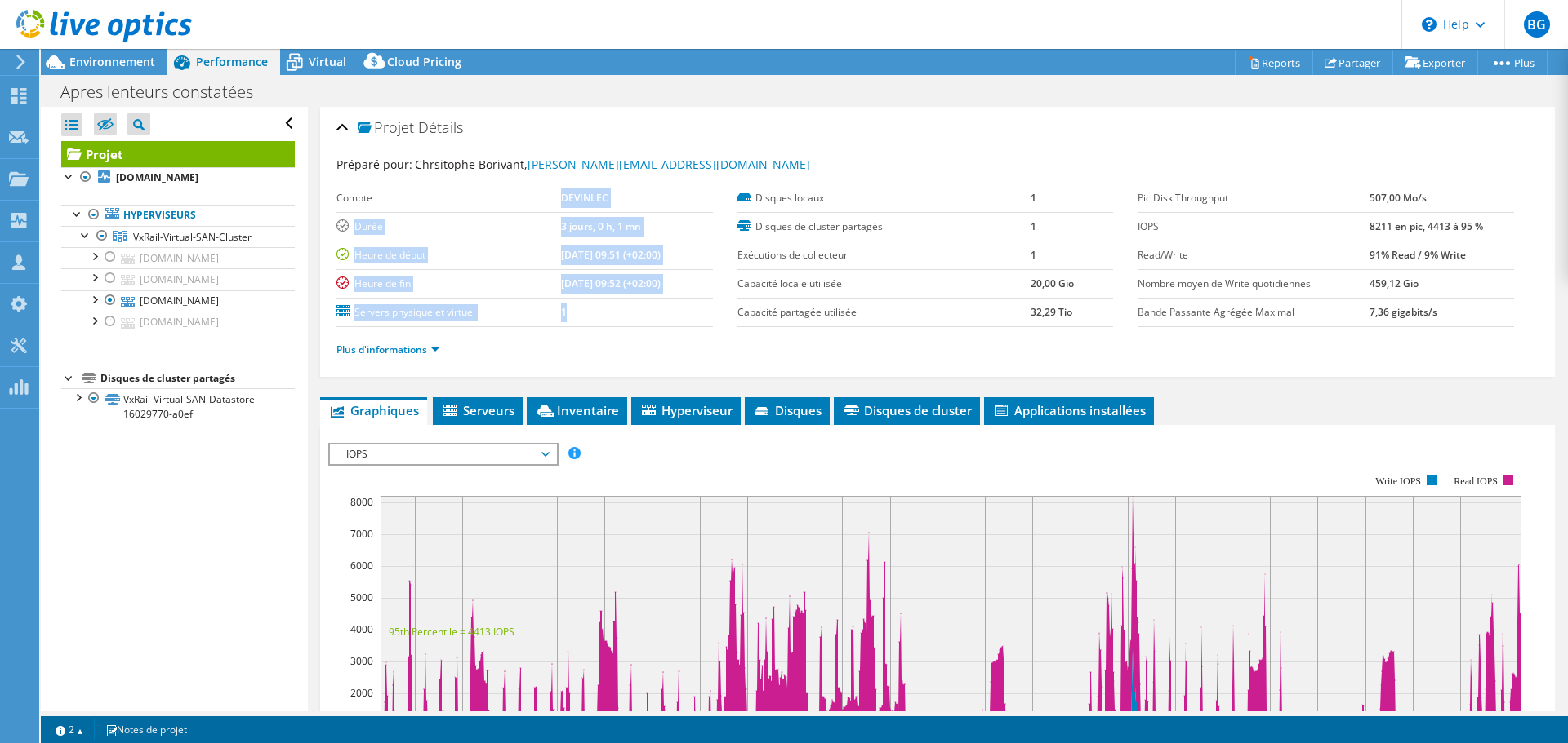
drag, startPoint x: 538, startPoint y: 194, endPoint x: 669, endPoint y: 299, distance: 167.9
click at [669, 299] on tbody "Compte DEVINLEC Durée 3 jours, 0 h, 1 mn Heure de début [DATE] 09:51 (+02:00) H…" at bounding box center [524, 256] width 376 height 143
click at [669, 299] on td "1" at bounding box center [636, 312] width 152 height 29
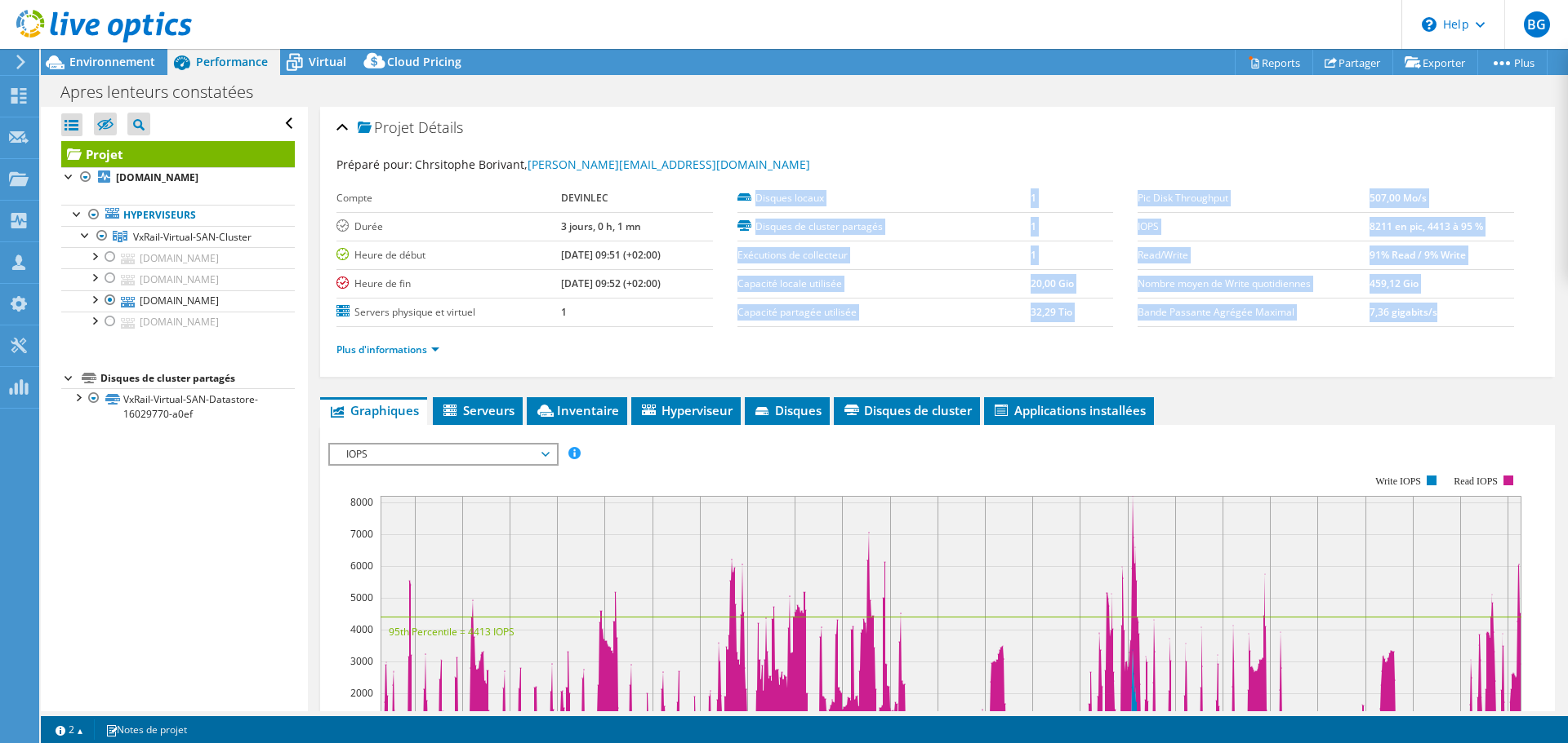
drag, startPoint x: 601, startPoint y: 310, endPoint x: 316, endPoint y: 200, distance: 305.5
click at [316, 200] on div "Projet Détails Préparé pour: Chrsitophe Borivant, [EMAIL_ADDRESS][DOMAIN_NAME] …" at bounding box center [937, 609] width 1259 height 1006
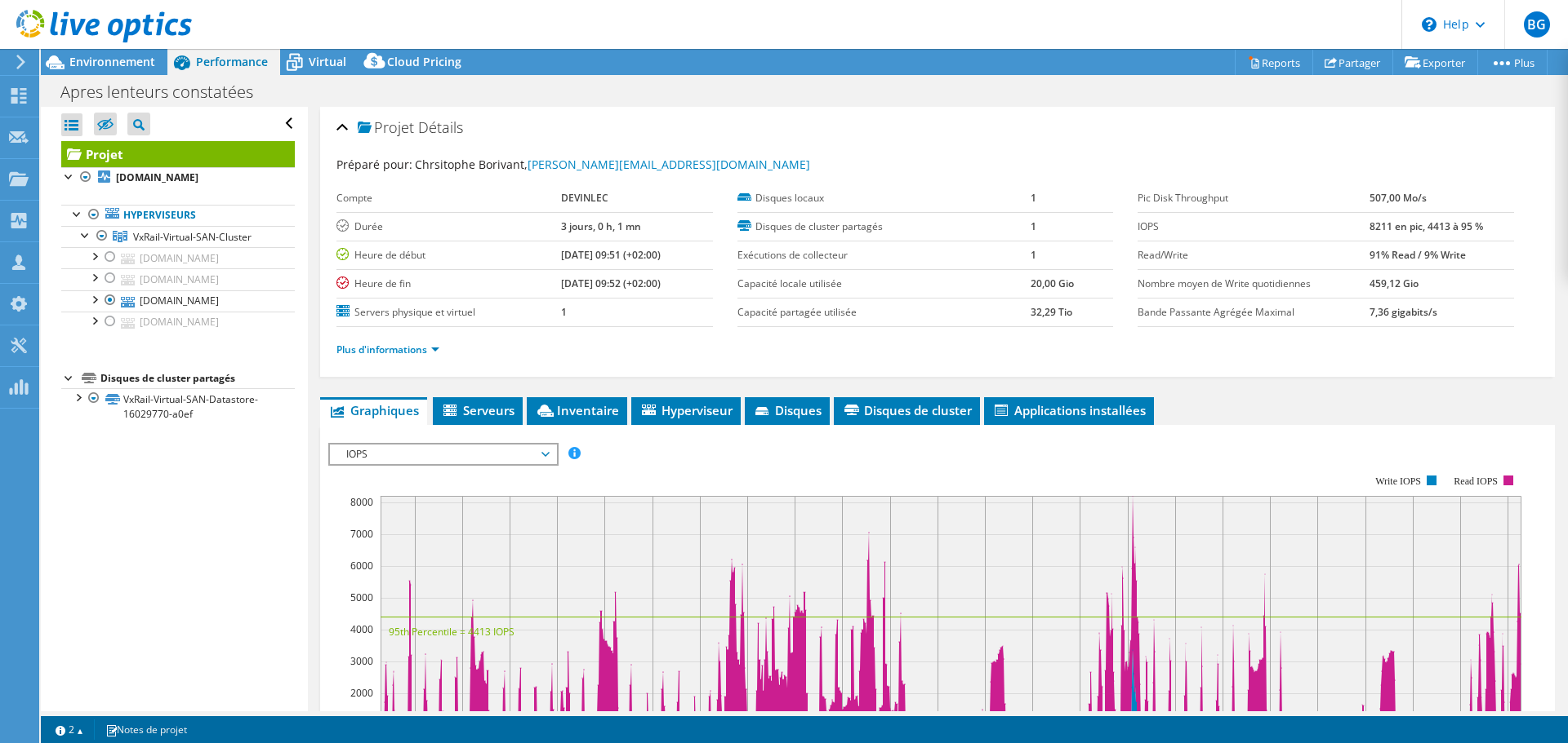
click at [337, 200] on label "Compte" at bounding box center [447, 198] width 224 height 16
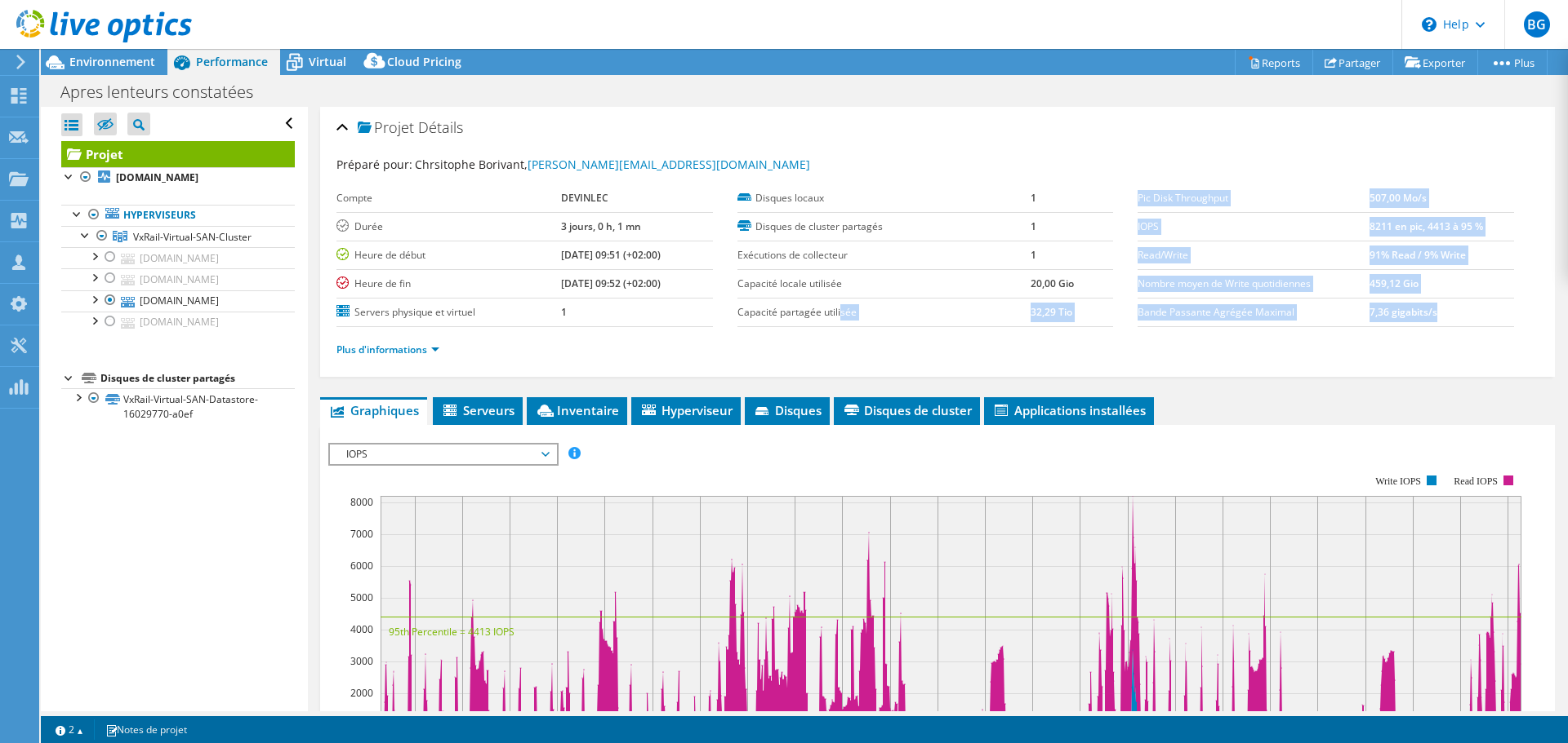
drag, startPoint x: 335, startPoint y: 196, endPoint x: 835, endPoint y: 323, distance: 515.9
click at [835, 323] on div "Projet Détails Préparé pour: Chrsitophe Borivant, [EMAIL_ADDRESS][DOMAIN_NAME] …" at bounding box center [937, 241] width 1235 height 270
click at [835, 323] on td "Capacité partagée utilisée" at bounding box center [883, 312] width 293 height 29
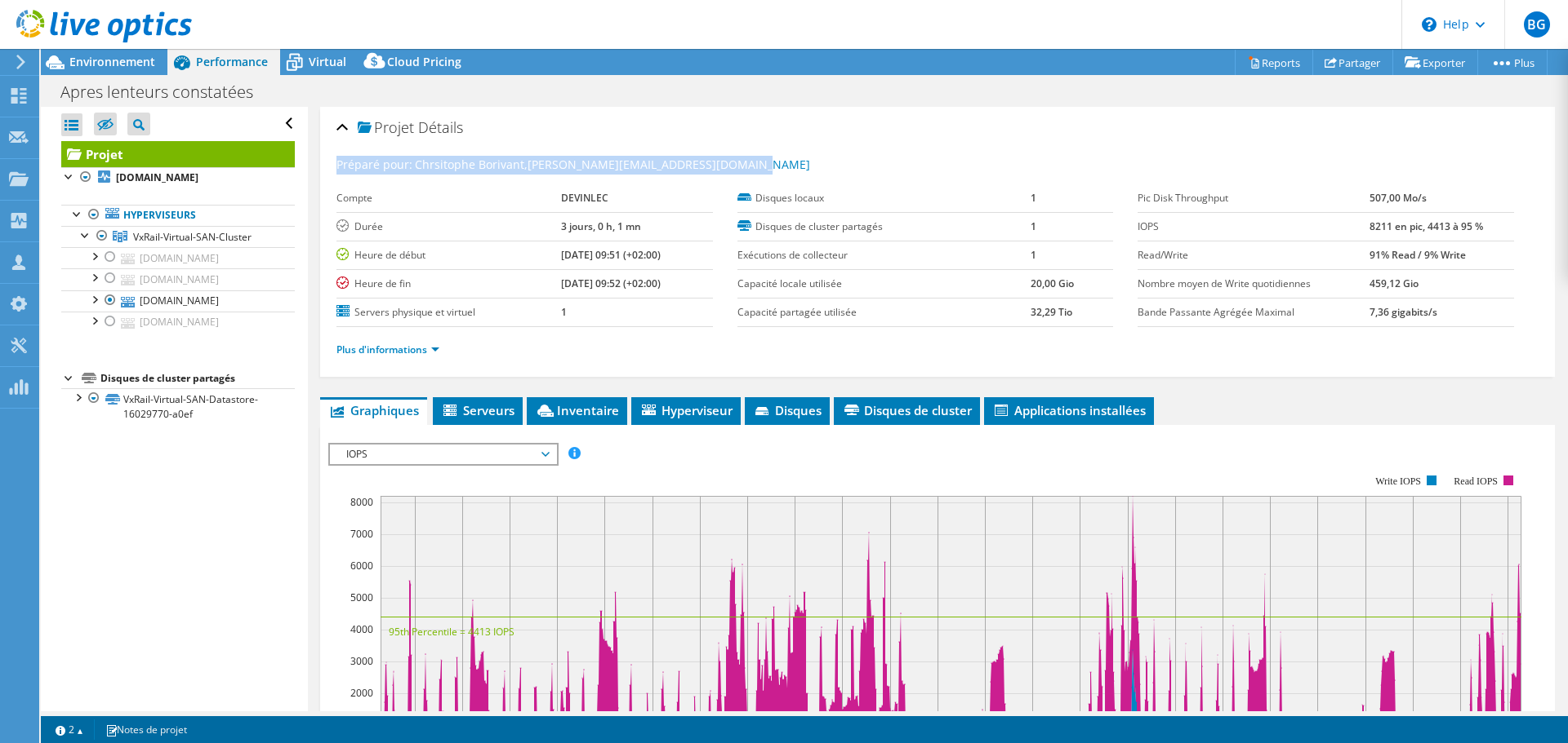
drag, startPoint x: 339, startPoint y: 160, endPoint x: 736, endPoint y: 166, distance: 397.0
click at [736, 165] on div "Préparé pour: Chrsitophe Borivant, [EMAIL_ADDRESS][DOMAIN_NAME]" at bounding box center [937, 165] width 1202 height 19
click at [743, 166] on div "Préparé pour: Chrsitophe Borivant, [EMAIL_ADDRESS][DOMAIN_NAME]" at bounding box center [937, 165] width 1202 height 19
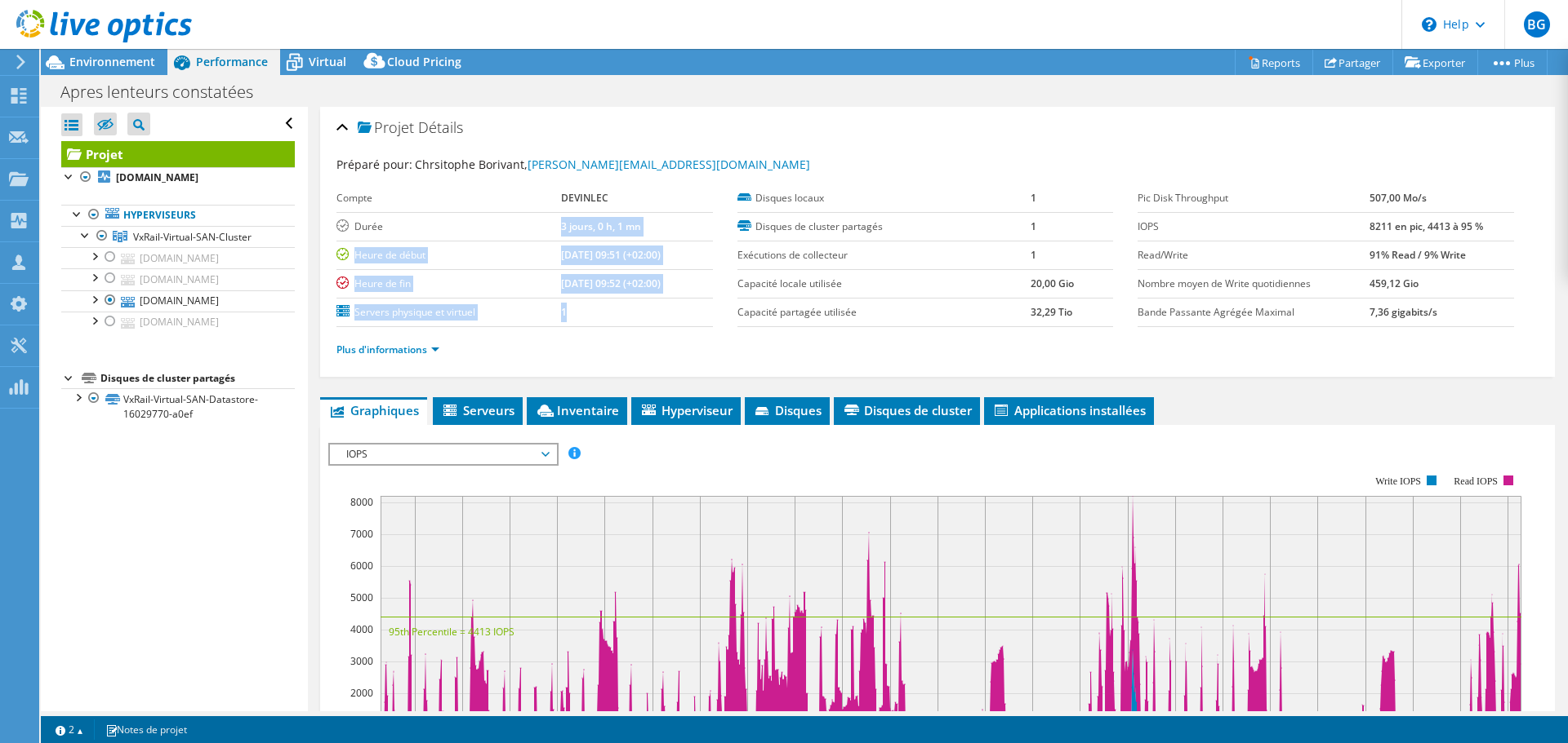
drag, startPoint x: 548, startPoint y: 317, endPoint x: 464, endPoint y: 240, distance: 114.0
click at [464, 240] on tbody "Compte DEVINLEC Durée 3 jours, 0 h, 1 mn Heure de début [DATE] 09:51 (+02:00) H…" at bounding box center [524, 256] width 376 height 143
click at [464, 240] on td "Durée" at bounding box center [447, 226] width 224 height 29
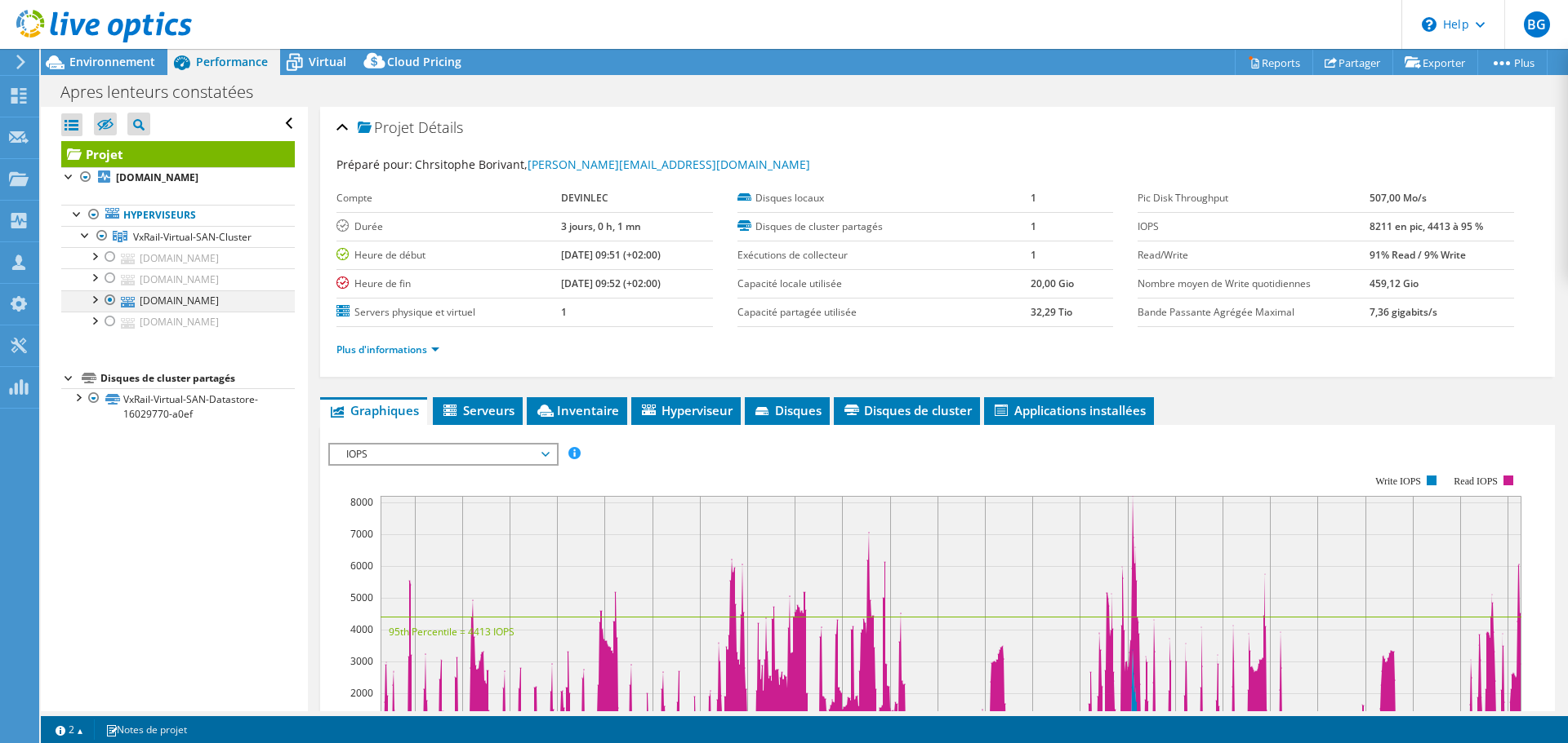
click at [98, 306] on div at bounding box center [94, 298] width 16 height 16
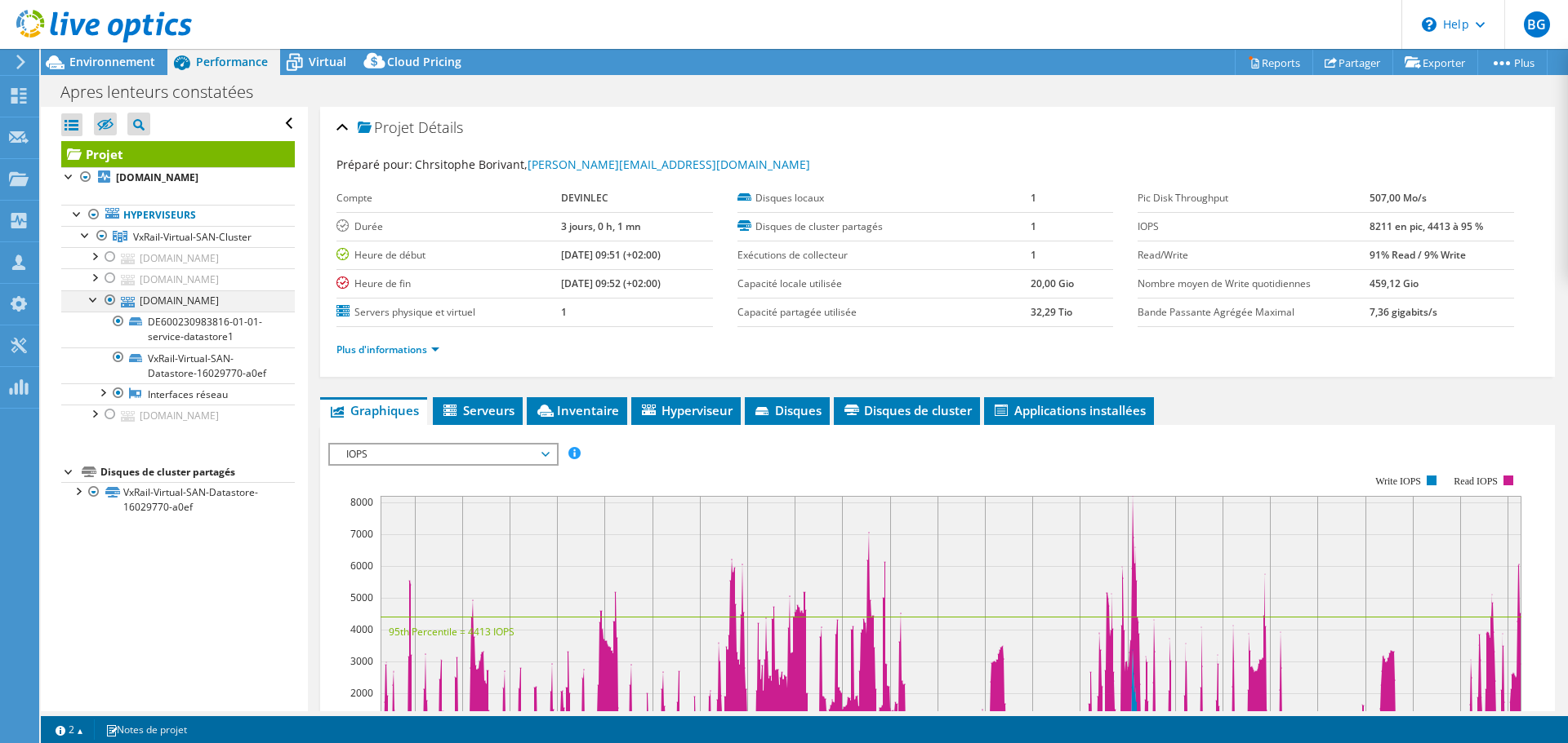
click at [98, 306] on div at bounding box center [94, 298] width 16 height 16
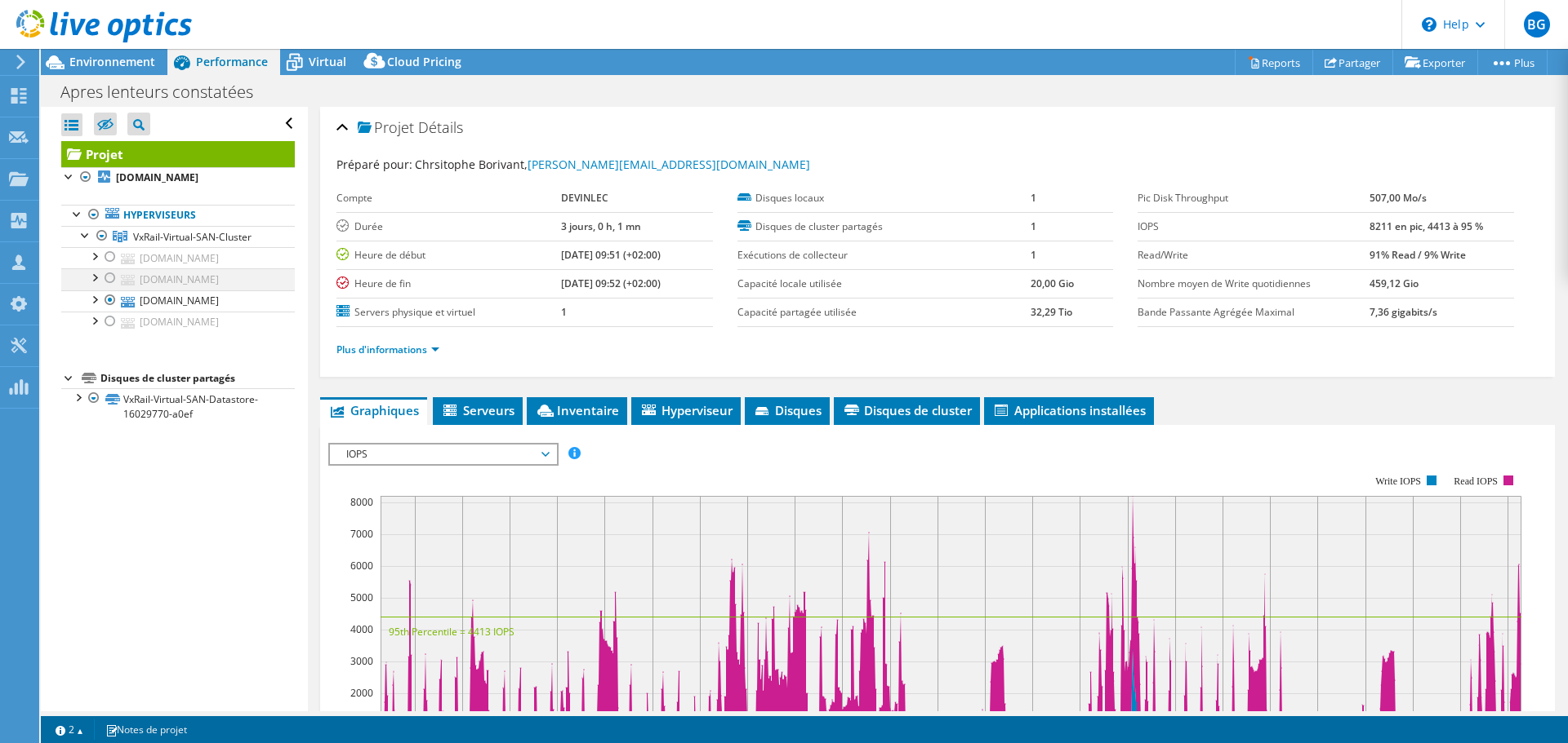
click at [91, 285] on div at bounding box center [94, 276] width 16 height 16
click at [96, 264] on div at bounding box center [94, 256] width 16 height 16
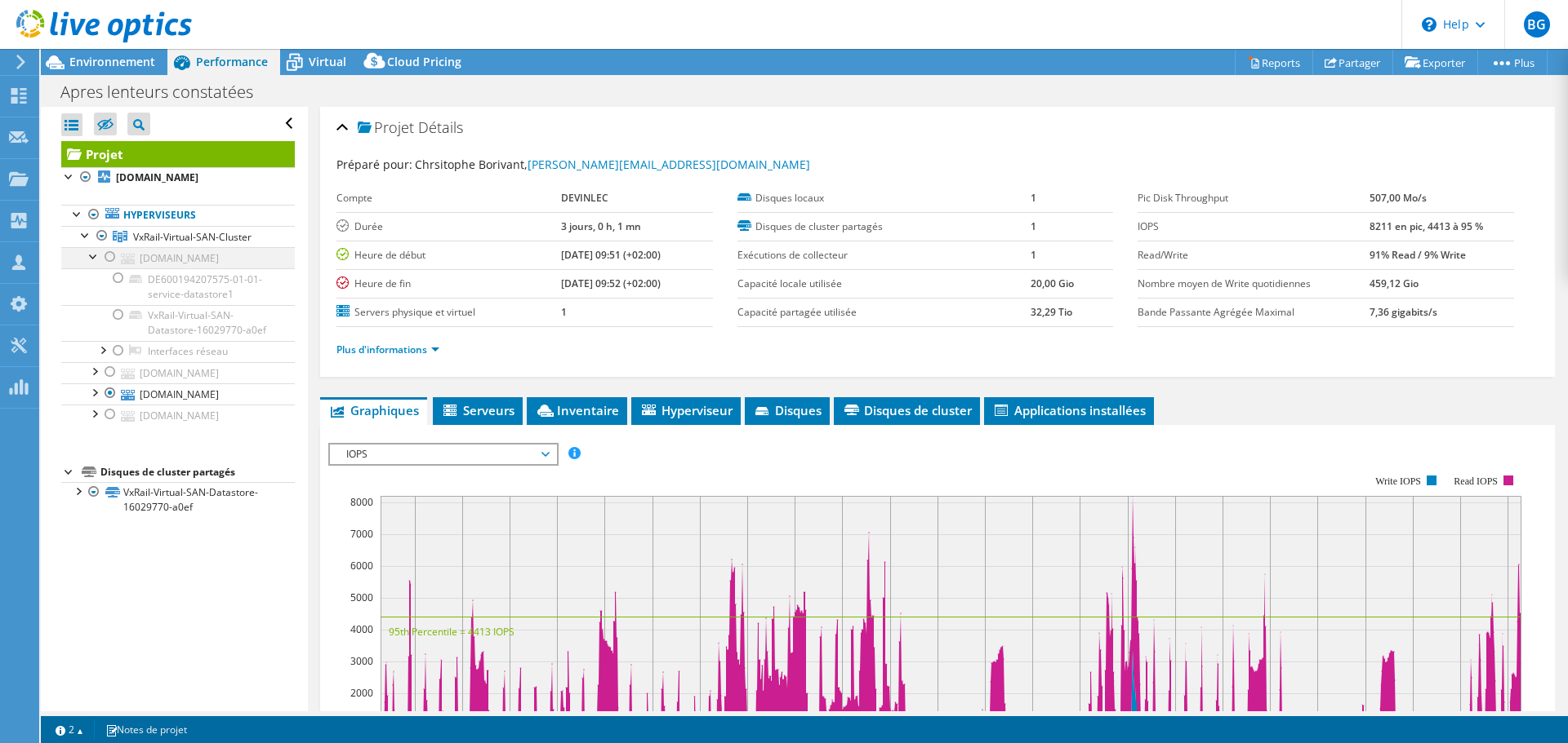
click at [96, 264] on div at bounding box center [94, 256] width 16 height 16
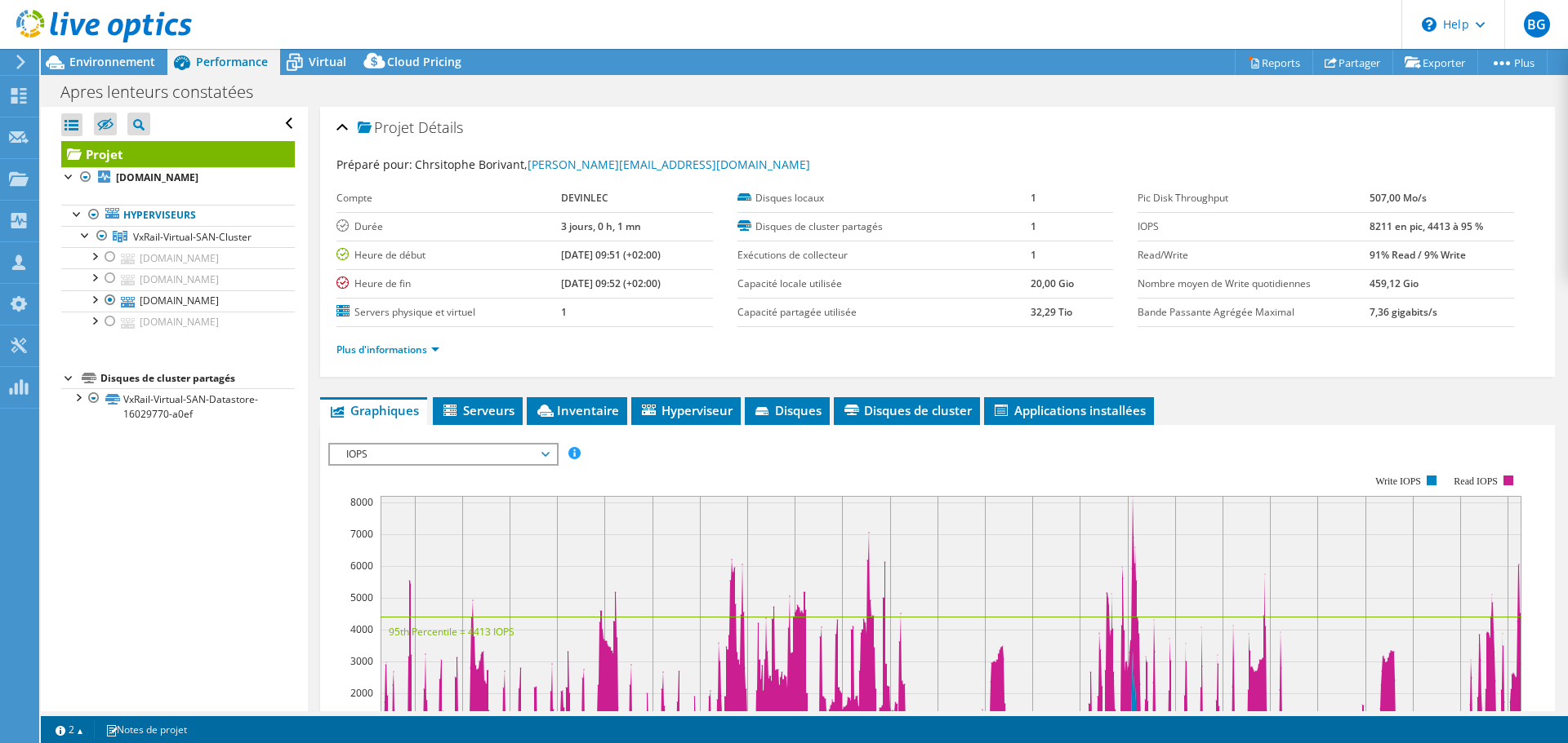
drag, startPoint x: 587, startPoint y: 347, endPoint x: 490, endPoint y: 245, distance: 140.8
click at [490, 245] on section "Préparé pour: Chrsitophe Borivant, [EMAIL_ADDRESS][DOMAIN_NAME] Compte DEVINLEC…" at bounding box center [937, 265] width 1202 height 217
click at [494, 214] on td "Durée" at bounding box center [447, 226] width 224 height 29
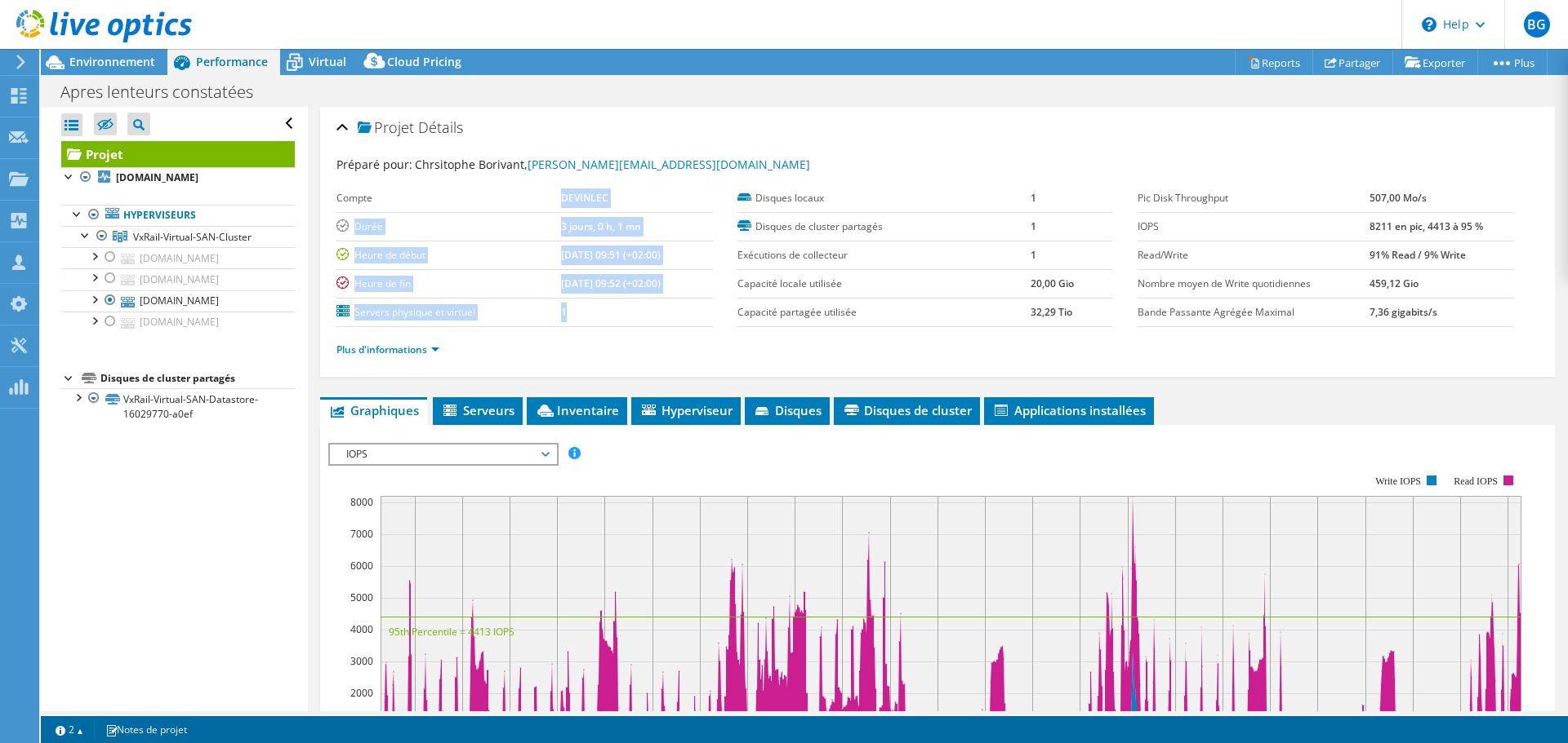
drag, startPoint x: 536, startPoint y: 195, endPoint x: 633, endPoint y: 315, distance: 154.3
click at [633, 315] on tbody "Compte DEVINLEC Durée 3 jours, 0 h, 1 mn Heure de début [DATE] 09:51 (+02:00) H…" at bounding box center [524, 256] width 376 height 143
click at [633, 315] on td "1" at bounding box center [636, 312] width 152 height 29
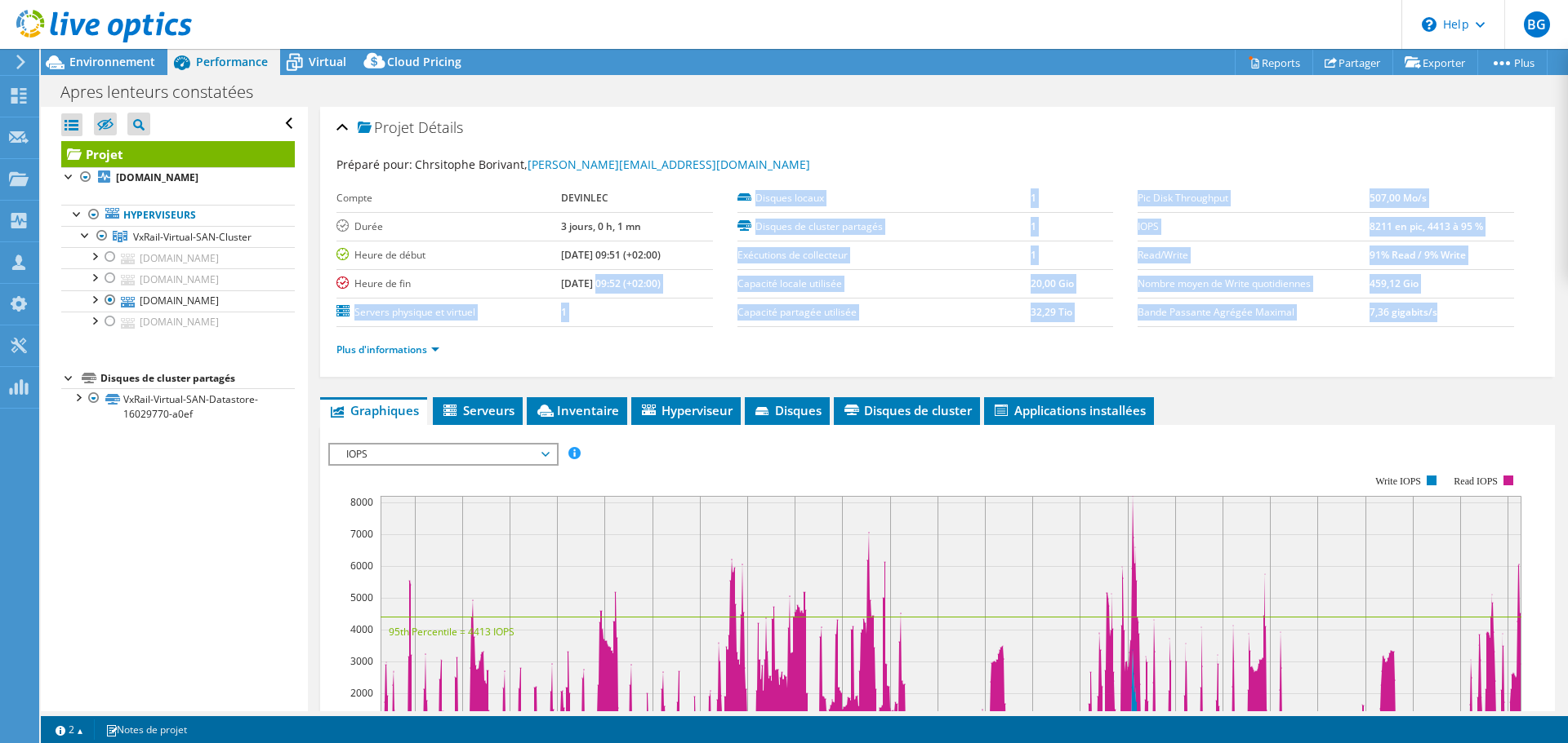
drag, startPoint x: 332, startPoint y: 196, endPoint x: 573, endPoint y: 290, distance: 258.7
click at [573, 290] on div "Projet Détails Préparé pour: Chrsitophe Borivant, [EMAIL_ADDRESS][DOMAIN_NAME] …" at bounding box center [937, 241] width 1235 height 270
click at [573, 290] on b "[DATE] 09:52 (+02:00)" at bounding box center [611, 283] width 100 height 14
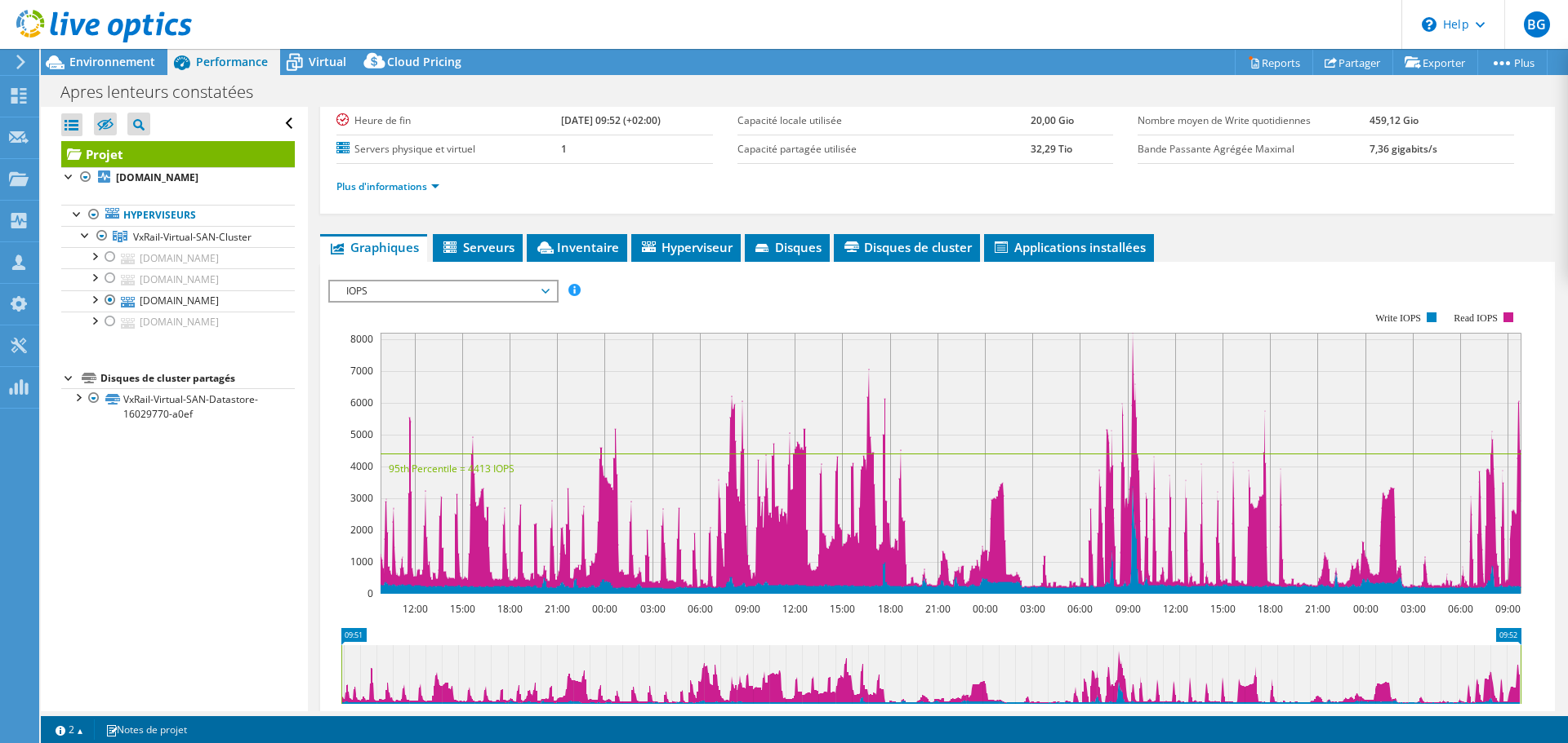
scroll to position [326, 0]
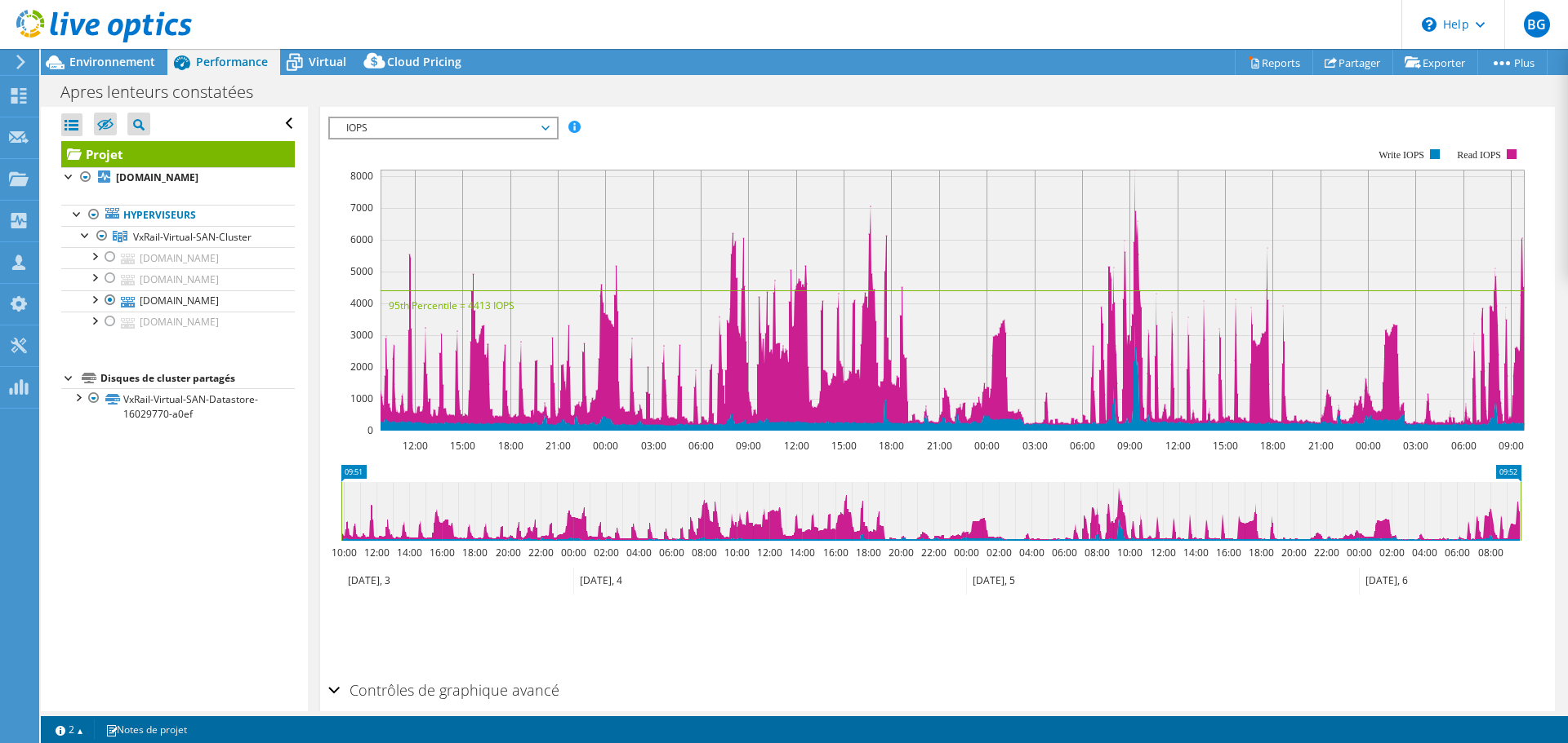
click at [685, 137] on rect at bounding box center [926, 290] width 1196 height 326
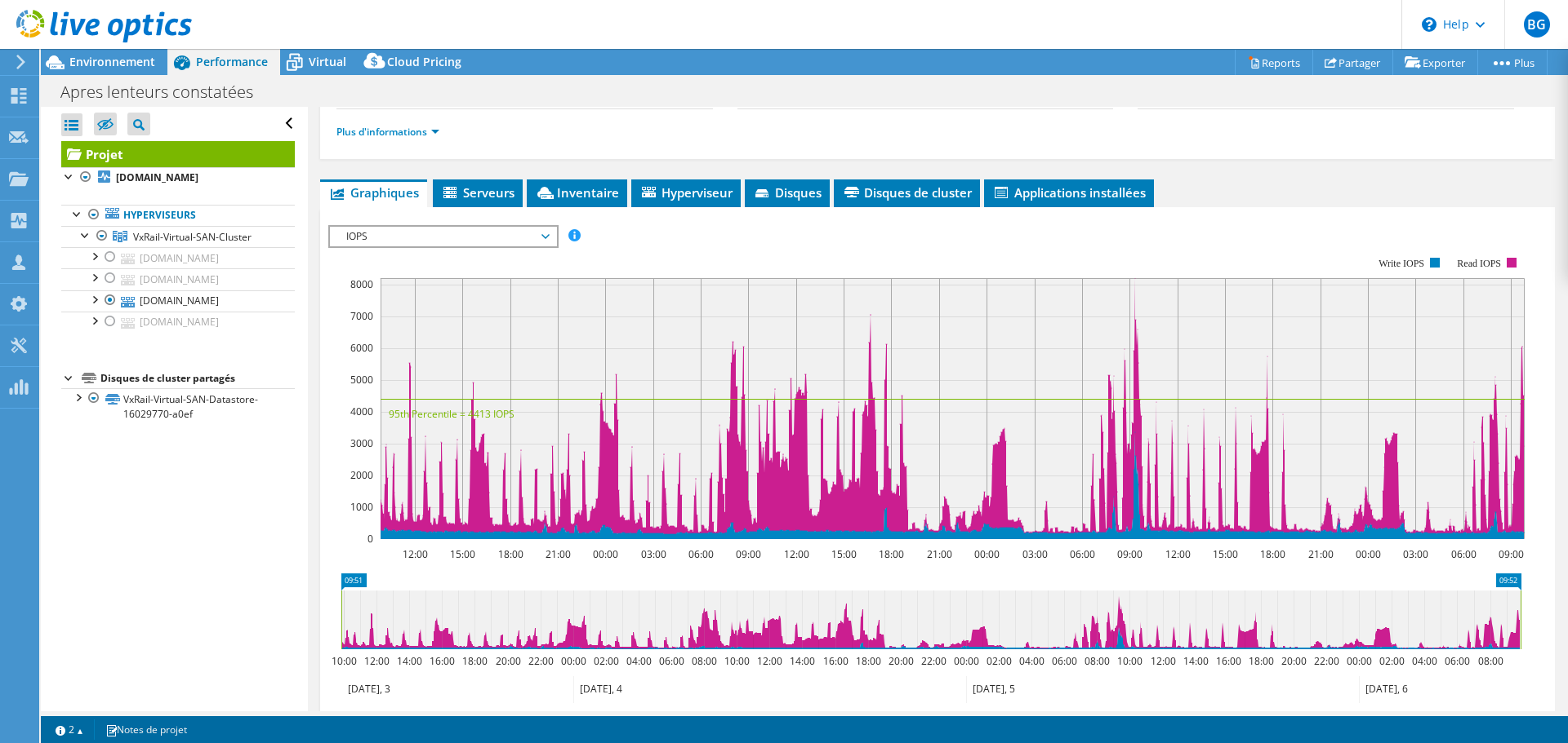
scroll to position [245, 0]
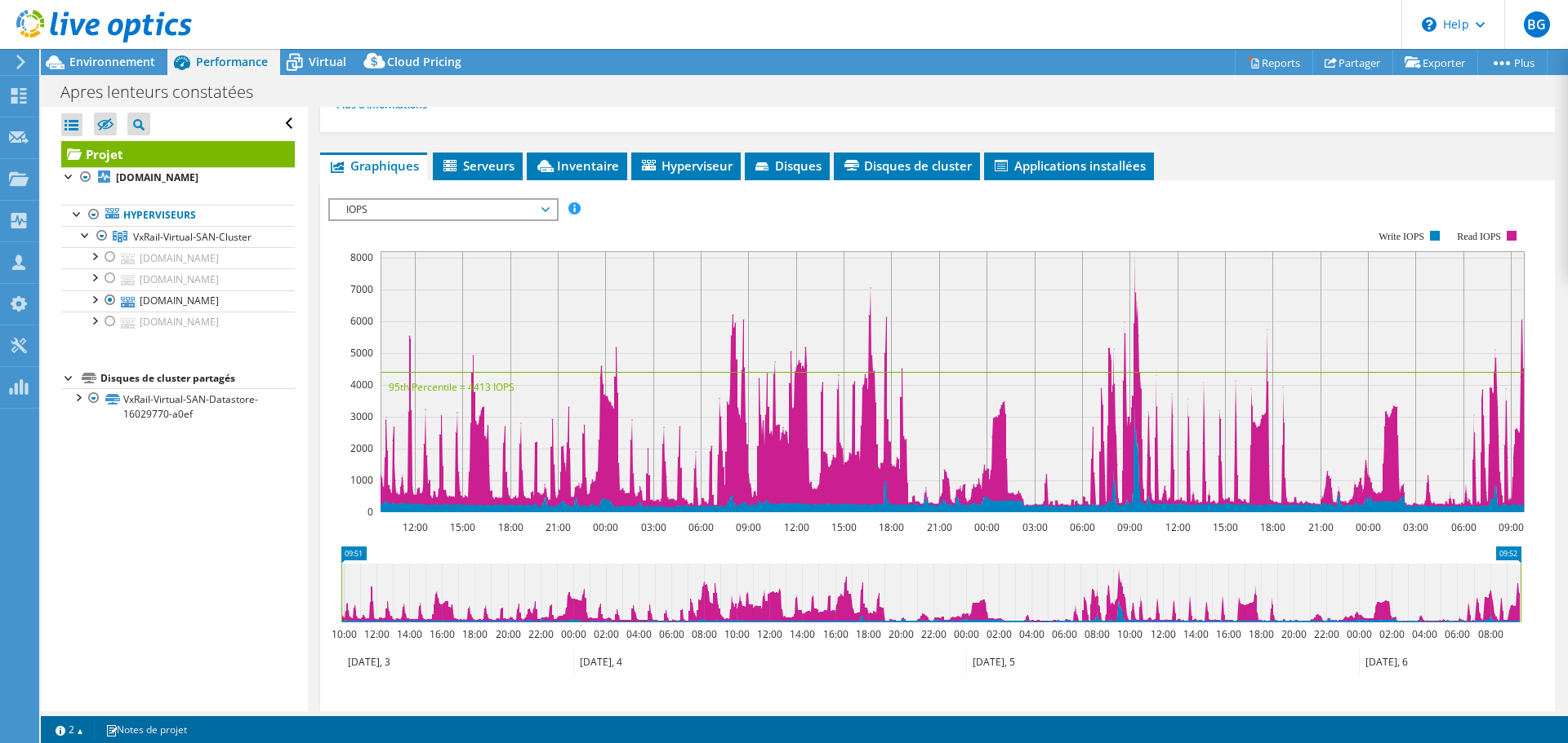
drag, startPoint x: 552, startPoint y: 431, endPoint x: 601, endPoint y: 539, distance: 118.6
click at [601, 539] on section "Workload Concentration: 20% d'IOPS incombe 20% de votre capacité (6,46 Tio) 12:…" at bounding box center [937, 478] width 1219 height 539
drag, startPoint x: 601, startPoint y: 539, endPoint x: 471, endPoint y: 544, distance: 130.1
click at [471, 544] on section "Workload Concentration: 20% d'IOPS incombe 20% de votre capacité (6,46 Tio) 12:…" at bounding box center [937, 478] width 1219 height 539
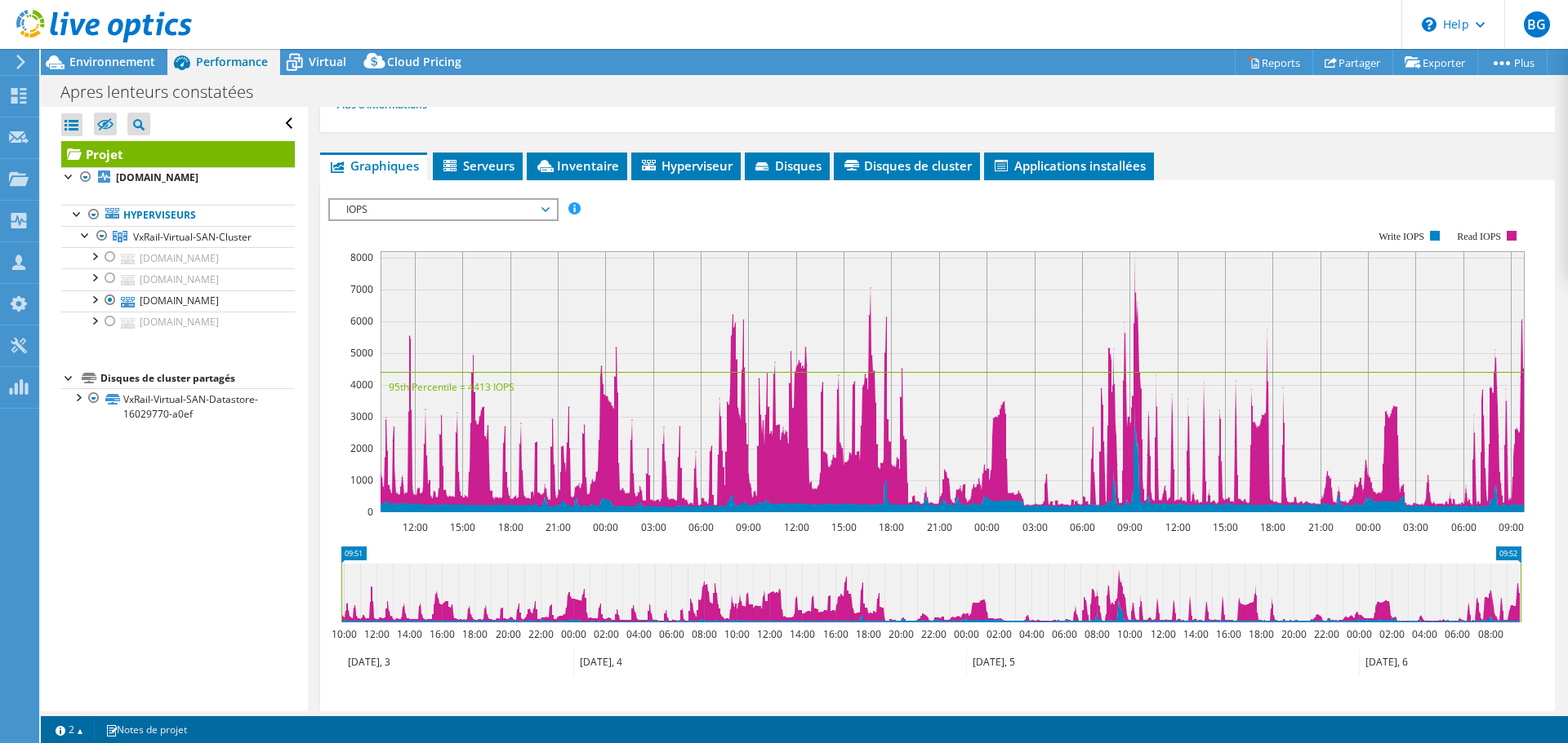
click at [393, 229] on rect at bounding box center [926, 372] width 1196 height 326
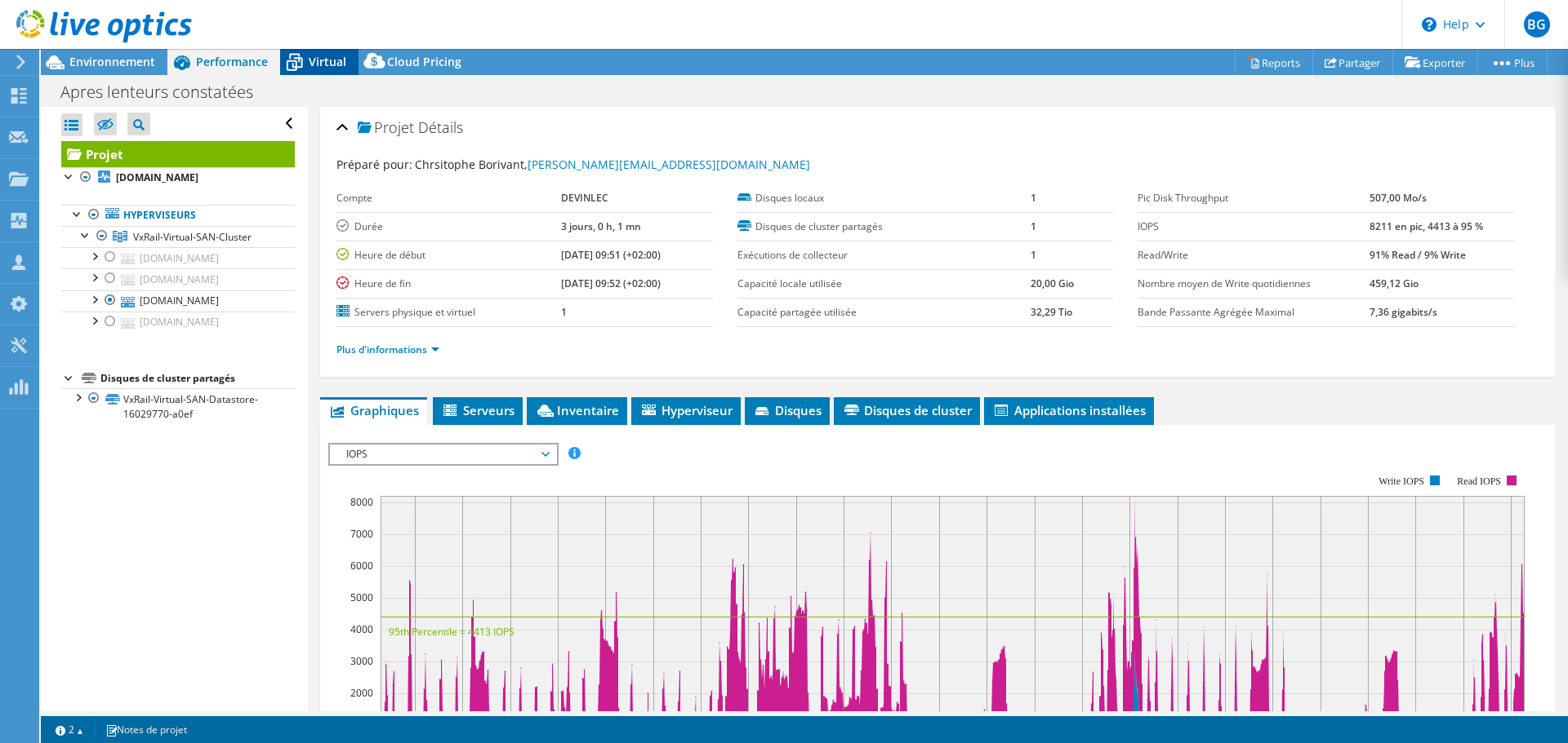
click at [332, 65] on span "Virtual" at bounding box center [327, 61] width 37 height 15
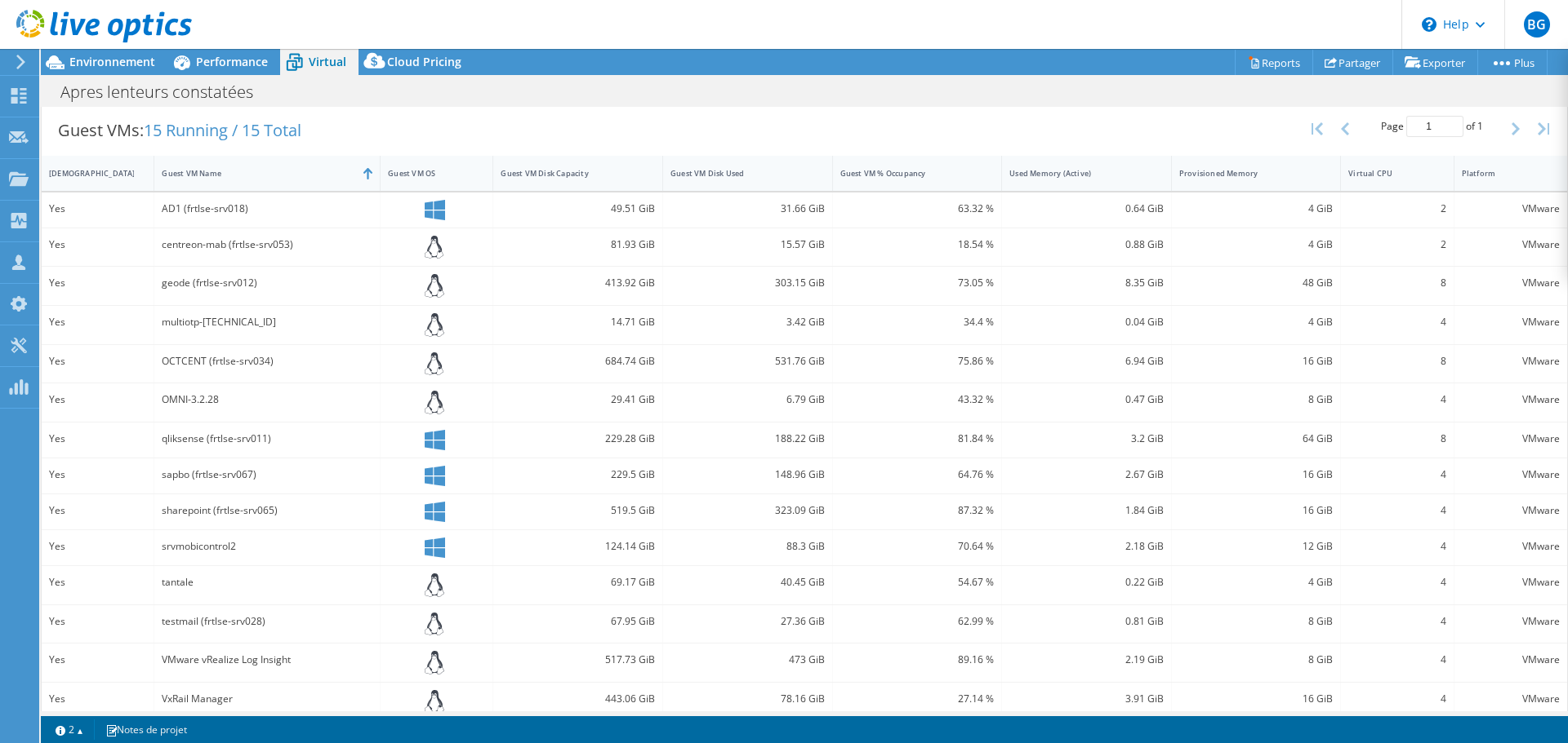
scroll to position [298, 0]
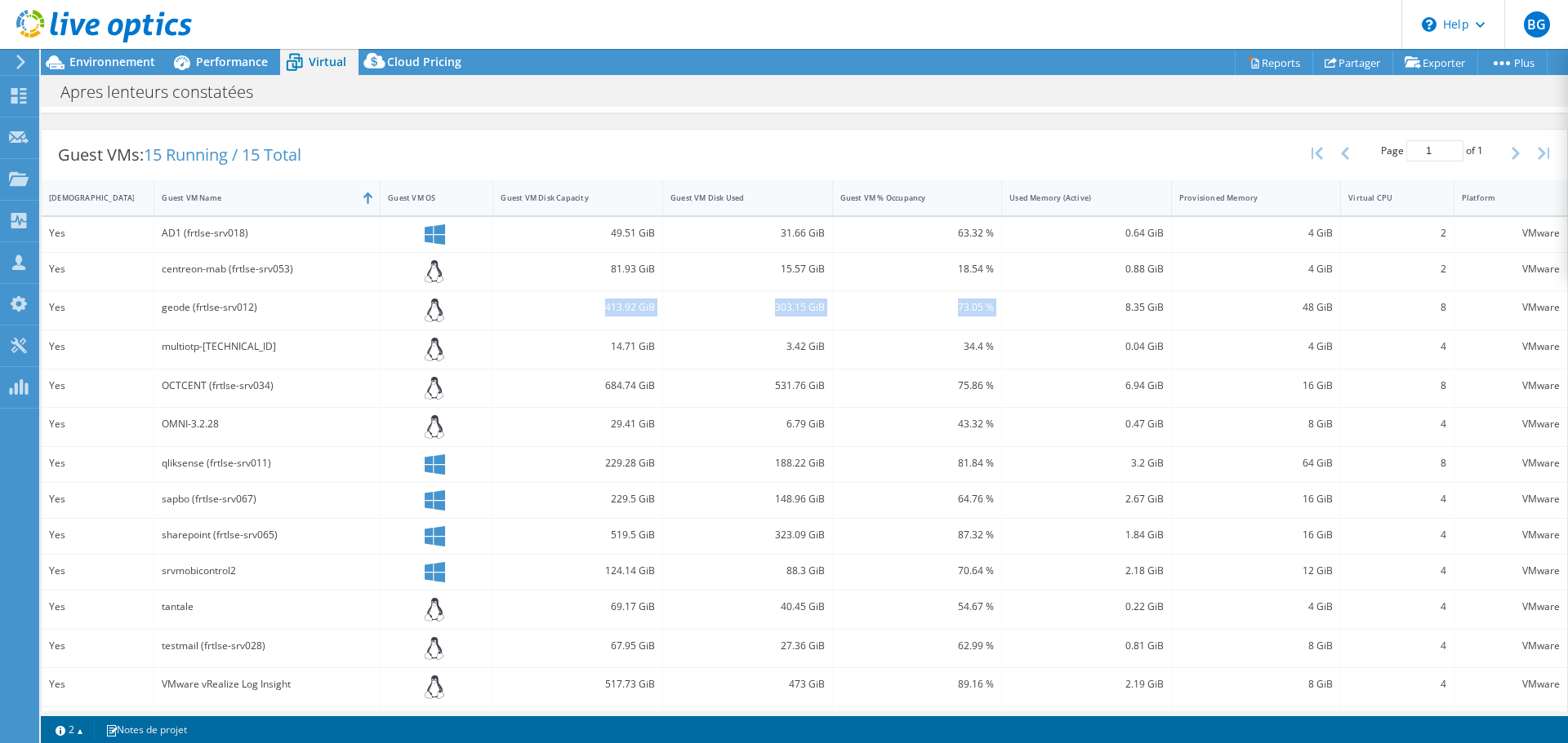
drag, startPoint x: 596, startPoint y: 305, endPoint x: 1032, endPoint y: 307, distance: 436.0
click at [1032, 307] on div "Yes geode (frtlse-srv012) 413.92 GiB 303.15 GiB 73.05 % 8.35 GiB 48 GiB 8 VMware" at bounding box center [804, 310] width 1525 height 38
click at [1032, 307] on div "8.35 GiB" at bounding box center [1086, 307] width 154 height 18
drag, startPoint x: 1005, startPoint y: 306, endPoint x: 940, endPoint y: 306, distance: 65.0
click at [940, 306] on div "Yes geode (frtlse-srv012) 413.92 GiB 303.15 GiB 73.05 % 8.35 GiB 48 GiB 8 VMware" at bounding box center [804, 310] width 1525 height 38
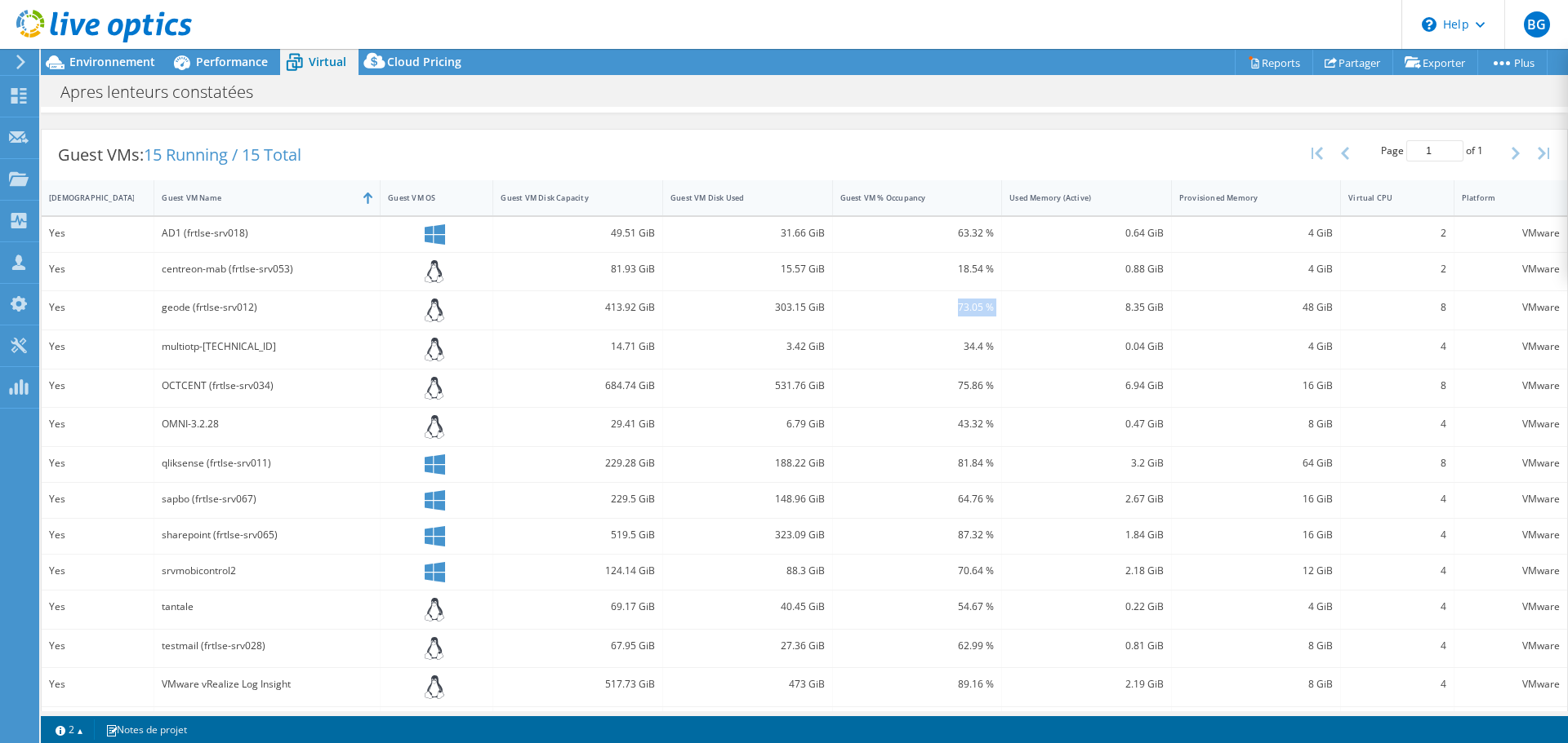
click at [940, 306] on div "73.05 %" at bounding box center [916, 307] width 154 height 18
drag, startPoint x: 1288, startPoint y: 310, endPoint x: 1316, endPoint y: 307, distance: 28.2
click at [1316, 307] on div "48 GiB" at bounding box center [1256, 307] width 154 height 18
drag, startPoint x: 1320, startPoint y: 307, endPoint x: 1295, endPoint y: 308, distance: 25.0
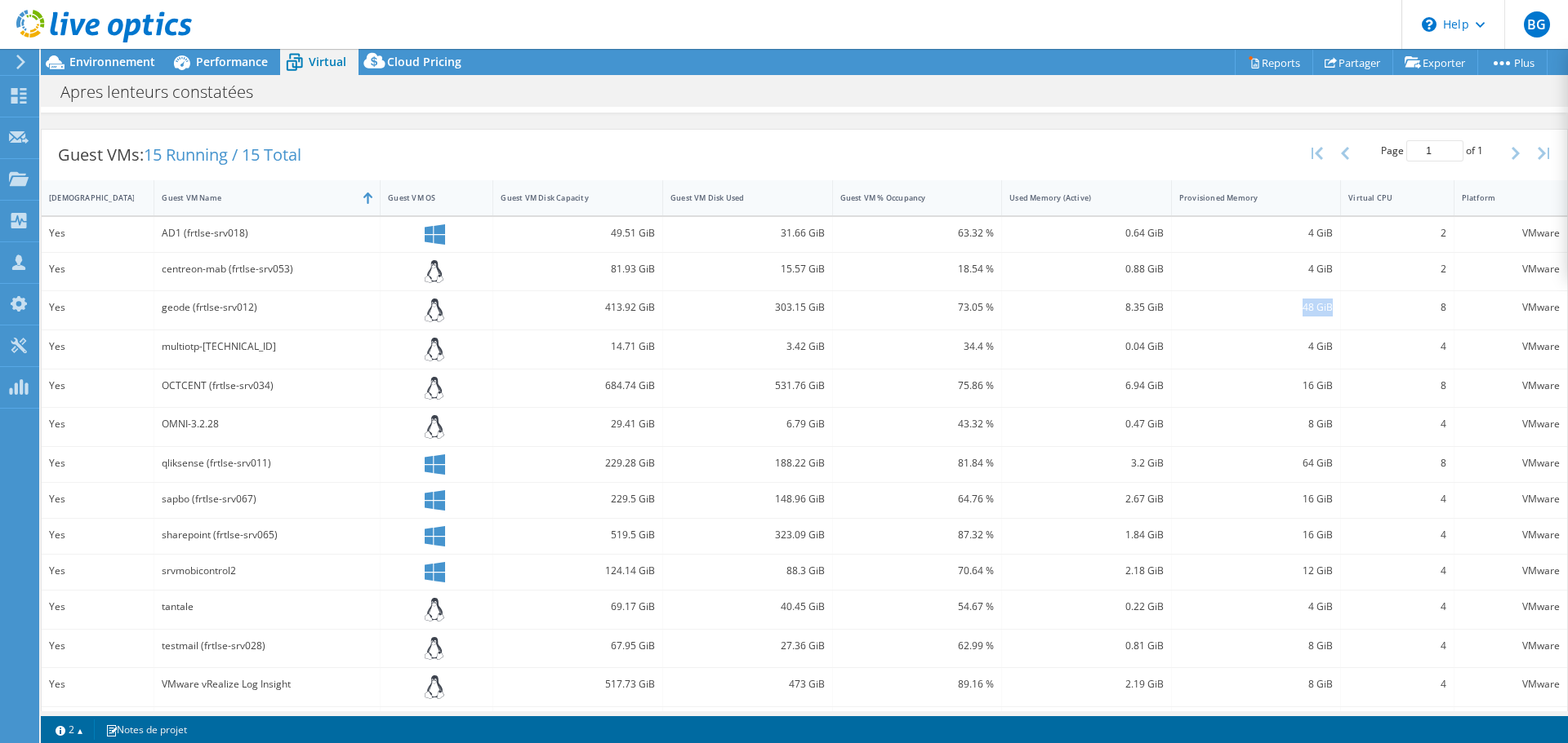
click at [1295, 308] on div "48 GiB" at bounding box center [1256, 307] width 154 height 18
click at [1399, 305] on div "8" at bounding box center [1396, 307] width 97 height 18
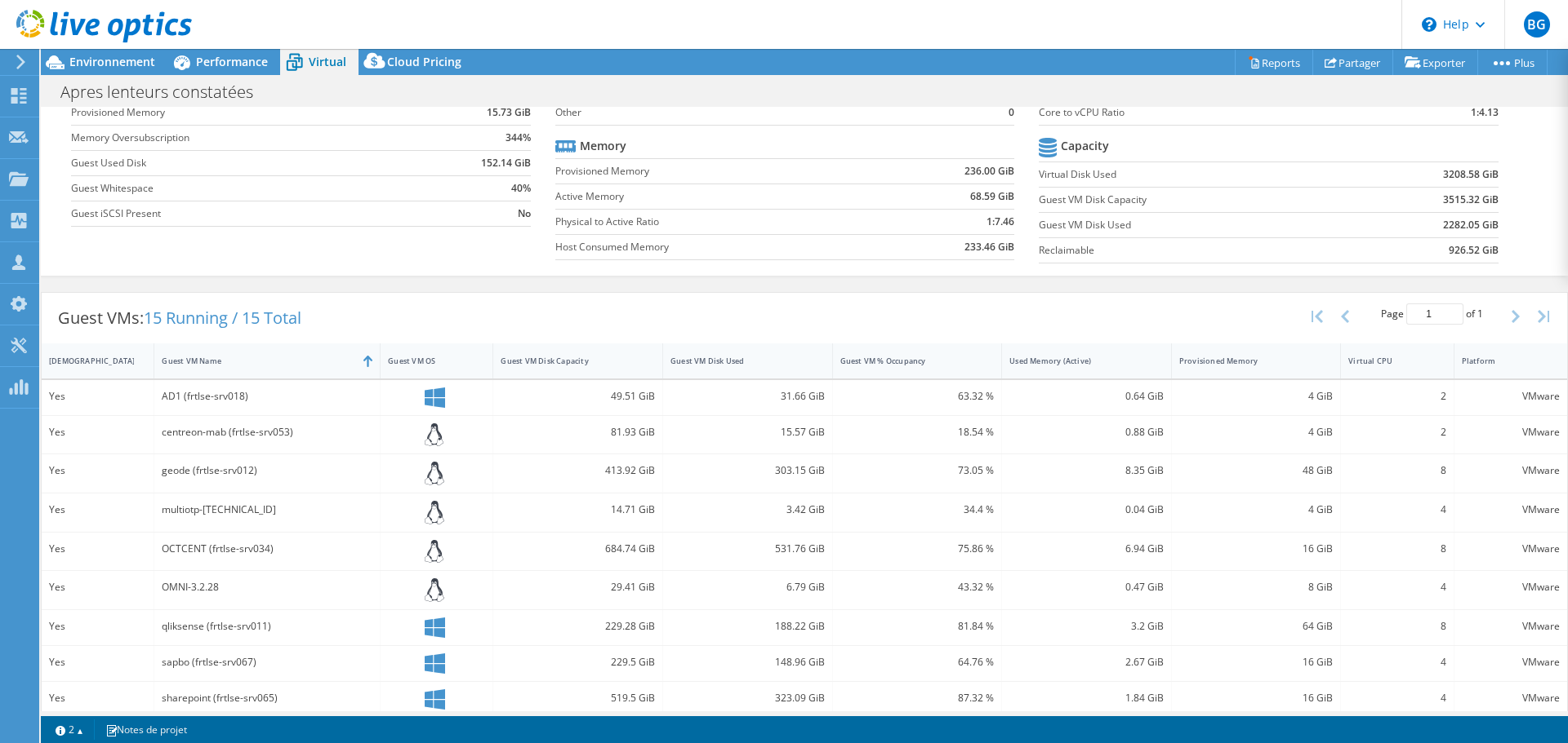
scroll to position [0, 0]
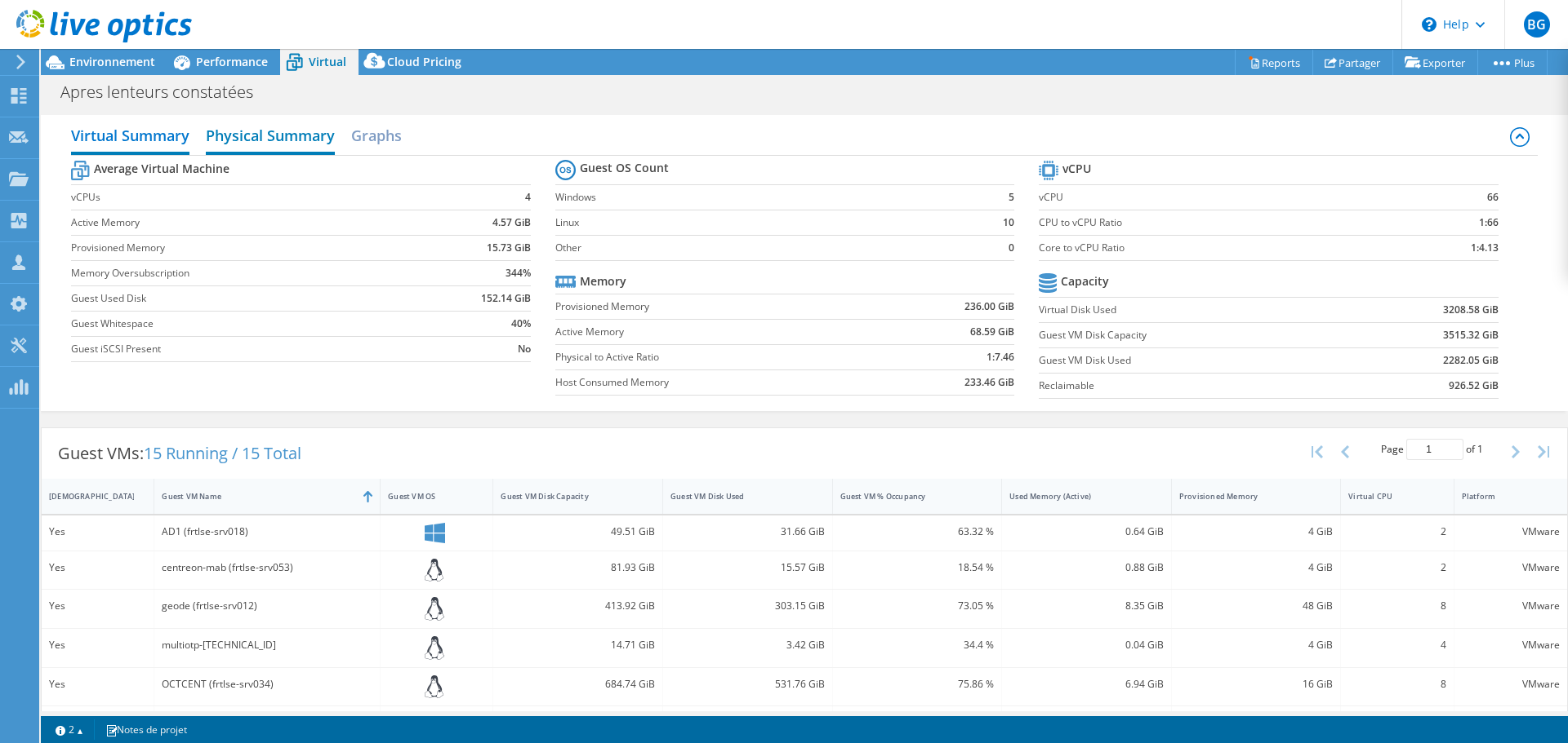
click at [275, 135] on h2 "Physical Summary" at bounding box center [270, 137] width 129 height 36
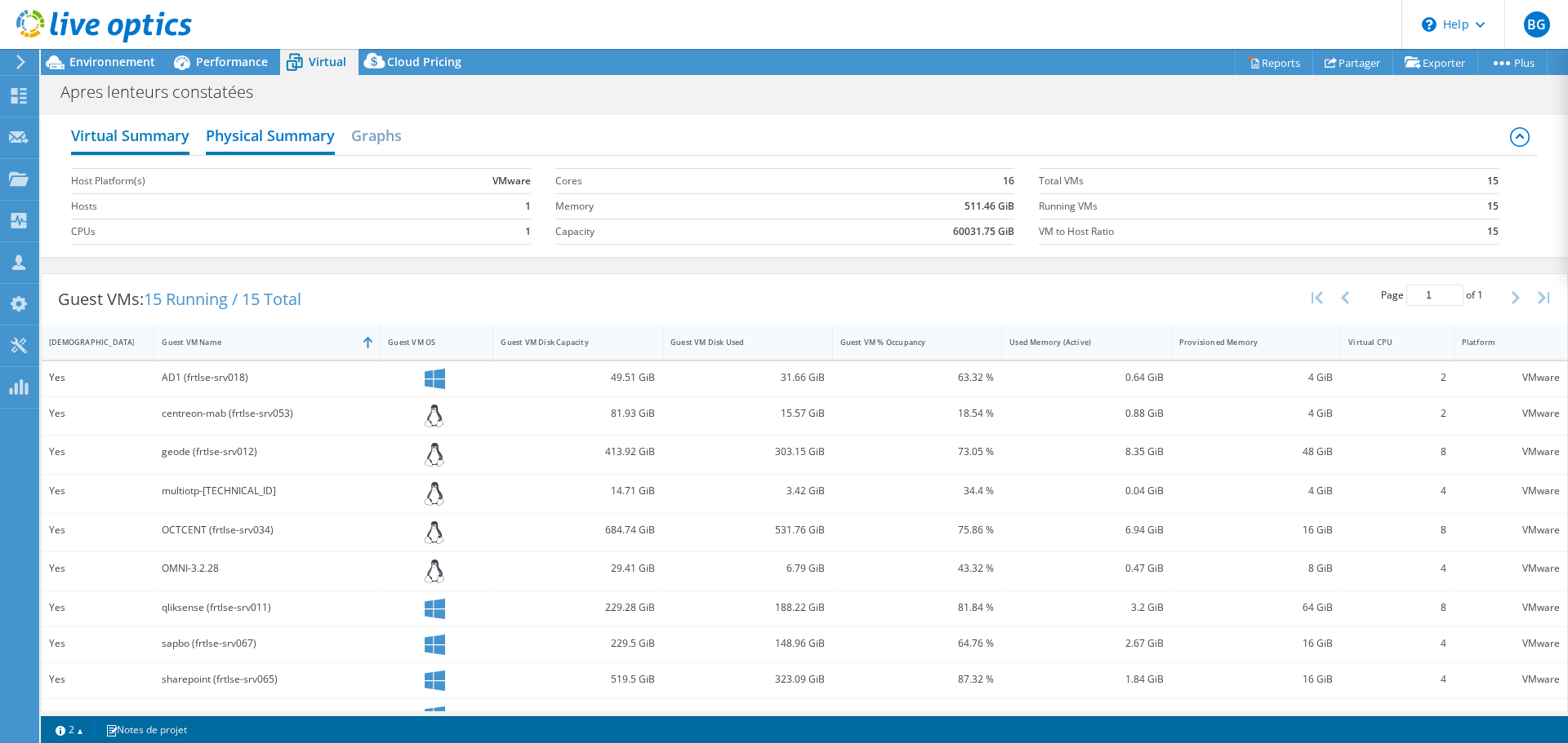
click at [152, 131] on h2 "Virtual Summary" at bounding box center [130, 137] width 119 height 36
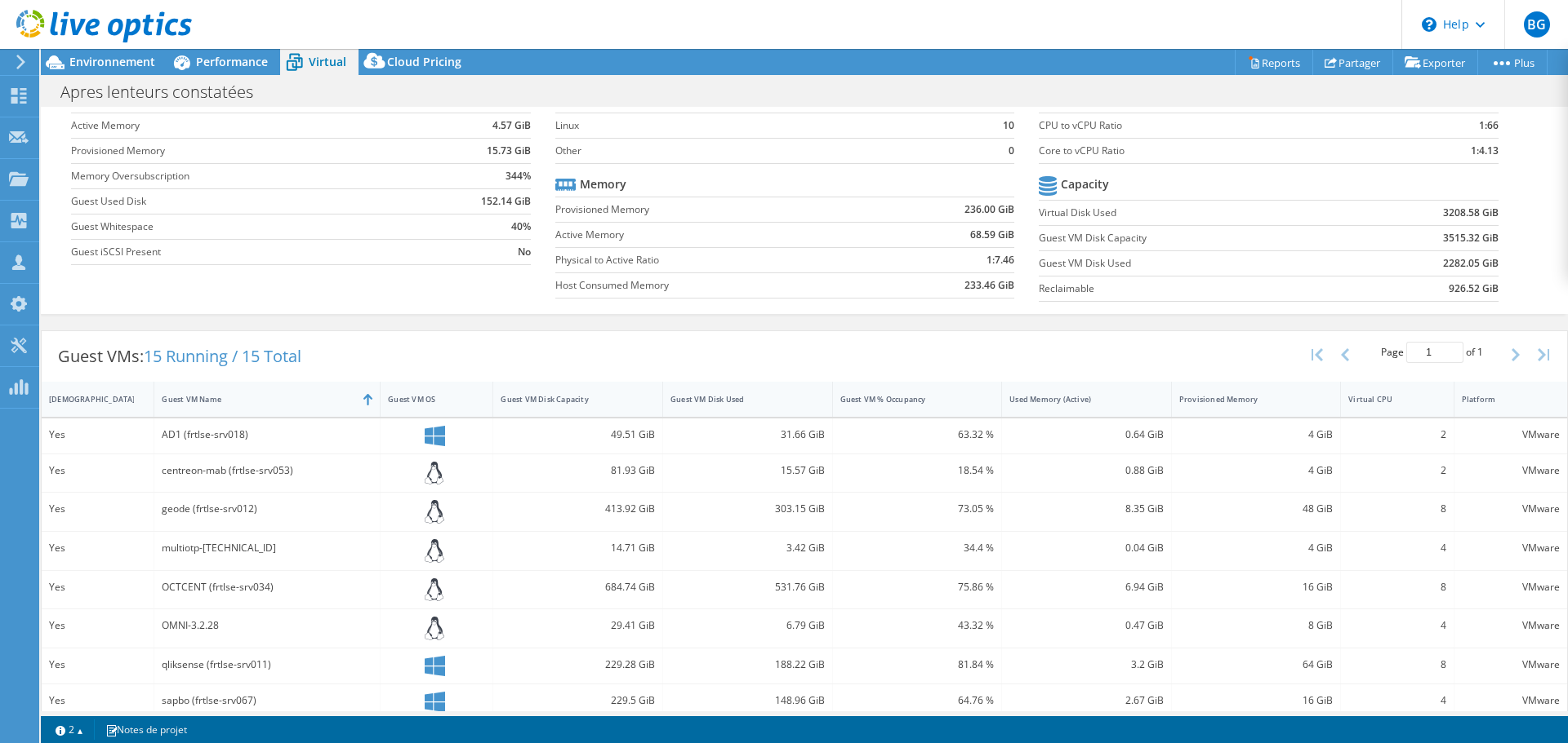
scroll to position [245, 0]
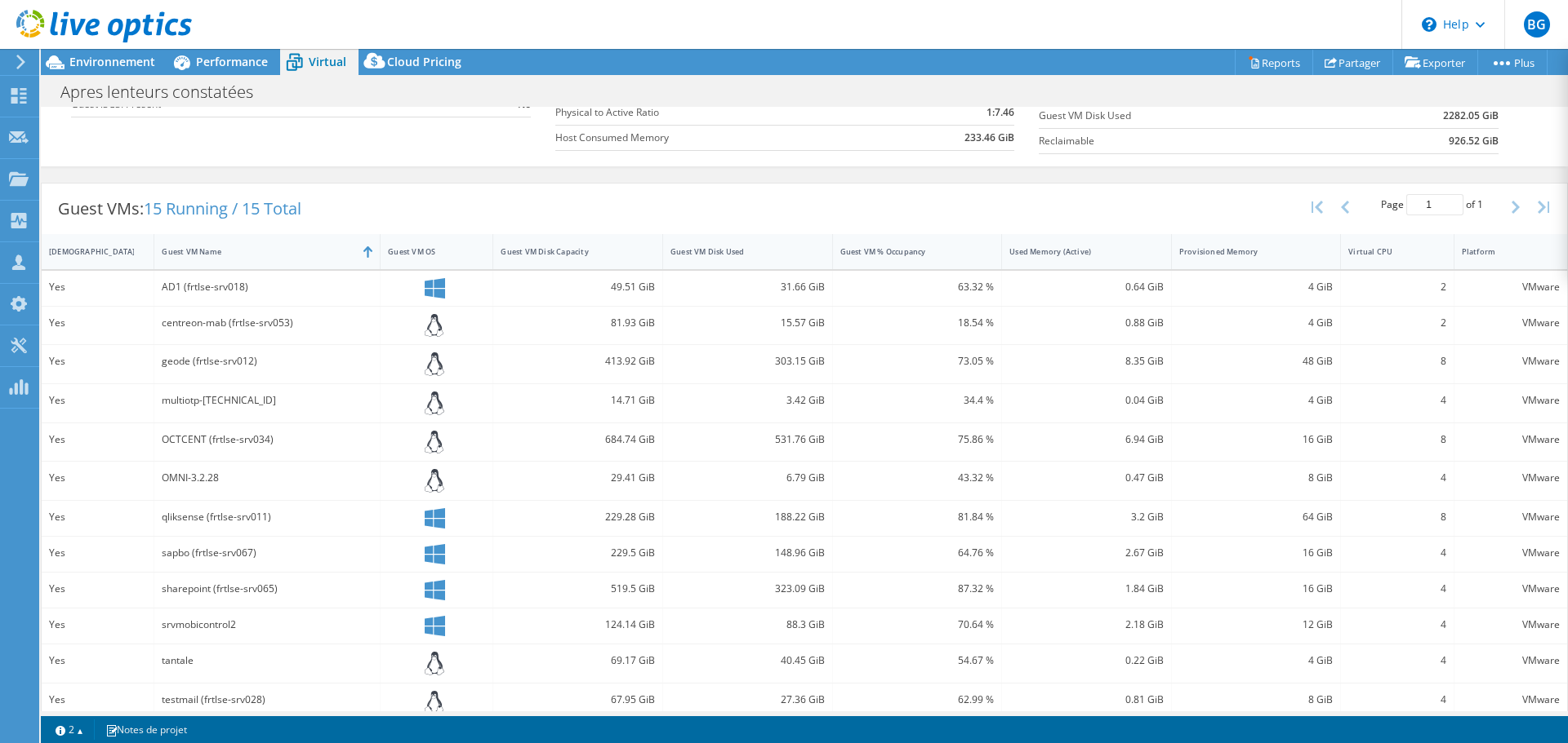
click at [822, 362] on div "303.15 GiB" at bounding box center [748, 363] width 170 height 38
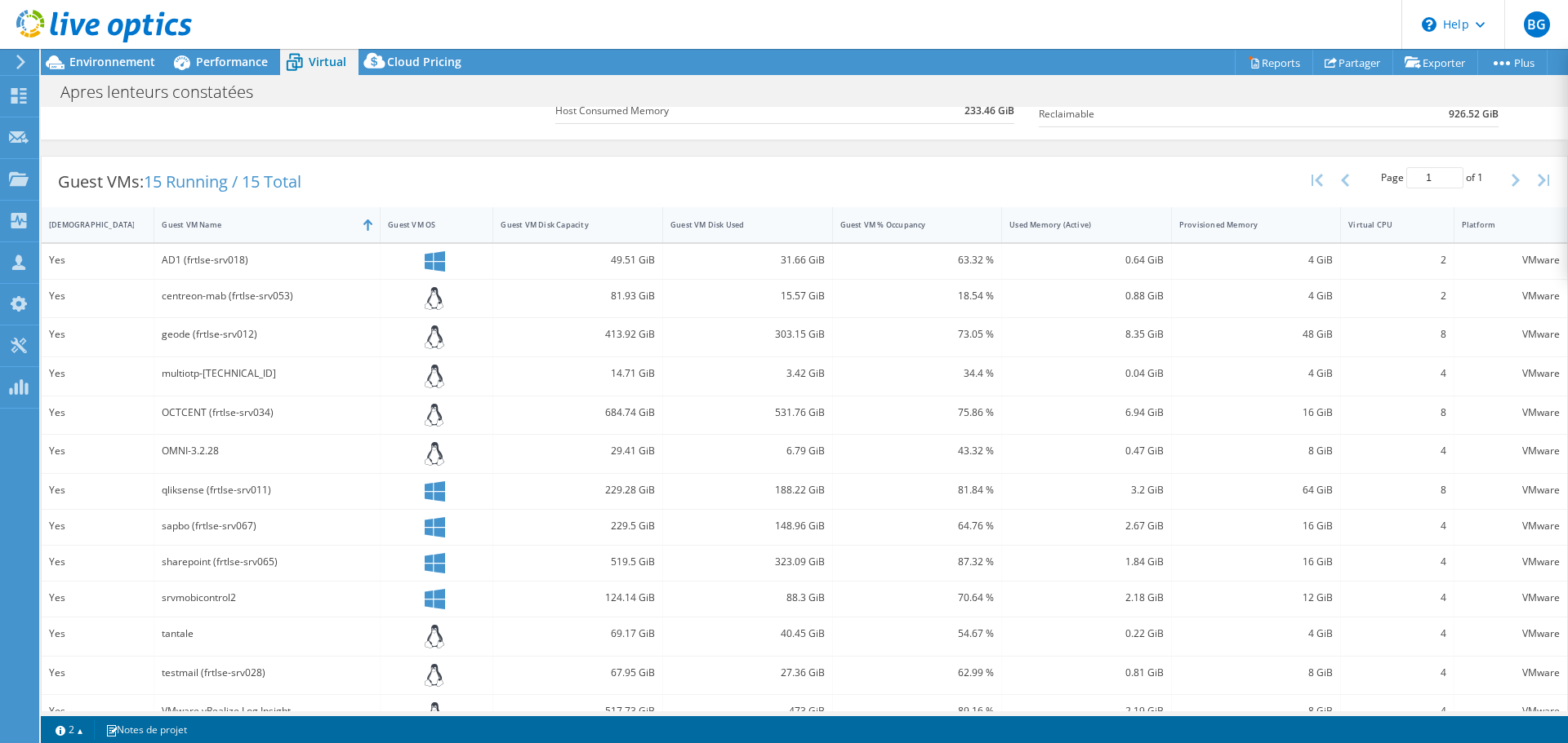
scroll to position [380, 0]
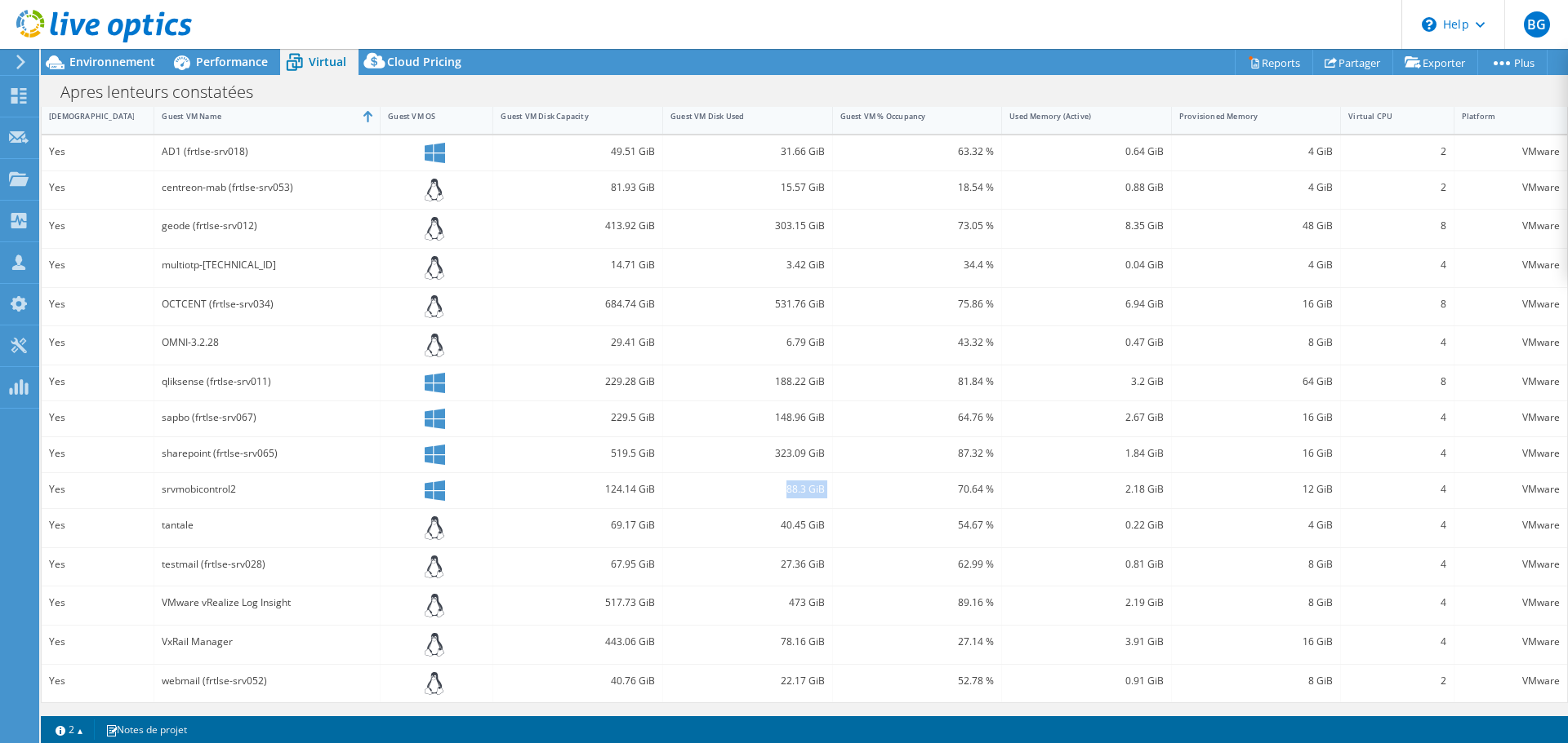
drag, startPoint x: 776, startPoint y: 490, endPoint x: 827, endPoint y: 500, distance: 52.0
click at [827, 500] on div "Yes srvmobicontrol2 124.14 GiB 88.3 GiB 70.64 % 2.18 GiB 12 GiB 4 VMware" at bounding box center [804, 490] width 1525 height 35
click at [833, 500] on div "70.64 %" at bounding box center [917, 490] width 170 height 35
drag, startPoint x: 820, startPoint y: 489, endPoint x: 786, endPoint y: 489, distance: 34.0
click at [786, 489] on div "88.3 GiB" at bounding box center [748, 490] width 170 height 35
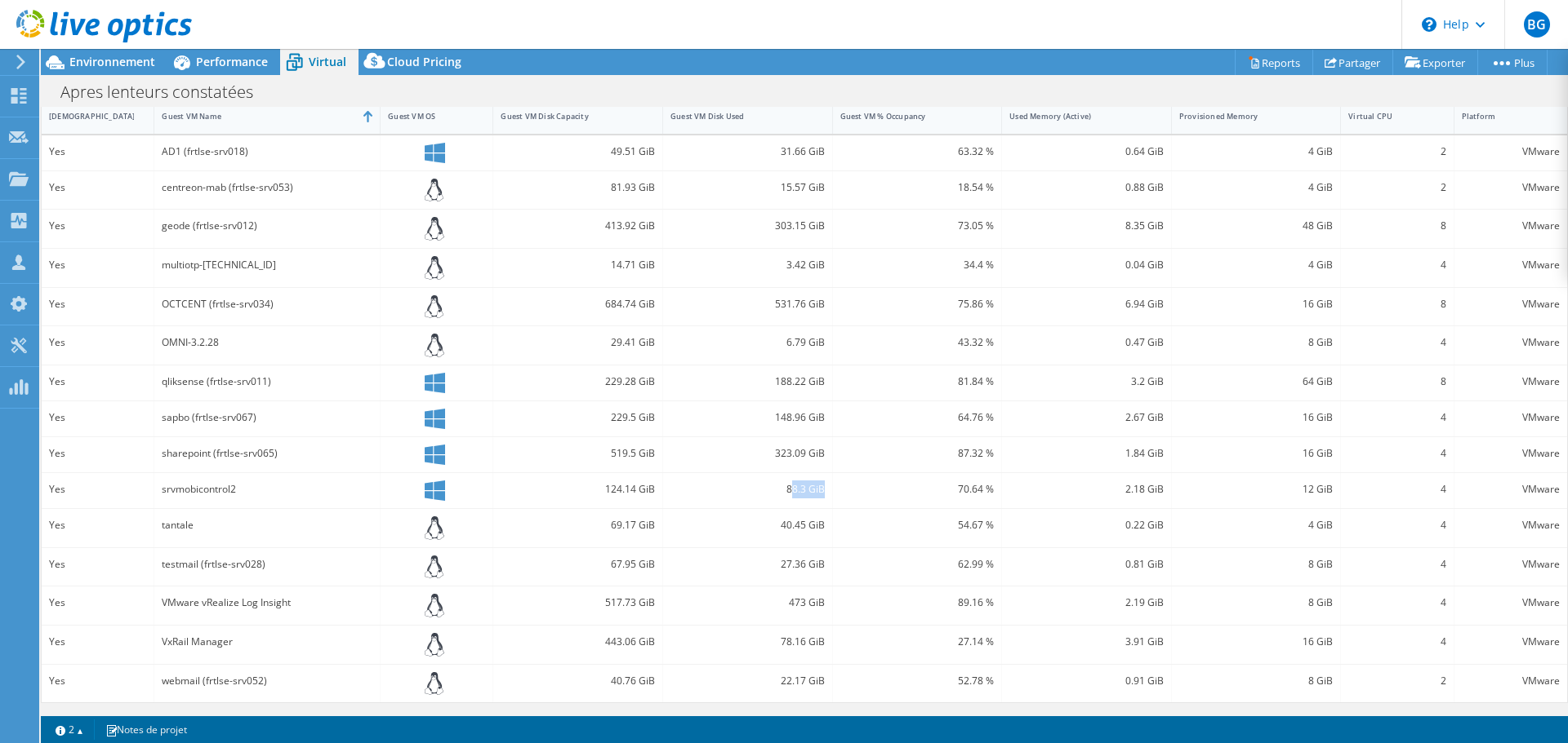
click at [786, 489] on div "88.3 GiB" at bounding box center [747, 489] width 154 height 18
drag, startPoint x: 782, startPoint y: 489, endPoint x: 826, endPoint y: 494, distance: 44.3
click at [826, 494] on div "Yes srvmobicontrol2 124.14 GiB 88.3 GiB 70.64 % 2.18 GiB 12 GiB 4 VMware" at bounding box center [804, 490] width 1525 height 35
click at [833, 494] on div "70.64 %" at bounding box center [917, 490] width 170 height 35
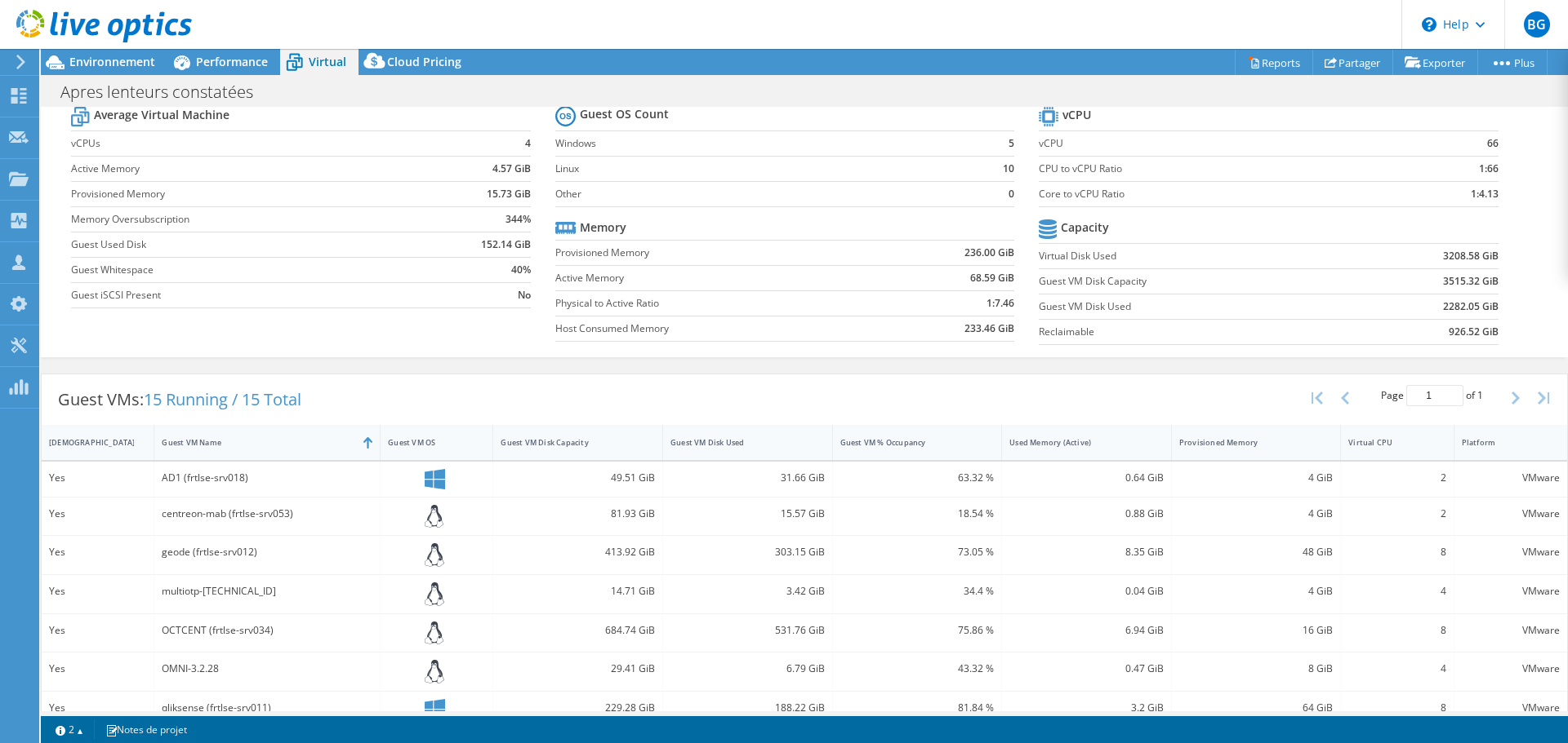
scroll to position [0, 0]
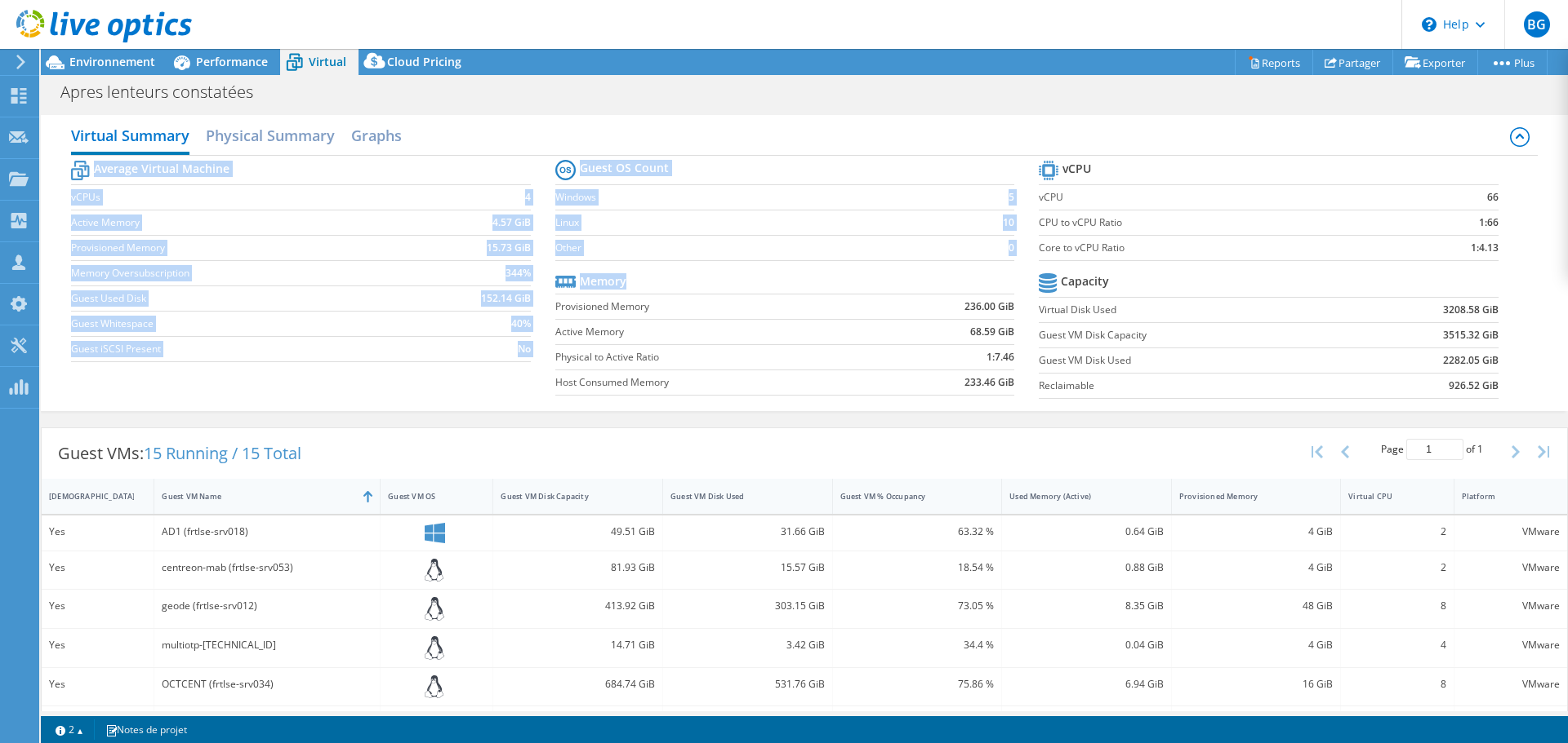
drag, startPoint x: 621, startPoint y: 273, endPoint x: 535, endPoint y: 152, distance: 148.4
click at [535, 152] on div "Virtual Summary Physical Summary Graphs Average Virtual Machine vCPUs 4 Active …" at bounding box center [804, 263] width 1527 height 296
click at [546, 157] on section "Average Virtual Machine vCPUs 4 Active Memory 4.57 GiB Provisioned Memory 15.73…" at bounding box center [313, 264] width 483 height 214
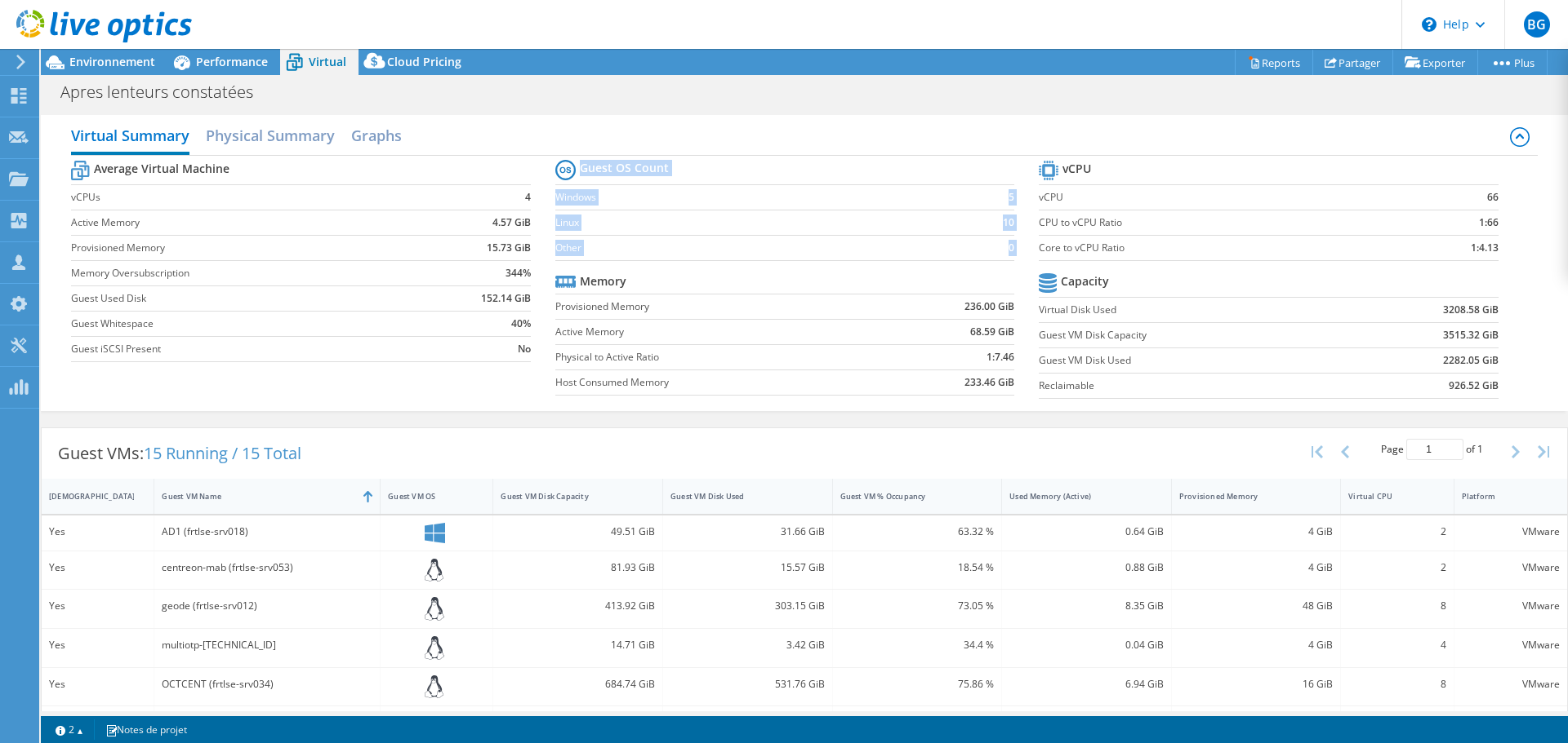
drag, startPoint x: 576, startPoint y: 161, endPoint x: 661, endPoint y: 286, distance: 151.2
click at [661, 286] on section "Guest OS Count Windows 5 Linux 10 Other 0 Memory Provisioned Memory 236.00 GiB …" at bounding box center [797, 280] width 483 height 248
click at [661, 286] on tr "Memory" at bounding box center [784, 282] width 459 height 25
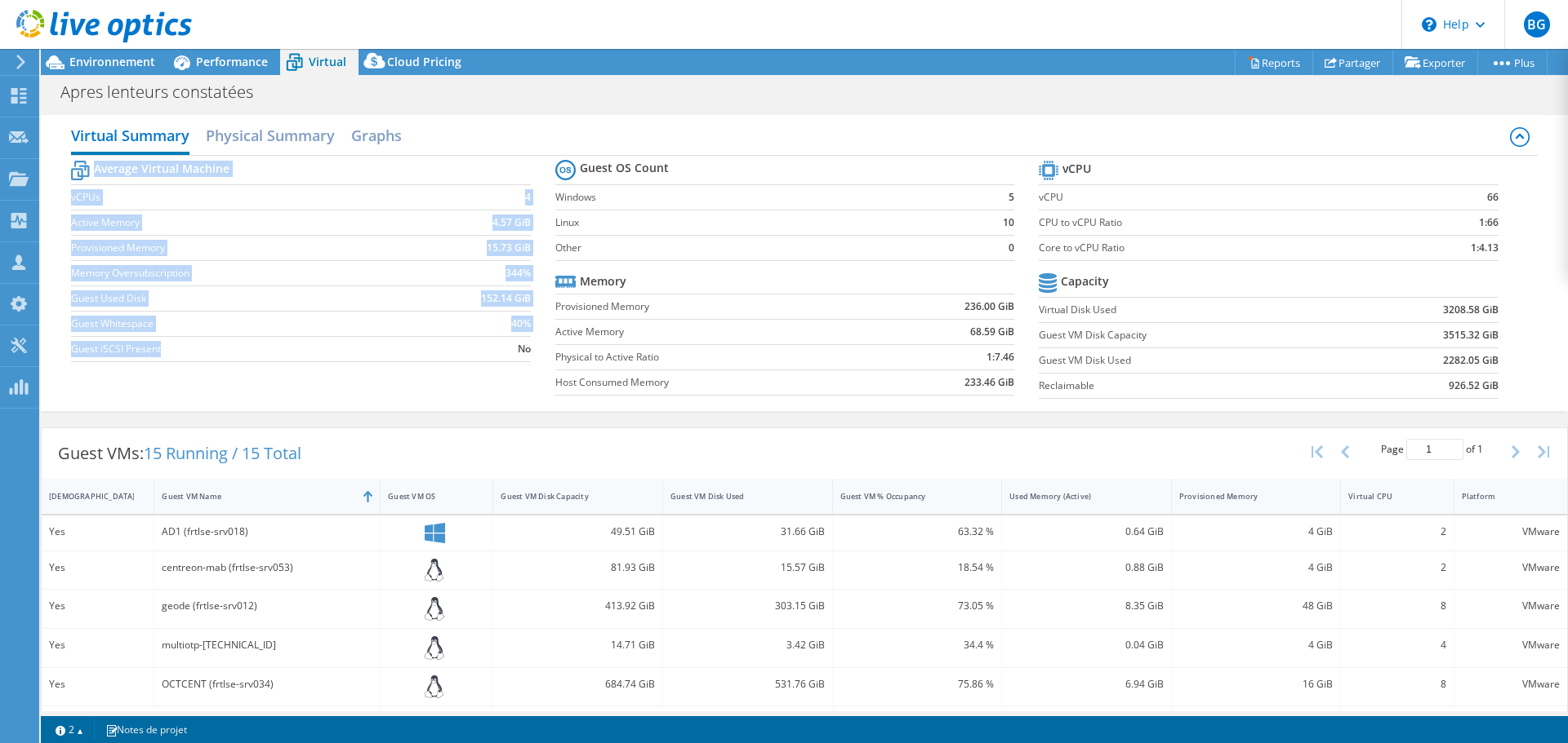
drag, startPoint x: 94, startPoint y: 170, endPoint x: 393, endPoint y: 356, distance: 352.1
click at [393, 356] on tbody "Average Virtual Machine vCPUs 4 Active Memory 4.57 GiB Provisioned Memory 15.73…" at bounding box center [300, 259] width 459 height 206
click at [393, 356] on label "Guest iSCSI Present" at bounding box center [246, 349] width 349 height 16
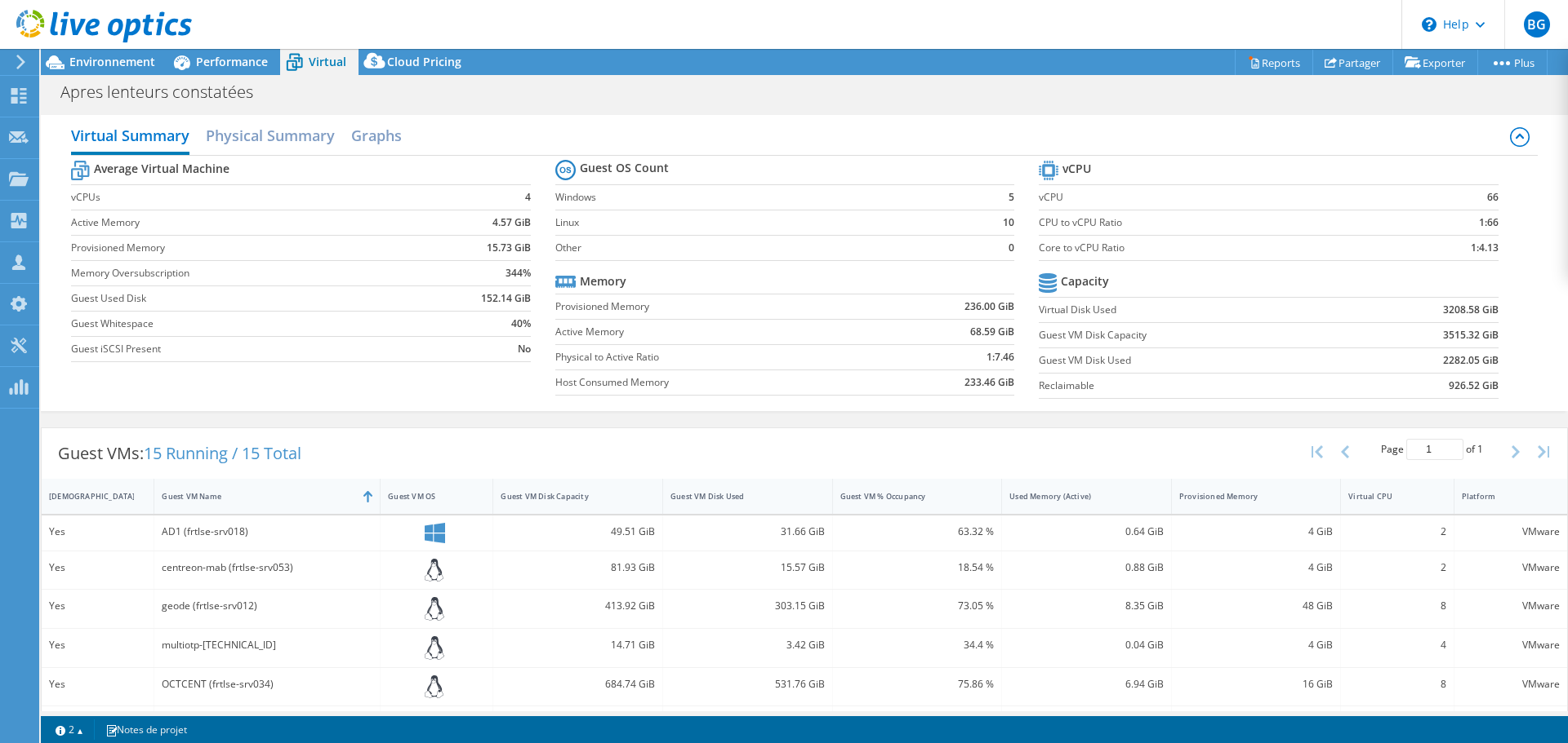
drag, startPoint x: 530, startPoint y: 348, endPoint x: 70, endPoint y: 163, distance: 495.8
click at [70, 163] on div "Virtual Summary Physical Summary Graphs Average Virtual Machine vCPUs 4 Active …" at bounding box center [804, 263] width 1527 height 296
click at [311, 166] on tr "Average Virtual Machine" at bounding box center [300, 171] width 459 height 29
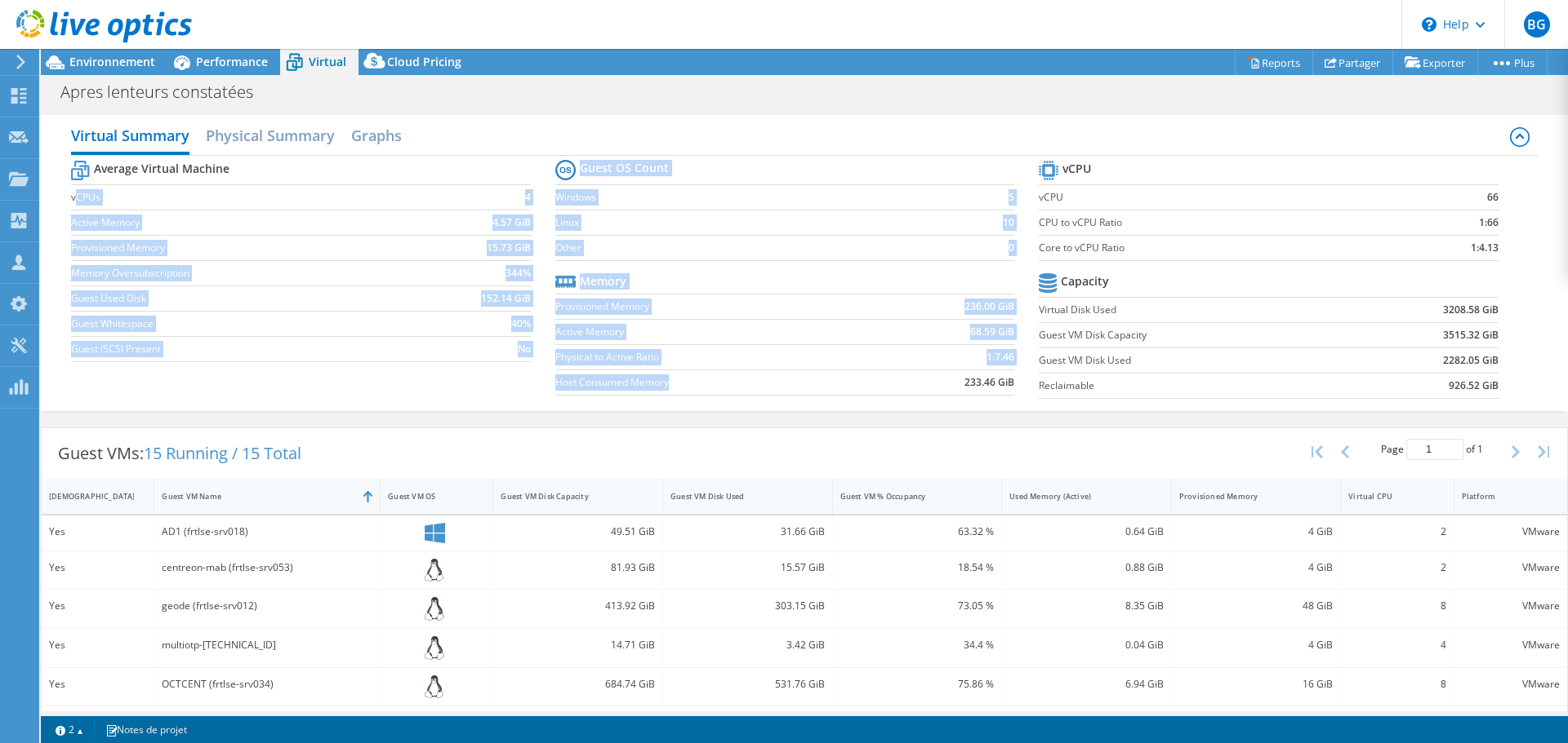
drag, startPoint x: 74, startPoint y: 202, endPoint x: 760, endPoint y: 392, distance: 711.8
click at [760, 392] on div "Average Virtual Machine vCPUs 4 Active Memory 4.57 GiB Provisioned Memory 15.73…" at bounding box center [804, 282] width 1465 height 251
click at [760, 392] on td "Host Consumed Memory" at bounding box center [718, 382] width 325 height 25
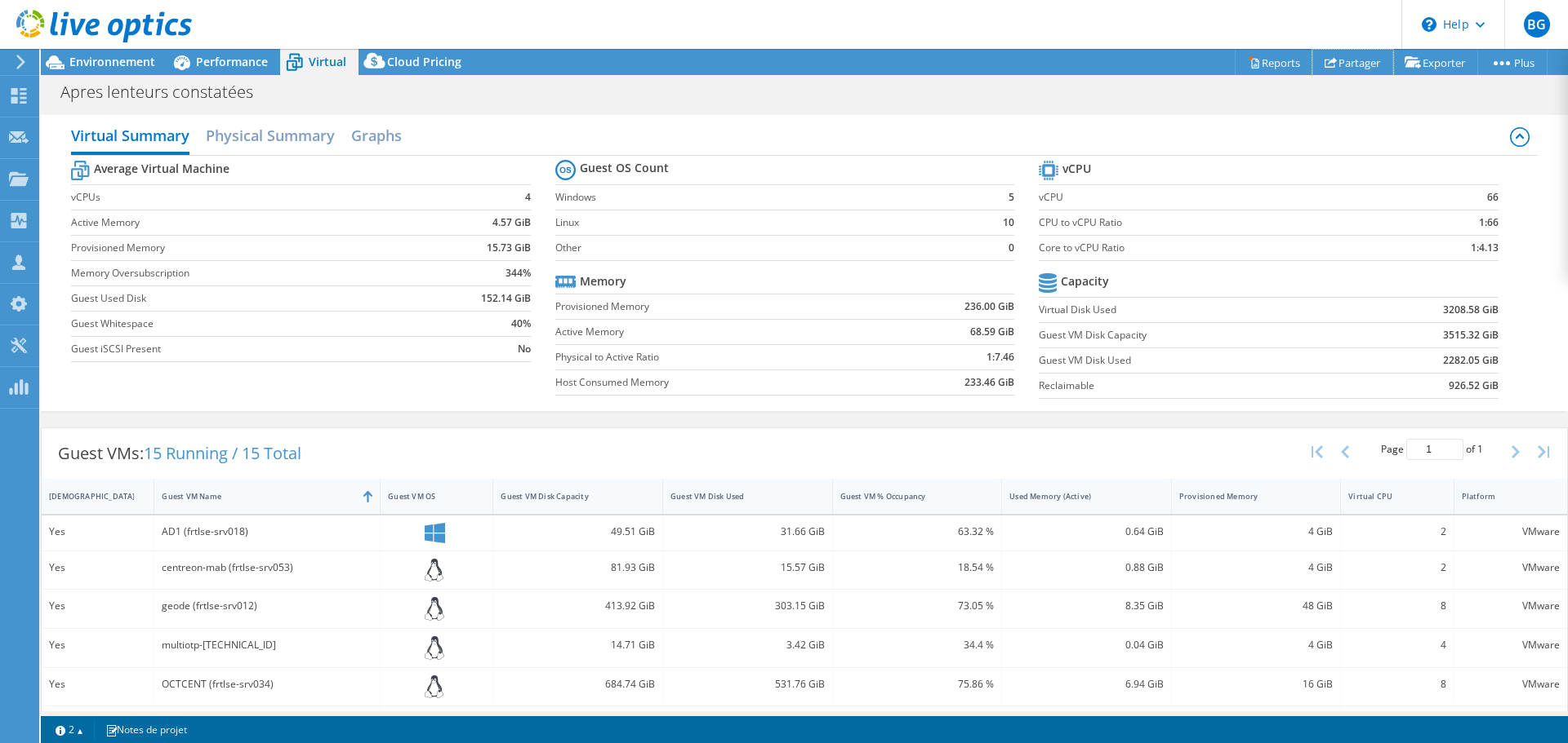
drag, startPoint x: 1348, startPoint y: 57, endPoint x: 1331, endPoint y: 83, distance: 31.1
click at [1348, 57] on link "Partager" at bounding box center [1352, 62] width 81 height 25
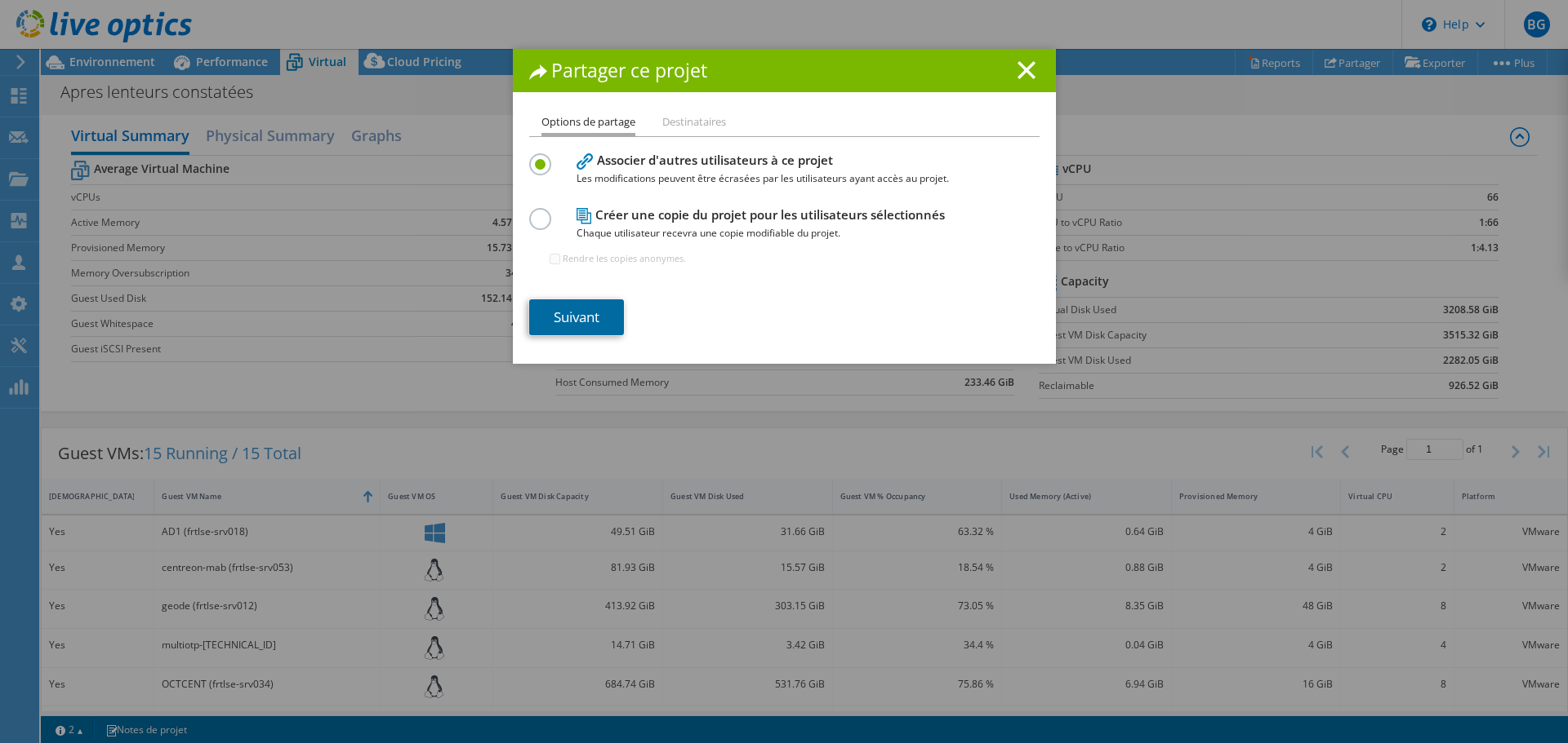
click at [593, 310] on link "Suivant" at bounding box center [577, 317] width 94 height 36
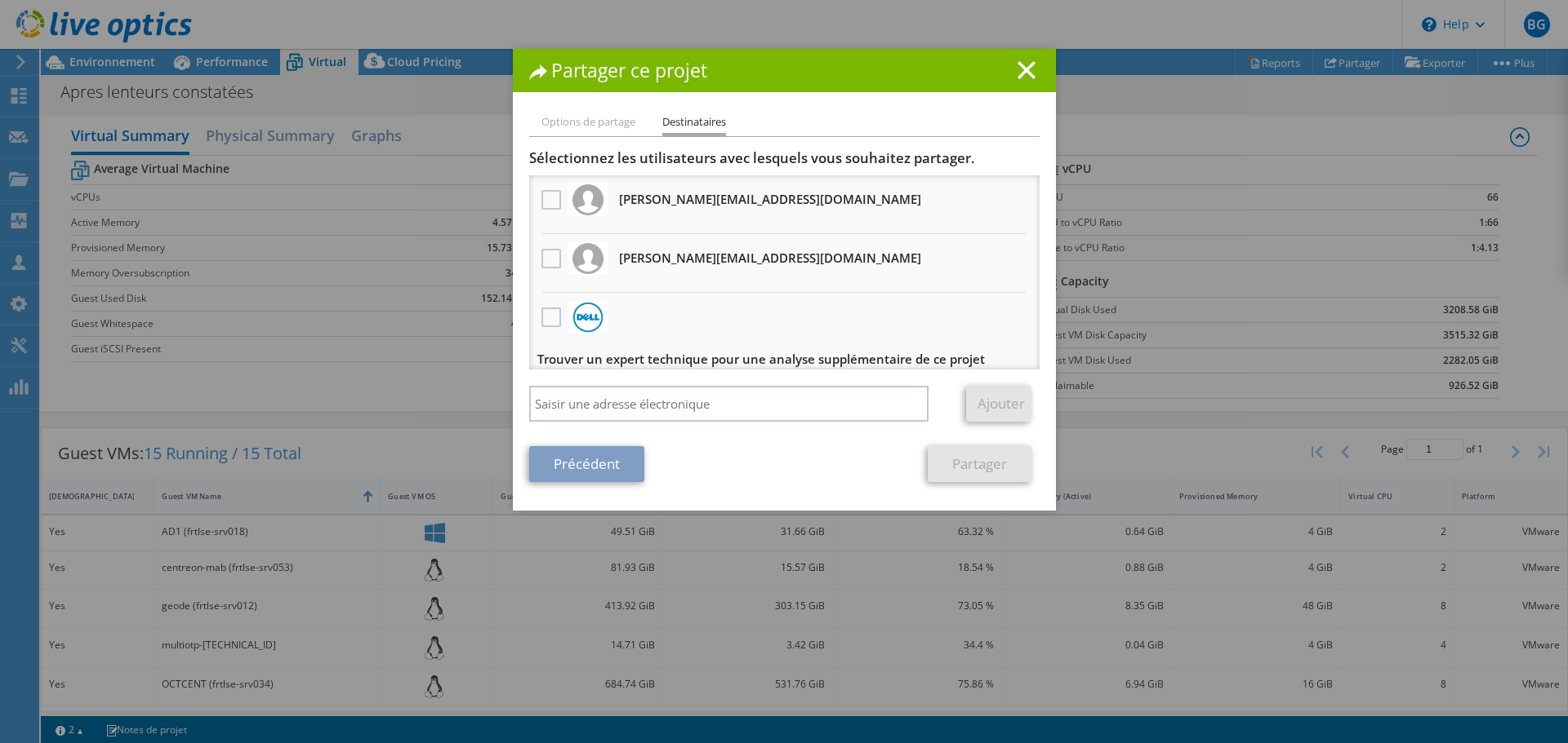
scroll to position [11, 0]
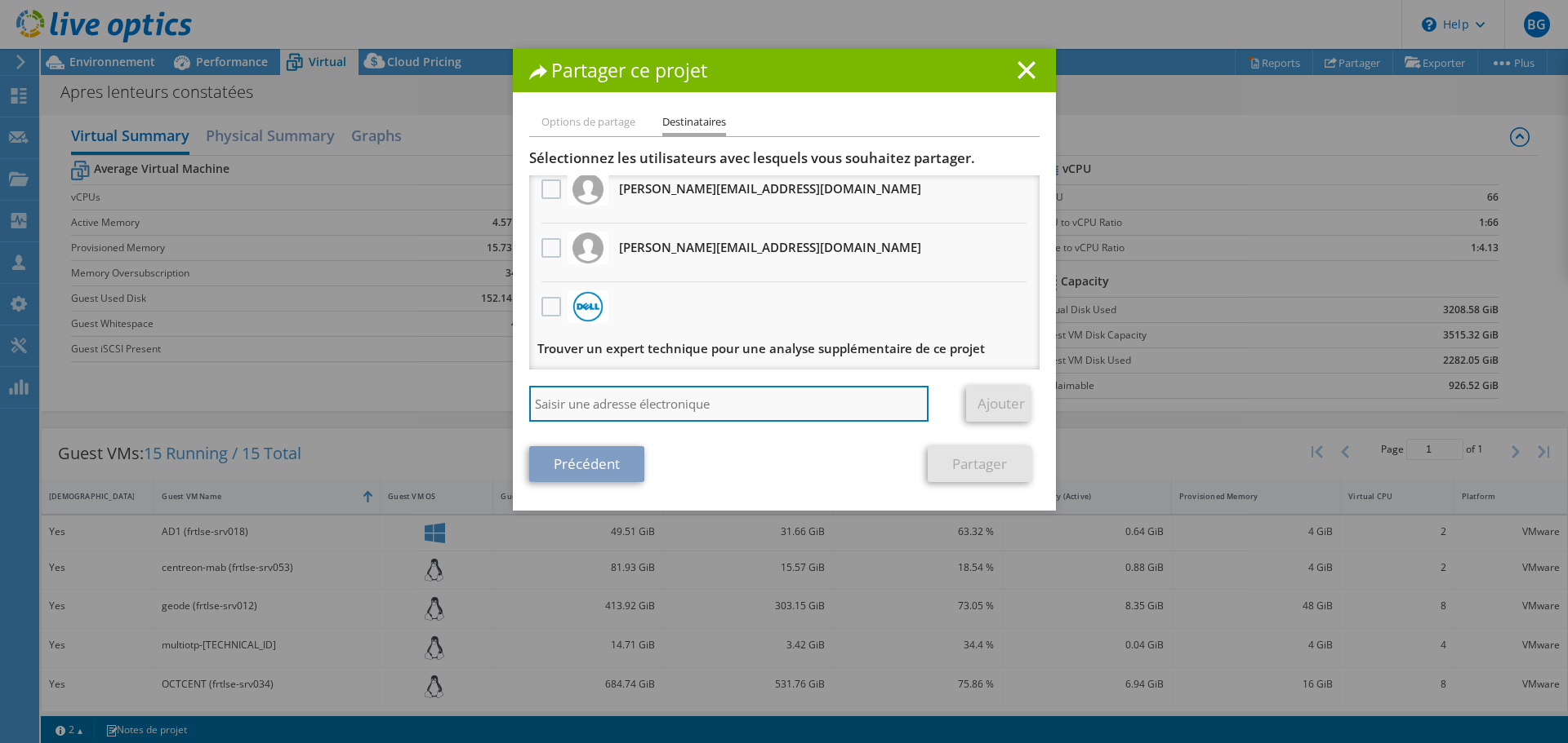
click at [620, 410] on input "search" at bounding box center [729, 404] width 400 height 36
type input "fabien"
drag, startPoint x: 579, startPoint y: 390, endPoint x: 585, endPoint y: 397, distance: 9.2
click at [579, 390] on input "fabien" at bounding box center [729, 404] width 400 height 36
drag, startPoint x: 587, startPoint y: 401, endPoint x: 382, endPoint y: 380, distance: 206.1
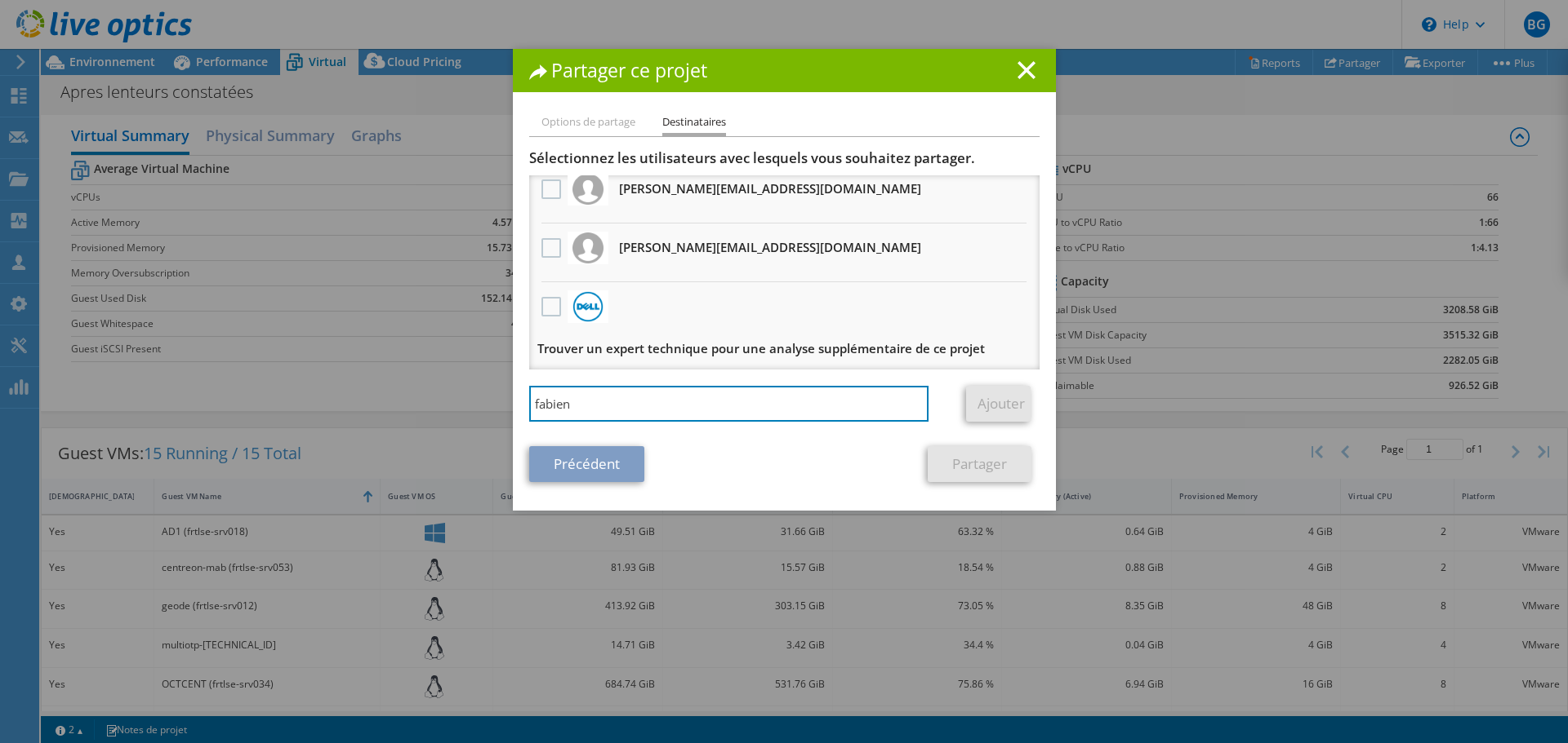
click at [381, 381] on div "Partager ce projet Options de partage Destinataires Associer d'autres utilisate…" at bounding box center [784, 372] width 1568 height 645
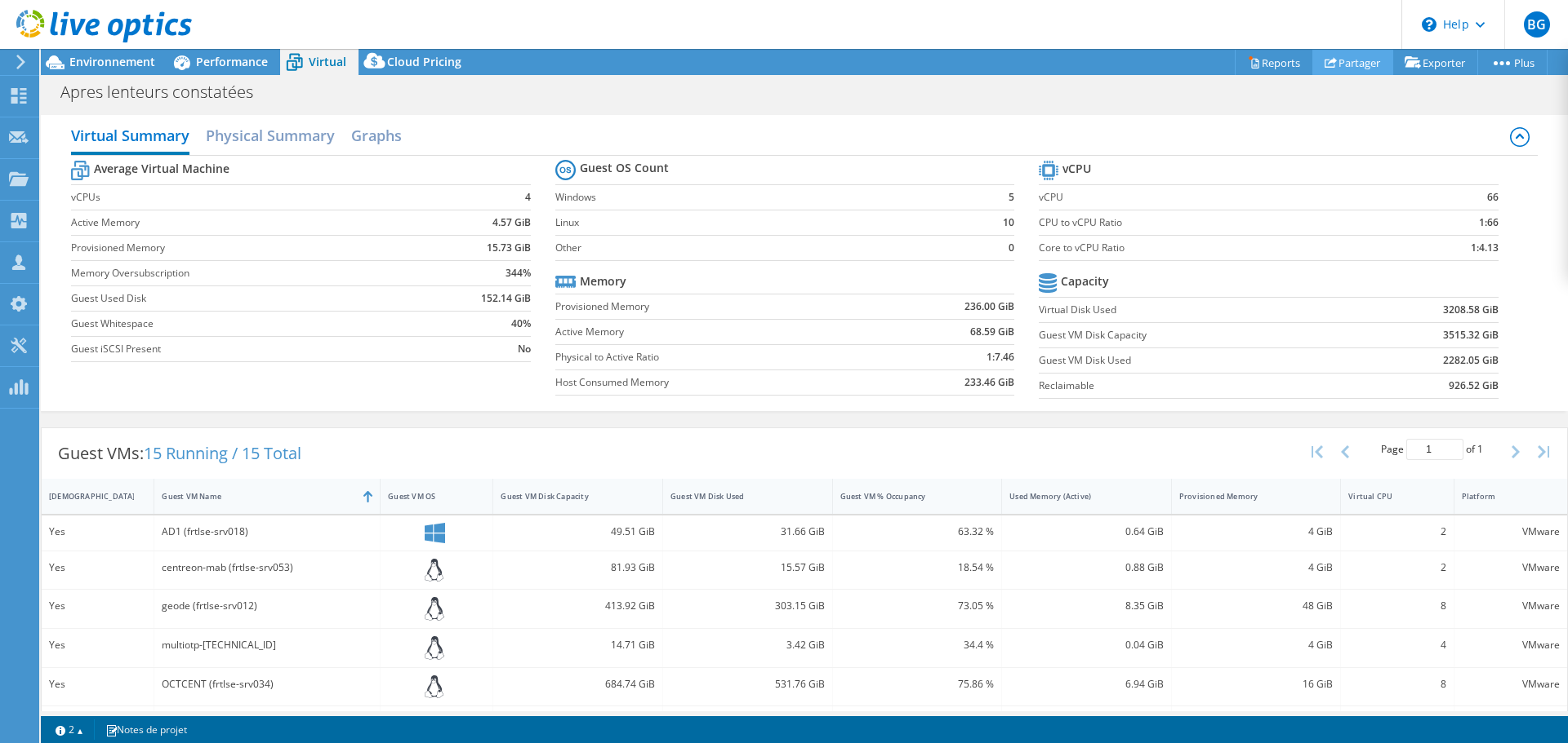
click at [1336, 66] on link "Partager" at bounding box center [1352, 62] width 81 height 25
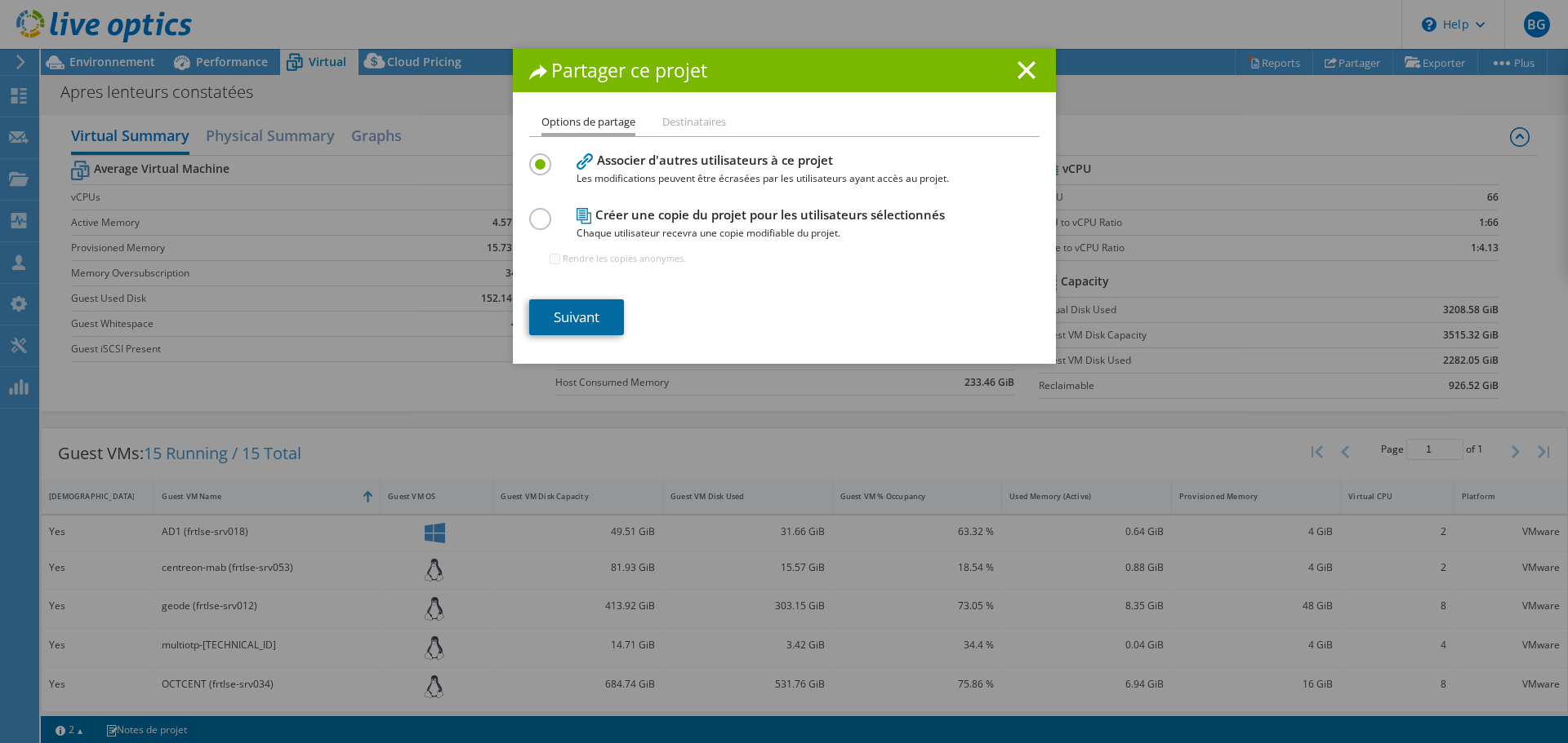
click at [580, 318] on link "Suivant" at bounding box center [577, 317] width 94 height 36
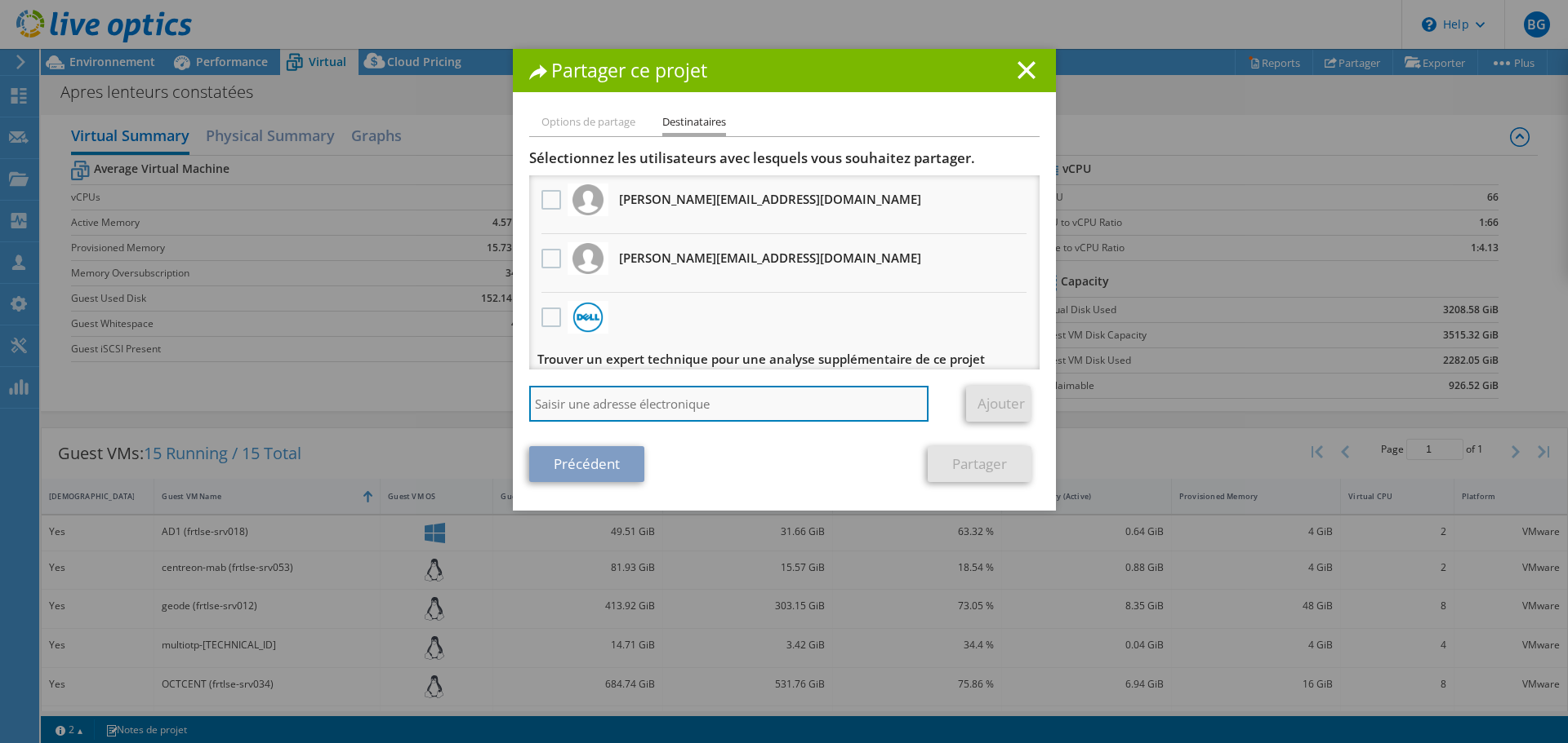
click at [592, 402] on input "search" at bounding box center [729, 404] width 400 height 36
paste input "[EMAIL_ADDRESS][DOMAIN_NAME]"
type input "[EMAIL_ADDRESS][DOMAIN_NAME]"
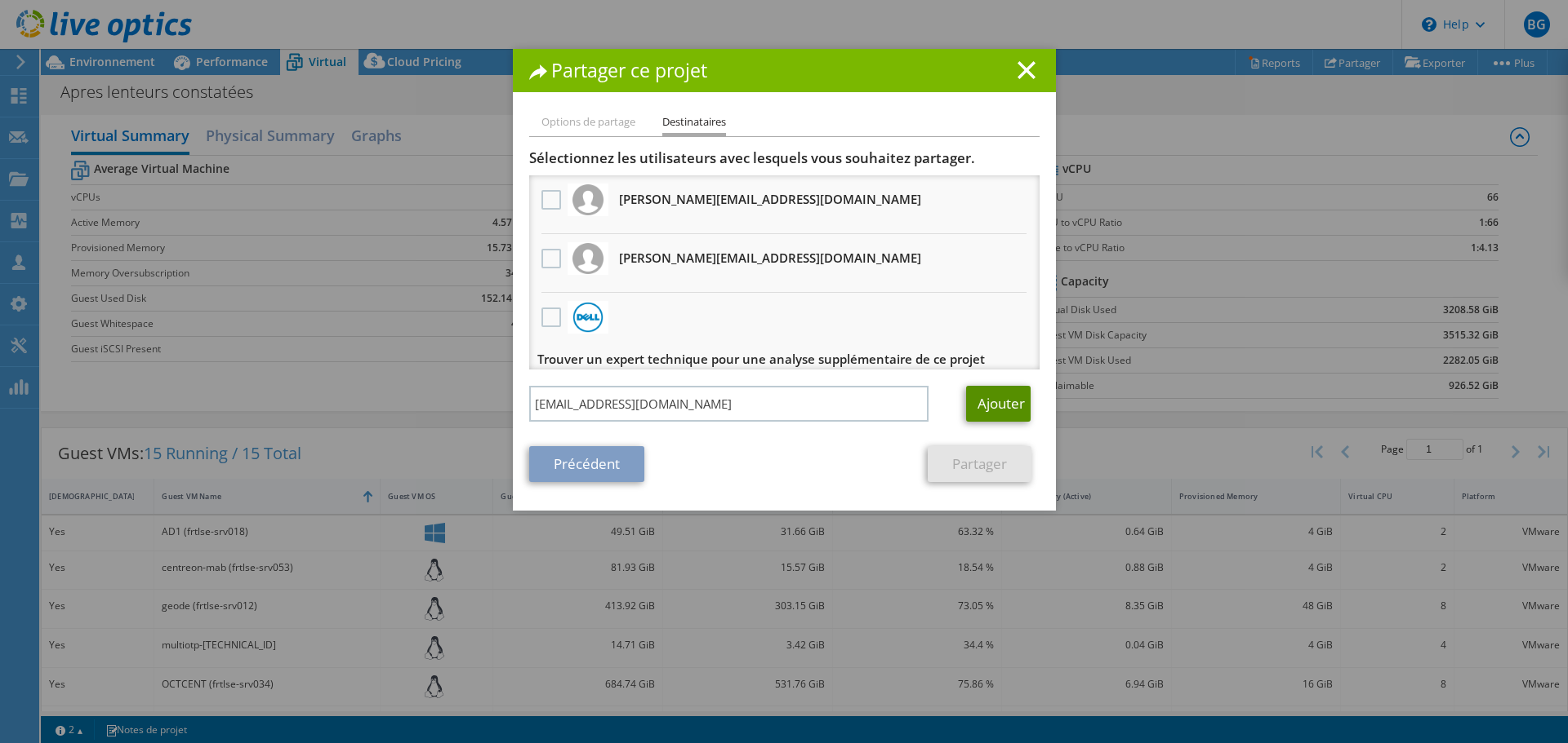
click at [967, 401] on link "Ajouter" at bounding box center [998, 404] width 64 height 36
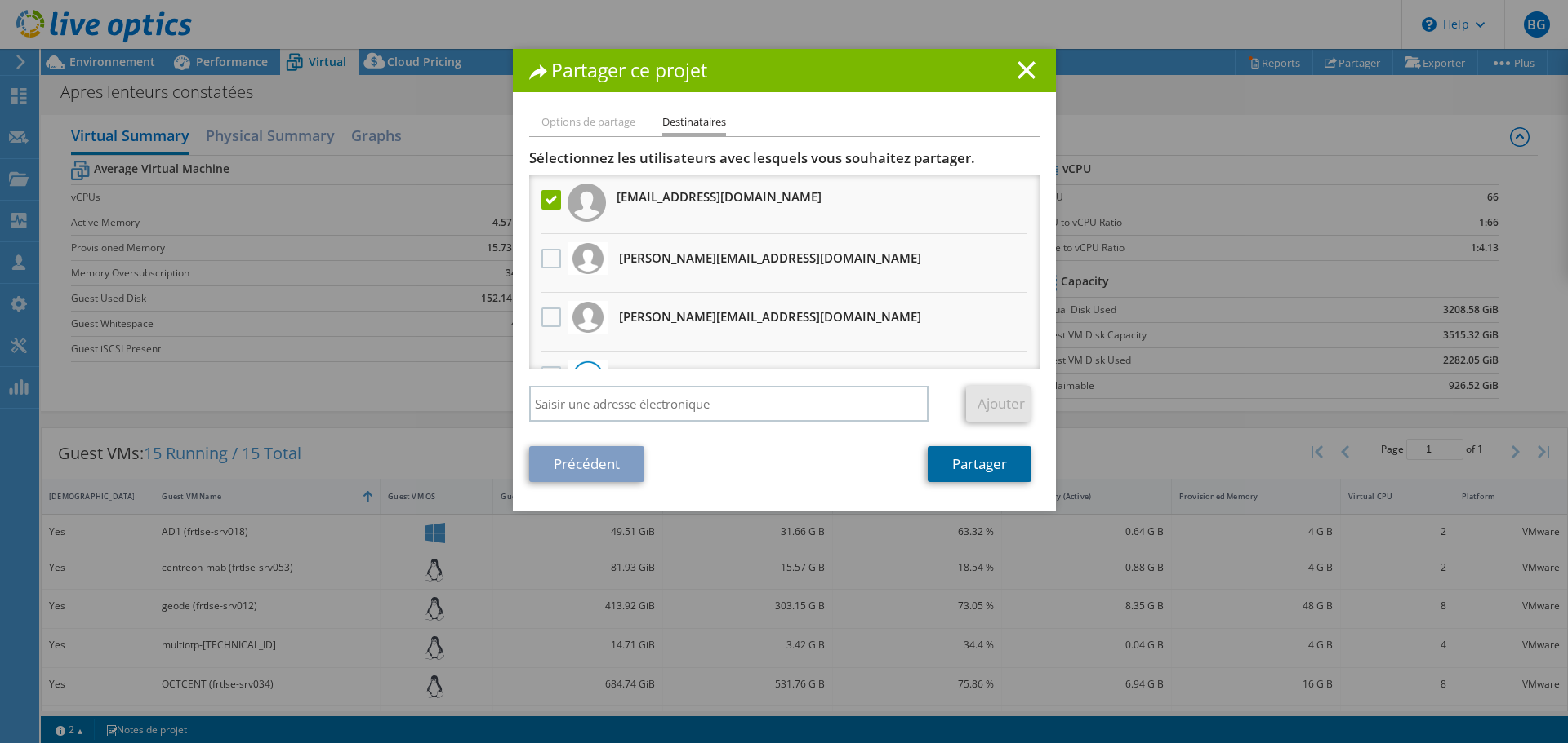
drag, startPoint x: 967, startPoint y: 467, endPoint x: 932, endPoint y: 473, distance: 35.5
click at [967, 466] on link "Partager" at bounding box center [979, 464] width 103 height 36
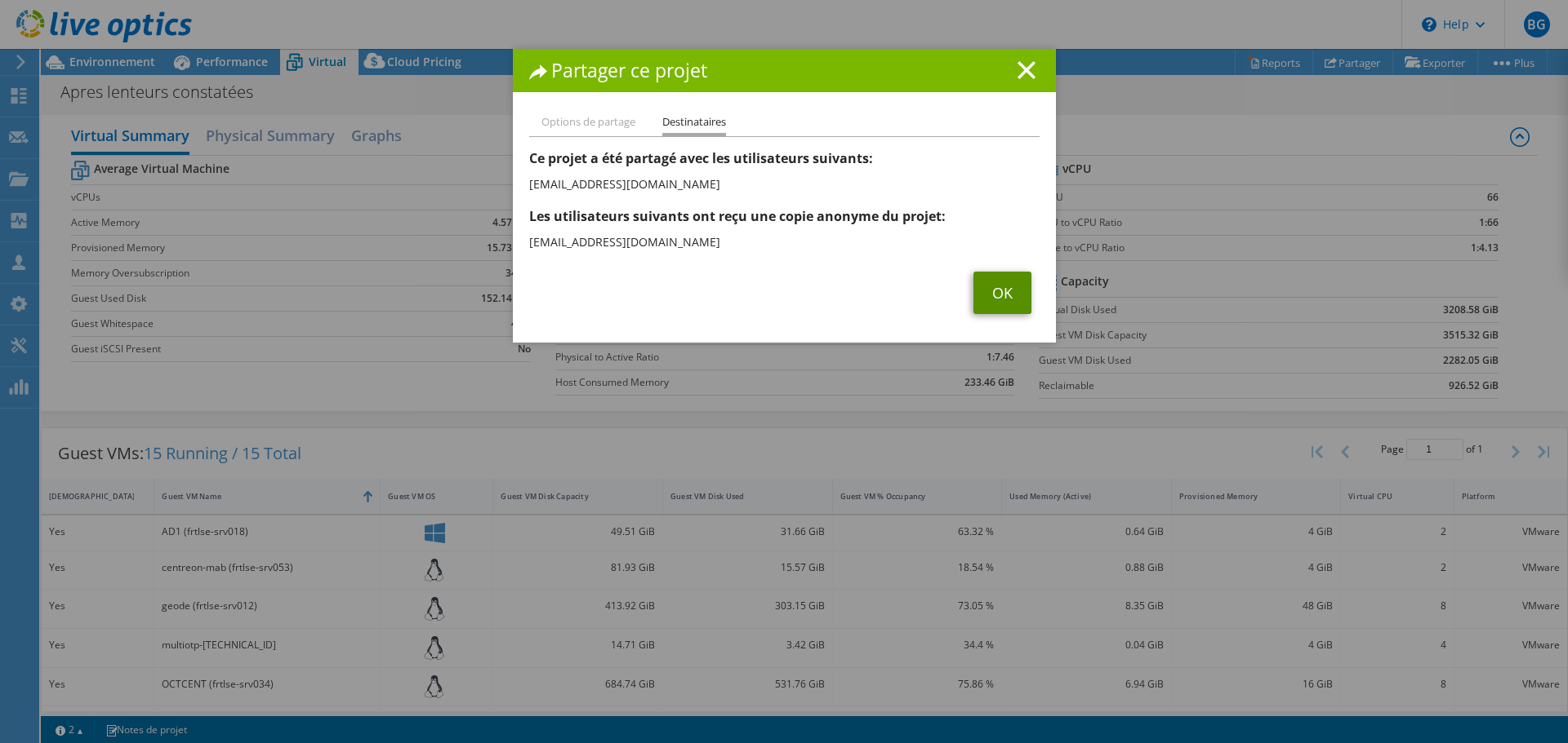
click at [1019, 283] on link "OK" at bounding box center [1002, 293] width 58 height 43
